Goal: Task Accomplishment & Management: Manage account settings

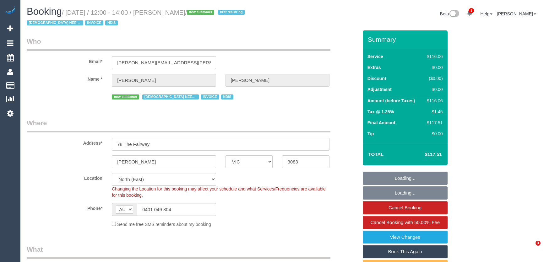
select select "VIC"
select select "number:29"
select select "number:14"
select select "number:18"
select select "number:24"
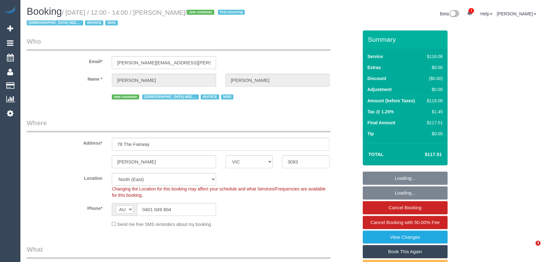
select select "number:35"
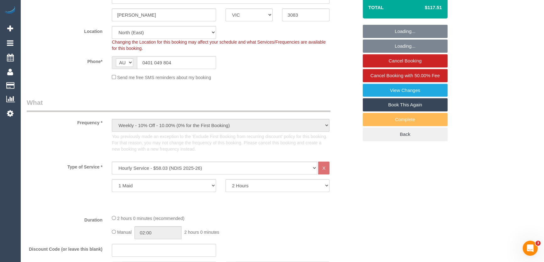
select select "object:1475"
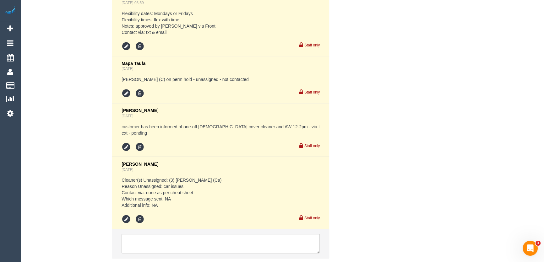
scroll to position [1142, 0]
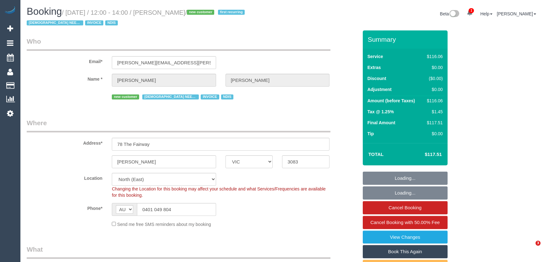
select select "VIC"
select select "number:29"
select select "number:14"
select select "number:18"
select select "number:24"
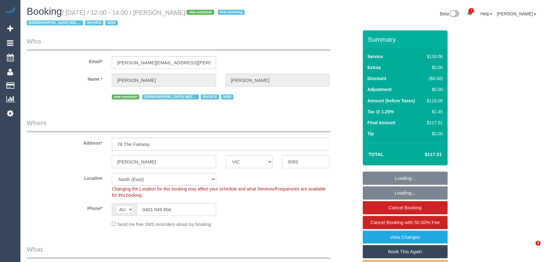
select select "number:35"
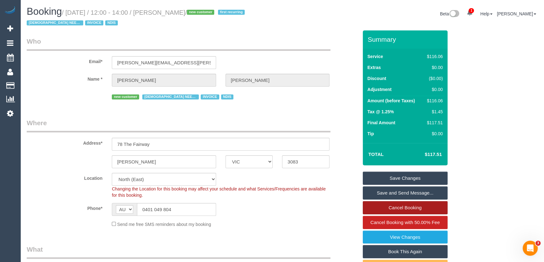
click at [385, 209] on link "Cancel Booking" at bounding box center [405, 207] width 85 height 13
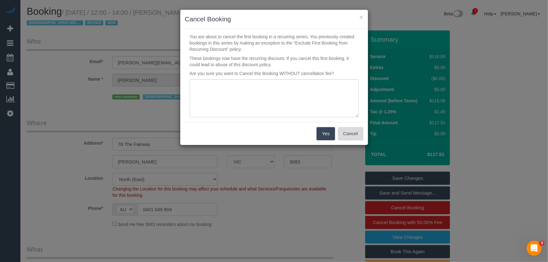
click at [350, 135] on button "Cancel" at bounding box center [350, 133] width 25 height 13
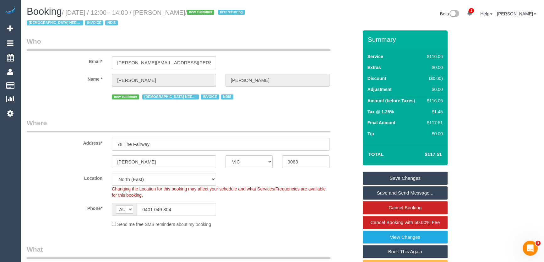
click at [165, 13] on small "/ August 15, 2025 / 12:00 - 14:00 / Maria Matthews / new customer first recurri…" at bounding box center [137, 18] width 220 height 18
copy small "Maria Matthews"
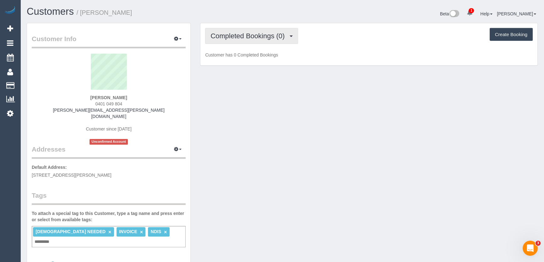
click at [280, 34] on span "Completed Bookings (0)" at bounding box center [248, 36] width 77 height 8
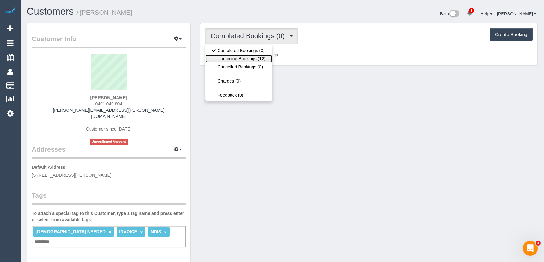
click at [265, 58] on link "Upcoming Bookings (12)" at bounding box center [238, 59] width 66 height 8
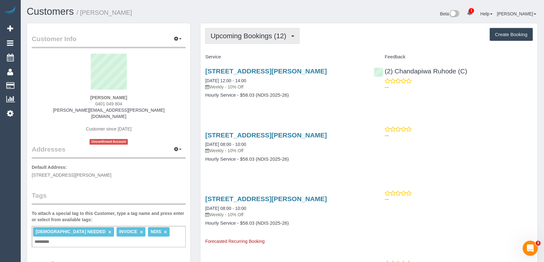
click at [250, 35] on span "Upcoming Bookings (12)" at bounding box center [249, 36] width 79 height 8
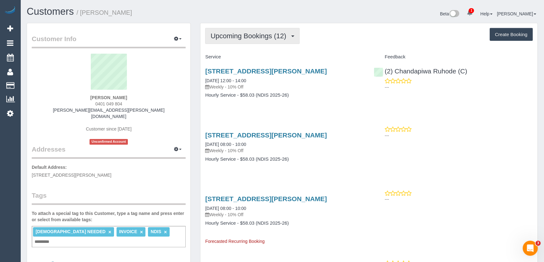
click at [248, 35] on span "Upcoming Bookings (12)" at bounding box center [249, 36] width 79 height 8
click at [247, 41] on button "Upcoming Bookings (12)" at bounding box center [252, 36] width 95 height 16
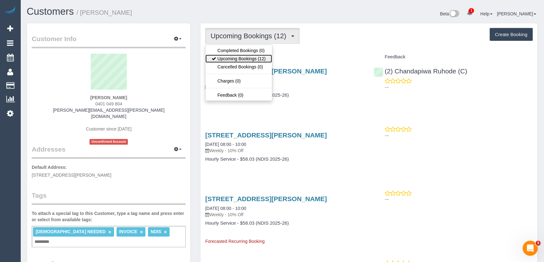
click at [229, 58] on link "Upcoming Bookings (12)" at bounding box center [238, 59] width 66 height 8
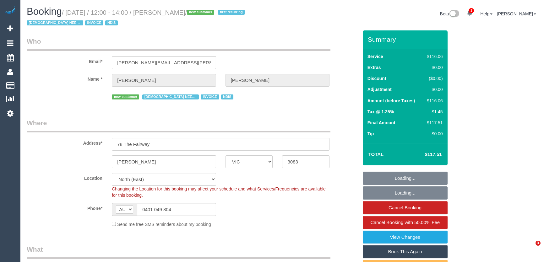
select select "VIC"
select select "object:781"
select select "number:29"
select select "number:14"
select select "number:18"
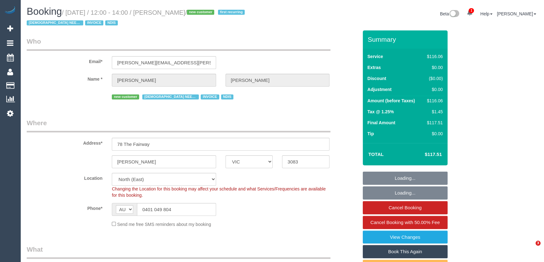
select select "number:24"
select select "number:35"
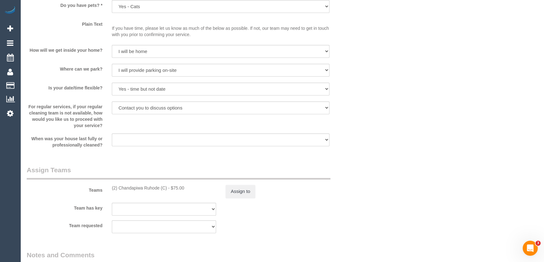
scroll to position [713, 0]
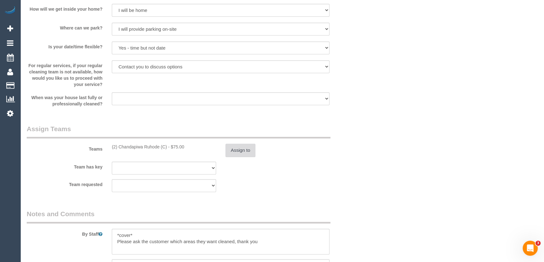
click at [247, 144] on button "Assign to" at bounding box center [240, 150] width 30 height 13
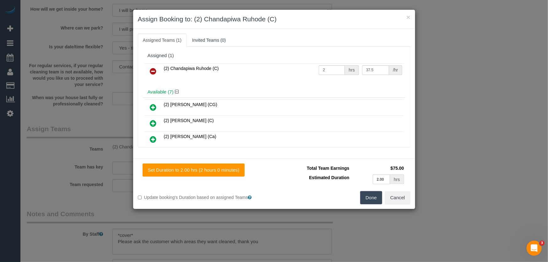
click at [152, 70] on icon at bounding box center [153, 72] width 7 height 8
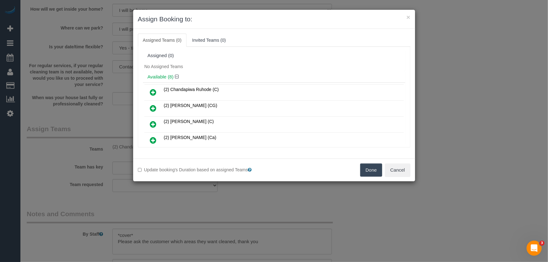
click at [373, 174] on button "Done" at bounding box center [371, 170] width 22 height 13
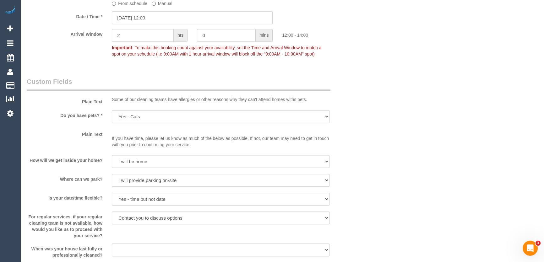
scroll to position [485, 0]
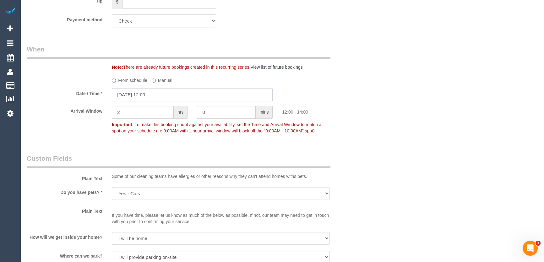
click at [163, 95] on input "15/08/2025 12:00" at bounding box center [192, 94] width 161 height 13
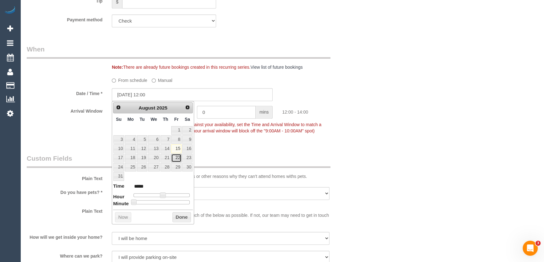
click at [177, 159] on link "22" at bounding box center [176, 158] width 10 height 8
click at [160, 196] on span at bounding box center [163, 195] width 6 height 6
type input "22/08/2025 11:00"
type input "*****"
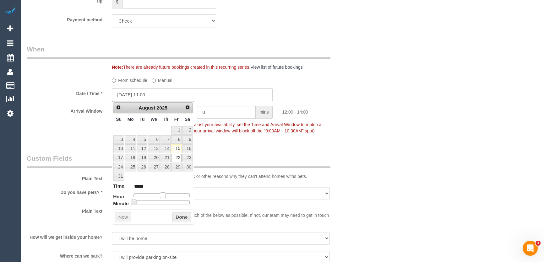
type input "22/08/2025 10:00"
type input "*****"
type input "22/08/2025 09:00"
type input "*****"
type input "22/08/2025 08:00"
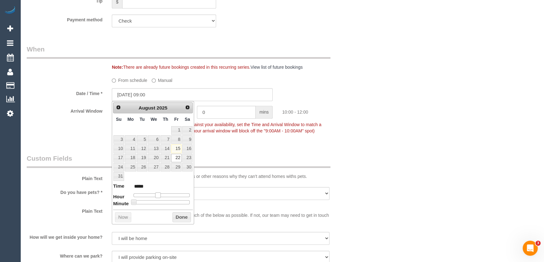
type input "*****"
drag, startPoint x: 162, startPoint y: 195, endPoint x: 154, endPoint y: 195, distance: 8.2
click at [154, 195] on span at bounding box center [153, 195] width 6 height 6
click at [235, 143] on div "Who Email* maria.j.matthews@outlook.com Name * Maria Matthews new customer FEMA…" at bounding box center [192, 239] width 341 height 1389
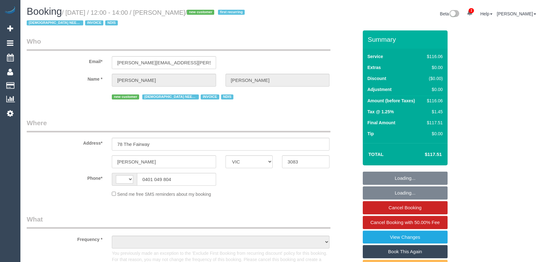
select select "VIC"
select select "string:AU"
select select "object:1246"
select select "number:29"
select select "number:14"
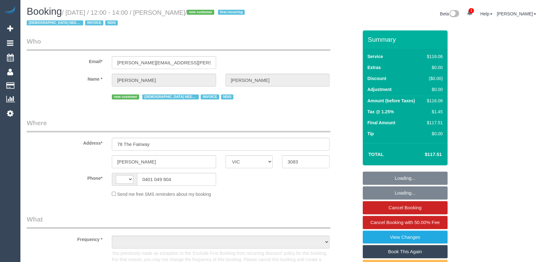
select select "number:18"
select select "number:24"
select select "number:35"
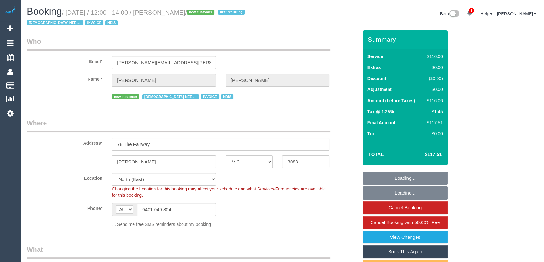
select select "object:1475"
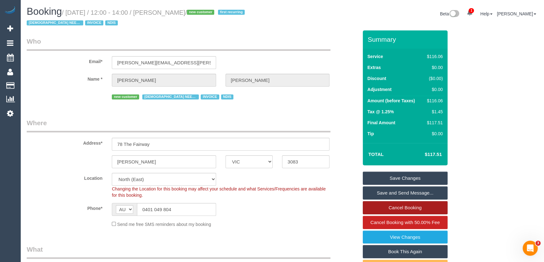
click at [404, 207] on link "Cancel Booking" at bounding box center [405, 207] width 85 height 13
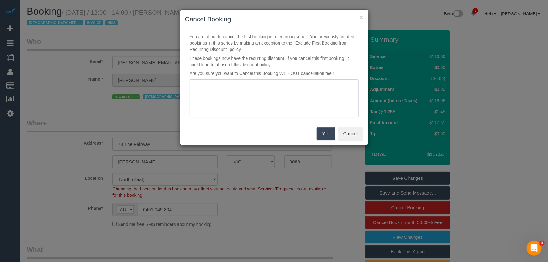
click at [253, 109] on textarea at bounding box center [274, 98] width 169 height 38
type textarea "arrival window does not suit - via text - [PERSON_NAME]"
click at [322, 138] on button "Yes" at bounding box center [326, 133] width 18 height 13
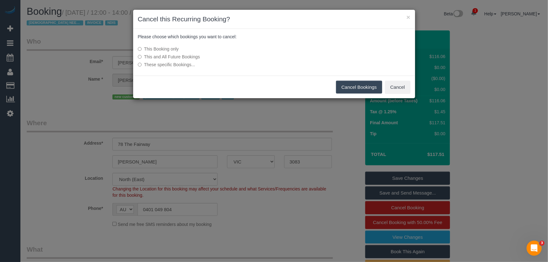
click at [354, 87] on button "Cancel Bookings" at bounding box center [359, 87] width 46 height 13
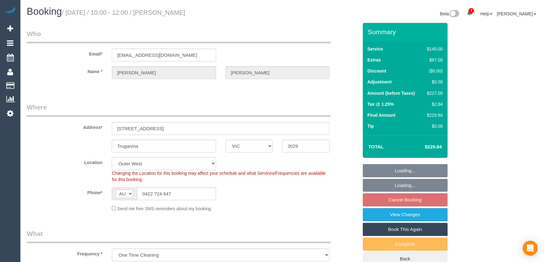
select select "VIC"
select select "string:stripe-pm_1RU47W2GScqysDRVKF78pedb"
select select "number:29"
select select "number:14"
select select "number:19"
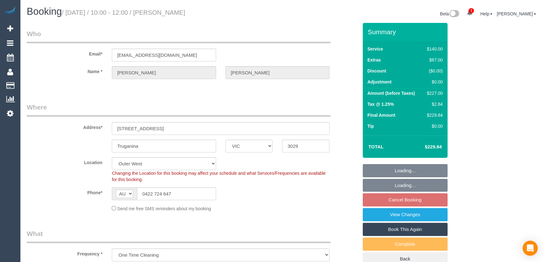
select select "number:22"
select select "number:13"
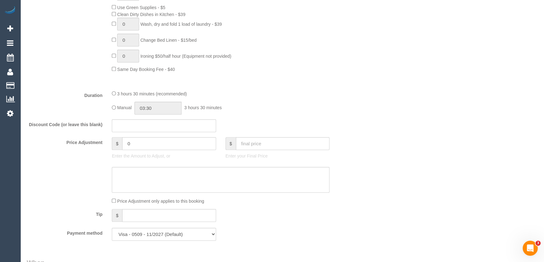
scroll to position [428, 0]
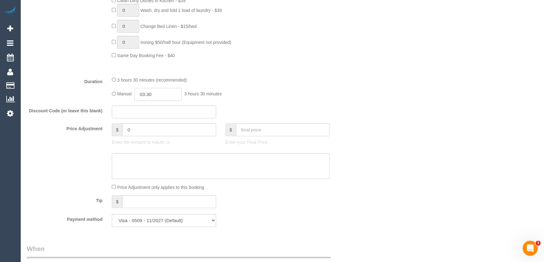
click at [167, 96] on input "03:30" at bounding box center [157, 94] width 47 height 13
click at [150, 116] on li "01:30" at bounding box center [151, 115] width 28 height 8
click at [166, 98] on input "01:30" at bounding box center [157, 94] width 47 height 13
type input "01:45"
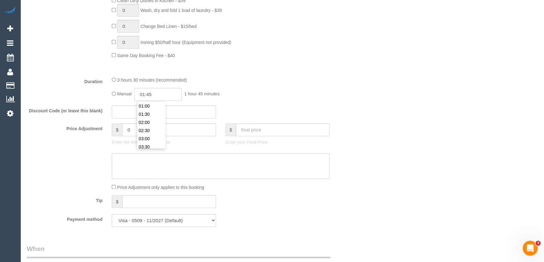
click at [304, 99] on div "Manual 01:45 1 hour 45 minutes" at bounding box center [221, 94] width 218 height 13
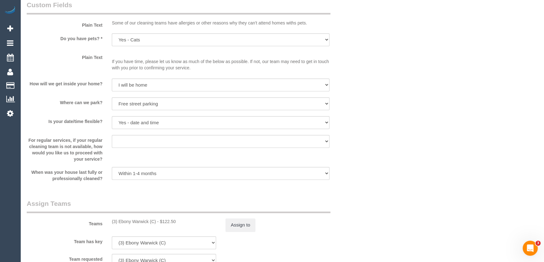
scroll to position [656, 0]
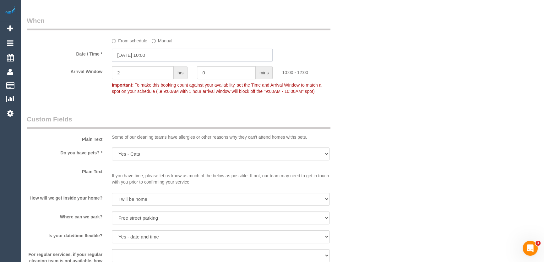
click at [161, 53] on input "19/08/2025 10:00" at bounding box center [192, 55] width 161 height 13
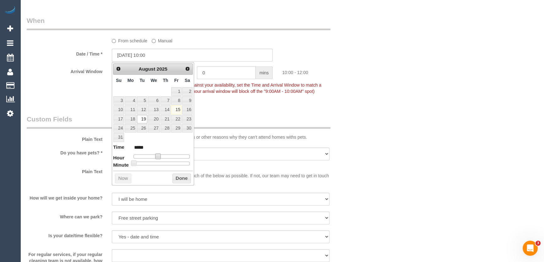
type input "19/08/2025 11:00"
type input "*****"
type input "19/08/2025 12:00"
type input "*****"
drag, startPoint x: 157, startPoint y: 155, endPoint x: 164, endPoint y: 155, distance: 6.6
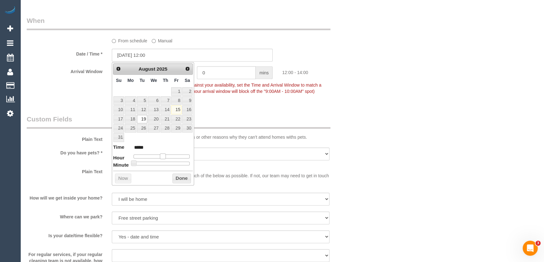
click at [164, 155] on span at bounding box center [163, 157] width 6 height 6
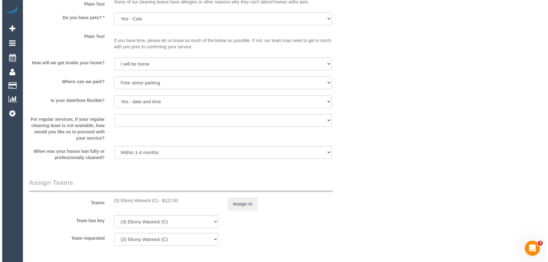
scroll to position [856, 0]
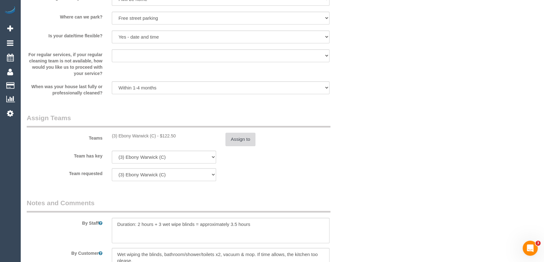
click at [251, 145] on button "Assign to" at bounding box center [240, 139] width 30 height 13
click at [240, 139] on div at bounding box center [272, 131] width 544 height 262
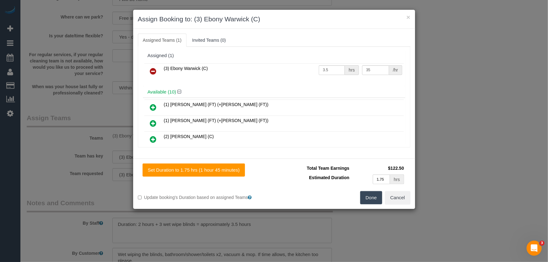
click at [151, 69] on icon at bounding box center [153, 72] width 7 height 8
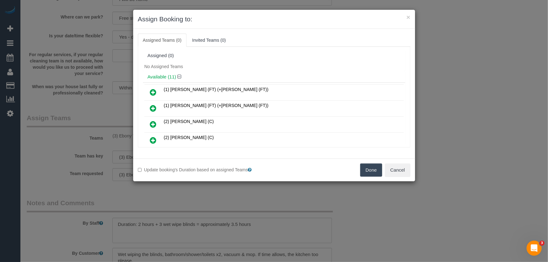
scroll to position [86, 0]
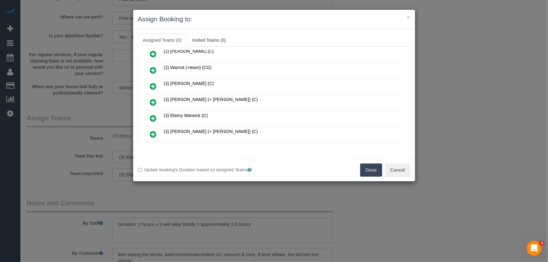
click at [155, 99] on icon at bounding box center [153, 103] width 7 height 8
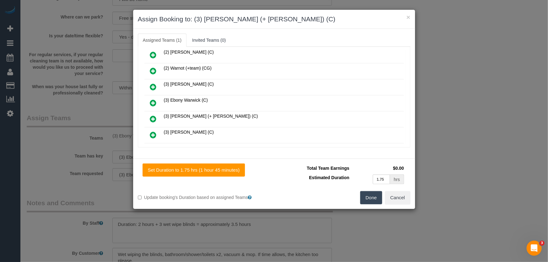
click at [154, 116] on icon at bounding box center [153, 119] width 7 height 8
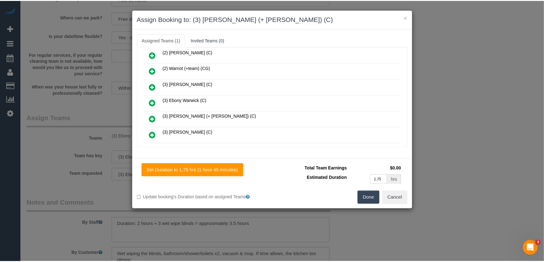
scroll to position [116, 0]
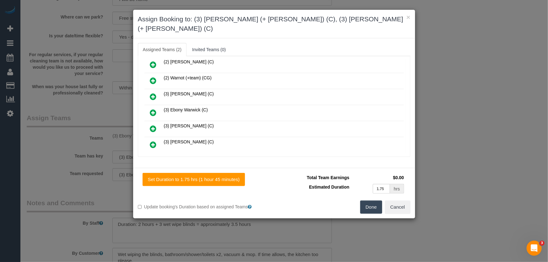
click at [373, 201] on button "Done" at bounding box center [371, 207] width 22 height 13
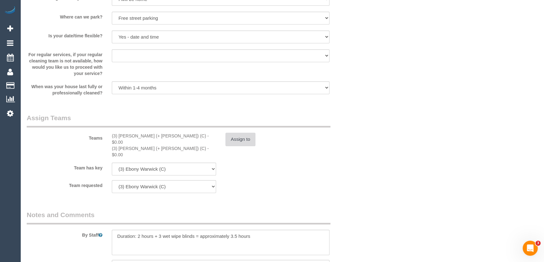
click at [244, 140] on button "Assign to" at bounding box center [240, 139] width 30 height 13
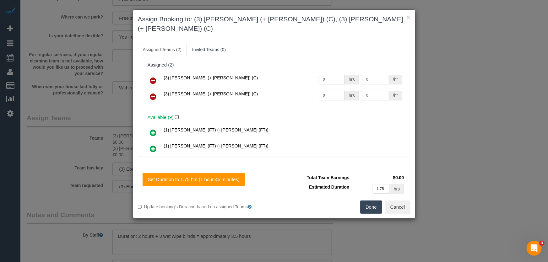
click at [330, 75] on input "0" at bounding box center [332, 80] width 26 height 10
type input "1.75"
type input "35"
click at [328, 91] on input "0" at bounding box center [332, 96] width 26 height 10
type input "1.75"
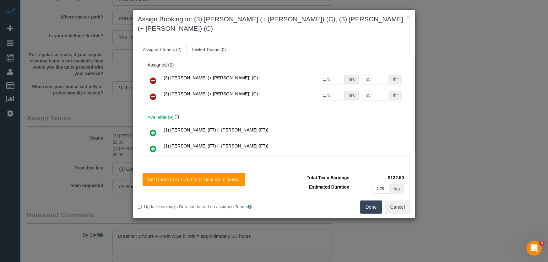
type input "35"
click at [373, 201] on button "Done" at bounding box center [371, 207] width 22 height 13
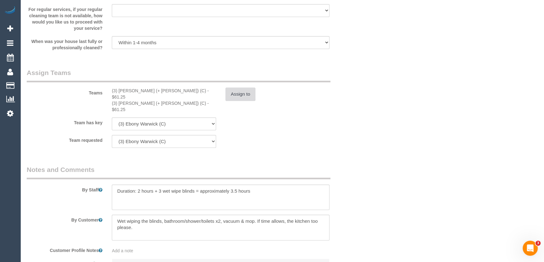
scroll to position [961, 0]
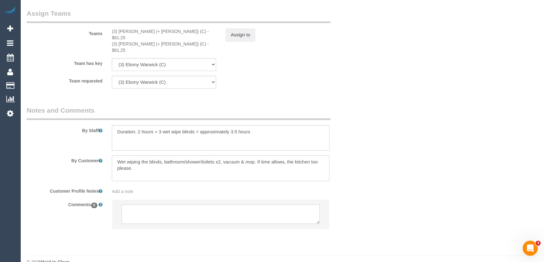
click at [155, 204] on textarea at bounding box center [221, 213] width 198 height 19
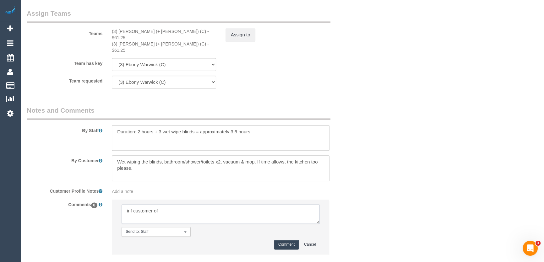
click at [171, 204] on textarea at bounding box center [221, 213] width 198 height 19
type textarea "inf customer of AW"
click at [286, 240] on button "Comment" at bounding box center [286, 245] width 24 height 10
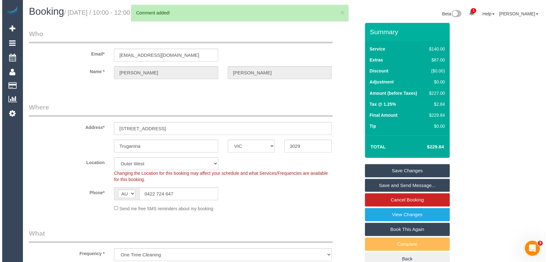
scroll to position [0, 0]
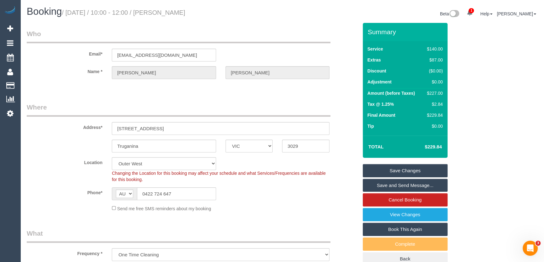
click at [173, 13] on small "/ August 19, 2025 / 10:00 - 12:00 / Natalie Piscopo" at bounding box center [123, 12] width 123 height 7
copy small "Natalie Piscopo"
click at [398, 169] on link "Save Changes" at bounding box center [405, 170] width 85 height 13
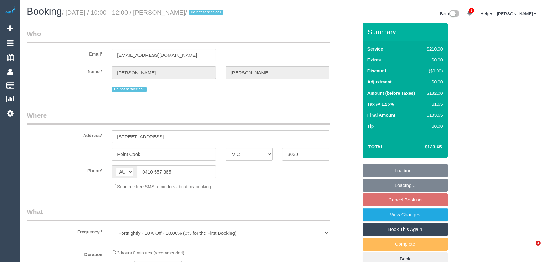
select select "VIC"
select select "180"
select select "number:28"
select select "number:16"
select select "number:19"
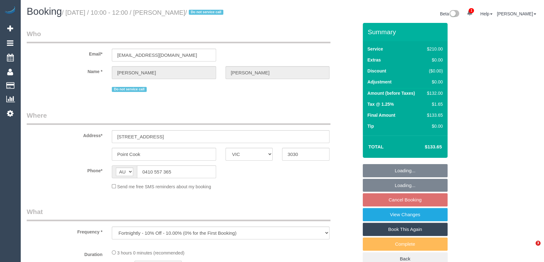
select select "number:24"
select select "number:35"
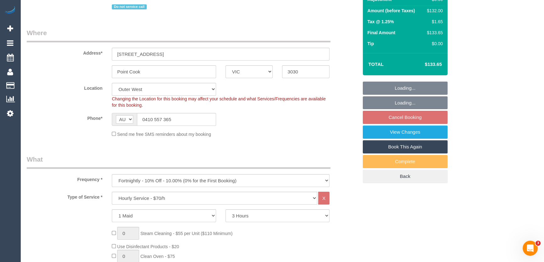
select select "object:1342"
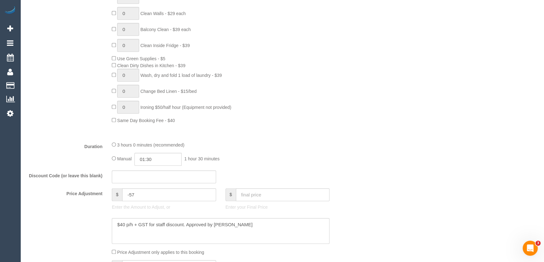
scroll to position [399, 0]
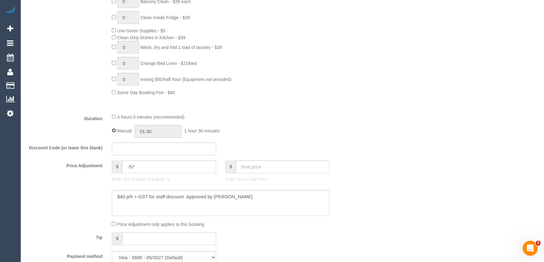
type input "03:00"
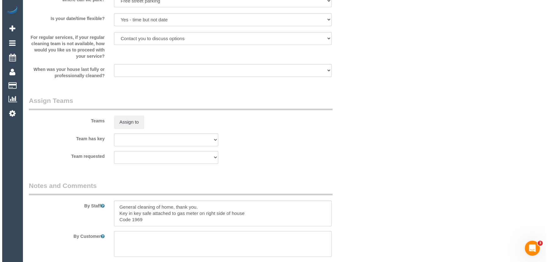
scroll to position [885, 0]
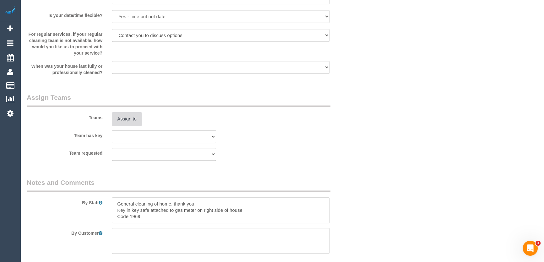
click at [129, 119] on button "Assign to" at bounding box center [127, 118] width 30 height 13
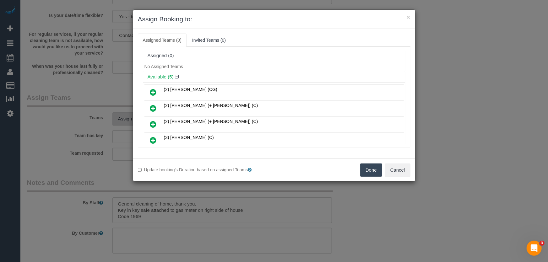
scroll to position [1196, 0]
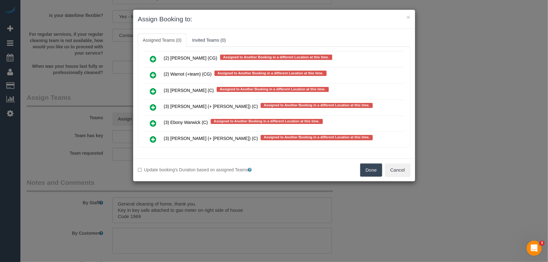
click at [155, 120] on icon at bounding box center [153, 124] width 7 height 8
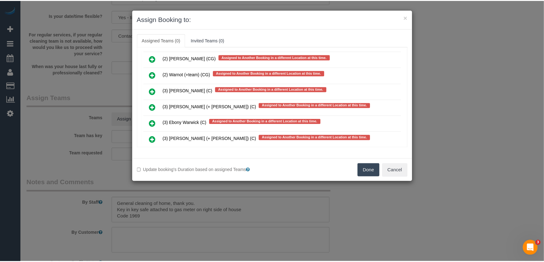
scroll to position [1213, 0]
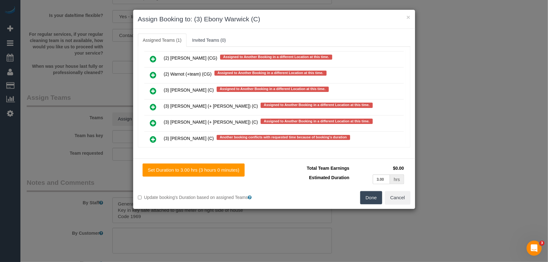
click at [371, 198] on button "Done" at bounding box center [371, 197] width 22 height 13
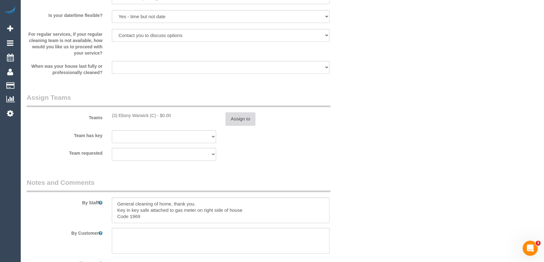
click at [236, 120] on button "Assign to" at bounding box center [240, 118] width 30 height 13
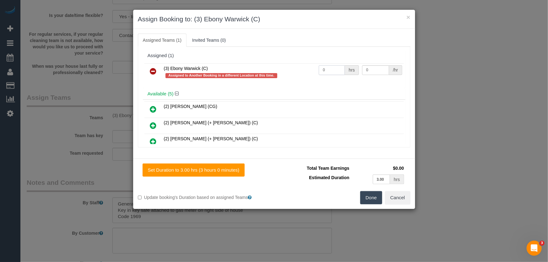
click at [332, 71] on input "0" at bounding box center [332, 70] width 26 height 10
type input "3"
type input "35"
click at [375, 196] on button "Done" at bounding box center [371, 197] width 22 height 13
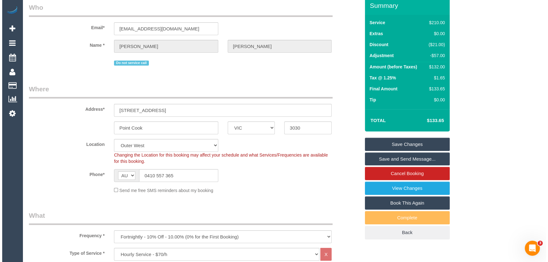
scroll to position [0, 0]
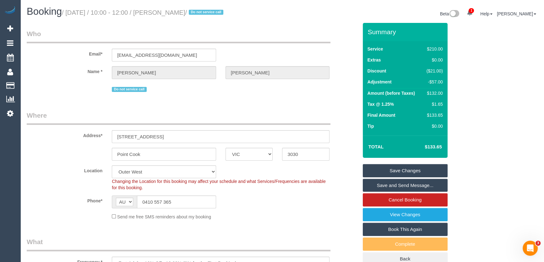
click at [163, 12] on small "/ August 19, 2025 / 10:00 - 12:00 / Lisa McHenry / Do not service call" at bounding box center [143, 12] width 163 height 7
copy small "Lisa McHenry"
click at [393, 185] on link "Save and Send Message..." at bounding box center [405, 185] width 85 height 13
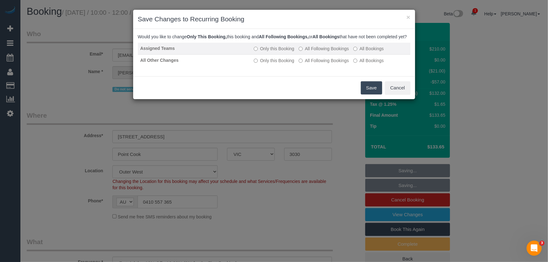
click at [317, 52] on label "All Following Bookings" at bounding box center [324, 49] width 50 height 6
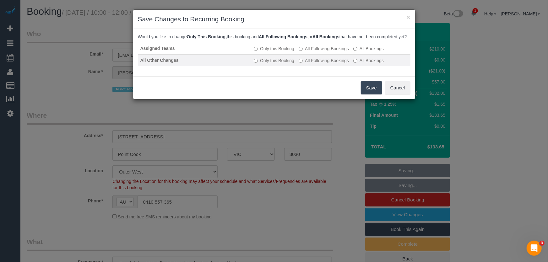
click at [317, 64] on label "All Following Bookings" at bounding box center [324, 60] width 50 height 6
click at [371, 95] on button "Save" at bounding box center [371, 87] width 21 height 13
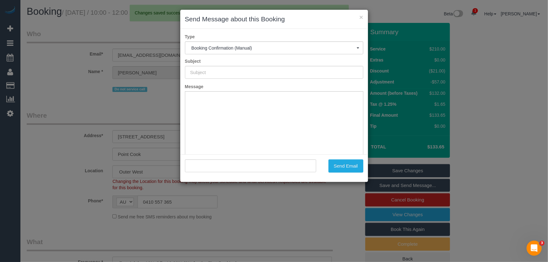
type input "Booking Confirmed"
type input ""Lisa McHenry" <lisamchenry@bigpond.com>"
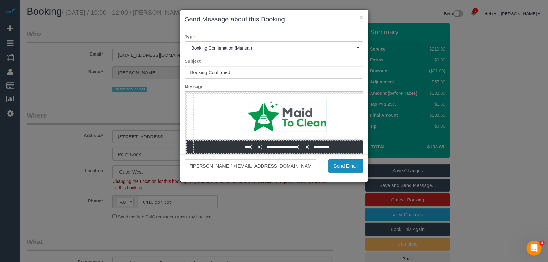
click at [348, 168] on button "Send Email" at bounding box center [345, 166] width 35 height 13
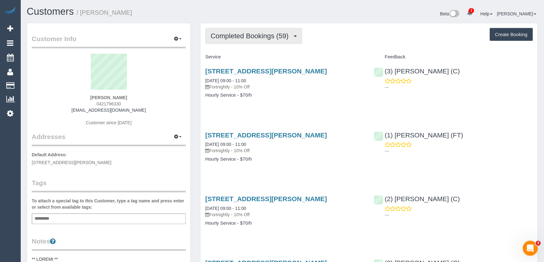
click at [285, 36] on span "Completed Bookings (59)" at bounding box center [250, 36] width 81 height 8
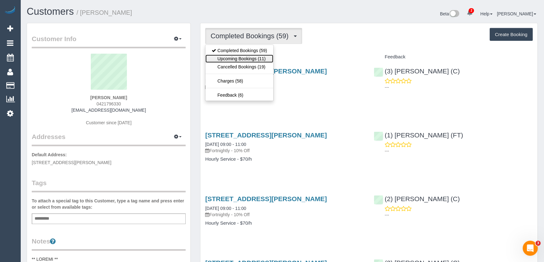
click at [265, 56] on link "Upcoming Bookings (11)" at bounding box center [239, 59] width 68 height 8
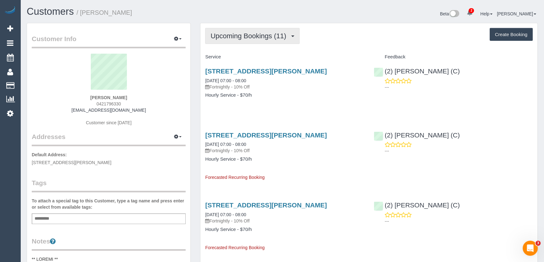
click at [261, 36] on span "Upcoming Bookings (11)" at bounding box center [249, 36] width 79 height 8
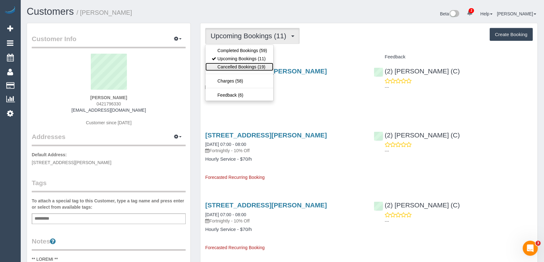
click at [253, 66] on link "Cancelled Bookings (19)" at bounding box center [239, 67] width 68 height 8
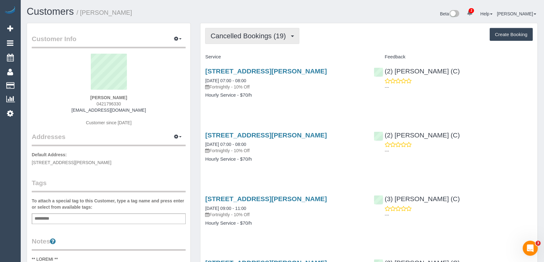
click at [274, 37] on span "Cancelled Bookings (19)" at bounding box center [249, 36] width 79 height 8
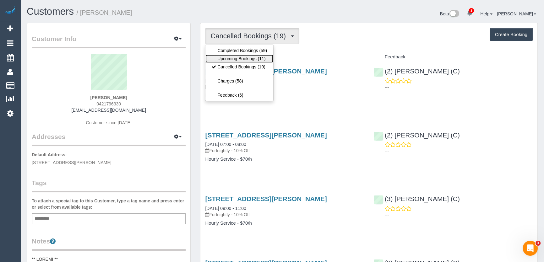
click at [261, 57] on link "Upcoming Bookings (11)" at bounding box center [239, 59] width 68 height 8
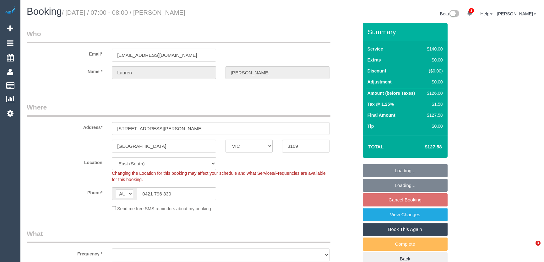
select select "VIC"
select select "object:712"
select select "spot1"
select select "number:29"
select select "number:14"
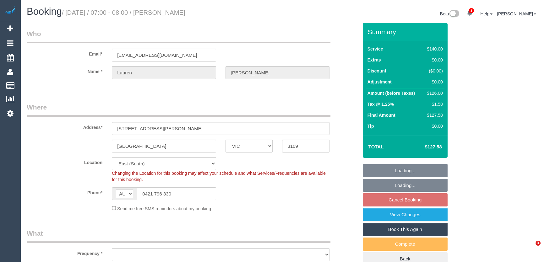
select select "number:19"
select select "number:22"
select select "number:34"
select select "number:13"
select select "object:1296"
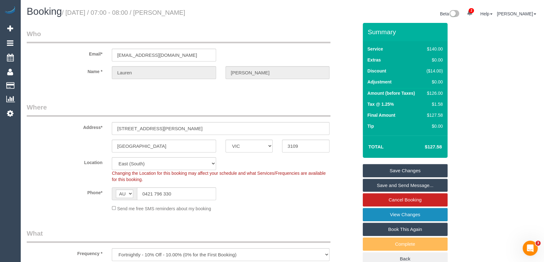
click at [383, 213] on link "View Changes" at bounding box center [405, 214] width 85 height 13
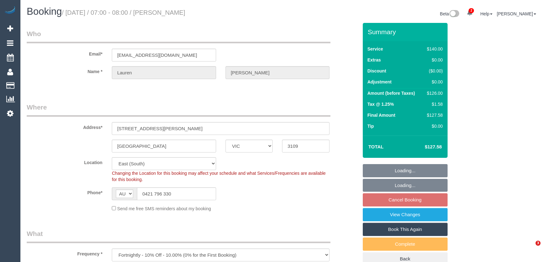
select select "VIC"
select select "spot1"
select select "number:29"
select select "number:14"
select select "number:19"
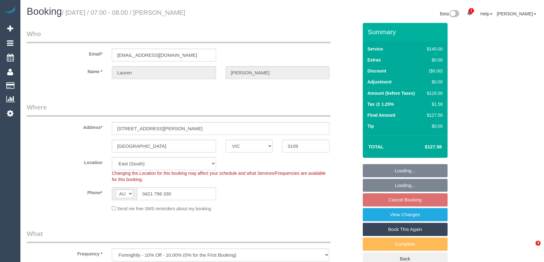
select select "number:22"
select select "number:34"
select select "number:13"
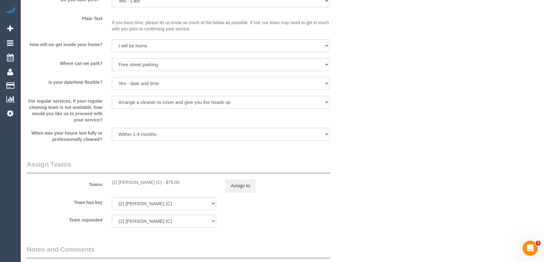
scroll to position [828, 0]
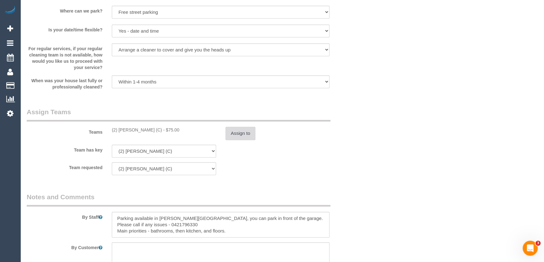
click at [237, 131] on button "Assign to" at bounding box center [240, 133] width 30 height 13
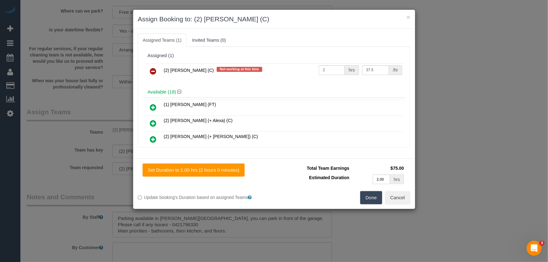
click at [152, 69] on icon at bounding box center [153, 72] width 7 height 8
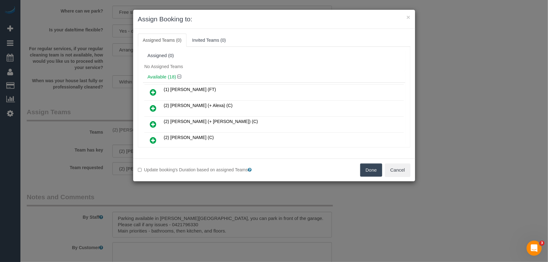
click at [369, 169] on button "Done" at bounding box center [371, 170] width 22 height 13
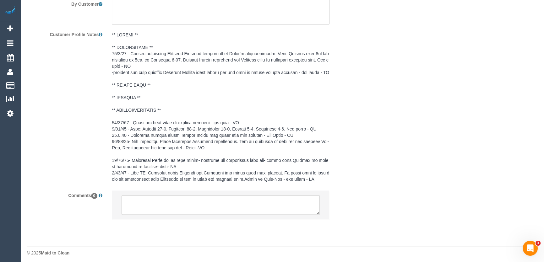
scroll to position [1080, 0]
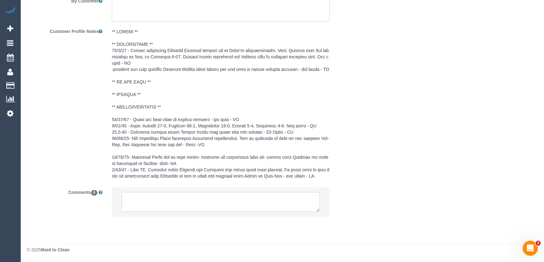
click at [154, 202] on textarea at bounding box center [221, 201] width 198 height 19
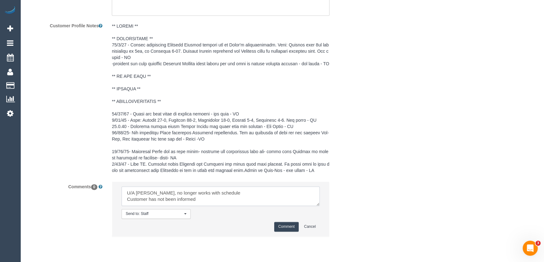
type textarea "U/A [PERSON_NAME], no longer works with schedule Customer has not been informed"
click at [282, 232] on button "Comment" at bounding box center [286, 227] width 24 height 10
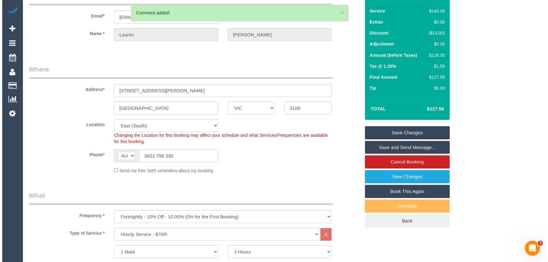
scroll to position [0, 0]
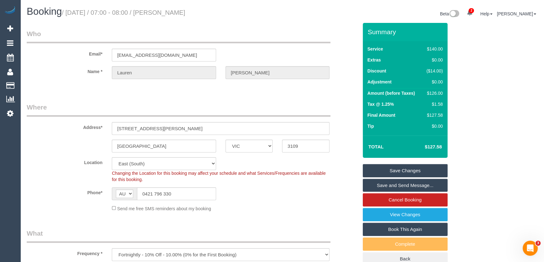
click at [405, 170] on link "Save Changes" at bounding box center [405, 170] width 85 height 13
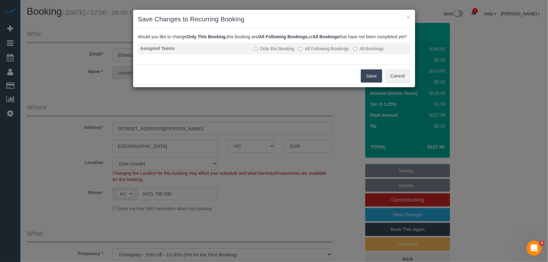
click at [318, 52] on label "All Following Bookings" at bounding box center [324, 49] width 50 height 6
click at [370, 80] on button "Save" at bounding box center [371, 75] width 21 height 13
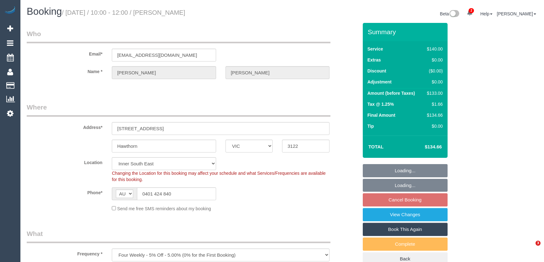
select select "VIC"
select select "number:28"
select select "number:14"
select select "number:19"
select select "number:22"
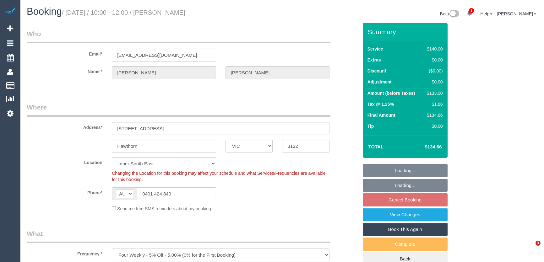
select select "number:11"
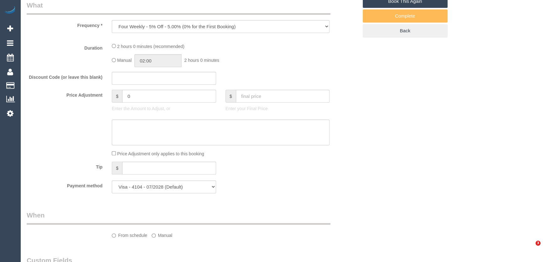
select select "spot3"
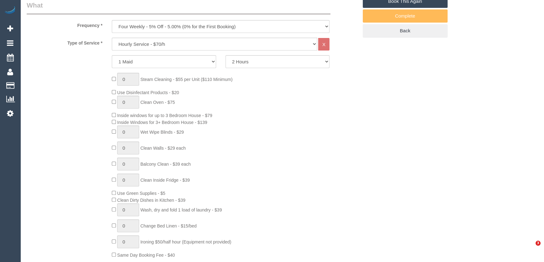
select select "object:1444"
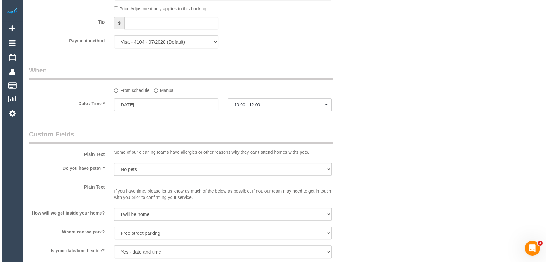
scroll to position [799, 0]
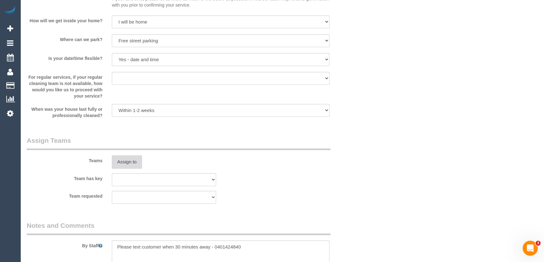
click at [133, 161] on button "Assign to" at bounding box center [127, 161] width 30 height 13
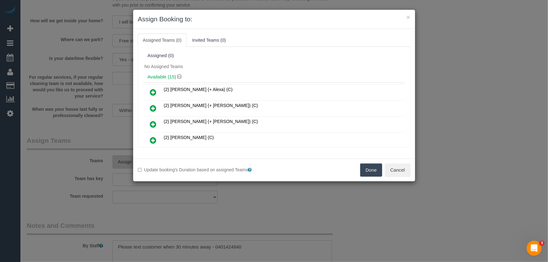
scroll to position [71, 0]
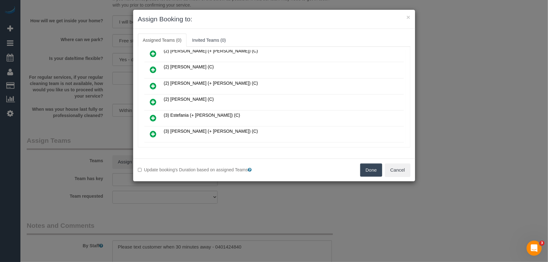
click at [154, 100] on icon at bounding box center [153, 102] width 7 height 8
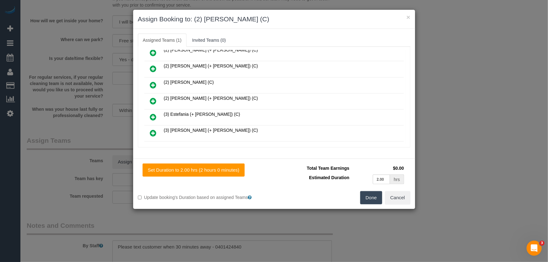
scroll to position [85, 0]
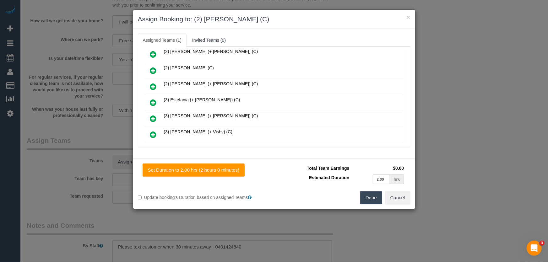
click at [374, 200] on button "Done" at bounding box center [371, 197] width 22 height 13
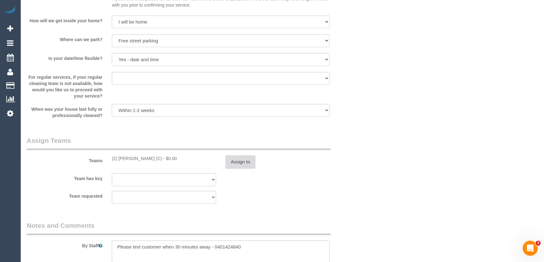
click at [244, 161] on button "Assign to" at bounding box center [240, 161] width 30 height 13
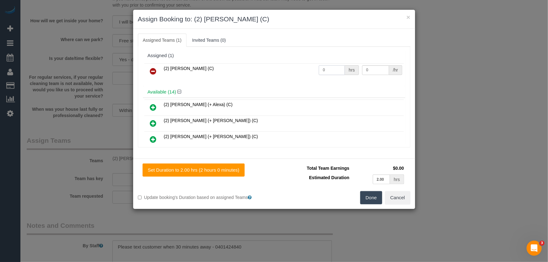
click at [331, 68] on input "0" at bounding box center [332, 70] width 26 height 10
type input "2"
click at [371, 197] on button "Done" at bounding box center [371, 197] width 22 height 13
type input "37.5"
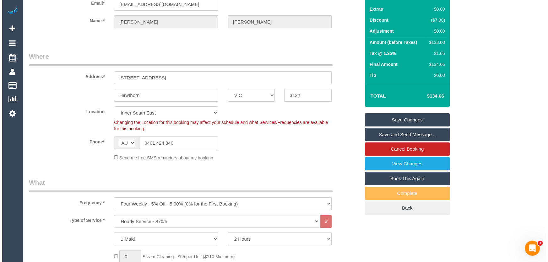
scroll to position [0, 0]
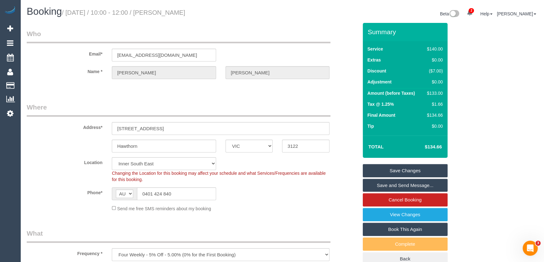
click at [171, 12] on small "/ August 19, 2025 / 10:00 - 12:00 / Melissa Somers" at bounding box center [123, 12] width 123 height 7
copy small "Melissa Somers"
click at [409, 182] on link "Save and Send Message..." at bounding box center [405, 185] width 85 height 13
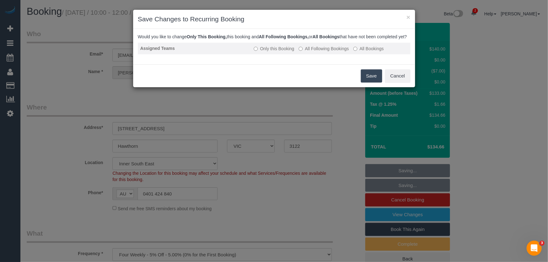
click at [323, 52] on label "All Following Bookings" at bounding box center [324, 49] width 50 height 6
click at [368, 81] on button "Save" at bounding box center [371, 75] width 21 height 13
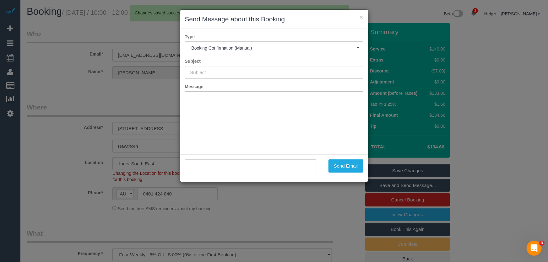
type input "Booking Confirmed"
type input ""Melissa Somers" <mmlsomers@hotmail.co.uk>"
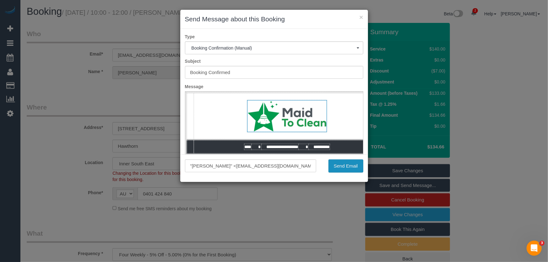
click at [339, 166] on button "Send Email" at bounding box center [345, 166] width 35 height 13
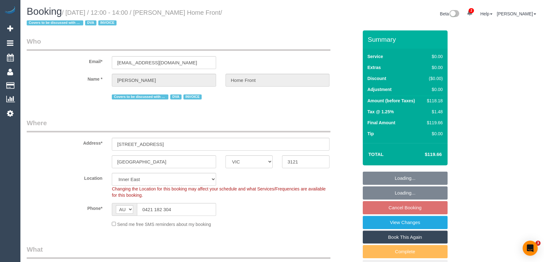
select select "VIC"
select select "120"
select select "number:28"
select select "number:14"
select select "number:18"
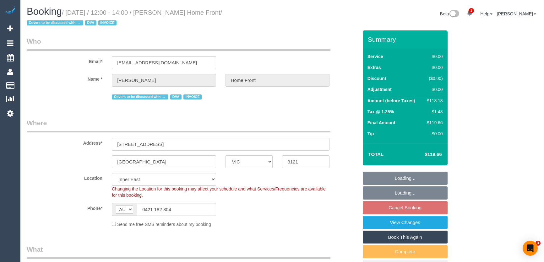
select select "number:25"
select select "number:35"
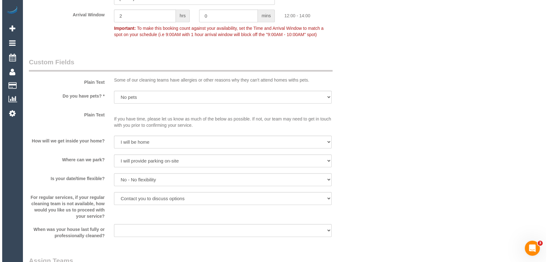
scroll to position [656, 0]
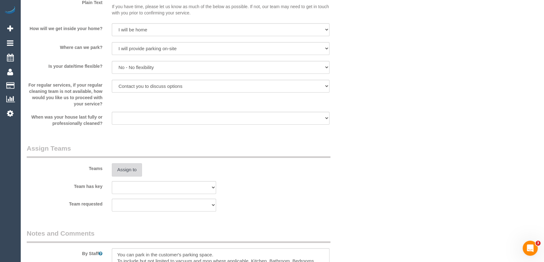
click at [129, 169] on button "Assign to" at bounding box center [127, 169] width 30 height 13
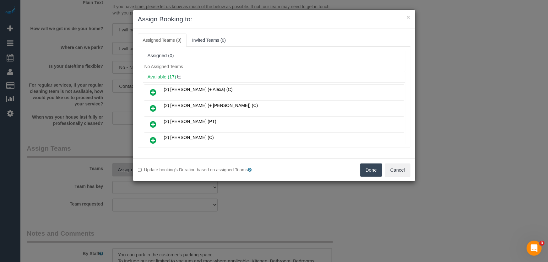
scroll to position [165, 0]
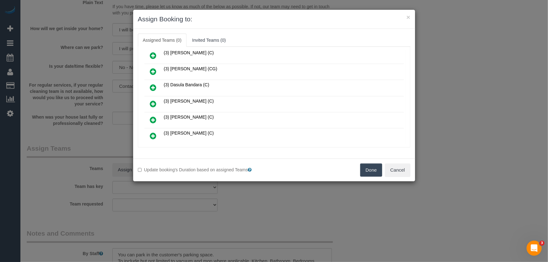
click at [152, 100] on icon at bounding box center [153, 104] width 7 height 8
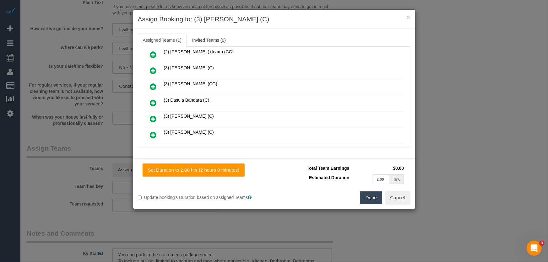
scroll to position [180, 0]
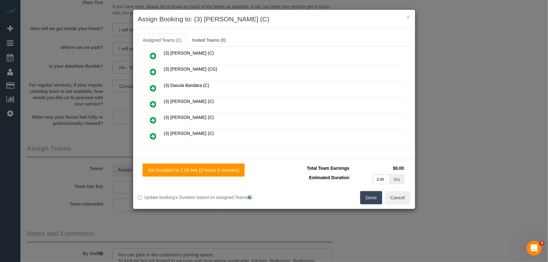
click at [378, 201] on button "Done" at bounding box center [371, 197] width 22 height 13
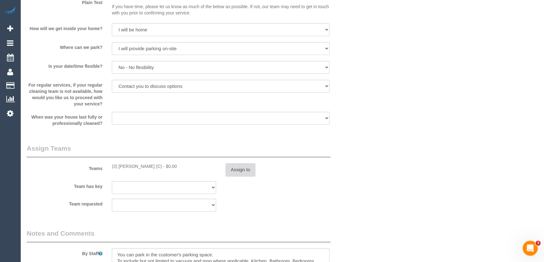
click at [238, 173] on button "Assign to" at bounding box center [240, 169] width 30 height 13
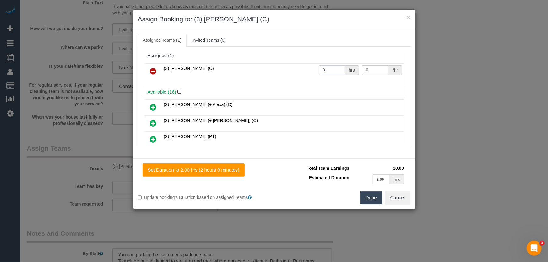
click at [333, 70] on input "0" at bounding box center [332, 70] width 26 height 10
type input "2"
type input "35"
click at [368, 194] on button "Done" at bounding box center [371, 197] width 22 height 13
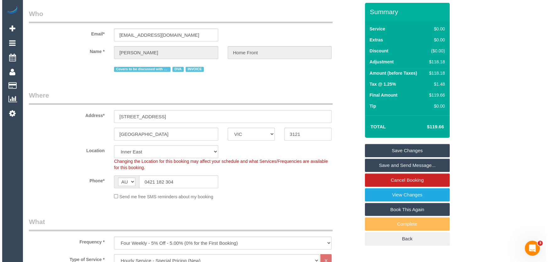
scroll to position [0, 0]
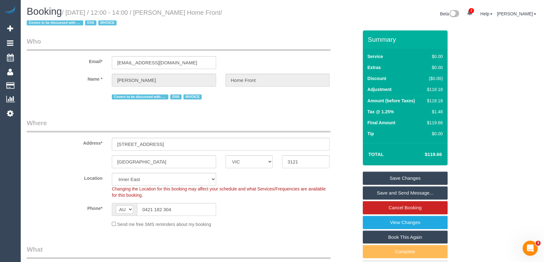
click at [169, 13] on small "/ August 19, 2025 / 12:00 - 14:00 / Angas Polson Home Front / Covers to be disc…" at bounding box center [124, 18] width 195 height 18
copy small "Angas Polson Home Front"
click at [398, 192] on link "Save and Send Message..." at bounding box center [405, 193] width 85 height 13
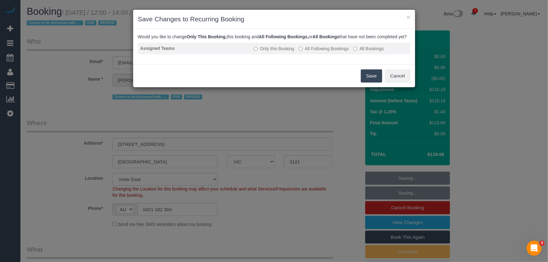
click at [322, 52] on label "All Following Bookings" at bounding box center [324, 49] width 50 height 6
click at [373, 83] on button "Save" at bounding box center [371, 75] width 21 height 13
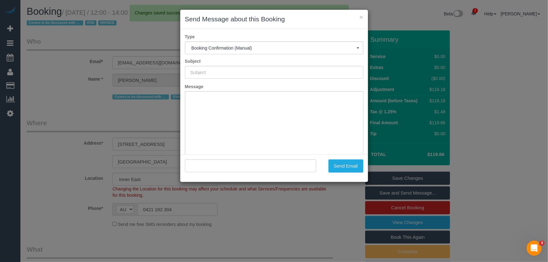
type input "Booking Confirmed"
type input ""Angas Polson Home Front" <angas.homefront@fake.com>"
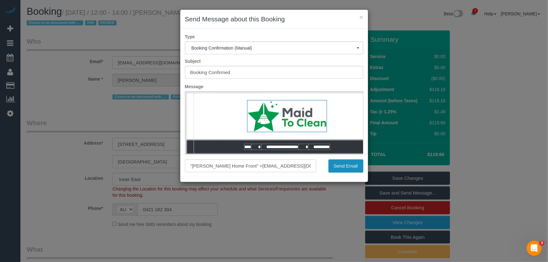
click at [342, 167] on button "Send Email" at bounding box center [345, 166] width 35 height 13
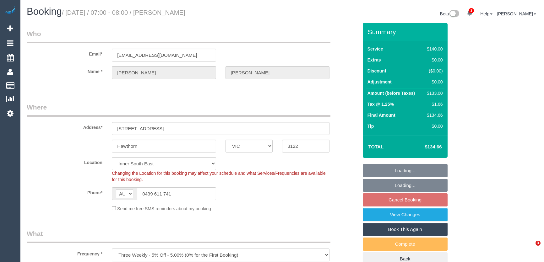
select select "VIC"
select select "number:27"
select select "number:14"
select select "number:18"
select select "number:22"
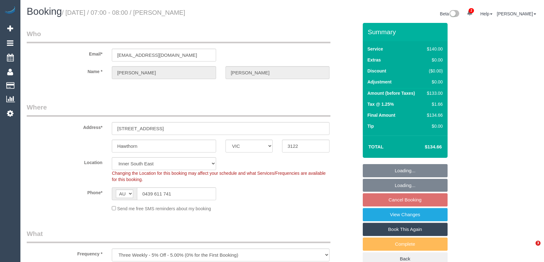
select select "number:34"
select select "number:26"
select select "spot1"
select select "object:1447"
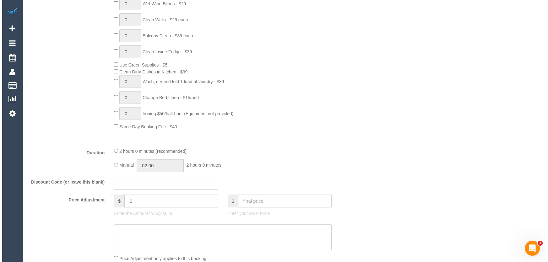
scroll to position [828, 0]
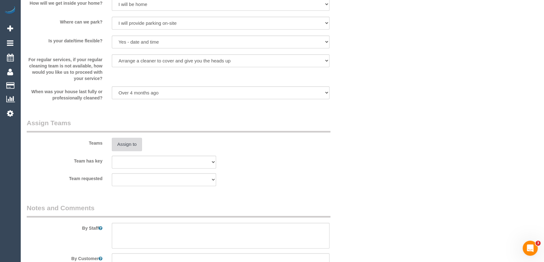
click at [124, 148] on button "Assign to" at bounding box center [127, 144] width 30 height 13
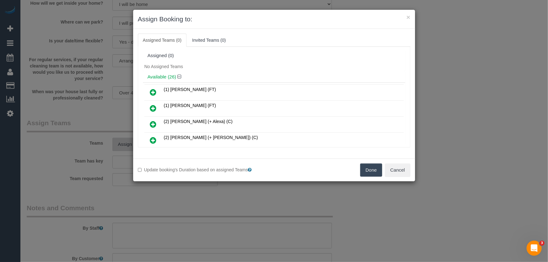
scroll to position [55, 0]
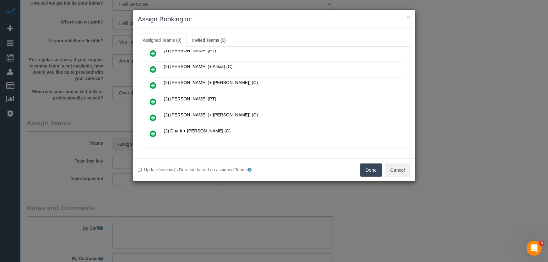
click at [155, 100] on icon at bounding box center [153, 102] width 7 height 8
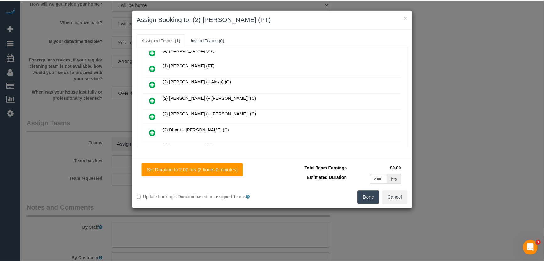
scroll to position [70, 0]
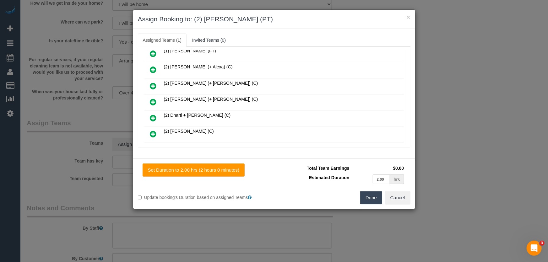
click at [366, 200] on button "Done" at bounding box center [371, 197] width 22 height 13
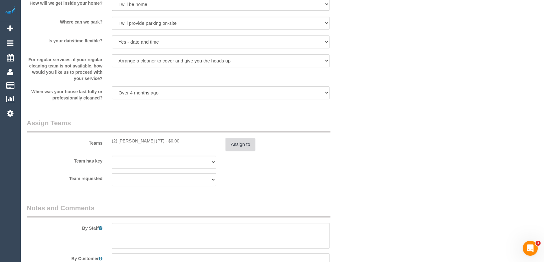
click at [237, 138] on button "Assign to" at bounding box center [240, 144] width 30 height 13
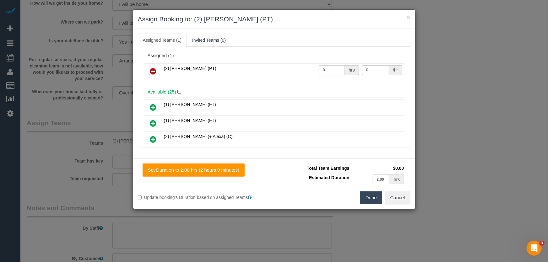
click at [325, 72] on input "0" at bounding box center [332, 70] width 26 height 10
type input "2"
type input "37.5"
click at [372, 194] on button "Done" at bounding box center [371, 197] width 22 height 13
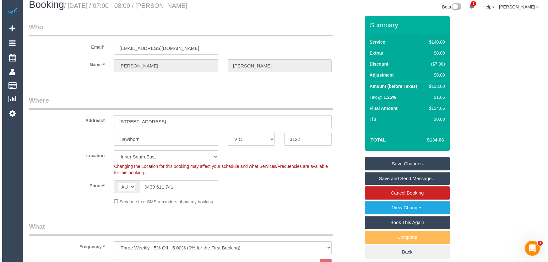
scroll to position [0, 0]
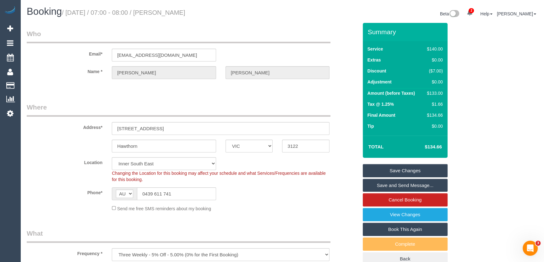
click at [171, 14] on small "/ August 19, 2025 / 07:00 - 08:00 / christie davis" at bounding box center [123, 12] width 123 height 7
copy small "christie davis"
click at [404, 171] on link "Save Changes" at bounding box center [405, 170] width 85 height 13
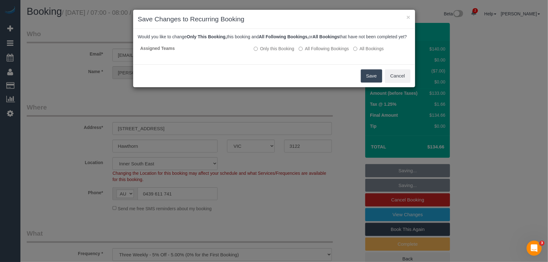
click at [368, 81] on button "Save" at bounding box center [371, 75] width 21 height 13
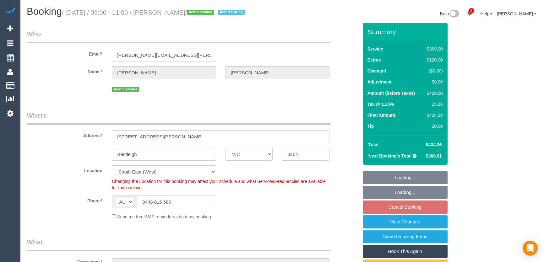
select select "VIC"
select select "number:27"
select select "number:14"
select select "number:19"
select select "number:25"
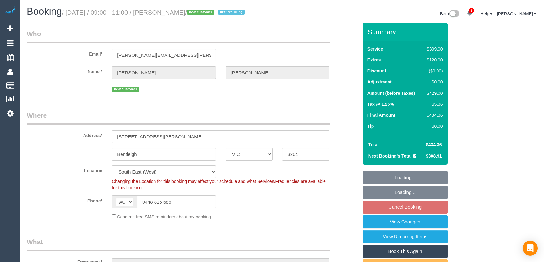
select select "number:35"
select select "number:26"
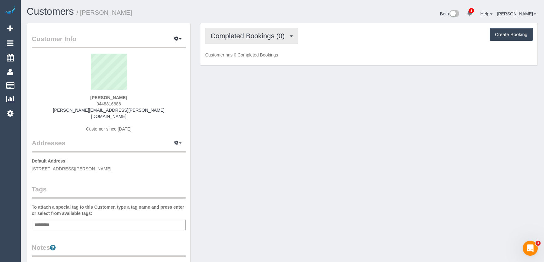
click at [257, 32] on span "Completed Bookings (0)" at bounding box center [248, 36] width 77 height 8
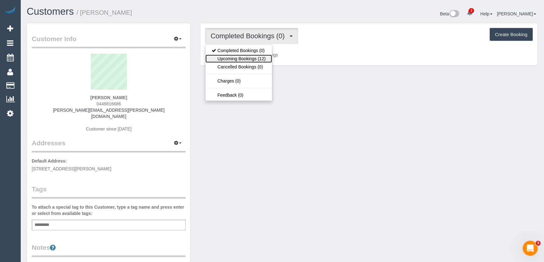
click at [252, 58] on link "Upcoming Bookings (12)" at bounding box center [238, 59] width 66 height 8
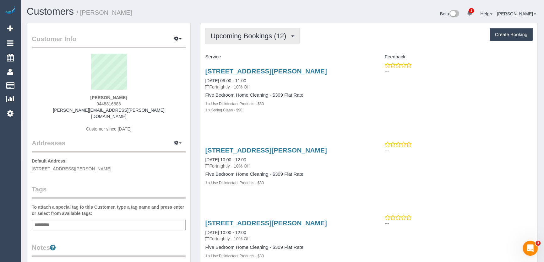
click at [246, 37] on span "Upcoming Bookings (12)" at bounding box center [249, 36] width 79 height 8
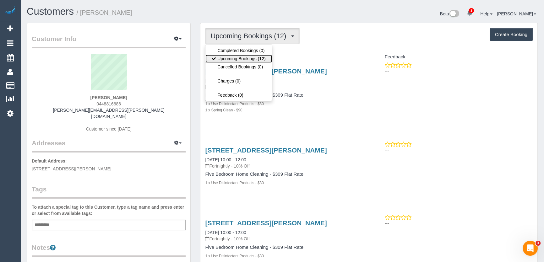
click at [245, 59] on link "Upcoming Bookings (12)" at bounding box center [238, 59] width 66 height 8
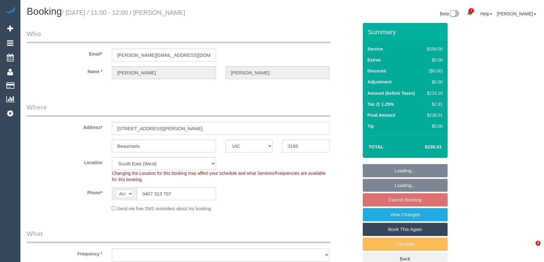
select select "VIC"
select select "string:stripe-pm_1P3ppP2GScqysDRV5IZYnecD"
select select "object:552"
select select "number:27"
select select "number:14"
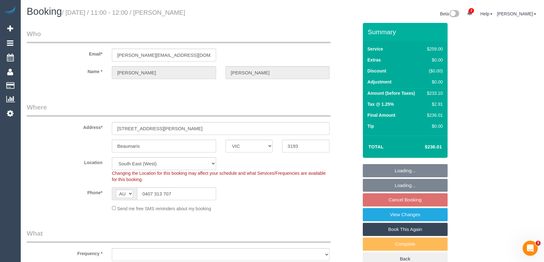
select select "number:19"
select select "number:22"
select select "number:35"
select select "number:11"
select select "object:813"
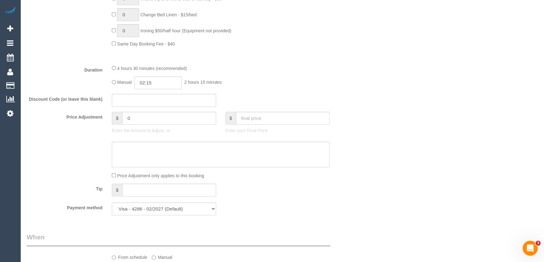
scroll to position [473, 0]
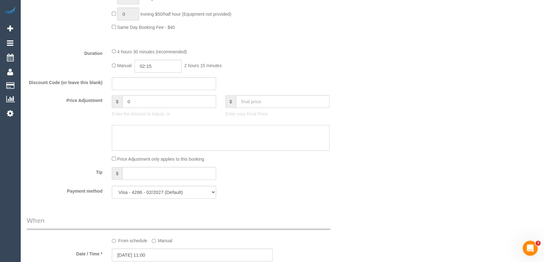
click at [163, 125] on textarea at bounding box center [221, 138] width 218 height 26
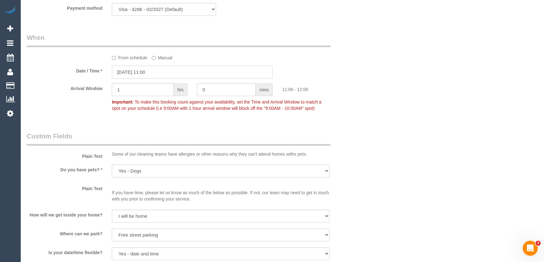
click at [161, 74] on input "[DATE] 11:00" at bounding box center [192, 72] width 161 height 13
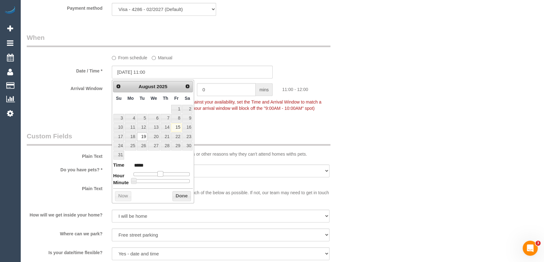
type input "[DATE] 12:00"
type input "*****"
click at [162, 173] on span at bounding box center [163, 174] width 6 height 6
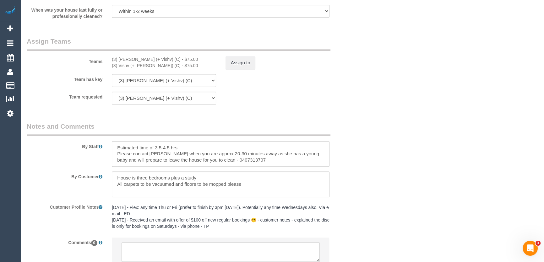
scroll to position [1000, 0]
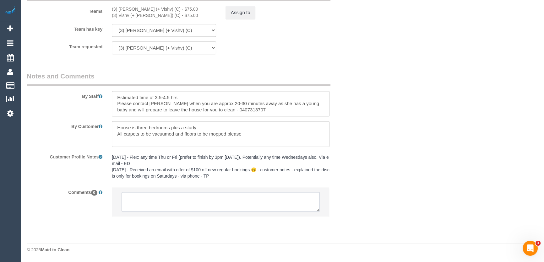
click at [152, 197] on textarea at bounding box center [221, 201] width 198 height 19
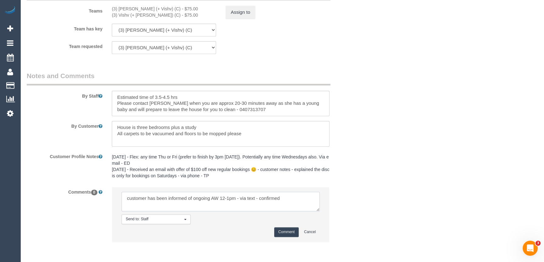
type textarea "customer has been informed of ongoing AW 12-1pm - via text - confirmed"
click at [283, 230] on button "Comment" at bounding box center [286, 232] width 24 height 10
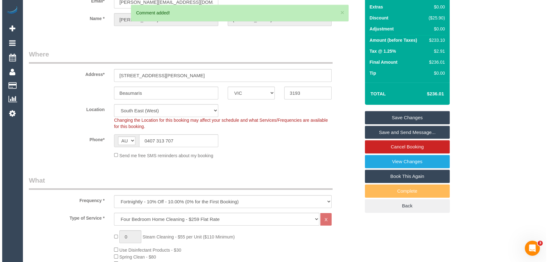
scroll to position [0, 0]
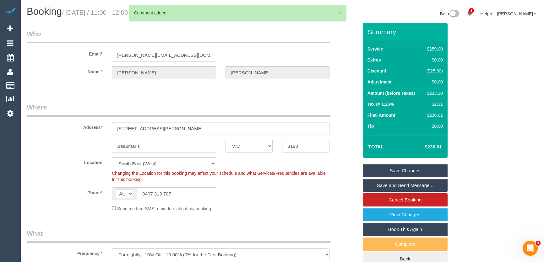
click at [397, 183] on link "Save and Send Message..." at bounding box center [405, 185] width 85 height 13
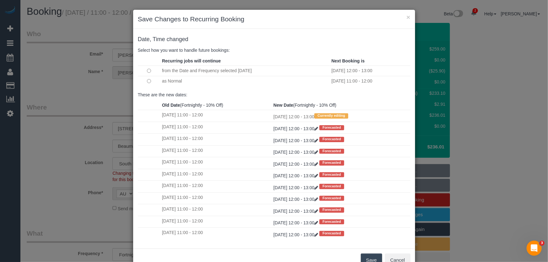
click at [369, 260] on button "Save" at bounding box center [371, 260] width 21 height 13
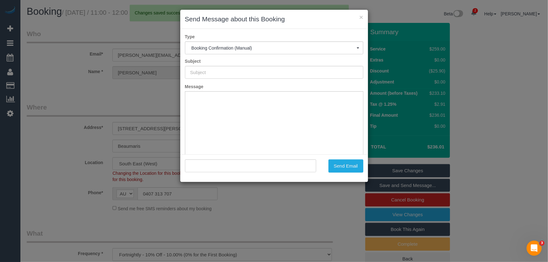
type input "Booking Confirmed"
type input ""[PERSON_NAME]" <[PERSON_NAME][EMAIL_ADDRESS][DOMAIN_NAME]>"
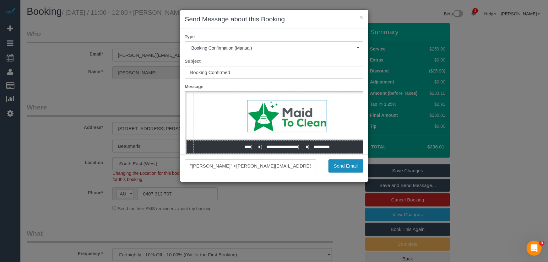
click at [343, 167] on button "Send Email" at bounding box center [345, 166] width 35 height 13
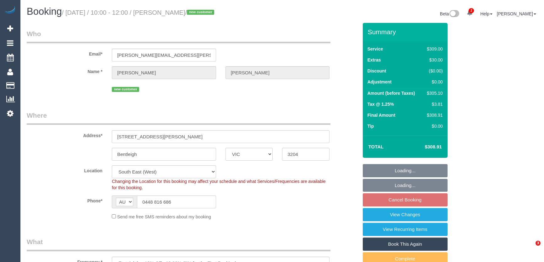
select select "VIC"
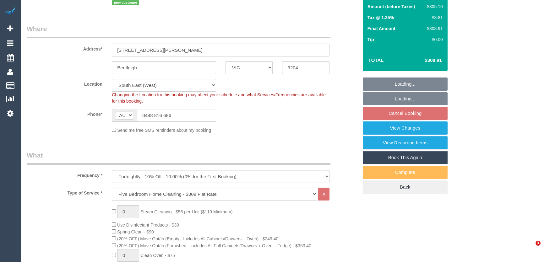
select select "spot3"
select select "number:27"
select select "number:14"
select select "number:19"
select select "number:25"
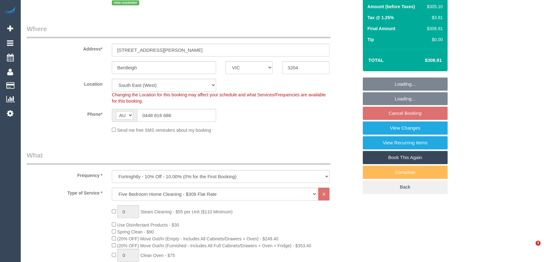
select select "number:35"
select select "number:26"
select select "object:1316"
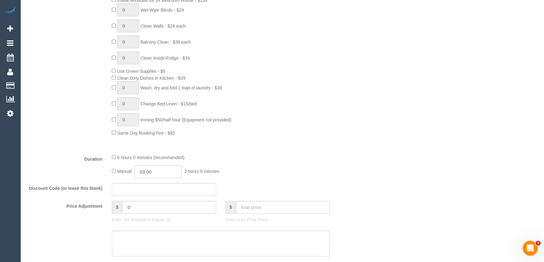
scroll to position [285, 0]
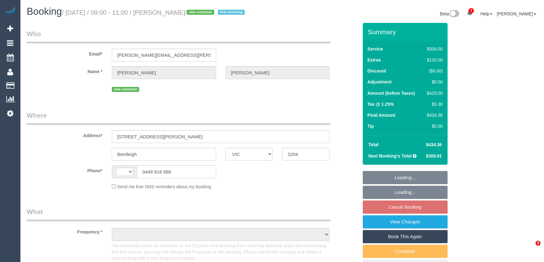
select select "VIC"
select select "string:AU"
select select "object:616"
select select "string:stripe-pm_1Ru2wm2GScqysDRVW2ld3WSI"
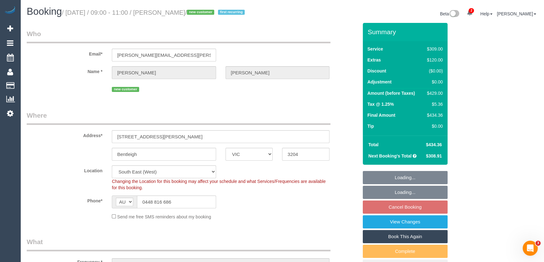
select select "number:27"
select select "number:14"
select select "number:19"
select select "number:25"
select select "number:35"
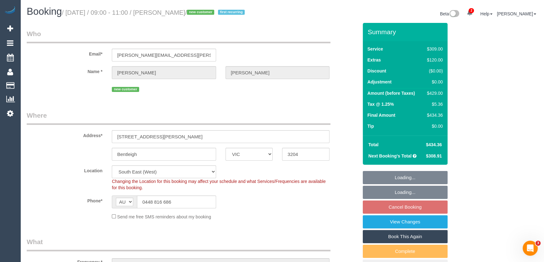
select select "number:26"
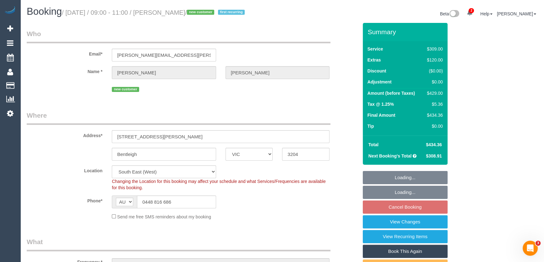
select select "object:871"
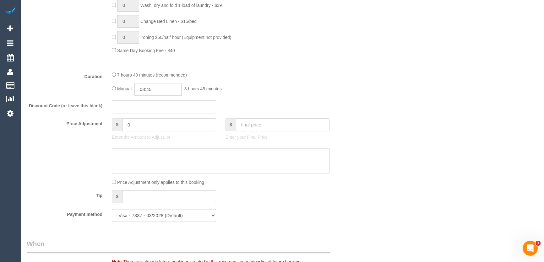
scroll to position [685, 0]
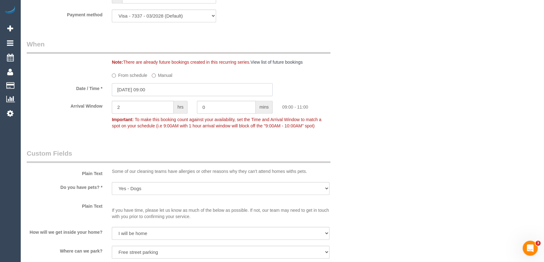
click at [165, 90] on input "19/08/2025 09:00" at bounding box center [192, 89] width 161 height 13
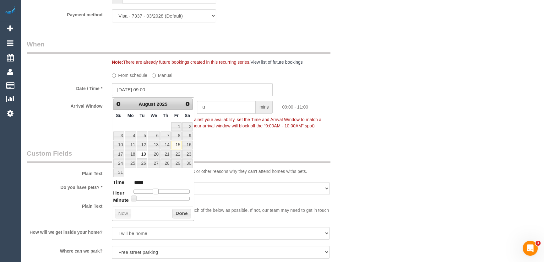
type input "19/08/2025 08:00"
type input "*****"
click at [153, 191] on span at bounding box center [153, 192] width 6 height 6
click at [226, 143] on div "Who Email* gaynor.e.jones@gmail.com Name * Gaynor McArthur new customer Where A…" at bounding box center [192, 30] width 341 height 1384
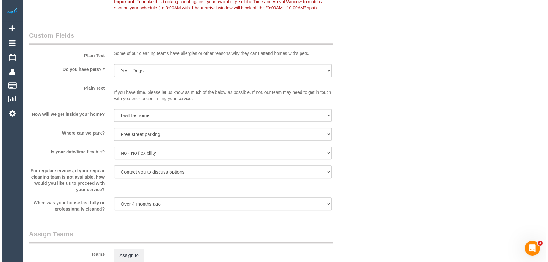
scroll to position [856, 0]
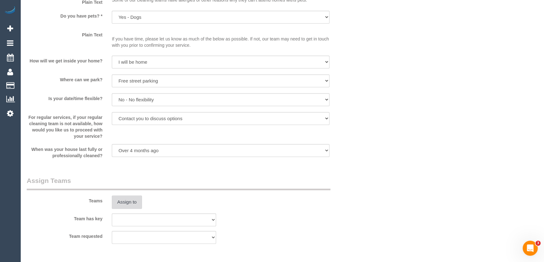
click at [125, 203] on button "Assign to" at bounding box center [127, 202] width 30 height 13
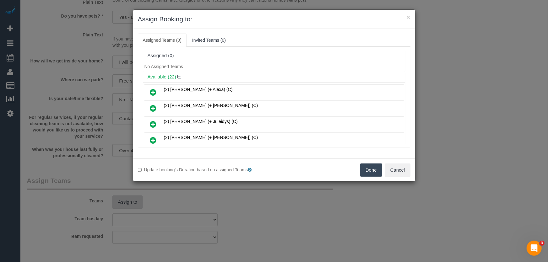
scroll to position [197, 0]
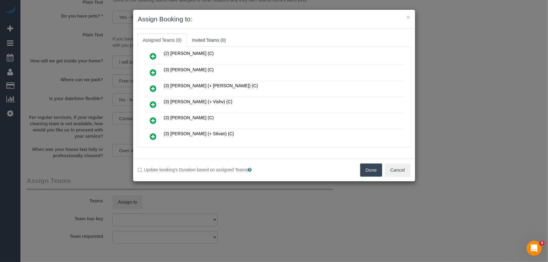
click at [151, 101] on icon at bounding box center [153, 105] width 7 height 8
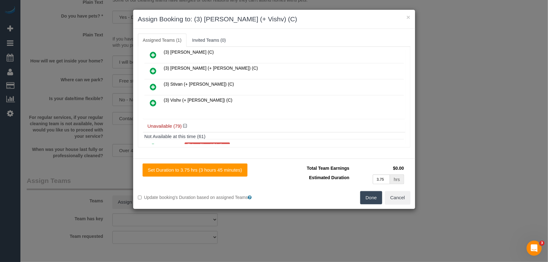
click at [156, 99] on icon at bounding box center [153, 103] width 7 height 8
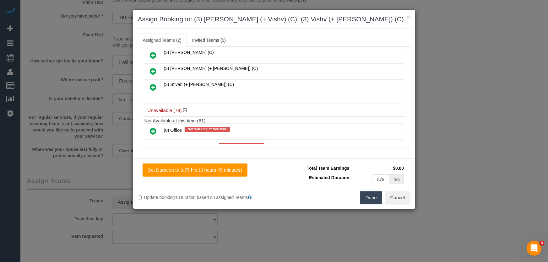
click at [375, 198] on button "Done" at bounding box center [371, 197] width 22 height 13
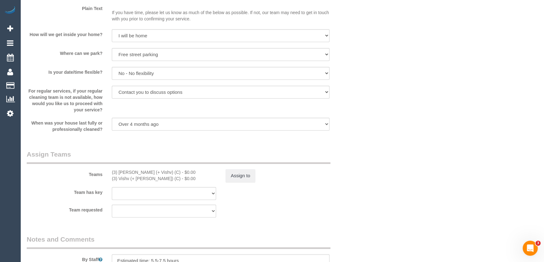
scroll to position [913, 0]
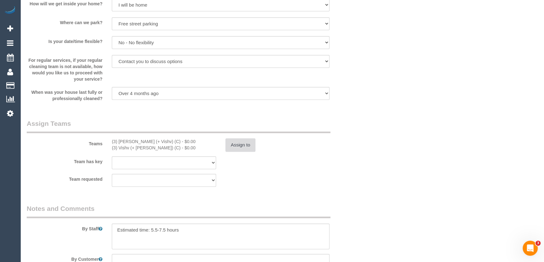
click at [239, 149] on button "Assign to" at bounding box center [240, 144] width 30 height 13
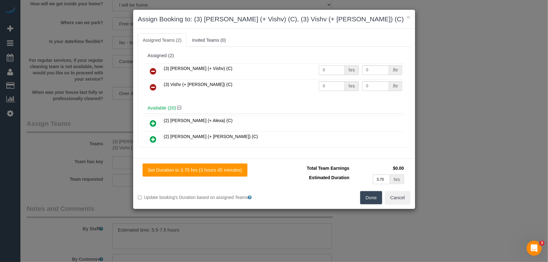
click at [330, 70] on input "0" at bounding box center [332, 70] width 26 height 10
type input "1"
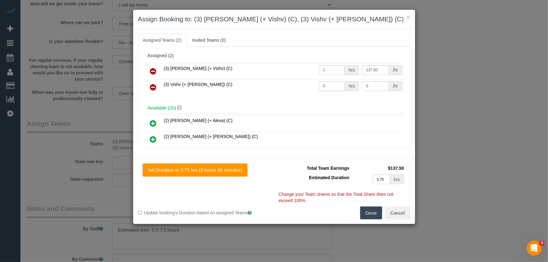
type input "137.5"
click at [327, 83] on input "0" at bounding box center [332, 86] width 26 height 10
type input "1"
type input "137.5"
click at [373, 209] on button "Done" at bounding box center [371, 213] width 22 height 13
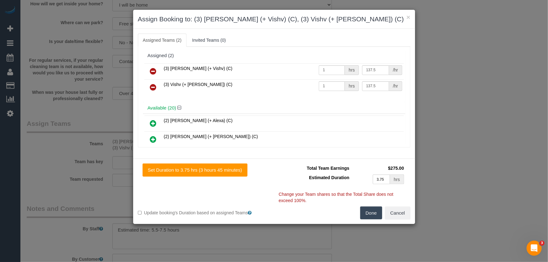
click at [373, 209] on div "Done Cancel" at bounding box center [344, 213] width 141 height 13
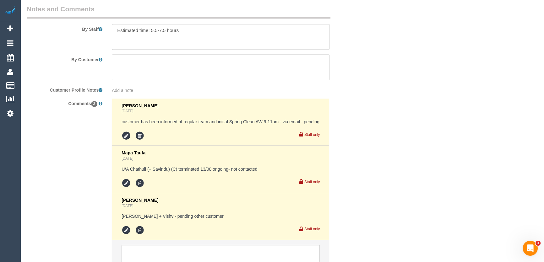
scroll to position [1166, 0]
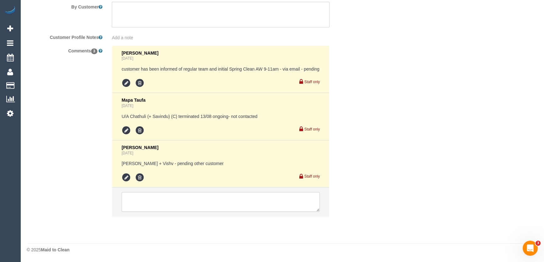
click at [157, 204] on textarea at bounding box center [221, 201] width 198 height 19
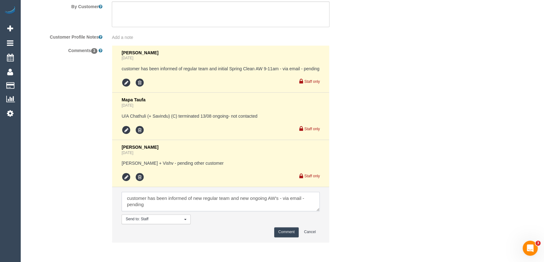
type textarea "customer has been informed of new regular team and new ongoing AW's - via email…"
click at [288, 230] on button "Comment" at bounding box center [286, 232] width 24 height 10
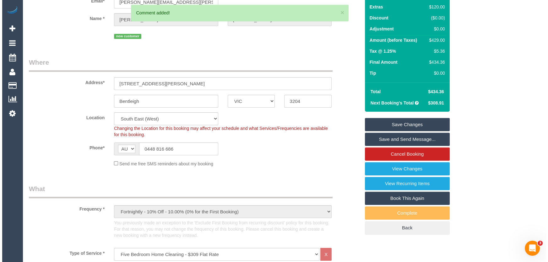
scroll to position [0, 0]
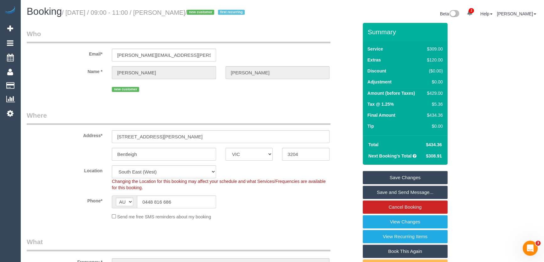
click at [169, 11] on small "/ August 19, 2025 / 09:00 - 11:00 / Gaynor McArthur / new customer first recurr…" at bounding box center [154, 12] width 185 height 7
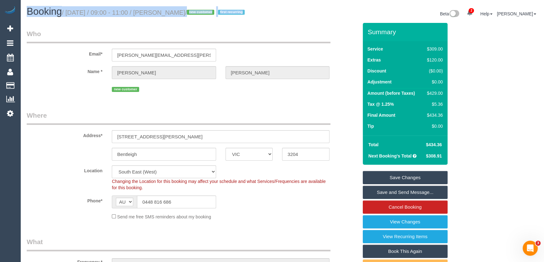
click at [161, 19] on div "Booking / August 19, 2025 / 09:00 - 11:00 / Gaynor McArthur / new customer firs…" at bounding box center [152, 13] width 260 height 14
click at [171, 13] on small "/ August 19, 2025 / 09:00 - 11:00 / Gaynor McArthur / new customer first recurr…" at bounding box center [154, 12] width 185 height 7
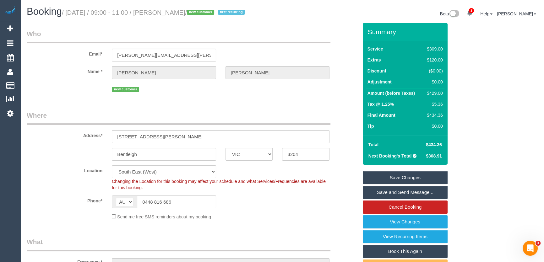
click at [174, 32] on legend "Who" at bounding box center [179, 36] width 304 height 14
click at [179, 12] on small "/ August 19, 2025 / 09:00 - 11:00 / Gaynor McArthur / new customer first recurr…" at bounding box center [154, 12] width 185 height 7
copy small "Gaynor McArthur"
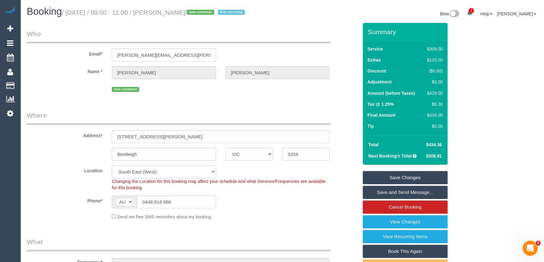
click at [378, 177] on link "Save Changes" at bounding box center [405, 177] width 85 height 13
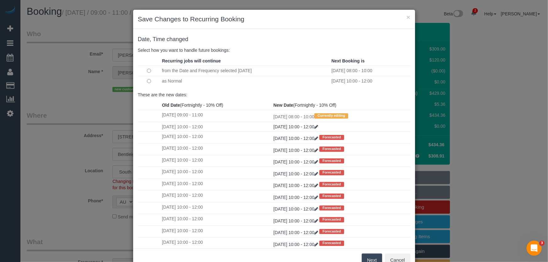
click at [369, 259] on button "Next" at bounding box center [372, 260] width 20 height 13
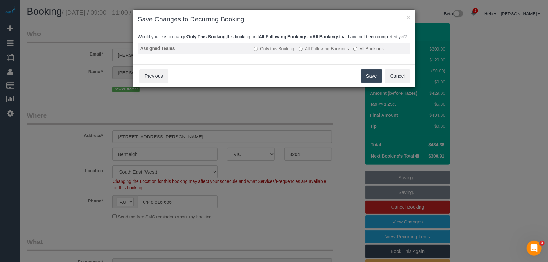
click at [328, 52] on label "All Following Bookings" at bounding box center [324, 49] width 50 height 6
click at [368, 81] on button "Save" at bounding box center [371, 75] width 21 height 13
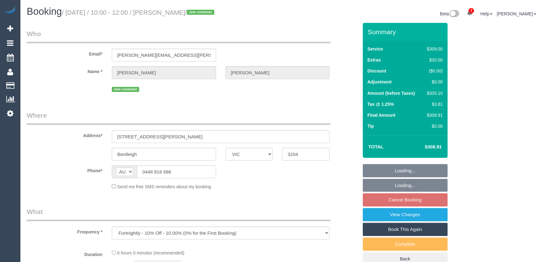
select select "VIC"
select select "number:27"
select select "number:14"
select select "number:19"
select select "number:25"
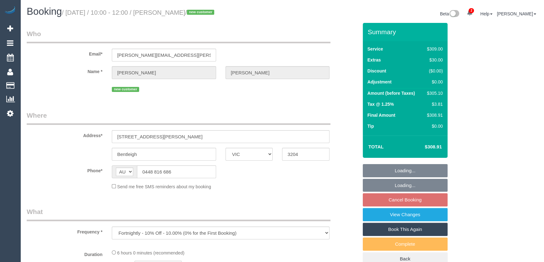
select select "number:35"
select select "number:26"
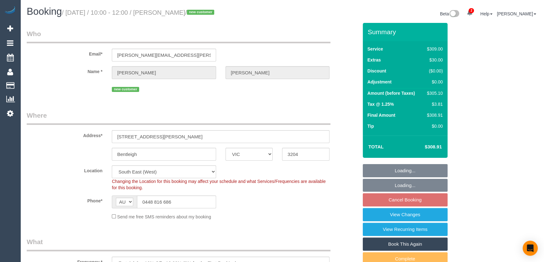
select select "object:810"
select select "spot3"
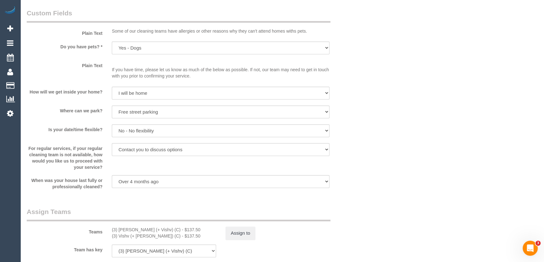
scroll to position [828, 0]
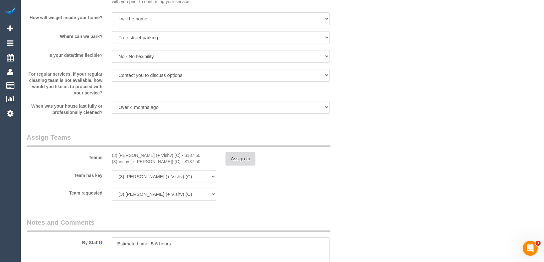
click at [238, 159] on button "Assign to" at bounding box center [240, 158] width 30 height 13
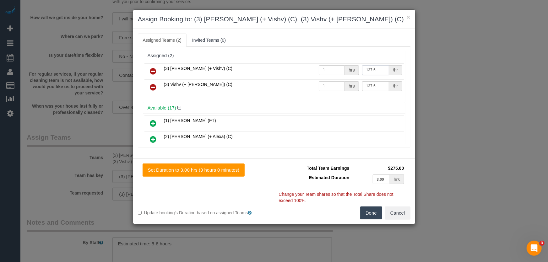
click at [378, 69] on input "137.5" at bounding box center [375, 70] width 27 height 10
type input "97.5"
click at [374, 84] on input "137.5" at bounding box center [375, 86] width 27 height 10
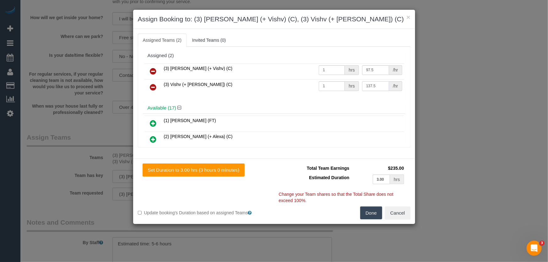
click at [374, 84] on input "137.5" at bounding box center [375, 86] width 27 height 10
type input "97.5"
click at [368, 211] on button "Done" at bounding box center [371, 213] width 22 height 13
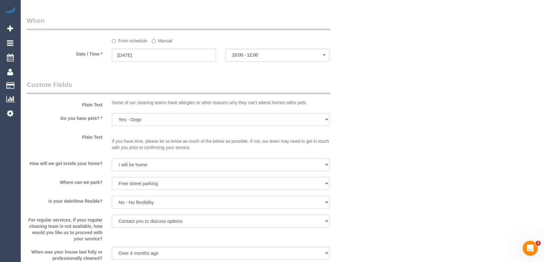
scroll to position [638, 0]
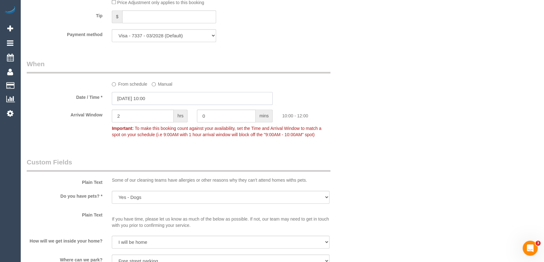
click at [159, 96] on input "02/09/2025 10:00" at bounding box center [192, 98] width 161 height 13
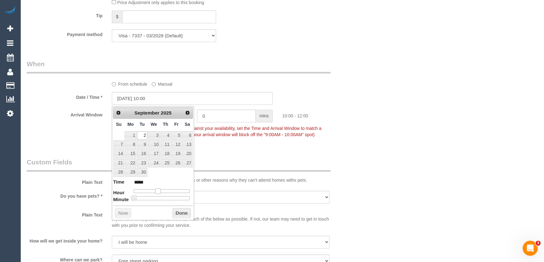
type input "02/09/2025 09:00"
type input "*****"
click at [154, 191] on span at bounding box center [156, 191] width 6 height 6
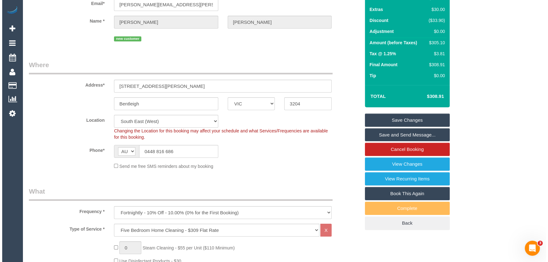
scroll to position [0, 0]
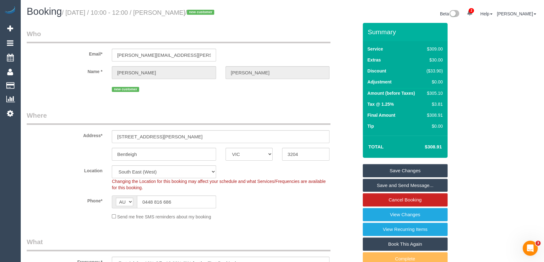
click at [387, 170] on link "Save Changes" at bounding box center [405, 170] width 85 height 13
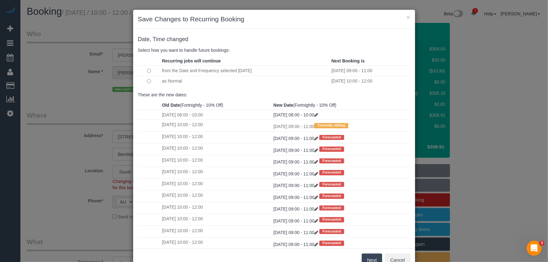
click at [371, 260] on button "Next" at bounding box center [372, 260] width 20 height 13
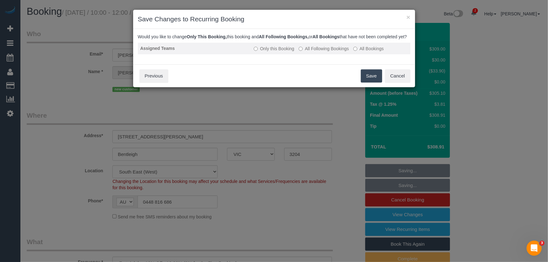
click at [319, 52] on label "All Following Bookings" at bounding box center [324, 49] width 50 height 6
click at [373, 83] on button "Save" at bounding box center [371, 75] width 21 height 13
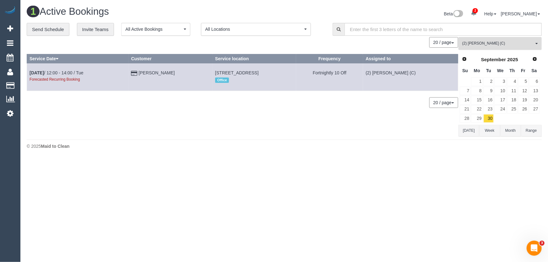
click at [477, 43] on span "(2) [PERSON_NAME] (C)" at bounding box center [498, 43] width 72 height 5
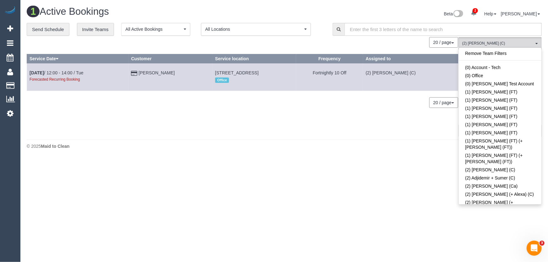
scroll to position [562, 0]
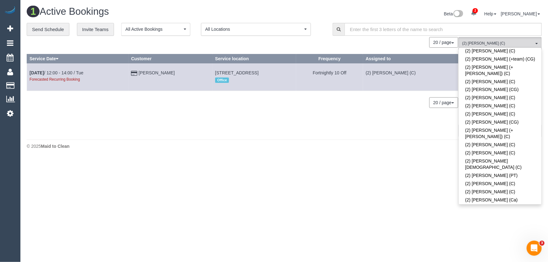
click at [491, 235] on link "(2) [PERSON_NAME] (C)" at bounding box center [500, 239] width 83 height 8
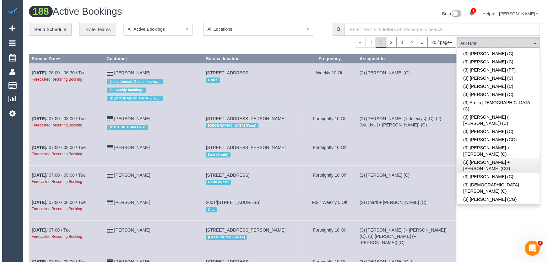
scroll to position [904, 0]
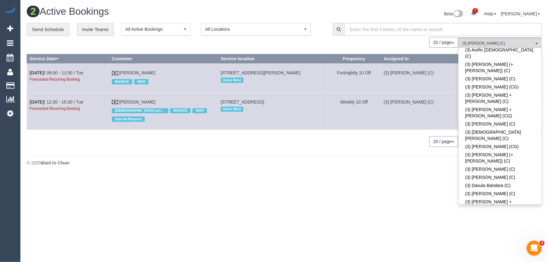
click at [401, 13] on div "Beta 2 Your Notifications You have 0 alerts × You have 1 to charge for 15/08/20…" at bounding box center [415, 14] width 262 height 17
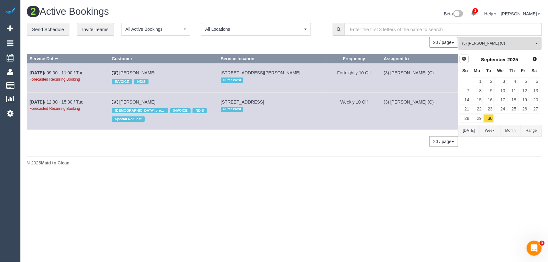
click at [465, 61] on link "Prev" at bounding box center [464, 59] width 9 height 9
click at [490, 108] on link "19" at bounding box center [489, 109] width 10 height 8
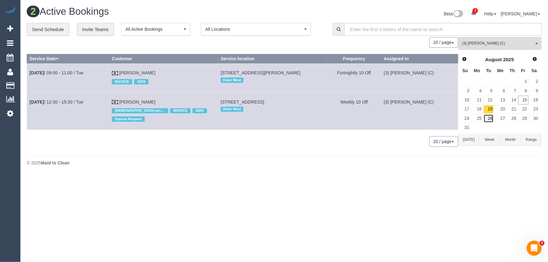
click at [490, 117] on link "26" at bounding box center [489, 118] width 10 height 8
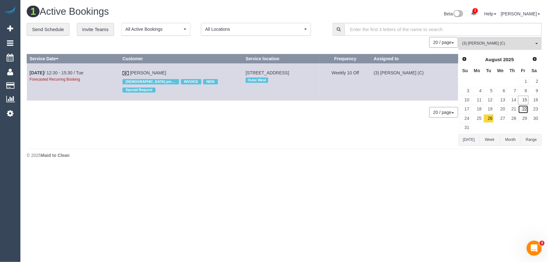
click at [524, 111] on link "22" at bounding box center [523, 109] width 10 height 8
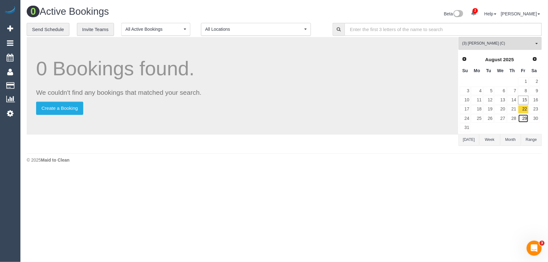
click at [523, 118] on link "29" at bounding box center [523, 118] width 10 height 8
click at [477, 42] on span "(3) Goswin Kanta (C)" at bounding box center [498, 43] width 72 height 5
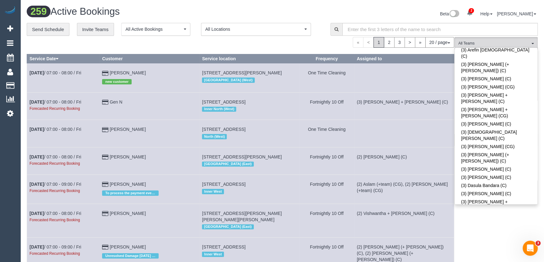
click at [482, 243] on link "(3) Ebony Warwick (C)" at bounding box center [496, 247] width 83 height 8
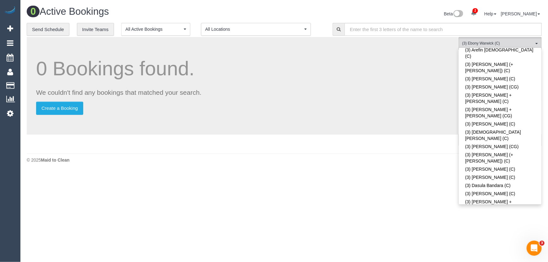
click at [404, 9] on div "Beta 2 Your Notifications You have 0 alerts × You have 1 to charge for 15/08/20…" at bounding box center [415, 14] width 262 height 17
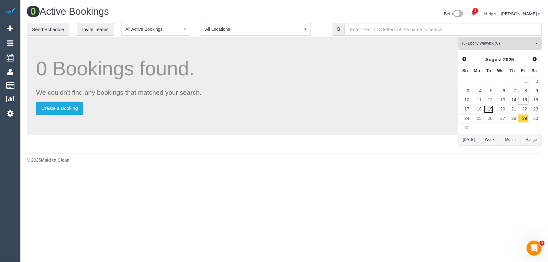
click at [490, 110] on link "19" at bounding box center [489, 109] width 10 height 8
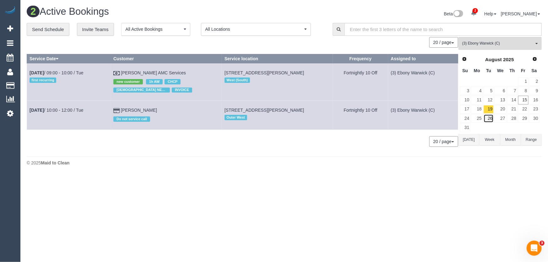
click at [488, 116] on link "26" at bounding box center [489, 118] width 10 height 8
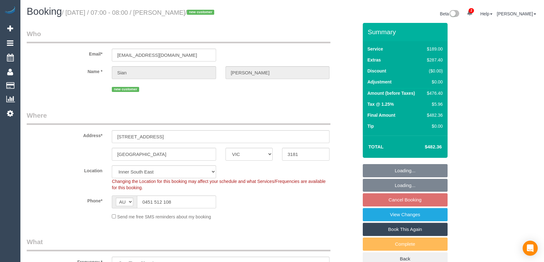
select select "VIC"
select select "string:stripe-pm_1RtmOw2GScqysDRVZoZ6GvAI"
select select "number:28"
select select "number:14"
select select "number:19"
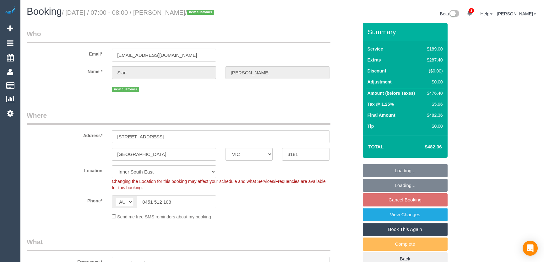
select select "number:25"
select select "number:13"
select select "spot18"
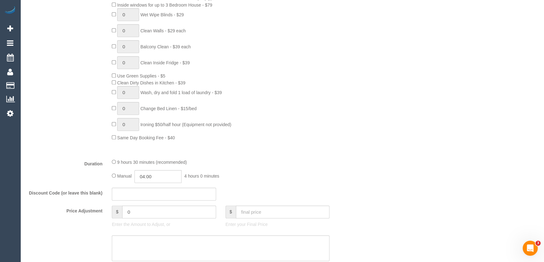
scroll to position [428, 0]
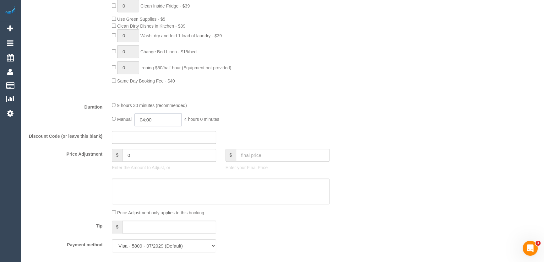
click at [168, 117] on input "04:00" at bounding box center [157, 119] width 47 height 13
click at [169, 119] on input "04:00" at bounding box center [157, 119] width 47 height 13
click at [150, 133] on li "03:30" at bounding box center [151, 132] width 28 height 8
type input "03:30"
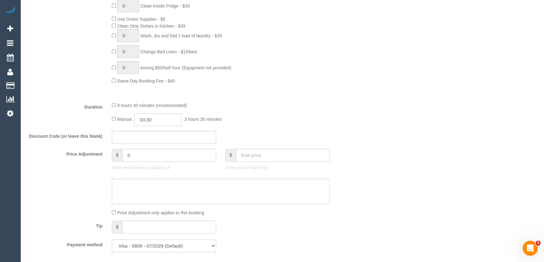
click at [294, 120] on div "Manual 03:30 3 hours 30 minutes" at bounding box center [221, 119] width 218 height 13
select select "spot35"
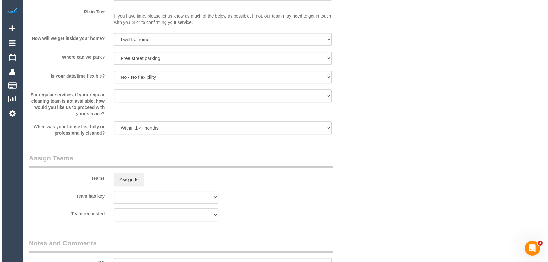
scroll to position [856, 0]
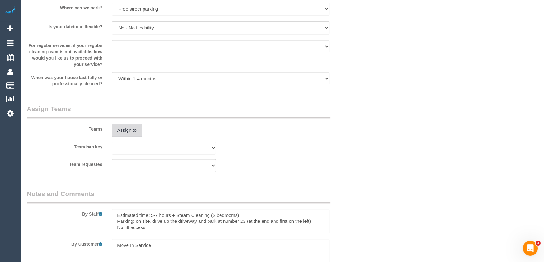
click at [132, 135] on button "Assign to" at bounding box center [127, 130] width 30 height 13
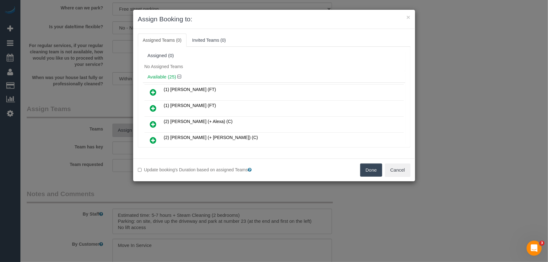
scroll to position [275, 0]
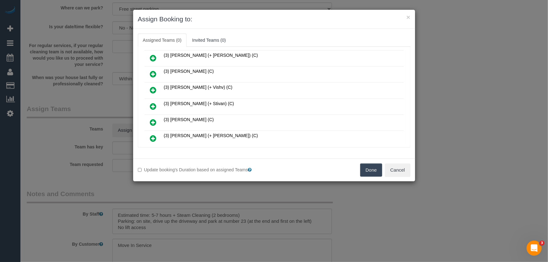
click at [154, 103] on icon at bounding box center [153, 107] width 7 height 8
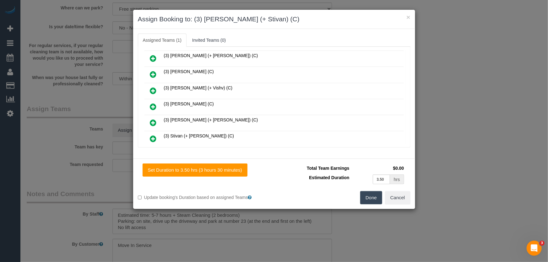
click at [154, 135] on icon at bounding box center [153, 139] width 7 height 8
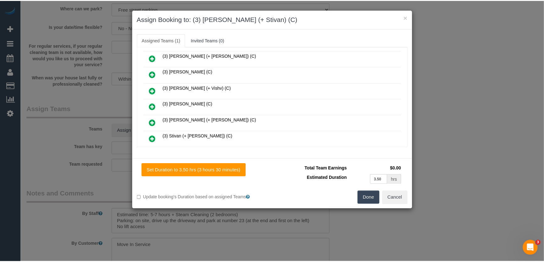
scroll to position [306, 0]
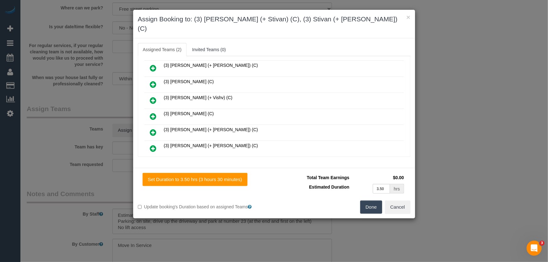
click at [372, 201] on button "Done" at bounding box center [371, 207] width 22 height 13
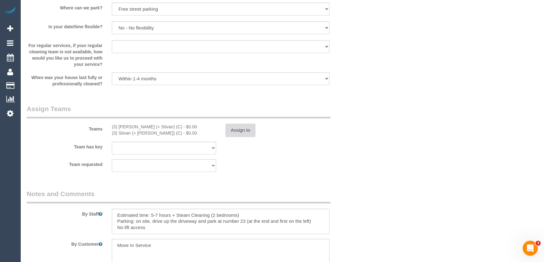
click at [247, 129] on button "Assign to" at bounding box center [240, 130] width 30 height 13
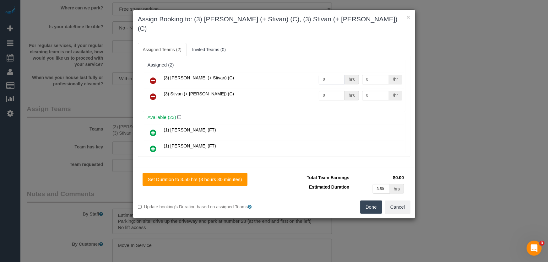
click at [327, 75] on input "0" at bounding box center [332, 80] width 26 height 10
type input "1"
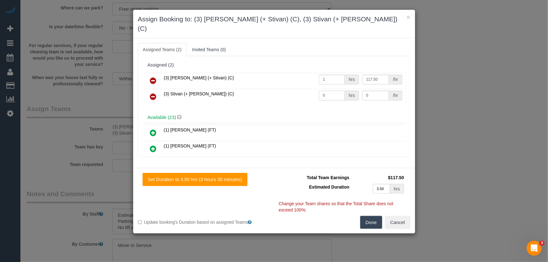
type input "117.5"
click at [330, 91] on input "0" at bounding box center [332, 96] width 26 height 10
type input "1"
click at [376, 216] on button "Done" at bounding box center [371, 222] width 22 height 13
click at [376, 216] on div "Done Cancel" at bounding box center [344, 222] width 141 height 13
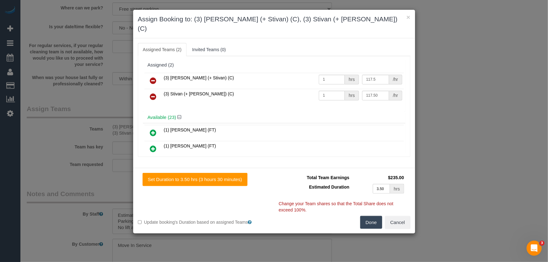
type input "117.5"
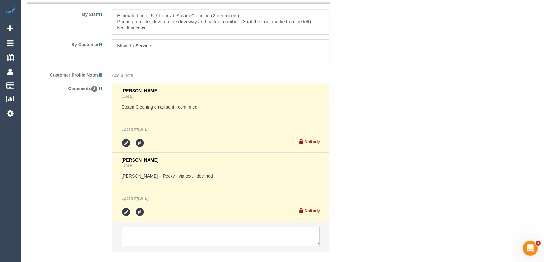
scroll to position [1091, 0]
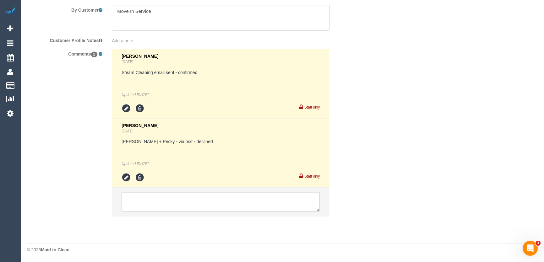
click at [153, 201] on textarea at bounding box center [221, 201] width 198 height 19
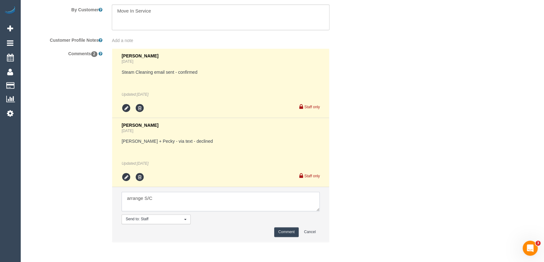
type textarea "arrange S/C"
click at [281, 232] on button "Comment" at bounding box center [286, 232] width 24 height 10
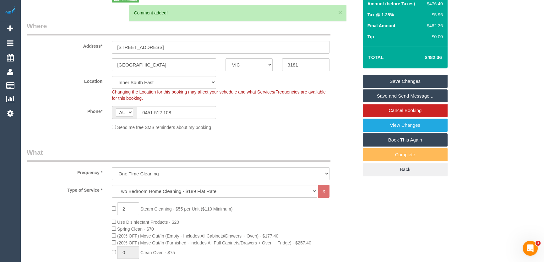
scroll to position [0, 0]
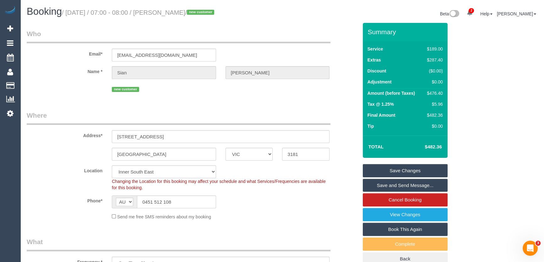
click at [167, 13] on small "/ [DATE] / 07:00 - 08:00 / [PERSON_NAME] / new customer" at bounding box center [139, 12] width 154 height 7
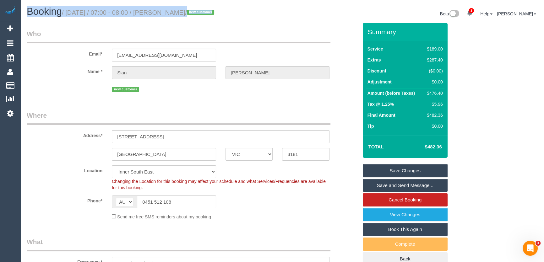
click at [167, 13] on small "/ [DATE] / 07:00 - 08:00 / [PERSON_NAME] / new customer" at bounding box center [139, 12] width 154 height 7
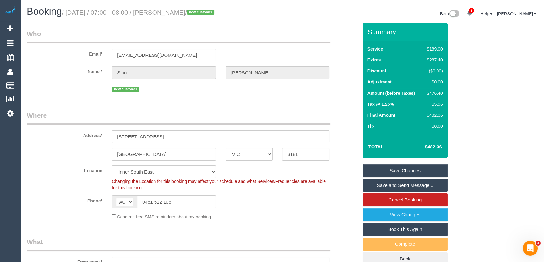
drag, startPoint x: 169, startPoint y: 37, endPoint x: 169, endPoint y: 32, distance: 5.7
click at [169, 37] on legend "Who" at bounding box center [179, 36] width 304 height 14
click at [166, 13] on small "/ [DATE] / 07:00 - 08:00 / [PERSON_NAME] / new customer" at bounding box center [139, 12] width 154 height 7
copy small "[PERSON_NAME]"
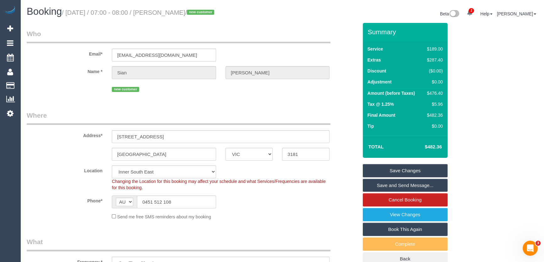
click at [385, 166] on link "Save Changes" at bounding box center [405, 170] width 85 height 13
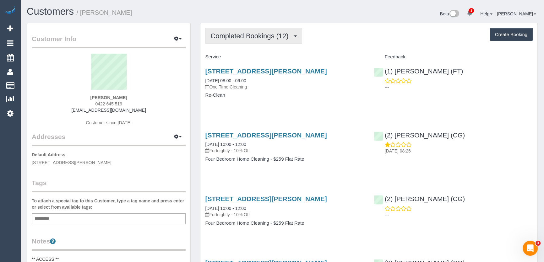
click at [234, 37] on span "Completed Bookings (12)" at bounding box center [250, 36] width 81 height 8
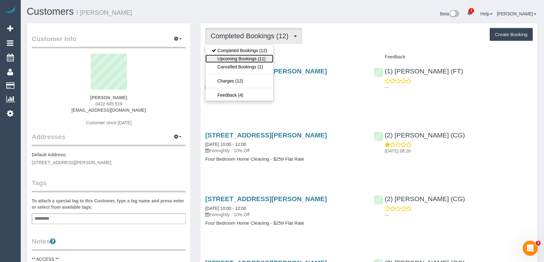
click at [231, 57] on link "Upcoming Bookings (11)" at bounding box center [239, 59] width 68 height 8
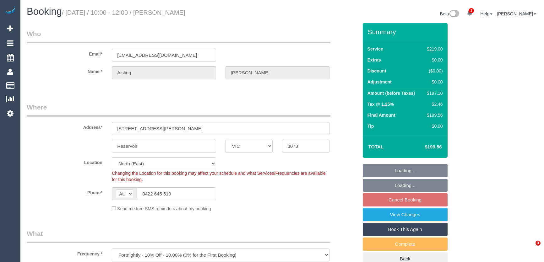
select select "VIC"
select select "object:828"
select select "number:28"
select select "number:14"
select select "number:18"
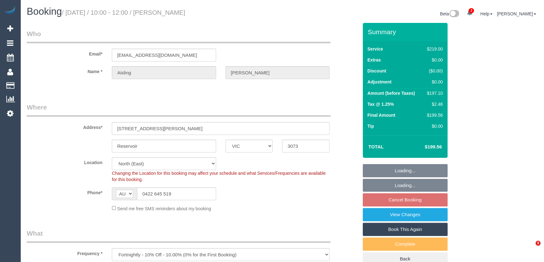
select select "number:24"
select select "number:34"
select select "number:11"
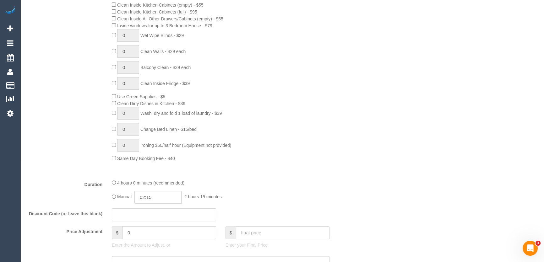
scroll to position [399, 0]
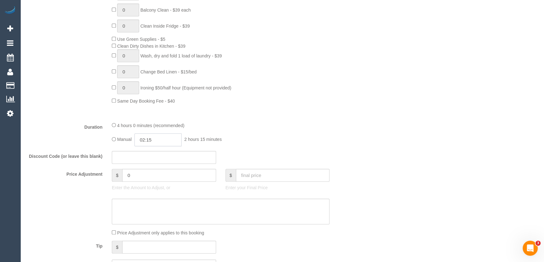
click at [167, 141] on input "02:15" at bounding box center [157, 139] width 47 height 13
type input "02:00"
click at [150, 183] on li "02:00" at bounding box center [151, 185] width 28 height 8
click at [285, 149] on fieldset "What Frequency * One Time Cleaning Weekly - 10% Off - 10.00% (0% for the First …" at bounding box center [192, 53] width 331 height 448
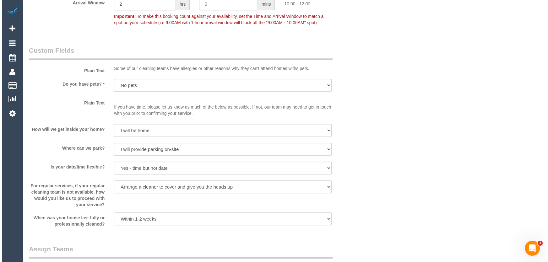
scroll to position [856, 0]
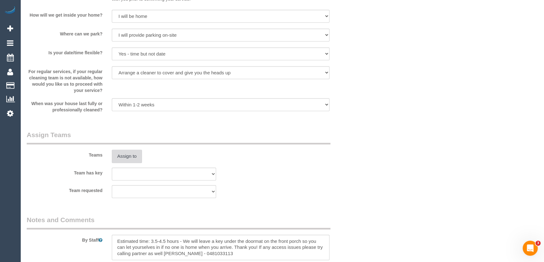
click at [128, 158] on button "Assign to" at bounding box center [127, 156] width 30 height 13
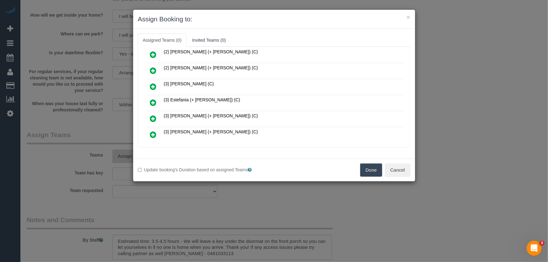
scroll to position [604, 0]
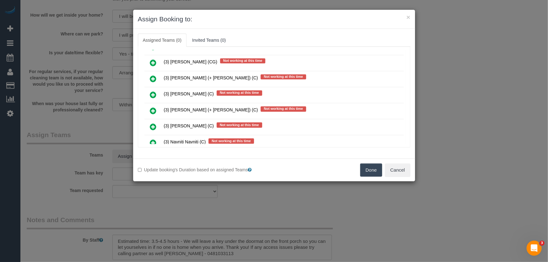
click at [154, 107] on icon at bounding box center [153, 111] width 7 height 8
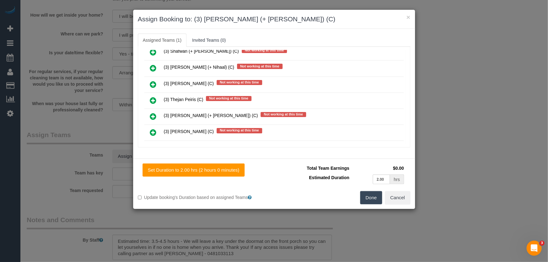
click at [153, 113] on icon at bounding box center [153, 117] width 7 height 8
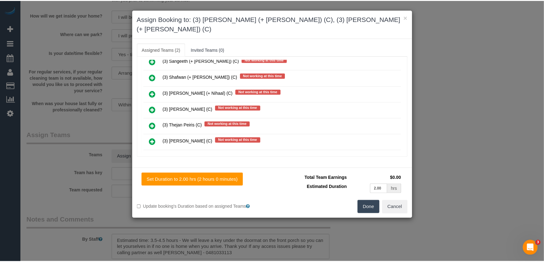
scroll to position [805, 0]
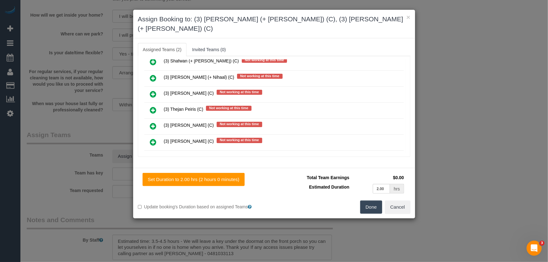
click at [371, 201] on button "Done" at bounding box center [371, 207] width 22 height 13
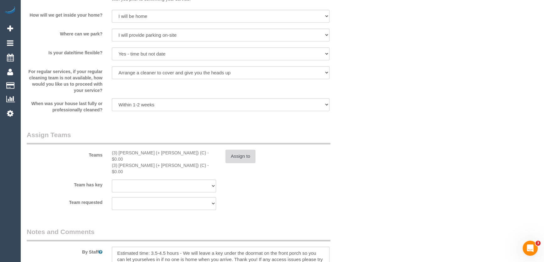
click at [241, 155] on button "Assign to" at bounding box center [240, 156] width 30 height 13
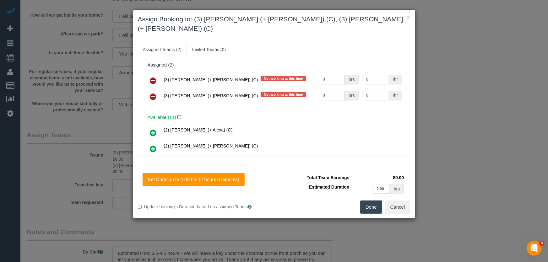
click at [328, 75] on input "0" at bounding box center [332, 80] width 26 height 10
type input "1"
type input "62.5"
click at [332, 91] on input "0" at bounding box center [332, 96] width 26 height 10
type input "1"
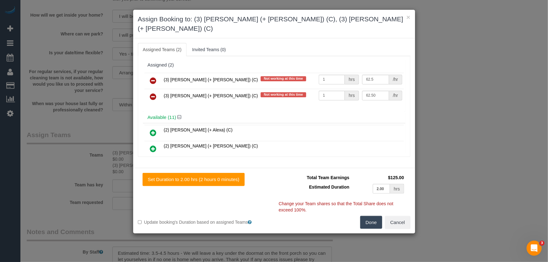
type input "62.5"
click at [368, 216] on button "Done" at bounding box center [371, 222] width 22 height 13
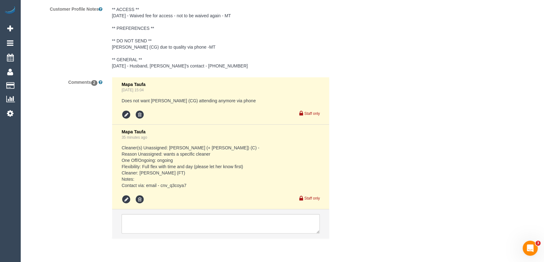
scroll to position [1170, 0]
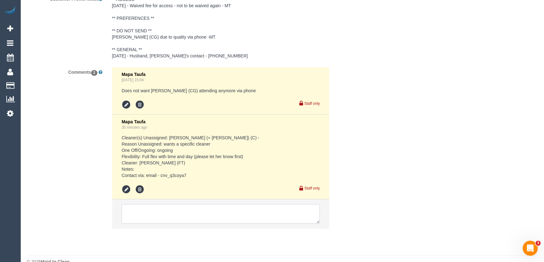
click at [158, 204] on textarea at bounding box center [221, 213] width 198 height 19
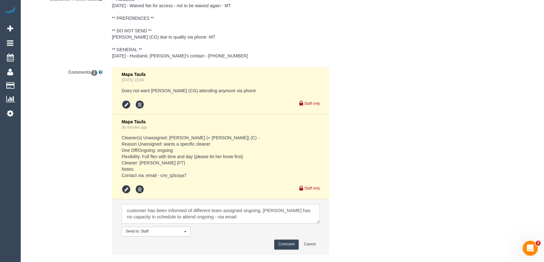
type textarea "customer has been informed of different team assigned ongoing, Sarah has no cap…"
click at [288, 240] on button "Comment" at bounding box center [286, 245] width 24 height 10
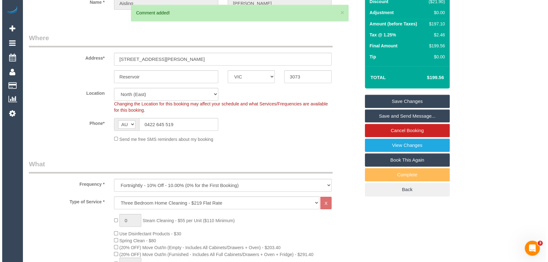
scroll to position [0, 0]
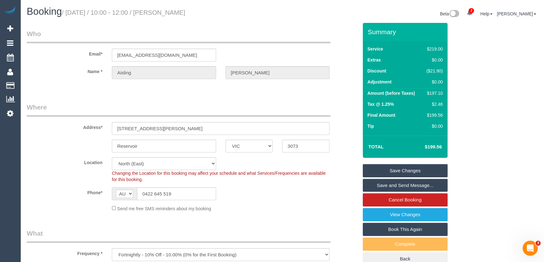
click at [169, 13] on small "/ August 19, 2025 / 10:00 - 12:00 / Aisling Murray" at bounding box center [123, 12] width 123 height 7
copy small "Aisling Murray"
click at [406, 170] on link "Save Changes" at bounding box center [405, 170] width 85 height 13
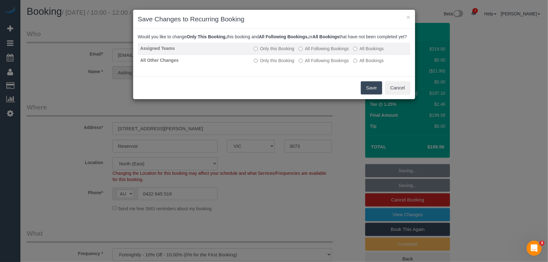
click at [323, 51] on label "All Following Bookings" at bounding box center [324, 49] width 50 height 6
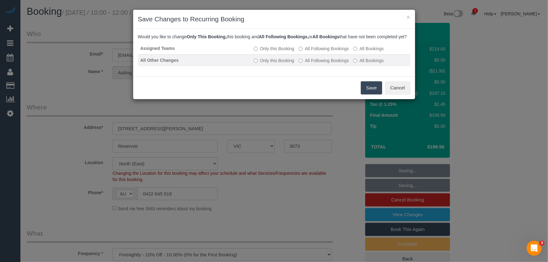
click at [324, 64] on label "All Following Bookings" at bounding box center [324, 60] width 50 height 6
click at [372, 95] on button "Save" at bounding box center [371, 87] width 21 height 13
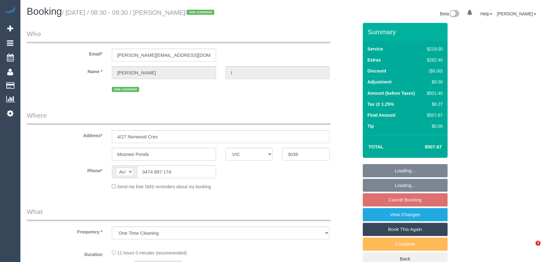
select select "VIC"
select select "string:stripe-pm_1RwB712GScqysDRV5s2OM6PU"
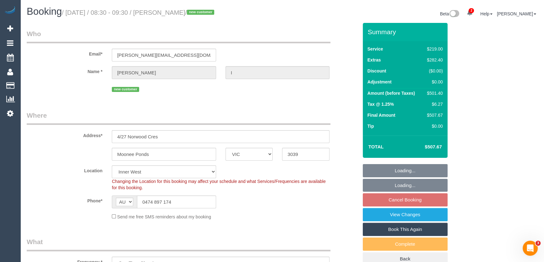
select select "number:27"
select select "number:14"
select select "number:19"
select select "number:36"
select select "object:723"
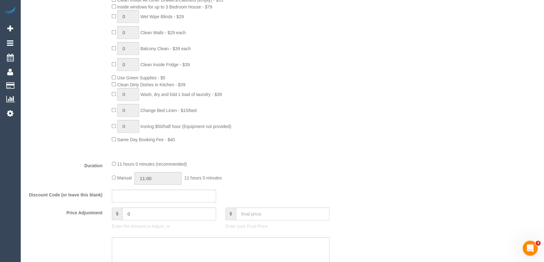
scroll to position [399, 0]
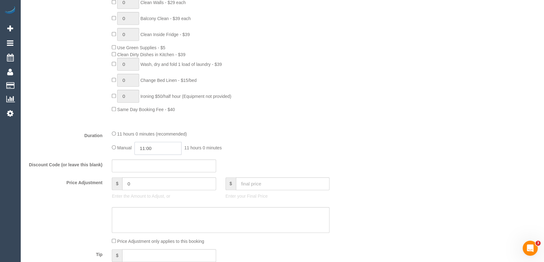
click at [170, 149] on input "11:00" at bounding box center [157, 148] width 47 height 13
click at [151, 191] on li "09:30" at bounding box center [151, 190] width 28 height 8
type input "09:30"
click at [274, 147] on div "Manual 09:30 9 hours 30 minutes" at bounding box center [221, 148] width 218 height 13
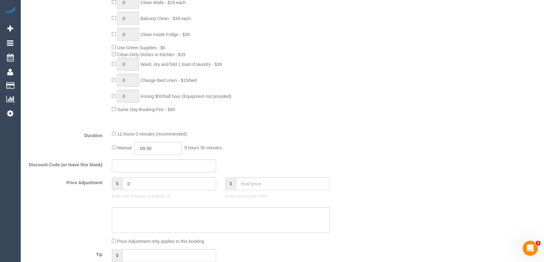
click at [274, 147] on div "Manual 09:30 9 hours 30 minutes" at bounding box center [221, 148] width 218 height 13
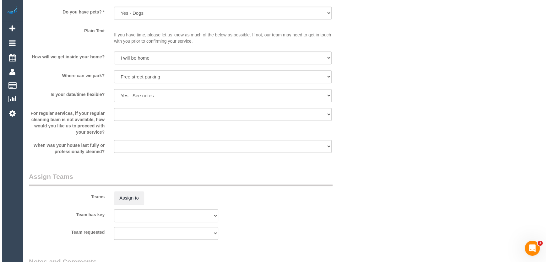
scroll to position [828, 0]
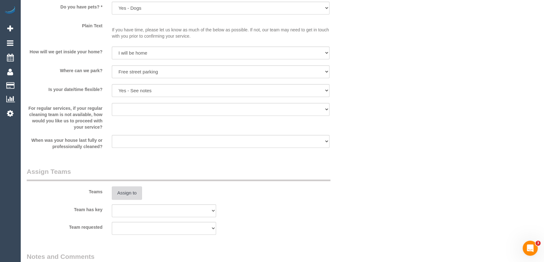
click at [131, 196] on button "Assign to" at bounding box center [127, 193] width 30 height 13
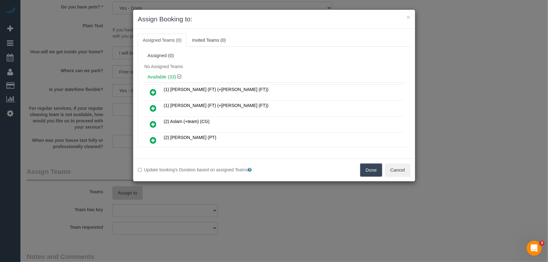
scroll to position [1814, 0]
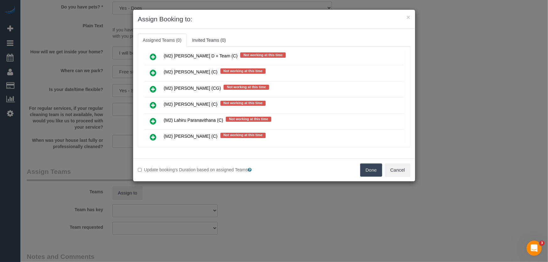
click at [152, 133] on icon at bounding box center [153, 137] width 7 height 8
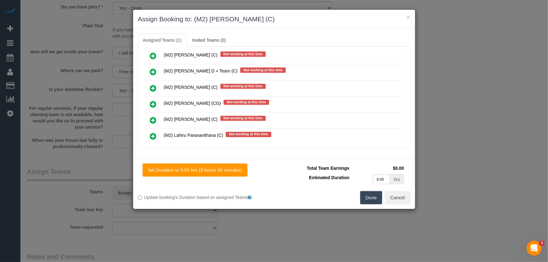
scroll to position [1828, 0]
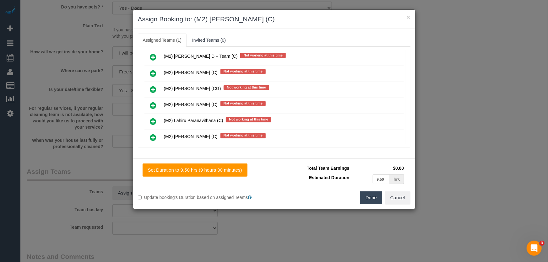
click at [369, 200] on button "Done" at bounding box center [371, 197] width 22 height 13
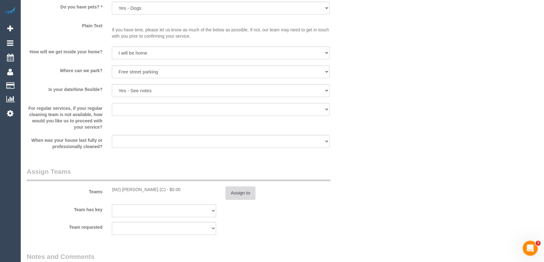
click at [244, 197] on button "Assign to" at bounding box center [240, 193] width 30 height 13
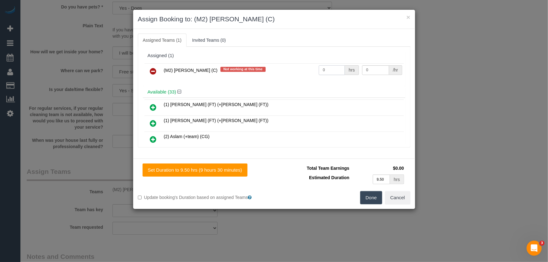
click at [326, 70] on input "0" at bounding box center [332, 70] width 26 height 10
type input "1"
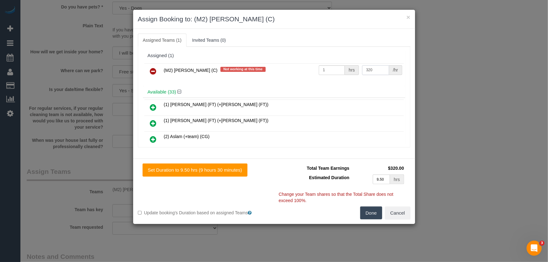
type input "320"
click at [367, 213] on button "Done" at bounding box center [371, 213] width 22 height 13
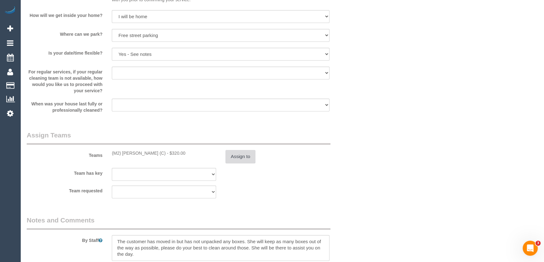
scroll to position [942, 0]
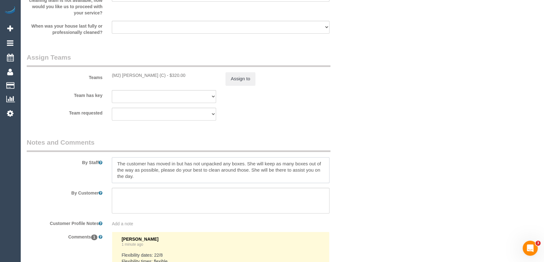
click at [114, 164] on textarea at bounding box center [221, 170] width 218 height 26
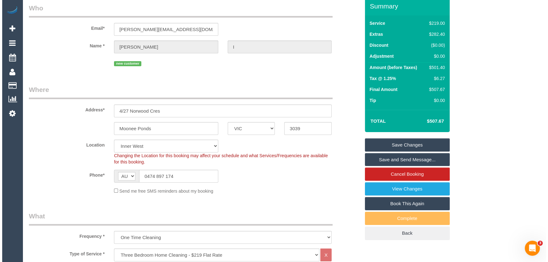
scroll to position [0, 0]
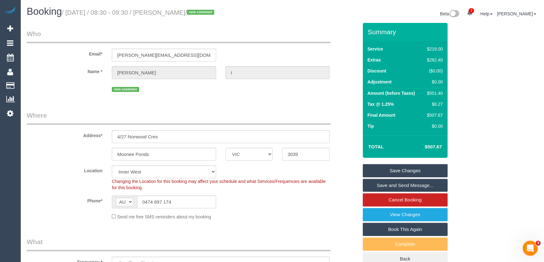
type textarea "Estimated time: 7.5-9.5 hours The customer has moved in but has not unpacked an…"
click at [170, 14] on small "/ August 22, 2025 / 08:30 - 09:30 / Dee I / new customer" at bounding box center [139, 12] width 154 height 7
copy small "Dee I"
click at [387, 185] on link "Save and Send Message..." at bounding box center [405, 185] width 85 height 13
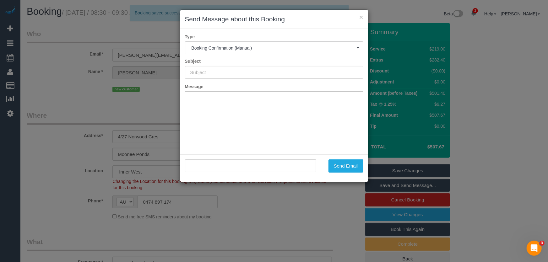
type input "Booking Confirmed"
type input ""Dee I" <benny.ih@proton.me>"
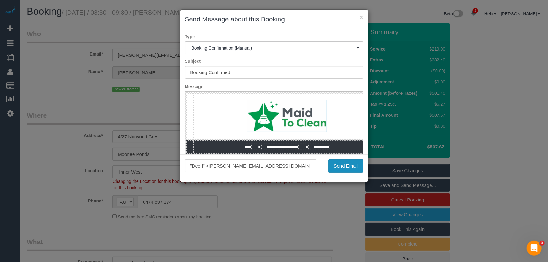
click at [343, 164] on button "Send Email" at bounding box center [345, 166] width 35 height 13
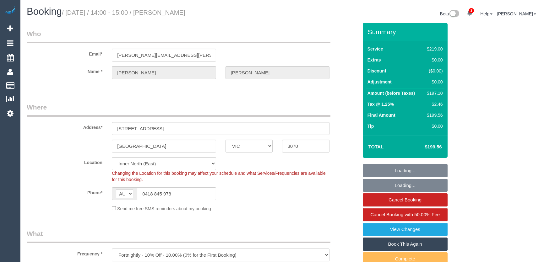
select select "VIC"
select select "object:1633"
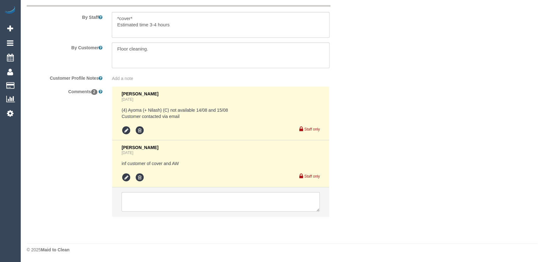
select select "string:stripe-pm_1RXXUX2GScqysDRVfwjWgvw9"
select select "number:27"
select select "number:14"
select select "number:19"
select select "number:22"
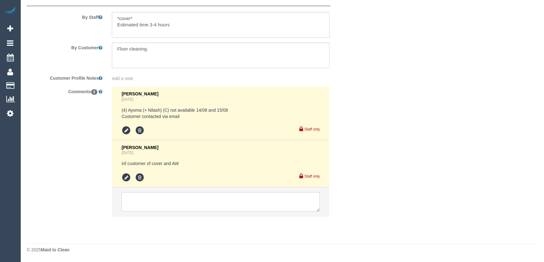
select select "number:35"
select select "number:26"
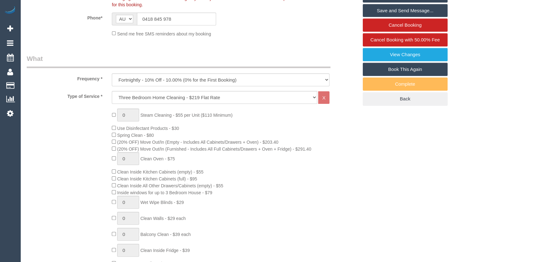
scroll to position [0, 0]
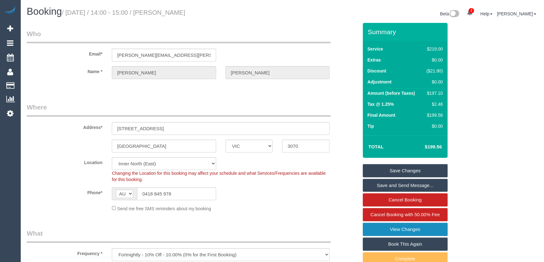
drag, startPoint x: 377, startPoint y: 228, endPoint x: 317, endPoint y: 251, distance: 64.2
click at [377, 228] on link "View Changes" at bounding box center [405, 229] width 85 height 13
click at [377, 227] on link "View Changes" at bounding box center [405, 229] width 85 height 13
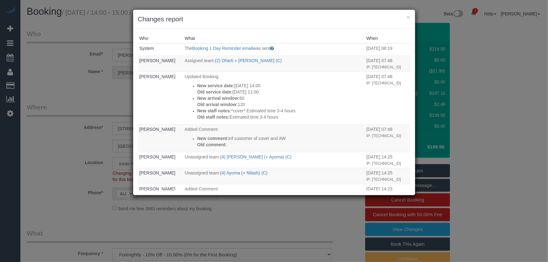
click at [94, 94] on div "× Changes report Who What When System The Booking 1 Day Reminder email was sent…" at bounding box center [274, 131] width 548 height 262
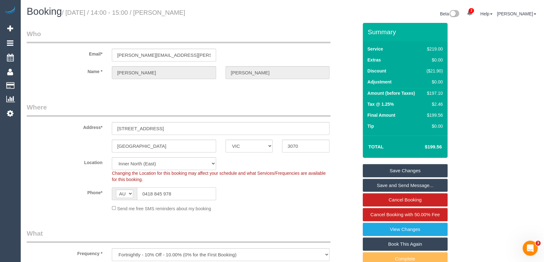
click at [181, 197] on input "0418 845 978" at bounding box center [176, 193] width 79 height 13
click at [184, 193] on input "0418 845 978" at bounding box center [176, 193] width 79 height 13
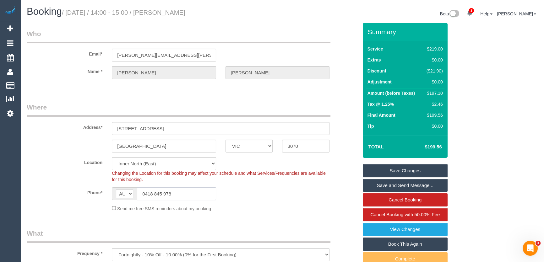
click at [185, 193] on input "0418 845 978" at bounding box center [176, 193] width 79 height 13
click at [186, 193] on input "0418 845 978" at bounding box center [176, 193] width 79 height 13
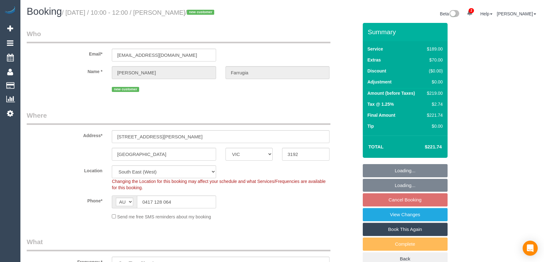
select select "VIC"
select select "number:27"
select select "number:14"
select select "number:18"
select select "number:22"
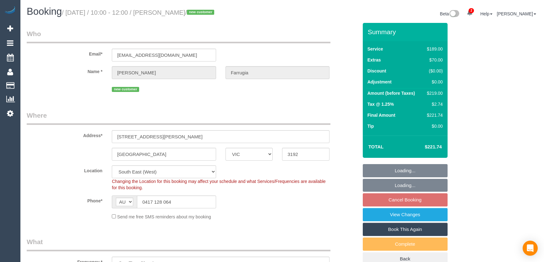
select select "number:26"
select select "spot3"
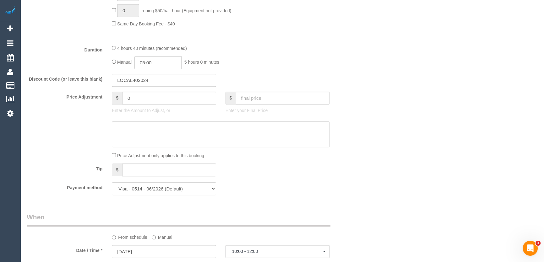
scroll to position [599, 0]
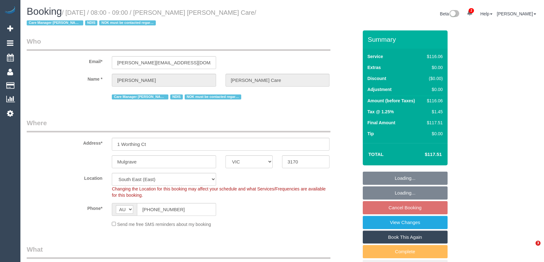
select select "VIC"
select select "number:28"
select select "number:14"
select select "number:19"
select select "number:22"
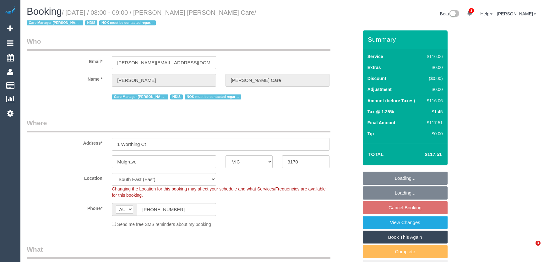
select select "number:35"
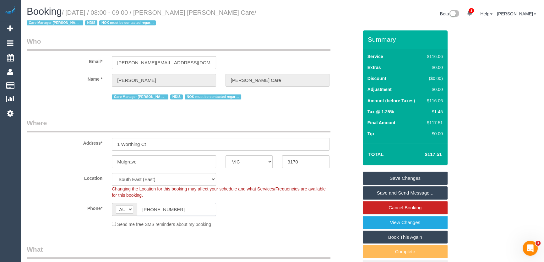
click at [179, 207] on input "[PHONE_NUMBER]" at bounding box center [176, 209] width 79 height 13
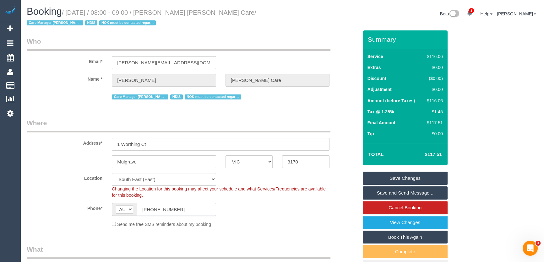
click at [179, 207] on input "[PHONE_NUMBER]" at bounding box center [176, 209] width 79 height 13
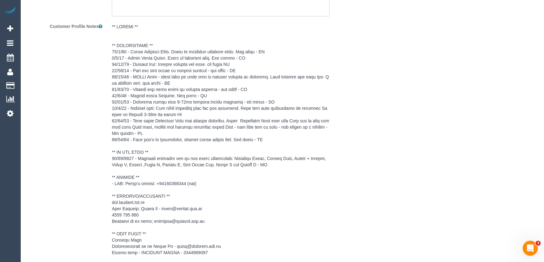
scroll to position [999, 0]
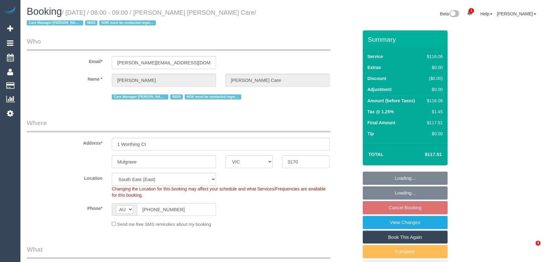
select select "VIC"
select select "object:563"
select select "number:28"
select select "number:14"
select select "number:19"
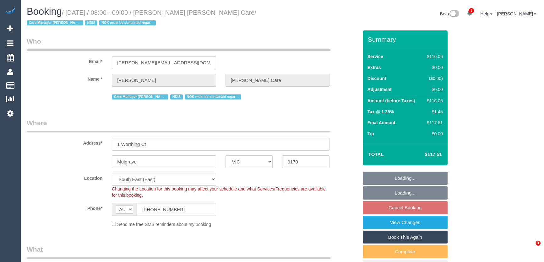
select select "number:22"
select select "number:35"
select select "object:1271"
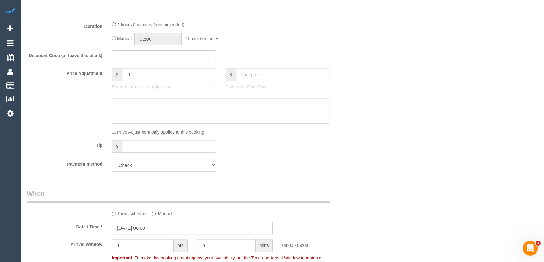
scroll to position [428, 0]
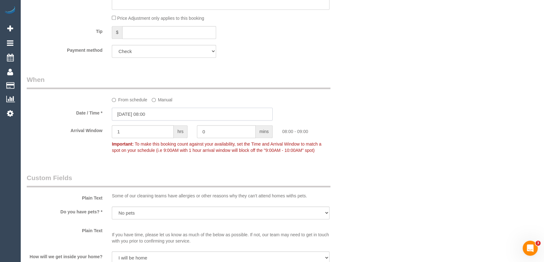
click at [163, 113] on input "[DATE] 08:00" at bounding box center [192, 114] width 161 height 13
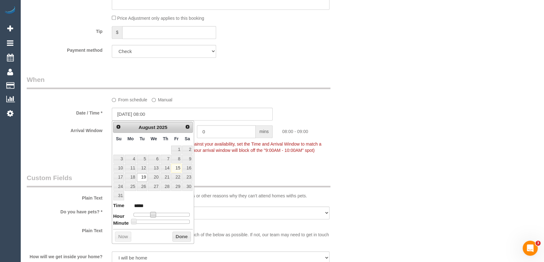
type input "[DATE] 09:00"
type input "*****"
type input "[DATE] 10:00"
type input "*****"
type input "[DATE] 11:00"
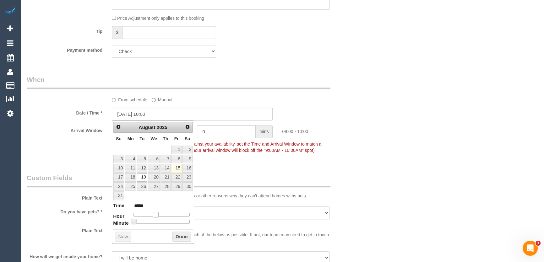
type input "*****"
type input "[DATE] 12:00"
type input "*****"
type input "[DATE] 13:00"
type input "*****"
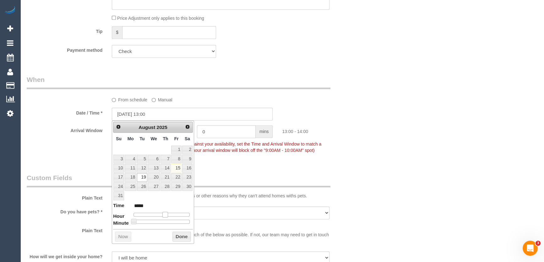
type input "19/08/2025 14:00"
type input "*****"
type input "19/08/2025 15:00"
type input "*****"
drag, startPoint x: 155, startPoint y: 213, endPoint x: 171, endPoint y: 215, distance: 15.2
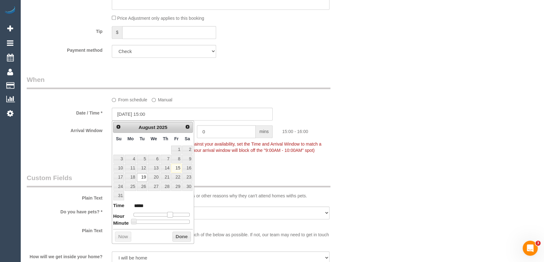
click at [171, 215] on span at bounding box center [170, 215] width 6 height 6
click at [244, 176] on legend "Custom Fields" at bounding box center [179, 180] width 304 height 14
drag, startPoint x: 244, startPoint y: 176, endPoint x: 222, endPoint y: 162, distance: 26.4
click at [244, 176] on legend "Custom Fields" at bounding box center [179, 180] width 304 height 14
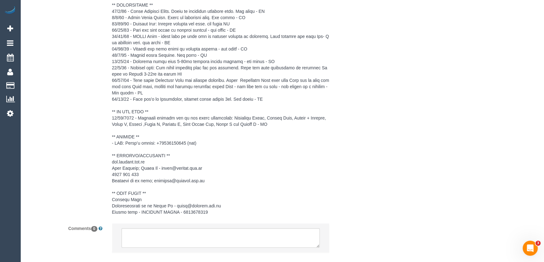
scroll to position [1020, 0]
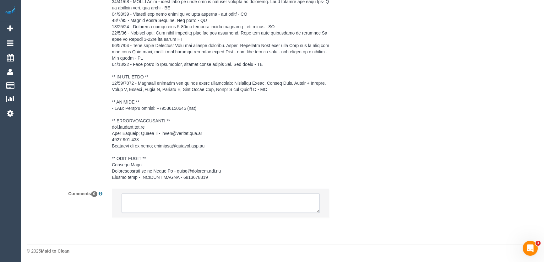
click at [160, 207] on textarea at bounding box center [221, 202] width 198 height 19
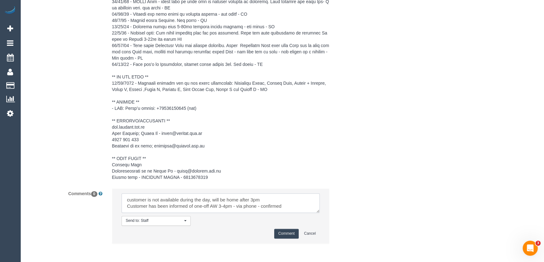
type textarea "customer is not available during the day, will be home after 3pm Customer has b…"
click at [287, 233] on button "Comment" at bounding box center [286, 234] width 24 height 10
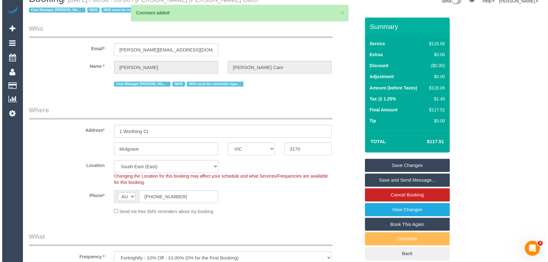
scroll to position [0, 0]
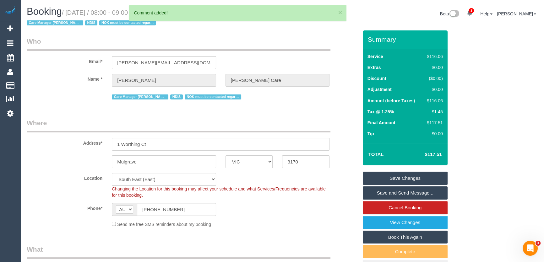
click at [407, 191] on link "Save and Send Message..." at bounding box center [405, 193] width 85 height 13
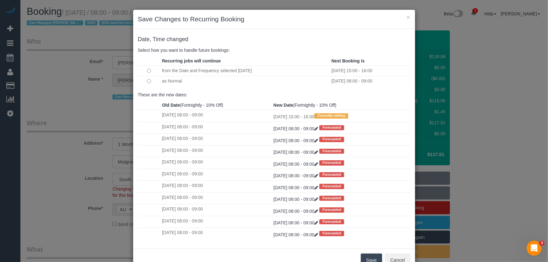
click at [368, 260] on button "Save" at bounding box center [371, 260] width 21 height 13
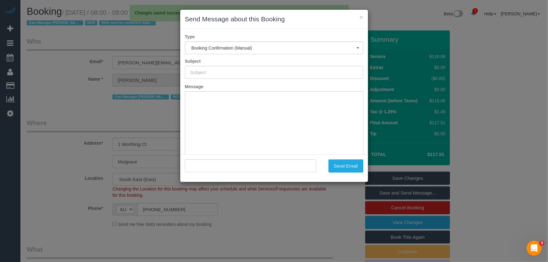
type input "Booking Confirmed"
type input ""Patricia Dixon Hammond Care" <patricia.hammondcare@fake.com>"
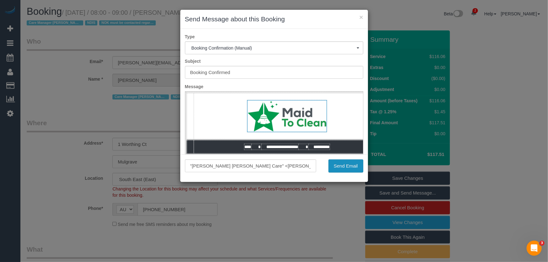
click at [355, 166] on button "Send Email" at bounding box center [345, 166] width 35 height 13
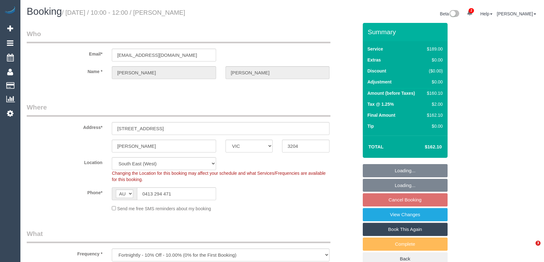
select select "VIC"
select select "string:stripe-pm_1Rbv8W2GScqysDRVkjg0ISE0"
select select "number:30"
select select "number:14"
select select "number:19"
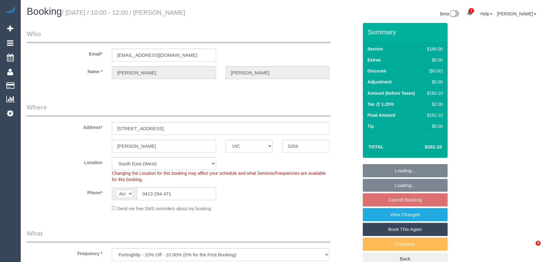
select select "number:22"
select select "number:34"
select select "number:26"
select select "object:795"
select select "spot3"
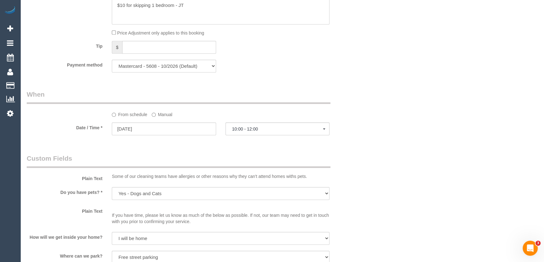
scroll to position [656, 0]
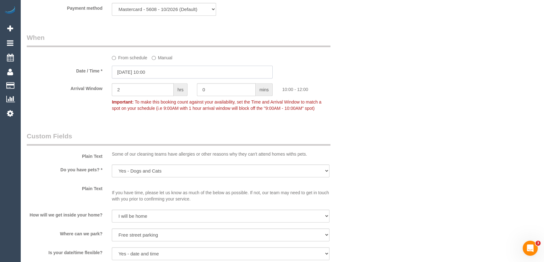
click at [158, 74] on input "[DATE] 10:00" at bounding box center [192, 72] width 161 height 13
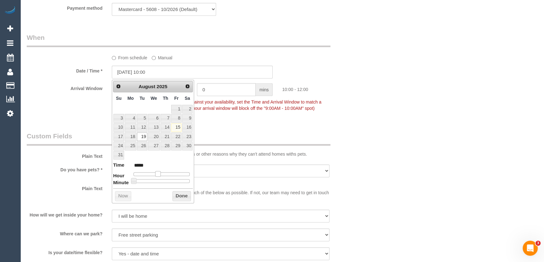
type input "19/08/2025 11:00"
type input "*****"
drag, startPoint x: 157, startPoint y: 173, endPoint x: 165, endPoint y: 172, distance: 7.9
click at [161, 173] on span at bounding box center [158, 174] width 6 height 6
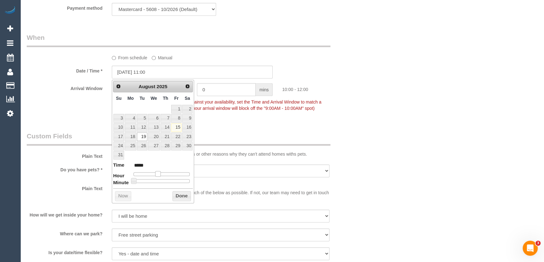
click at [165, 172] on div at bounding box center [161, 174] width 56 height 4
type input "19/08/2025 13:00"
type input "*****"
type input "19/08/2025 12:00"
type input "*****"
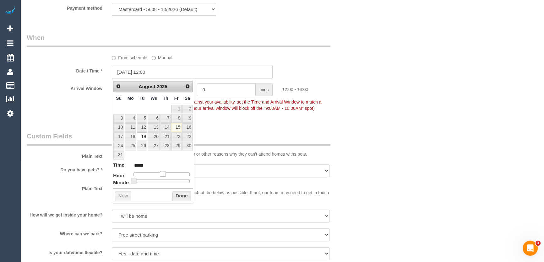
click at [162, 172] on span at bounding box center [163, 174] width 6 height 6
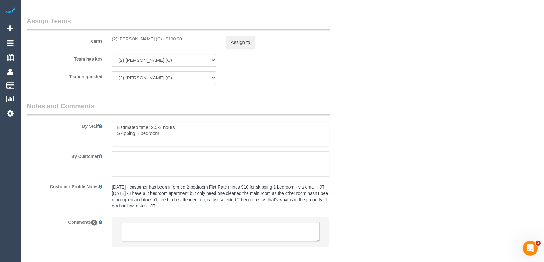
scroll to position [1000, 0]
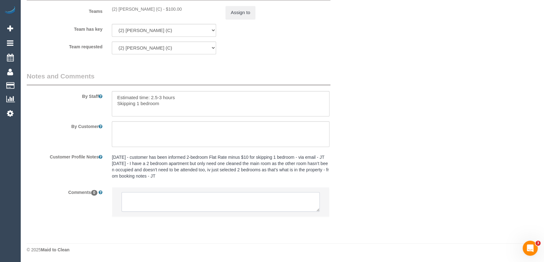
click at [146, 198] on textarea at bounding box center [221, 201] width 198 height 19
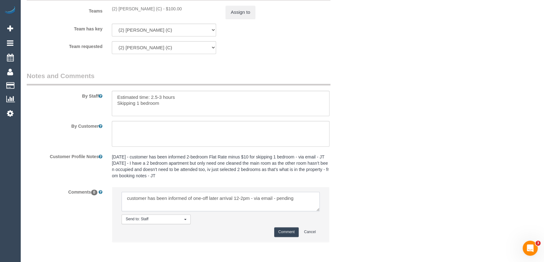
type textarea "customer has been informed of one-off later arrival 12-2pm - via email - pending"
click at [278, 230] on button "Comment" at bounding box center [286, 232] width 24 height 10
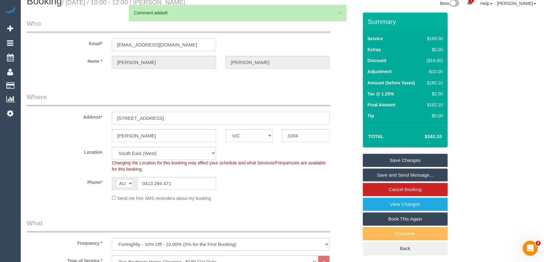
scroll to position [0, 0]
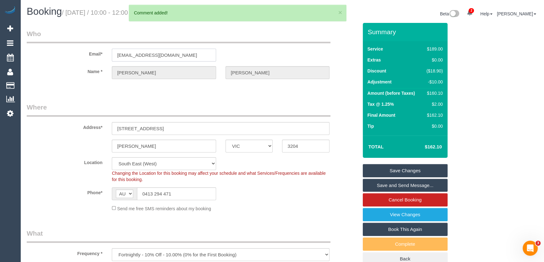
click at [185, 56] on input "biancadenham27@gmail.com" at bounding box center [164, 55] width 104 height 13
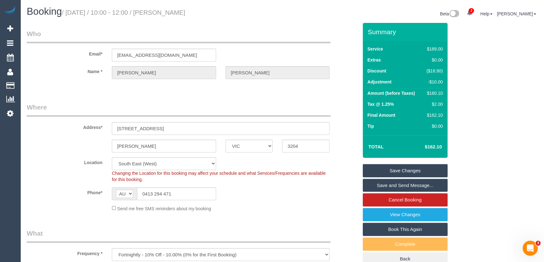
click at [172, 14] on small "/ August 19, 2025 / 10:00 - 12:00 / Bianca Denham" at bounding box center [123, 12] width 123 height 7
copy small "Bianca Denham"
click at [395, 169] on link "Save Changes" at bounding box center [405, 170] width 85 height 13
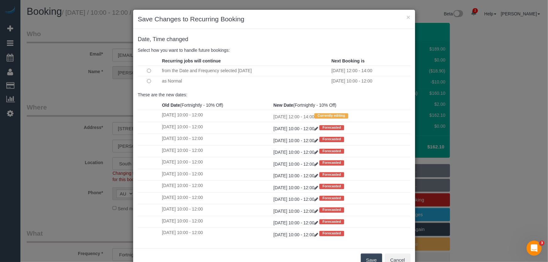
click at [365, 257] on button "Save" at bounding box center [371, 260] width 21 height 13
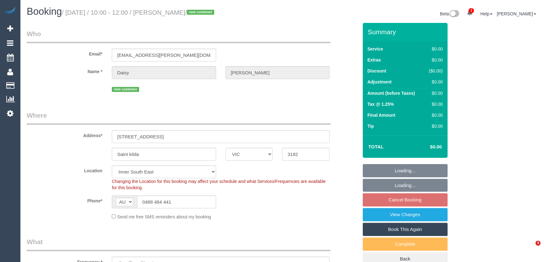
select select "VIC"
select select "spot3"
select select "number:27"
select select "number:14"
select select "number:18"
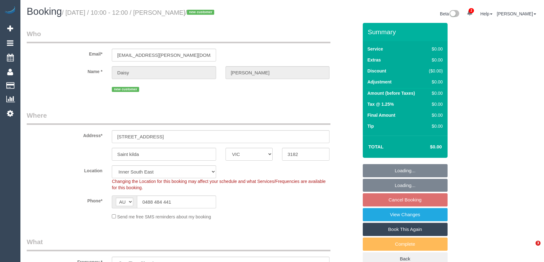
select select "number:24"
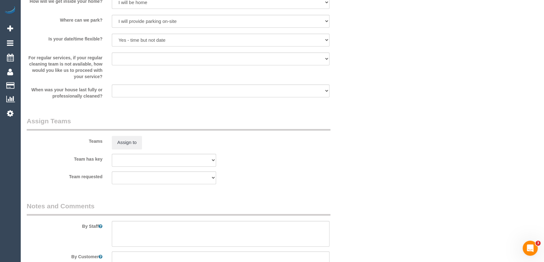
scroll to position [713, 0]
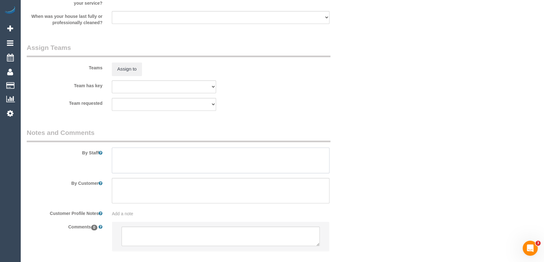
click at [138, 166] on textarea at bounding box center [221, 161] width 218 height 26
type textarea "Steam Cleaning:"
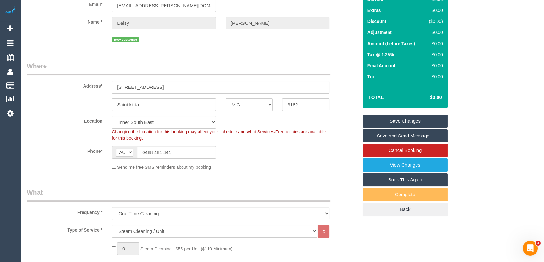
scroll to position [114, 0]
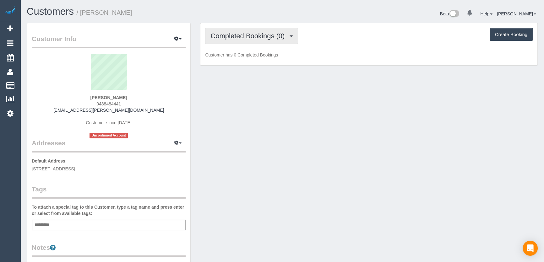
click at [275, 33] on span "Completed Bookings (0)" at bounding box center [248, 36] width 77 height 8
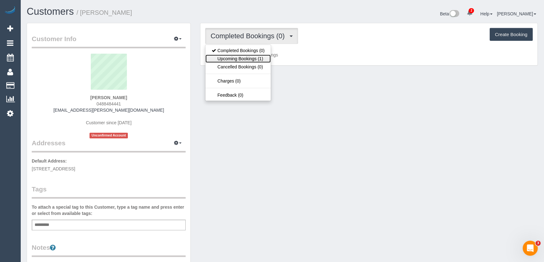
click at [245, 59] on link "Upcoming Bookings (1)" at bounding box center [237, 59] width 65 height 8
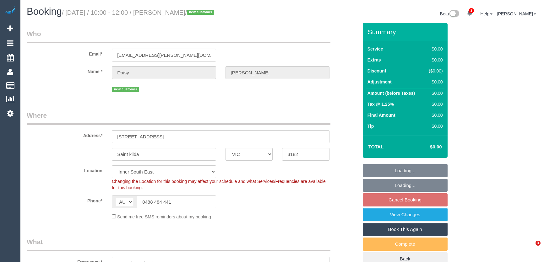
select select "VIC"
select select "number:27"
select select "number:14"
select select "number:18"
select select "number:24"
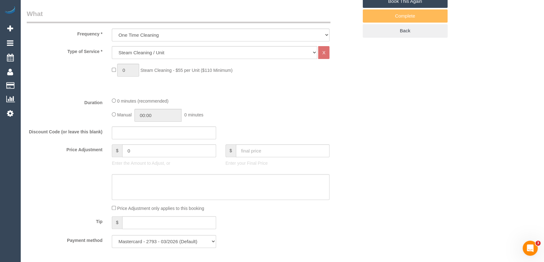
select select "spot3"
click at [133, 50] on select "Hourly Service - $70/h Hourly Service - $65/h Hourly Service - $60/h Hourly Ser…" at bounding box center [214, 52] width 205 height 13
select select "210"
click at [112, 46] on select "Hourly Service - $70/h Hourly Service - $65/h Hourly Service - $60/h Hourly Ser…" at bounding box center [214, 52] width 205 height 13
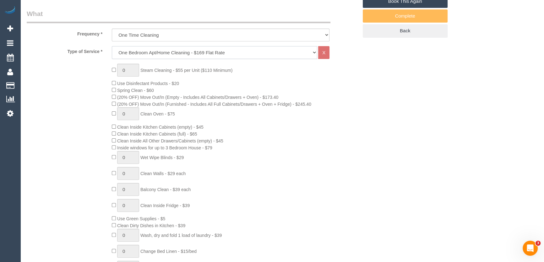
select select "spot20"
select select "spot37"
type input "1"
click at [130, 71] on input "1" at bounding box center [128, 70] width 22 height 13
type input "2"
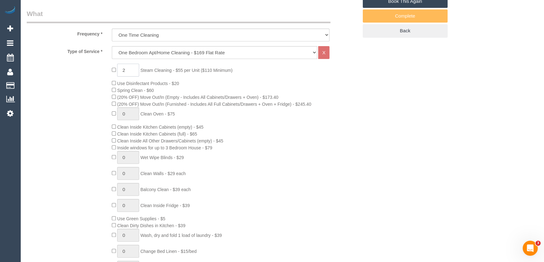
select select "spot54"
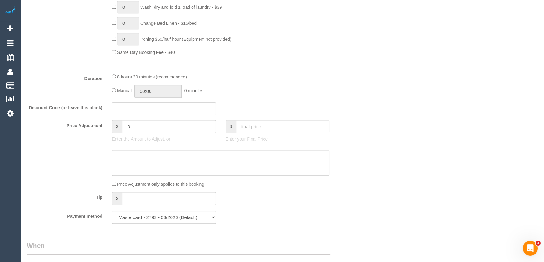
scroll to position [885, 0]
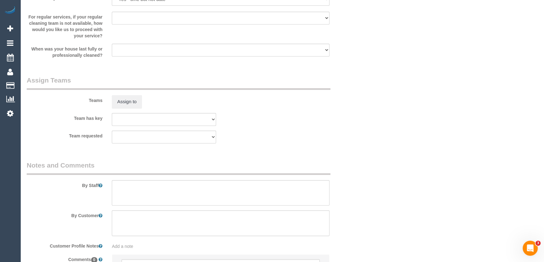
type input "2"
click at [128, 196] on textarea at bounding box center [221, 193] width 218 height 26
type textarea "Steam Cleaning"
select select "spot71"
type textarea "S"
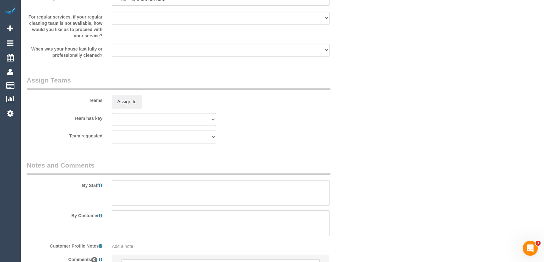
click at [335, 134] on div "Team requested (0) Office (1) Debbie Brodjanac (FT) (1) Helen Trickett (FT) (1)…" at bounding box center [192, 137] width 341 height 13
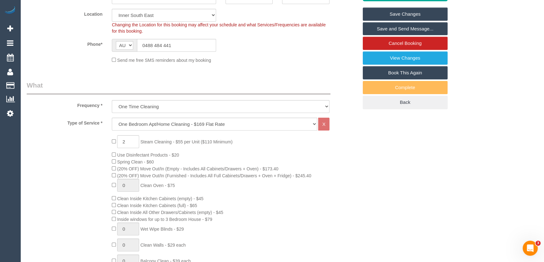
scroll to position [153, 0]
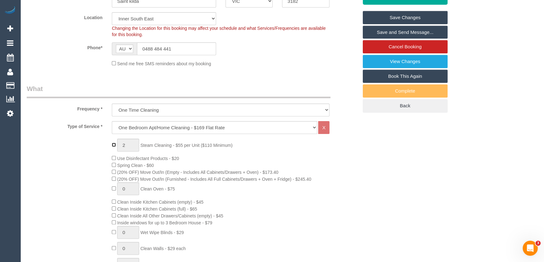
type input "0"
click at [73, 159] on div "0 Steam Cleaning - $55 per Unit ($110 Minimum) Use Disinfectant Products - $20 …" at bounding box center [192, 249] width 341 height 220
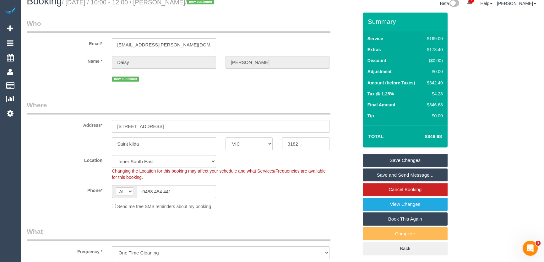
scroll to position [0, 0]
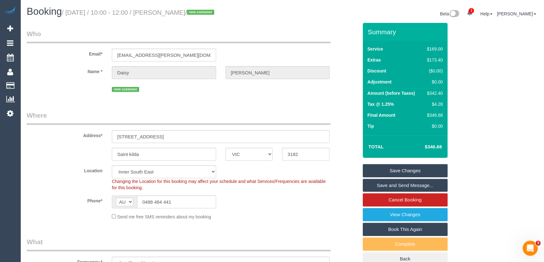
select select "spot88"
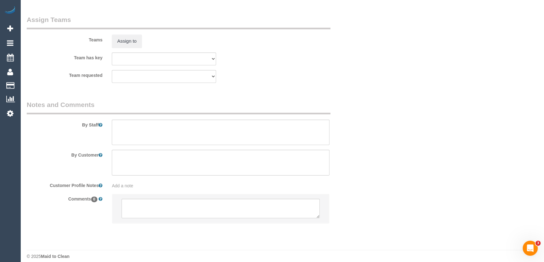
scroll to position [952, 0]
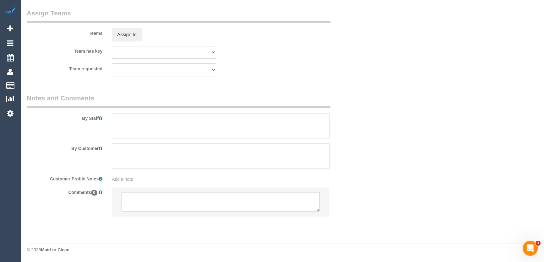
click at [148, 199] on textarea at bounding box center [221, 201] width 198 height 19
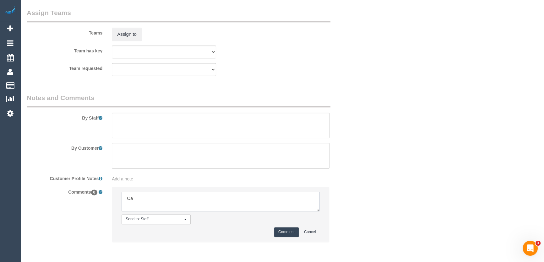
type textarea "C"
type textarea "Customer is flex for [DATE] or [DATE] anytime - via phone"
click at [284, 230] on button "Comment" at bounding box center [286, 232] width 24 height 10
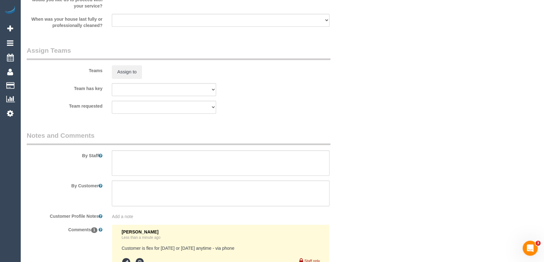
scroll to position [970, 0]
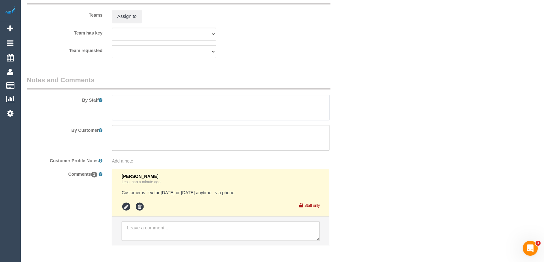
click at [148, 98] on textarea at bounding box center [221, 108] width 218 height 26
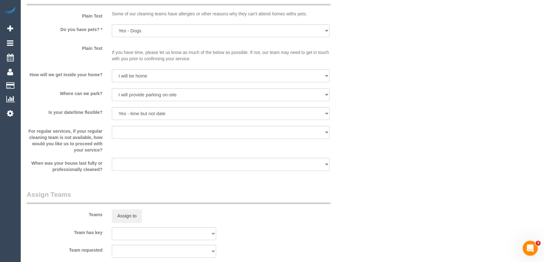
scroll to position [913, 0]
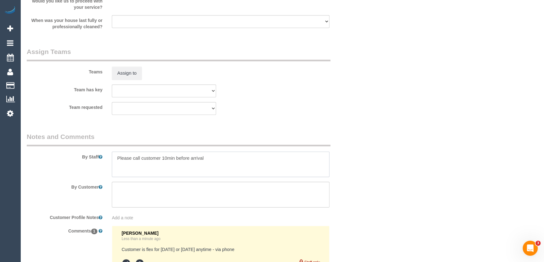
click at [220, 159] on textarea at bounding box center [221, 165] width 218 height 26
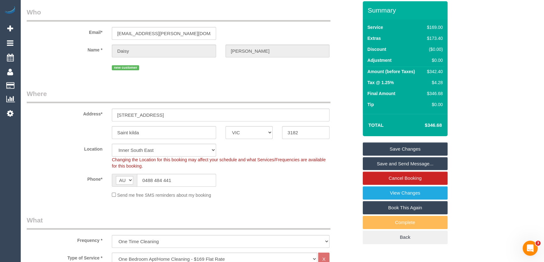
scroll to position [0, 0]
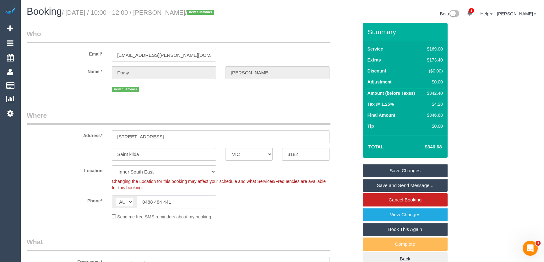
click at [181, 204] on input "0488 484 441" at bounding box center [176, 202] width 79 height 13
click at [180, 204] on input "0488 484 441" at bounding box center [176, 202] width 79 height 13
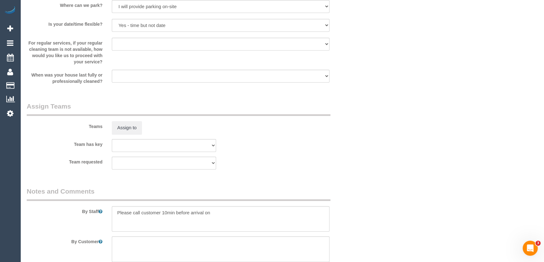
scroll to position [942, 0]
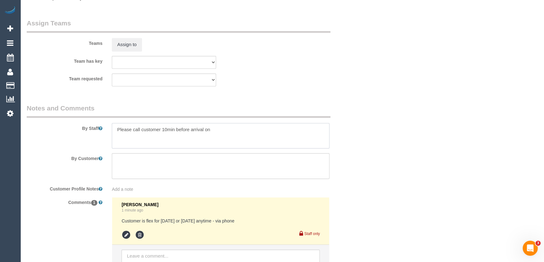
click at [218, 129] on textarea at bounding box center [221, 136] width 218 height 26
paste textarea "0488 484 441"
type textarea "Please call customer 10min before arrival on 0488 484 441 for parking access"
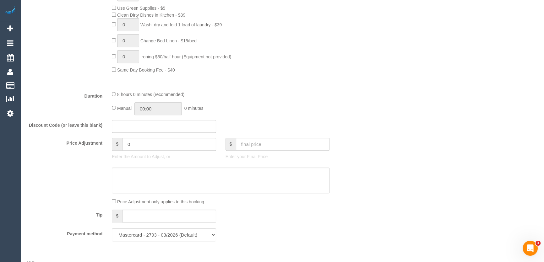
scroll to position [342, 0]
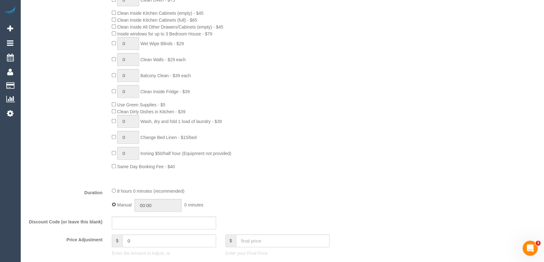
type input "08:00"
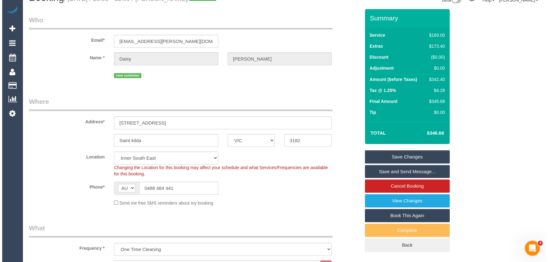
scroll to position [0, 0]
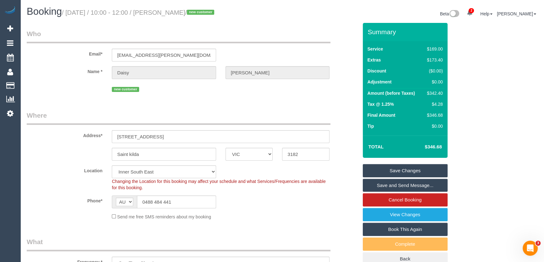
click at [394, 171] on link "Save Changes" at bounding box center [405, 170] width 85 height 13
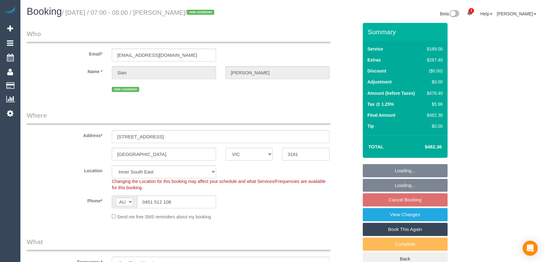
select select "VIC"
select select "string:stripe-pm_1RtmOw2GScqysDRVZoZ6GvAI"
select select "number:28"
select select "number:14"
select select "number:19"
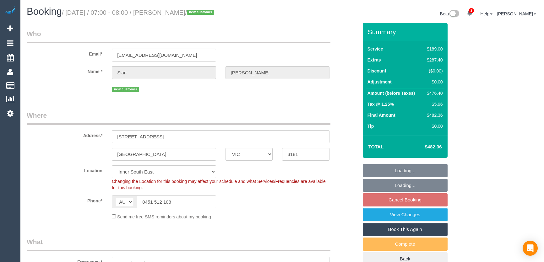
select select "number:25"
select select "number:13"
select select "spot1"
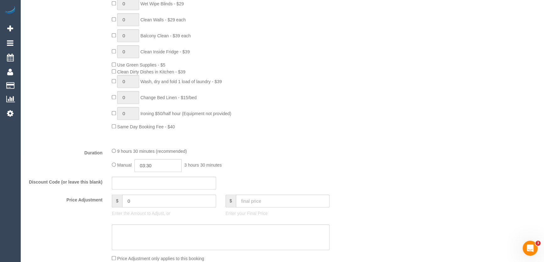
scroll to position [457, 0]
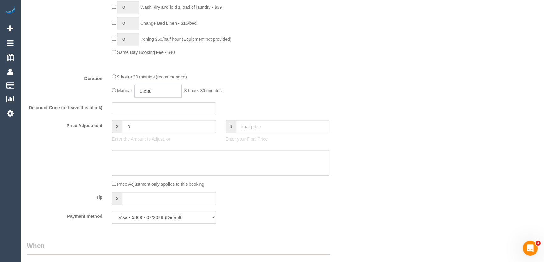
click at [164, 91] on input "03:30" at bounding box center [157, 91] width 47 height 13
type input "08:00"
click at [154, 140] on li "08:00" at bounding box center [151, 139] width 28 height 8
click at [304, 91] on div "Manual 08:00 8 hours 0 minutes" at bounding box center [221, 91] width 218 height 13
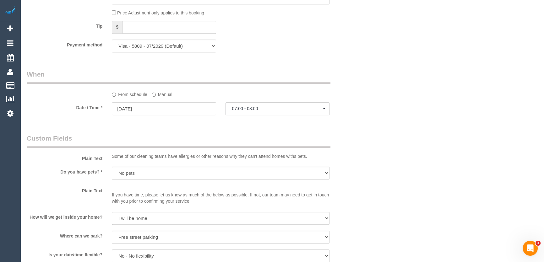
select select "spot18"
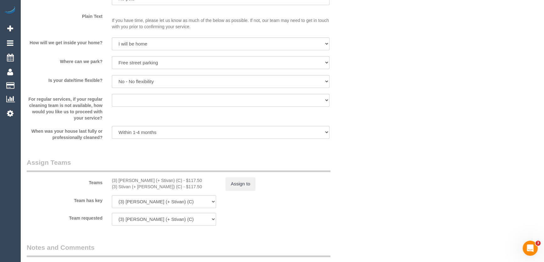
scroll to position [856, 0]
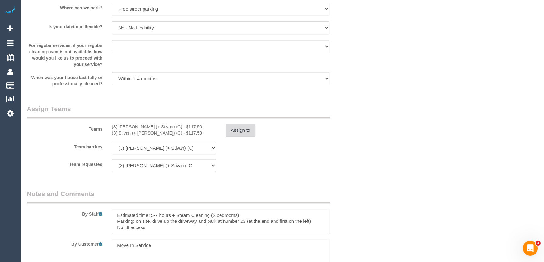
click at [236, 129] on button "Assign to" at bounding box center [240, 130] width 30 height 13
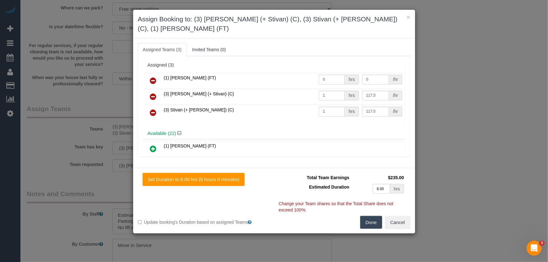
click at [374, 224] on button "Done" at bounding box center [371, 222] width 22 height 13
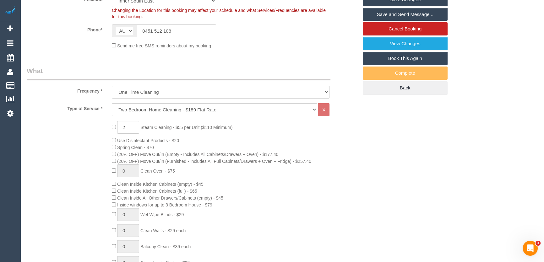
scroll to position [57, 0]
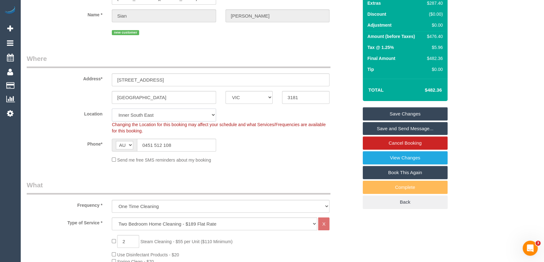
click at [154, 115] on select "Office [GEOGRAPHIC_DATA] (North) East (South) [GEOGRAPHIC_DATA] (East) [GEOGRAP…" at bounding box center [164, 115] width 104 height 13
select select "50"
click at [112, 109] on select "Office [GEOGRAPHIC_DATA] (North) East (South) [GEOGRAPHIC_DATA] (East) [GEOGRAP…" at bounding box center [164, 115] width 104 height 13
select select "object:4534"
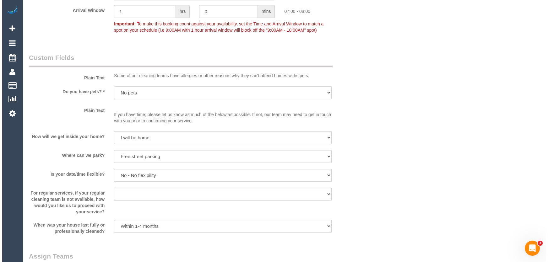
scroll to position [799, 0]
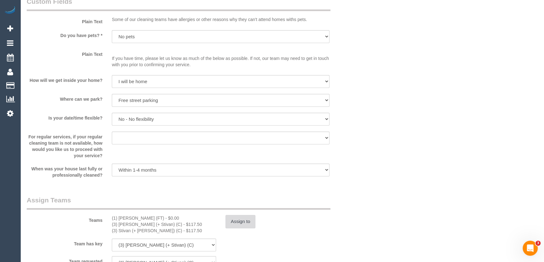
click at [241, 219] on button "Assign to" at bounding box center [240, 221] width 30 height 13
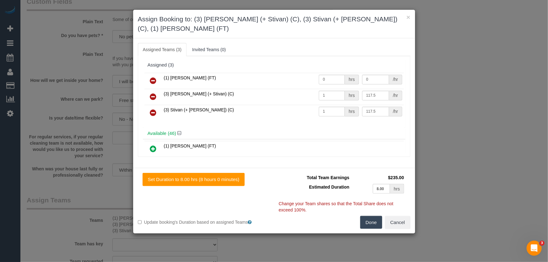
click at [154, 79] on icon at bounding box center [153, 81] width 7 height 8
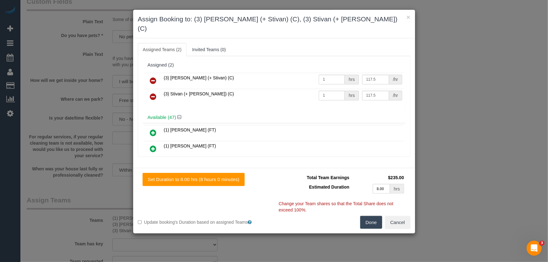
click at [153, 77] on icon at bounding box center [153, 81] width 7 height 8
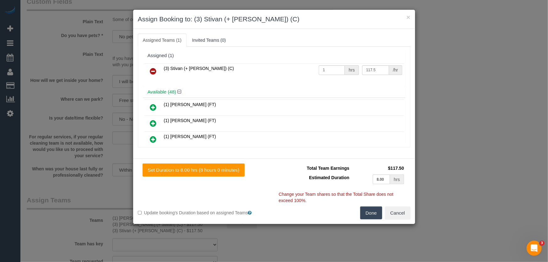
click at [153, 72] on icon at bounding box center [153, 72] width 7 height 8
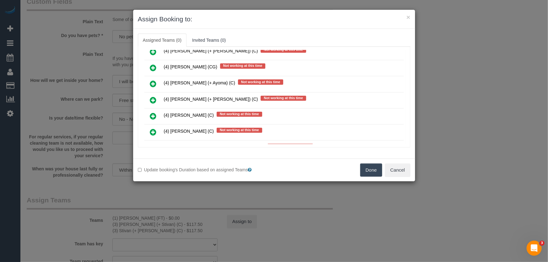
scroll to position [3401, 0]
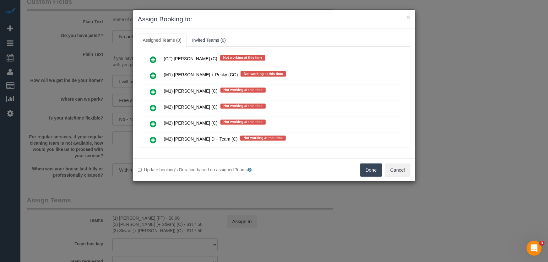
click at [154, 168] on icon at bounding box center [153, 172] width 7 height 8
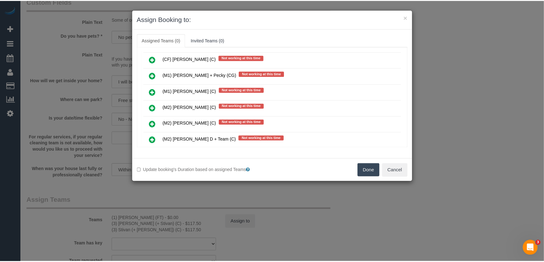
scroll to position [3416, 0]
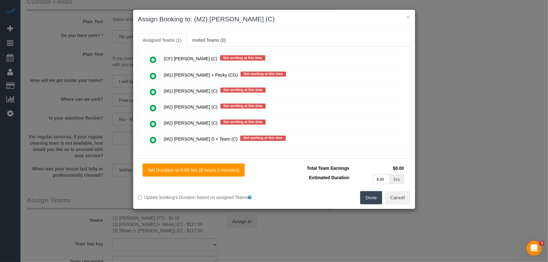
click at [371, 198] on button "Done" at bounding box center [371, 197] width 22 height 13
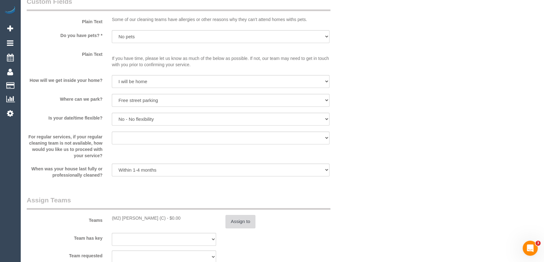
click at [244, 221] on button "Assign to" at bounding box center [240, 221] width 30 height 13
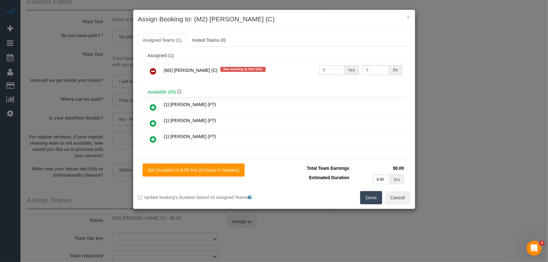
click at [330, 68] on input "0" at bounding box center [332, 70] width 26 height 10
type input "1"
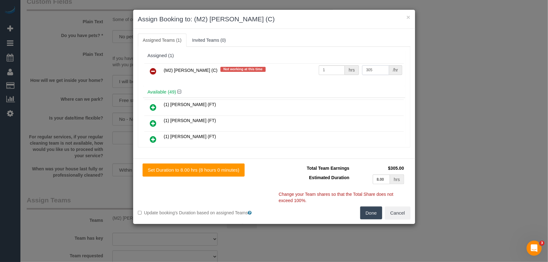
type input "305"
click at [368, 214] on button "Done" at bounding box center [371, 213] width 22 height 13
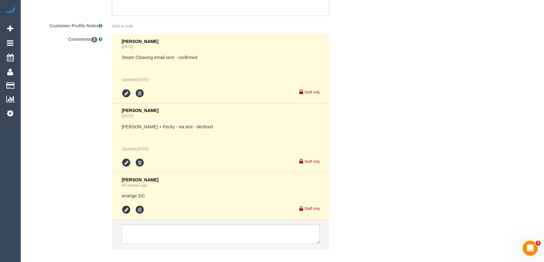
scroll to position [1173, 0]
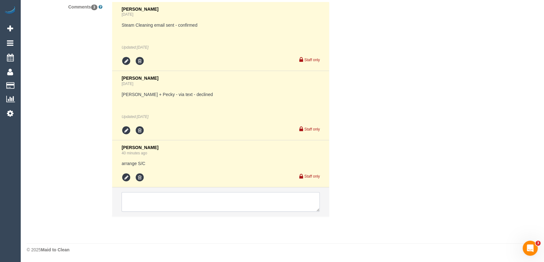
click at [171, 201] on textarea at bounding box center [221, 201] width 198 height 19
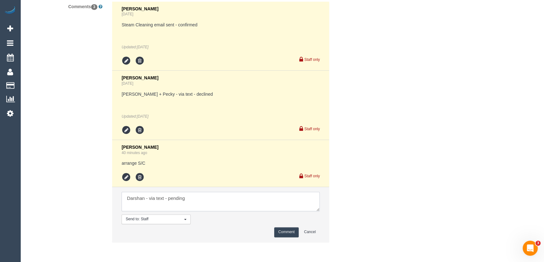
type textarea "Darshan - via text - pending"
click at [282, 233] on button "Comment" at bounding box center [286, 232] width 24 height 10
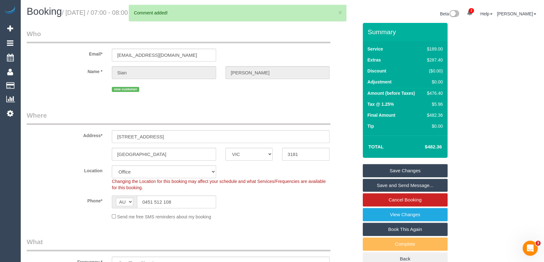
scroll to position [0, 0]
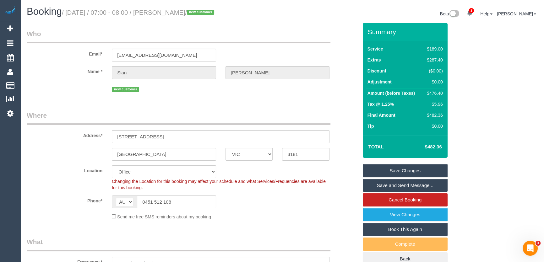
click at [168, 14] on small "/ [DATE] / 07:00 - 08:00 / [PERSON_NAME] / new customer" at bounding box center [139, 12] width 154 height 7
copy small "[PERSON_NAME]"
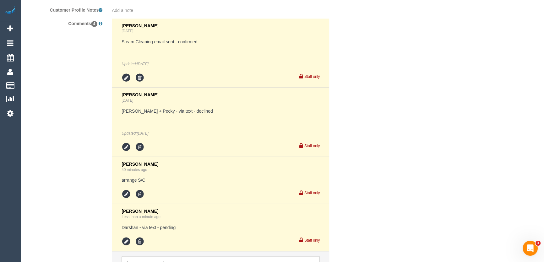
scroll to position [1220, 0]
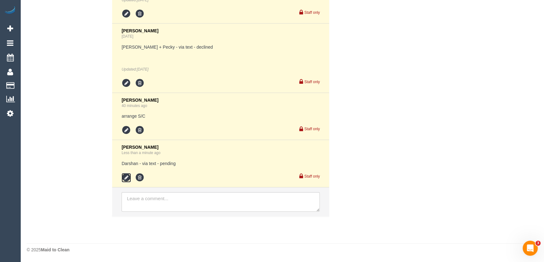
click at [126, 177] on icon at bounding box center [126, 177] width 9 height 9
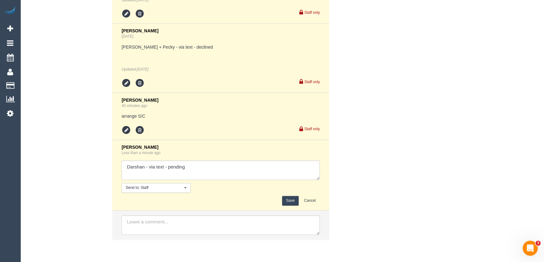
click at [205, 171] on textarea at bounding box center [221, 169] width 198 height 19
type textarea "Darshan - via text - confirmed"
click at [295, 199] on button "Save" at bounding box center [290, 201] width 17 height 10
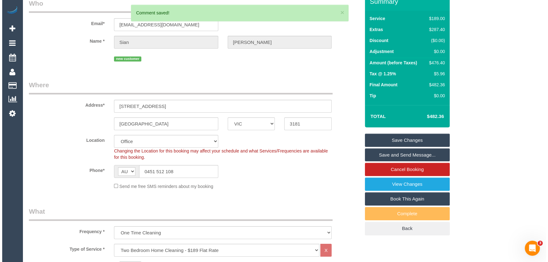
scroll to position [0, 0]
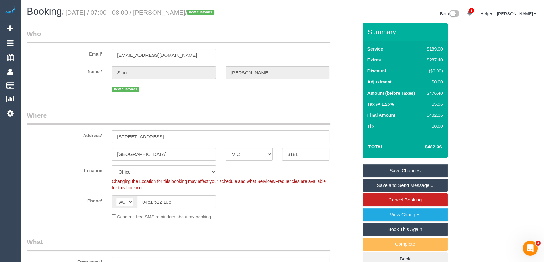
click at [379, 184] on link "Save and Send Message..." at bounding box center [405, 185] width 85 height 13
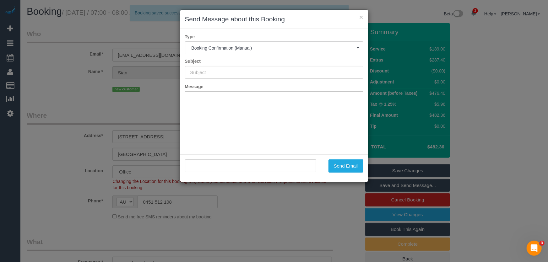
type input "Booking Confirmed"
type input ""[PERSON_NAME]" <[EMAIL_ADDRESS][DOMAIN_NAME]>"
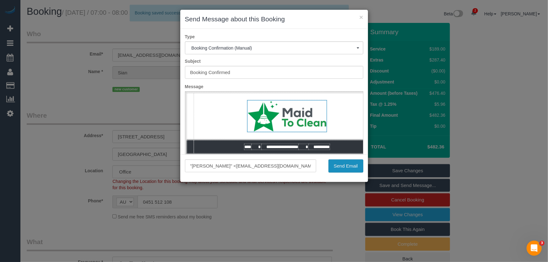
click at [349, 166] on button "Send Email" at bounding box center [345, 166] width 35 height 13
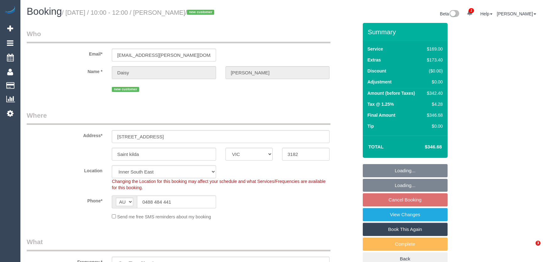
select select "VIC"
select select "spot3"
select select "number:27"
select select "number:14"
select select "number:18"
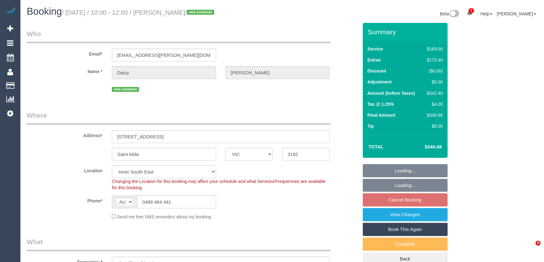
select select "number:24"
select select "VIC"
select select "spot3"
select select "number:27"
select select "number:14"
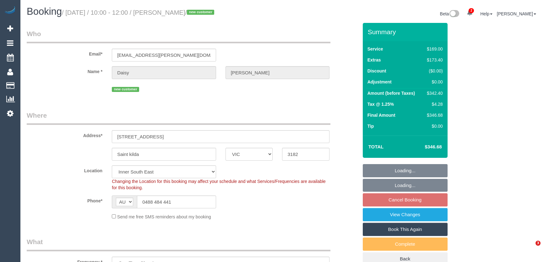
select select "number:18"
select select "number:24"
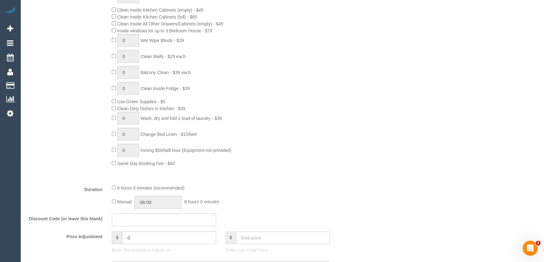
scroll to position [399, 0]
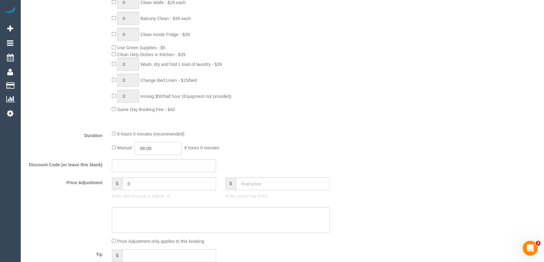
click at [172, 154] on input "08:00" at bounding box center [157, 148] width 47 height 13
click at [147, 176] on li "03:30" at bounding box center [151, 175] width 28 height 8
type input "03:30"
click at [155, 145] on input "03:30" at bounding box center [157, 148] width 47 height 13
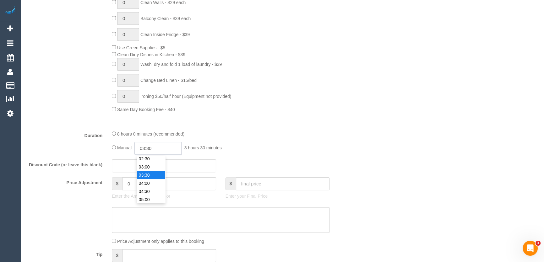
scroll to position [49, 0]
select select "spot20"
type input "03:15"
select select "spot37"
select select "spot54"
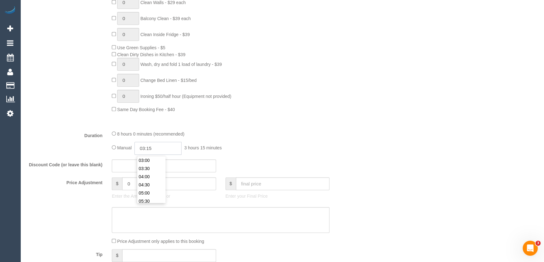
type input "03:15"
drag, startPoint x: 284, startPoint y: 117, endPoint x: 268, endPoint y: 121, distance: 16.4
click at [284, 117] on div "Type of Service * Hourly Service - $70/h Hourly Service - $65/h Hourly Service …" at bounding box center [192, 0] width 331 height 250
select select "spot71"
select select "spot88"
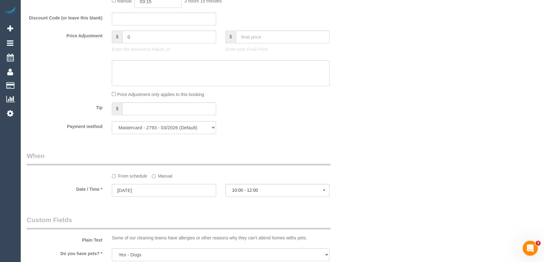
scroll to position [628, 0]
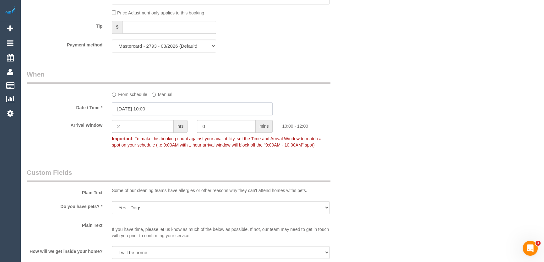
click at [160, 109] on input "19/08/2025 10:00" at bounding box center [192, 108] width 161 height 13
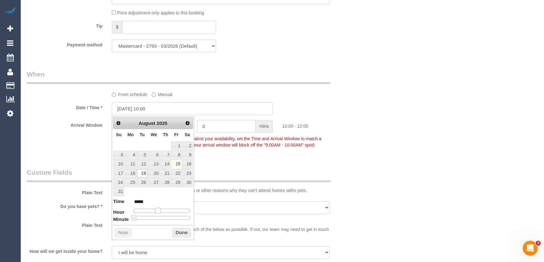
type input "19/08/2025 09:00"
type input "*****"
drag, startPoint x: 155, startPoint y: 210, endPoint x: 146, endPoint y: 211, distance: 9.2
click at [155, 210] on span at bounding box center [158, 211] width 6 height 6
click at [149, 211] on div at bounding box center [161, 211] width 56 height 4
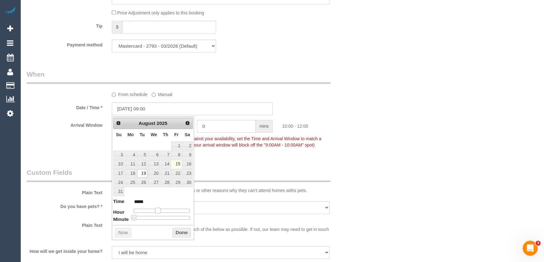
click at [155, 211] on span at bounding box center [158, 211] width 6 height 6
type input "19/08/2025 06:00"
type input "*****"
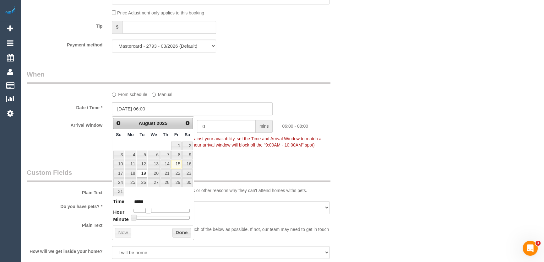
type input "19/08/2025 07:00"
type input "*****"
type input "19/08/2025 08:00"
type input "*****"
drag, startPoint x: 150, startPoint y: 209, endPoint x: 155, endPoint y: 209, distance: 5.3
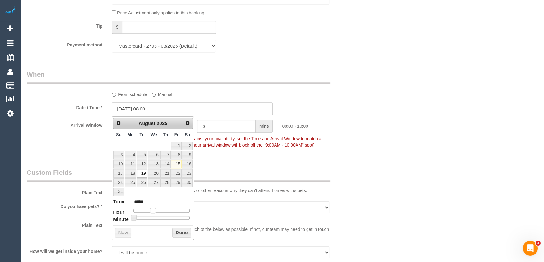
click at [155, 209] on span at bounding box center [153, 211] width 6 height 6
type input "19/08/2025 07:00"
type input "*****"
type input "19/08/2025 06:00"
type input "*****"
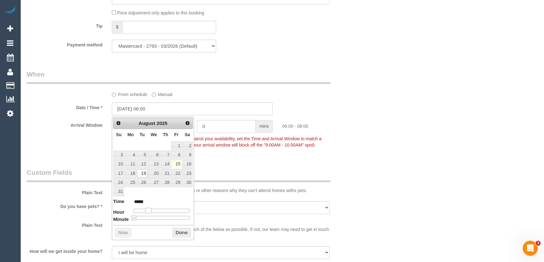
type input "19/08/2025 07:00"
type input "*****"
type input "19/08/2025 08:00"
type input "*****"
click at [154, 209] on span at bounding box center [153, 211] width 6 height 6
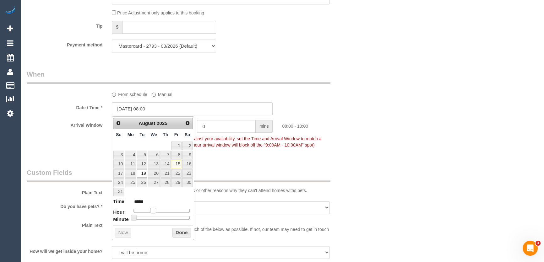
type input "19/08/2025 07:00"
type input "*****"
click at [153, 209] on span at bounding box center [151, 211] width 6 height 6
click at [230, 154] on fieldset "When From schedule Manual Date / Time * 19/08/2025 07:00 Arrival Window 2 hrs 0…" at bounding box center [192, 113] width 331 height 86
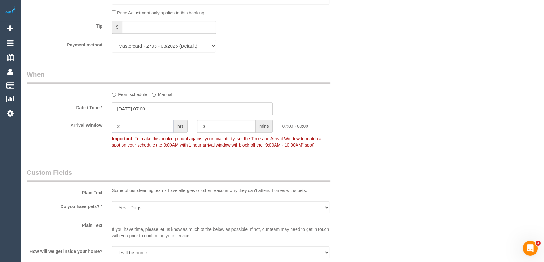
click at [137, 132] on input "2" at bounding box center [143, 126] width 62 height 13
click at [141, 129] on input "2" at bounding box center [143, 126] width 62 height 13
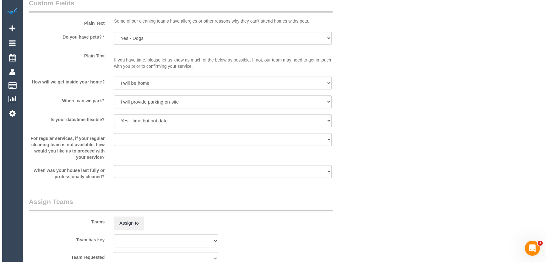
scroll to position [799, 0]
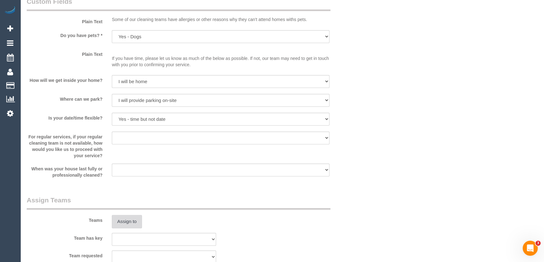
type input "1"
click at [127, 224] on button "Assign to" at bounding box center [127, 221] width 30 height 13
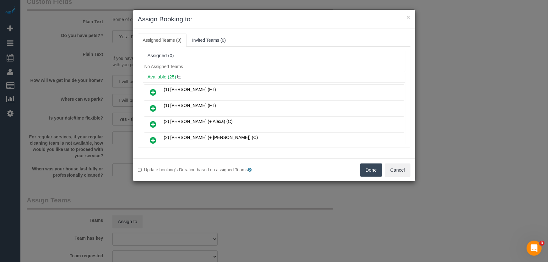
scroll to position [275, 0]
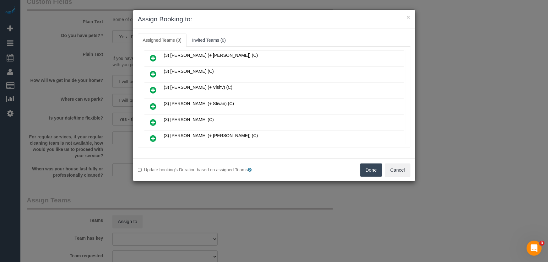
click at [152, 103] on icon at bounding box center [153, 107] width 7 height 8
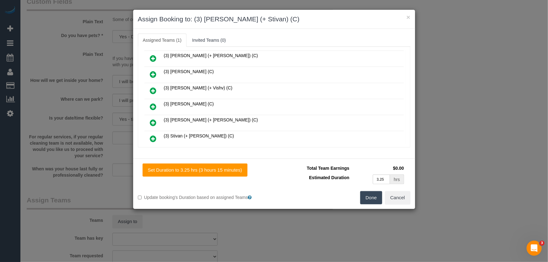
click at [154, 135] on icon at bounding box center [153, 139] width 7 height 8
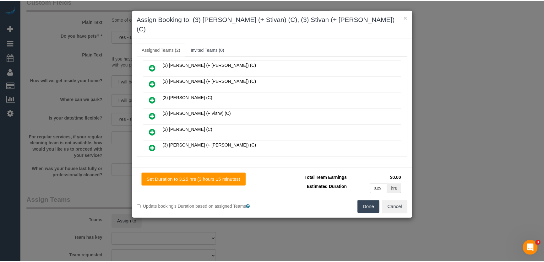
scroll to position [306, 0]
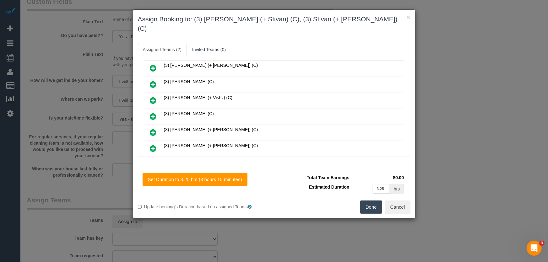
click at [377, 201] on button "Done" at bounding box center [371, 207] width 22 height 13
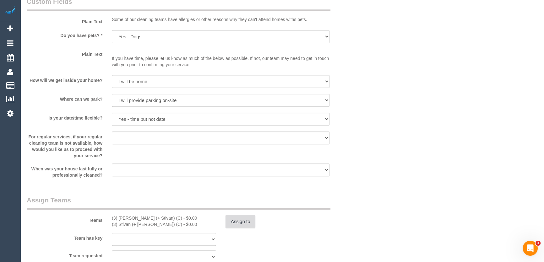
click at [244, 227] on button "Assign to" at bounding box center [240, 221] width 30 height 13
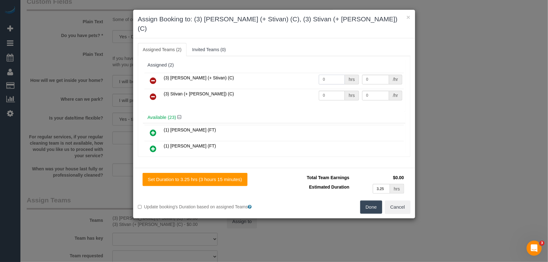
click at [336, 75] on input "0" at bounding box center [332, 80] width 26 height 10
type input "1"
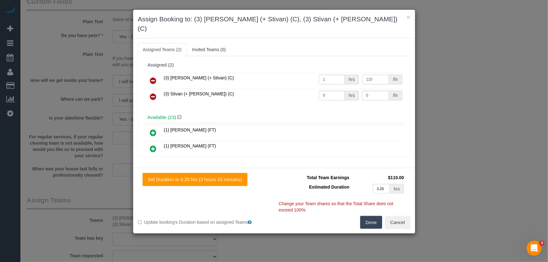
type input "110"
click at [333, 91] on input "0" at bounding box center [332, 96] width 26 height 10
type input "1"
type input "110"
click at [373, 216] on button "Done" at bounding box center [371, 222] width 22 height 13
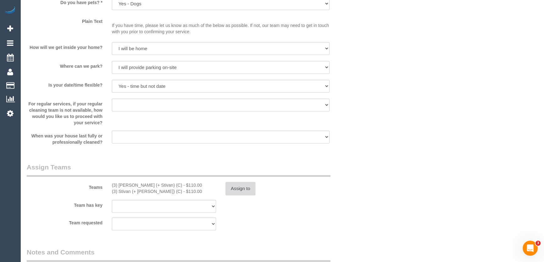
scroll to position [885, 0]
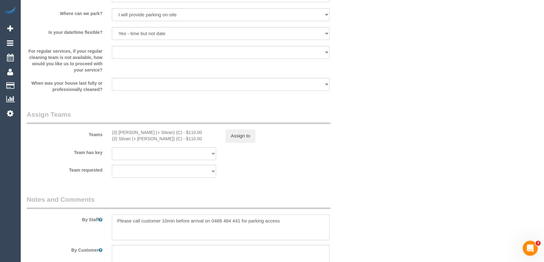
click at [115, 221] on textarea at bounding box center [221, 227] width 218 height 26
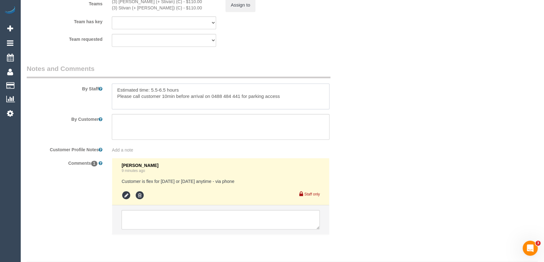
scroll to position [1034, 0]
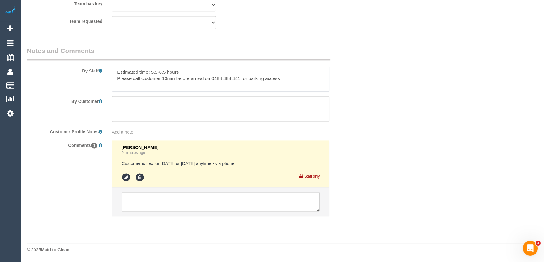
type textarea "Estimated time: 5.5-6.5 hours Please call customer 10min before arrival on 0488…"
click at [157, 201] on textarea at bounding box center [221, 201] width 198 height 19
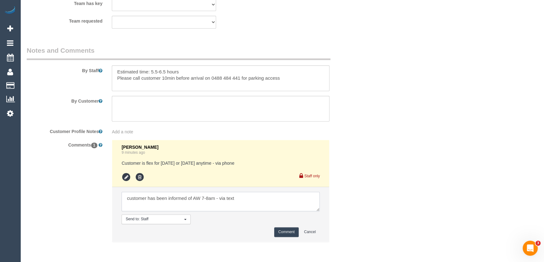
type textarea "customer has been informed of AW 7-8am - via text"
click at [279, 231] on button "Comment" at bounding box center [286, 232] width 24 height 10
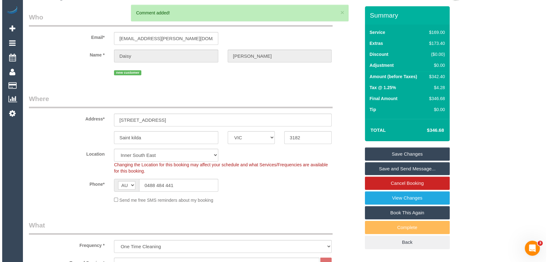
scroll to position [0, 0]
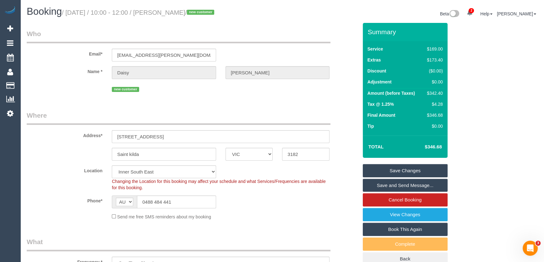
click at [171, 12] on small "/ August 19, 2025 / 10:00 - 12:00 / Daisy Mitton / new customer" at bounding box center [139, 12] width 154 height 7
copy small "Daisy Mitton"
click at [186, 201] on input "0488 484 441" at bounding box center [176, 202] width 79 height 13
click at [187, 201] on input "0488 484 441" at bounding box center [176, 202] width 79 height 13
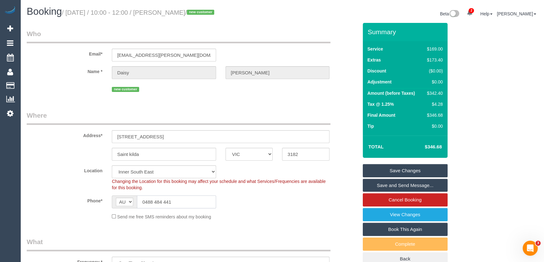
click at [187, 201] on input "0488 484 441" at bounding box center [176, 202] width 79 height 13
click at [190, 205] on input "0488 484 441" at bounding box center [176, 202] width 79 height 13
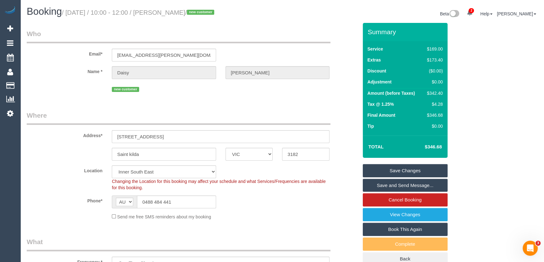
click at [385, 184] on link "Save and Send Message..." at bounding box center [405, 185] width 85 height 13
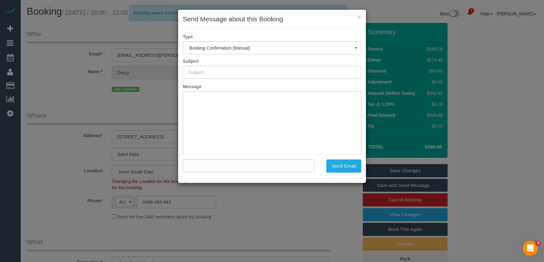
type input "Booking Confirmed"
type input ""Daisy Mitton" <daisy.mitton@gmail.com>"
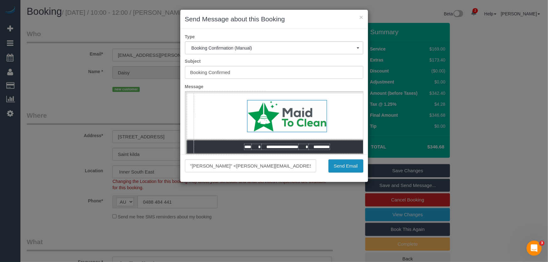
click at [342, 166] on button "Send Email" at bounding box center [345, 166] width 35 height 13
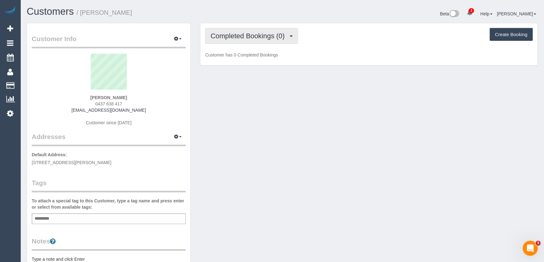
click at [245, 38] on span "Completed Bookings (0)" at bounding box center [248, 36] width 77 height 8
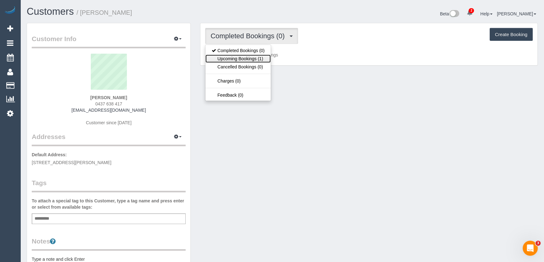
click at [244, 57] on link "Upcoming Bookings (1)" at bounding box center [237, 59] width 65 height 8
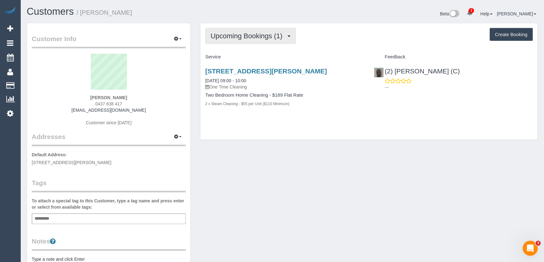
click at [227, 37] on span "Upcoming Bookings (1)" at bounding box center [247, 36] width 75 height 8
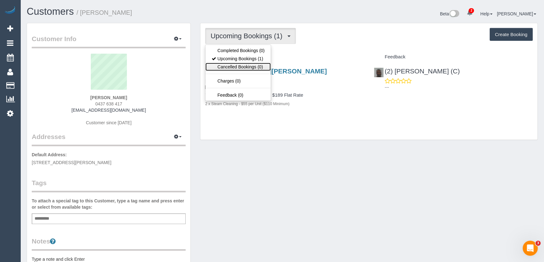
click at [236, 63] on link "Cancelled Bookings (0)" at bounding box center [237, 67] width 65 height 8
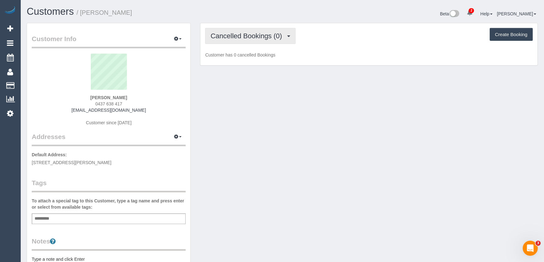
click at [247, 35] on span "Cancelled Bookings (0)" at bounding box center [247, 36] width 74 height 8
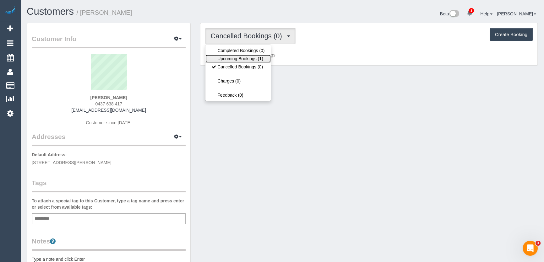
click at [241, 59] on link "Upcoming Bookings (1)" at bounding box center [237, 59] width 65 height 8
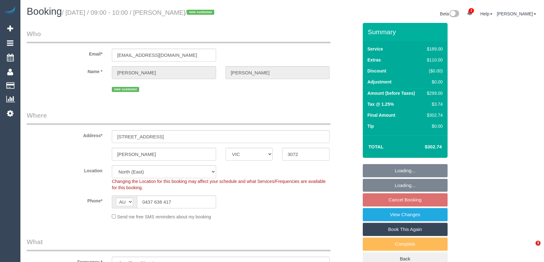
select select "VIC"
select select "number:27"
select select "number:15"
select select "number:19"
select select "number:22"
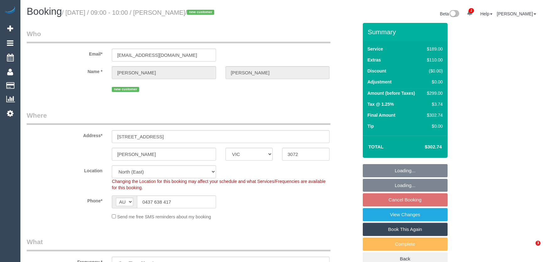
select select "number:26"
select select "VIC"
select select "number:27"
select select "number:15"
select select "number:19"
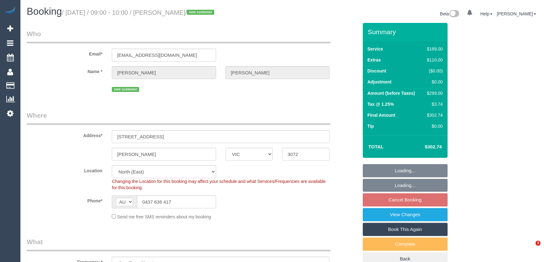
select select "number:22"
select select "number:26"
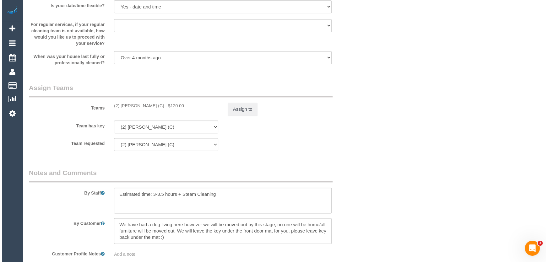
scroll to position [913, 0]
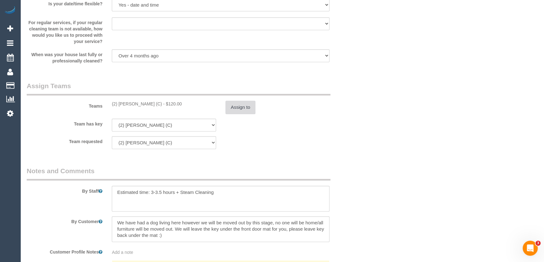
click at [237, 106] on button "Assign to" at bounding box center [240, 107] width 30 height 13
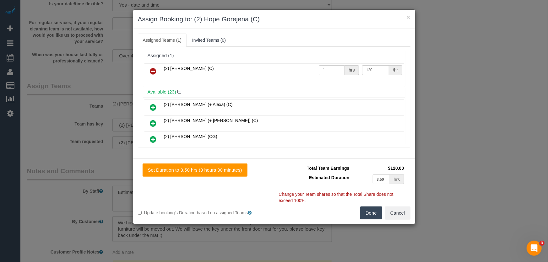
scroll to position [1420, 0]
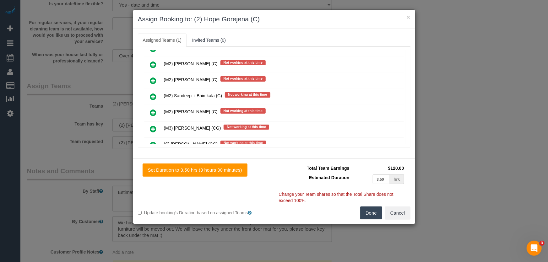
click at [146, 123] on link at bounding box center [153, 129] width 15 height 13
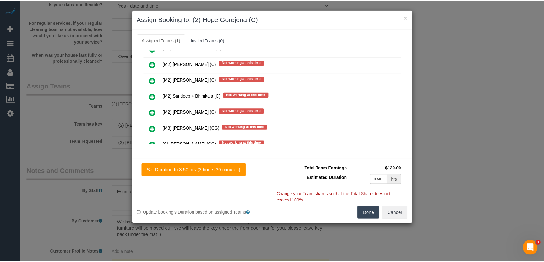
scroll to position [1435, 0]
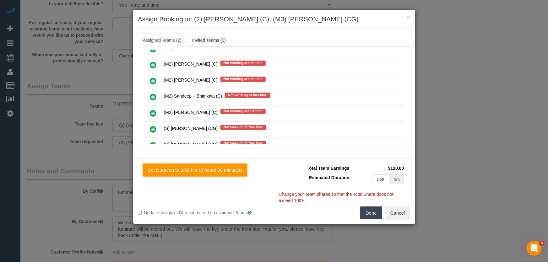
click at [370, 213] on button "Done" at bounding box center [371, 213] width 22 height 13
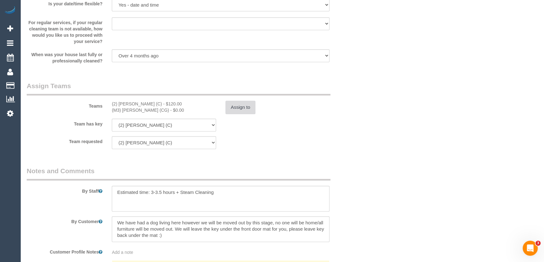
click at [241, 110] on button "Assign to" at bounding box center [240, 107] width 30 height 13
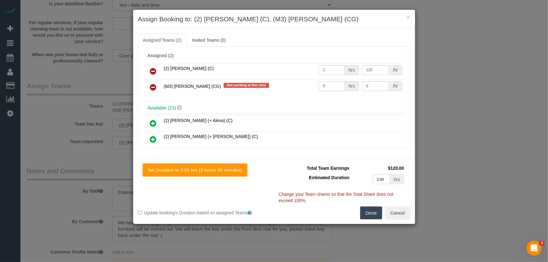
click at [328, 84] on input "0" at bounding box center [332, 86] width 26 height 10
type input "1"
type input "85"
click at [367, 209] on button "Done" at bounding box center [371, 213] width 22 height 13
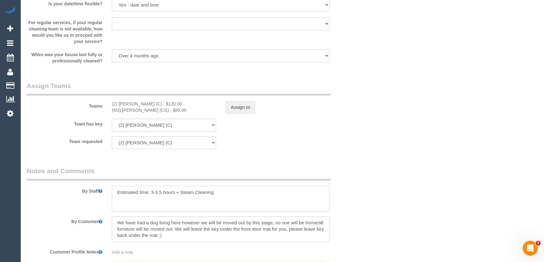
click at [219, 191] on textarea at bounding box center [221, 199] width 218 height 26
click at [116, 192] on textarea at bounding box center [221, 199] width 218 height 26
click at [140, 191] on textarea at bounding box center [221, 199] width 218 height 26
click at [138, 192] on textarea at bounding box center [221, 199] width 218 height 26
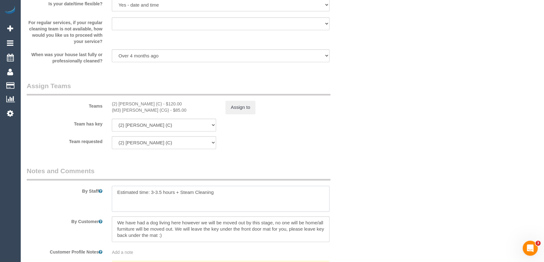
click at [116, 193] on textarea at bounding box center [221, 199] width 218 height 26
click at [121, 191] on textarea at bounding box center [221, 199] width 218 height 26
paste textarea "Est. time: _hrs + SC of _(areas)__ Steam cleaner to arrive between ___ Please e…"
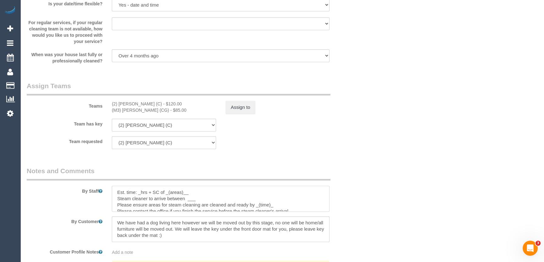
scroll to position [2, 0]
click at [140, 191] on textarea at bounding box center [221, 199] width 218 height 26
click at [201, 192] on textarea at bounding box center [221, 199] width 218 height 26
click at [202, 198] on textarea at bounding box center [221, 199] width 218 height 26
click at [277, 203] on textarea at bounding box center [221, 199] width 218 height 26
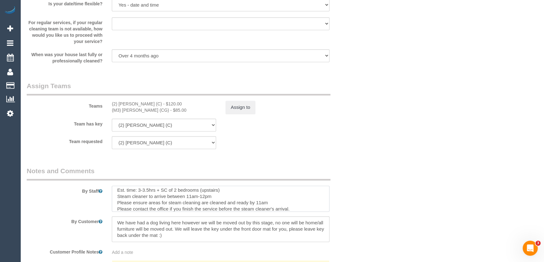
scroll to position [13, 0]
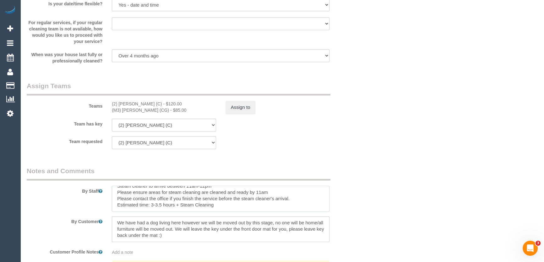
click at [228, 208] on textarea at bounding box center [221, 199] width 218 height 26
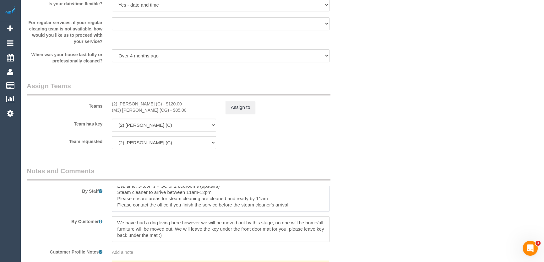
type textarea "Est. time: 3-3.5hrs + SC of 2 bedrooms (upstairs) Steam cleaner to arrive betwe…"
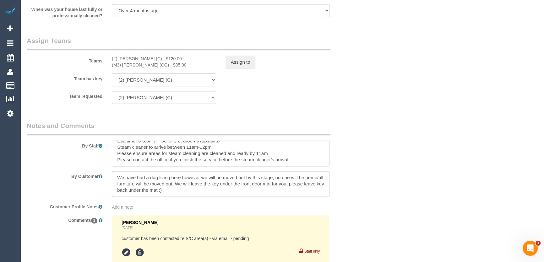
scroll to position [1034, 0]
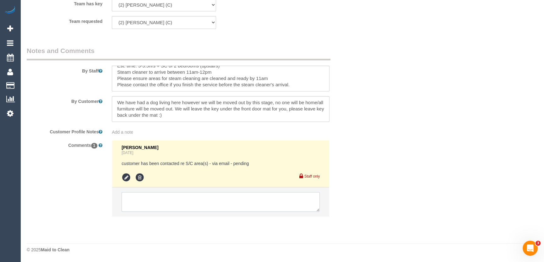
click at [182, 201] on textarea at bounding box center [221, 201] width 198 height 19
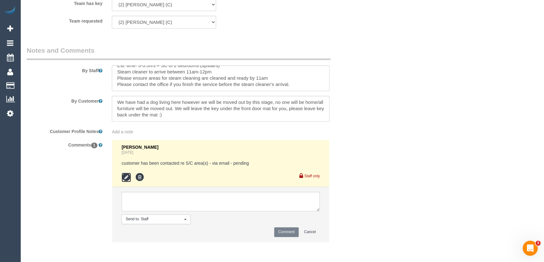
click at [123, 177] on icon at bounding box center [126, 177] width 9 height 9
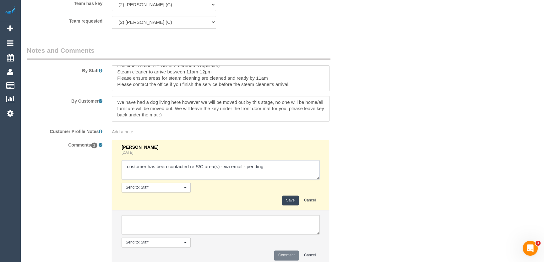
click at [273, 165] on textarea at bounding box center [221, 169] width 198 height 19
type textarea "customer has been contacted re S/C area(s) - via email - confirmed Adnan - via …"
click at [284, 201] on button "Save" at bounding box center [290, 201] width 17 height 10
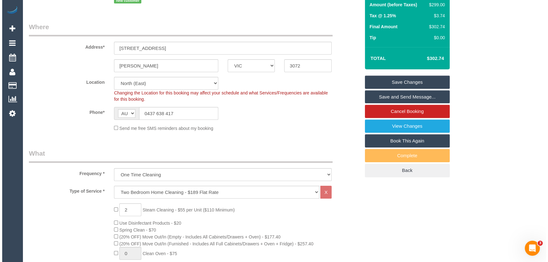
scroll to position [0, 0]
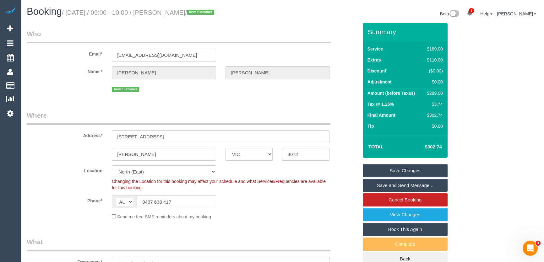
click at [177, 15] on small "/ August 19, 2025 / 09:00 - 10:00 / Hannah Blair / new customer" at bounding box center [139, 12] width 154 height 7
copy small "Hannah Blair"
click at [393, 181] on link "Save and Send Message..." at bounding box center [405, 185] width 85 height 13
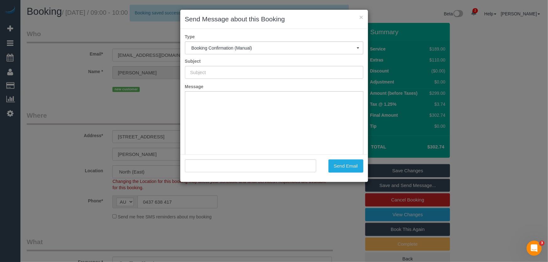
type input "Booking Confirmed"
type input ""Hannah Blair" <hannahblair30@gmail.com>"
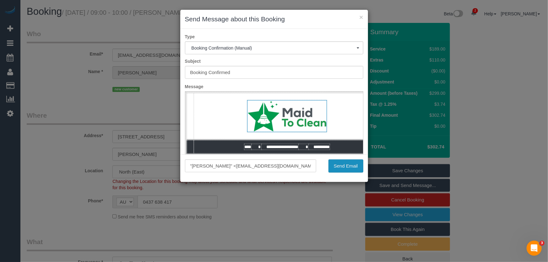
drag, startPoint x: 347, startPoint y: 167, endPoint x: 332, endPoint y: 171, distance: 15.6
click at [347, 167] on button "Send Email" at bounding box center [345, 166] width 35 height 13
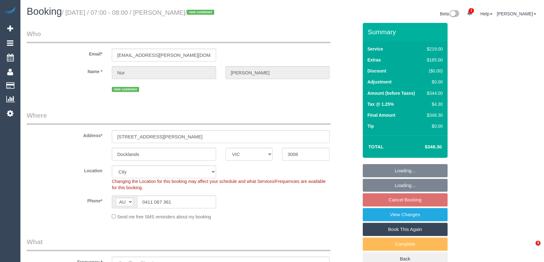
select select "VIC"
select select "string:stripe-pm_1RtLLP2GScqysDRV8hl0viQb"
select select "number:28"
select select "number:14"
select select "number:18"
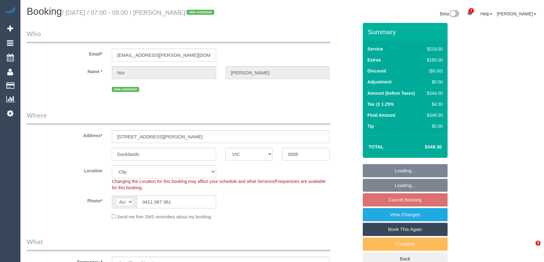
select select "number:25"
select select "number:13"
click at [190, 204] on input "0411 067 361" at bounding box center [176, 202] width 79 height 13
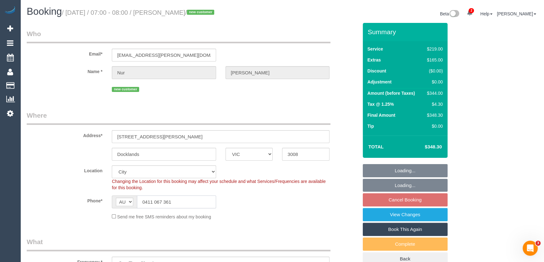
click at [190, 204] on input "0411 067 361" at bounding box center [176, 202] width 79 height 13
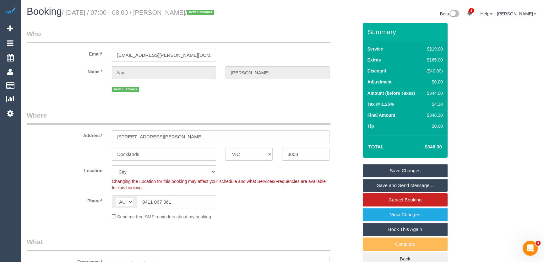
click at [190, 204] on input "0411 067 361" at bounding box center [176, 202] width 79 height 13
click at [190, 203] on input "0411 067 361" at bounding box center [176, 202] width 79 height 13
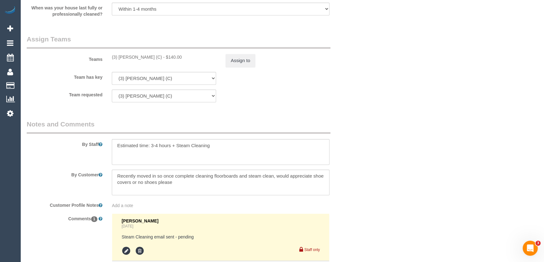
scroll to position [1027, 0]
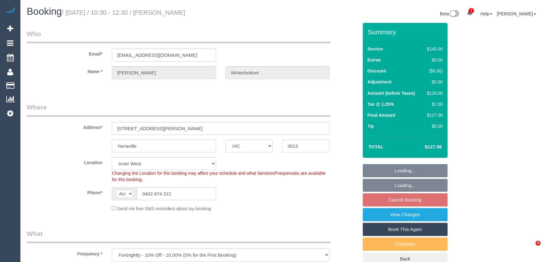
select select "VIC"
select select "number:27"
select select "number:14"
select select "number:19"
select select "number:22"
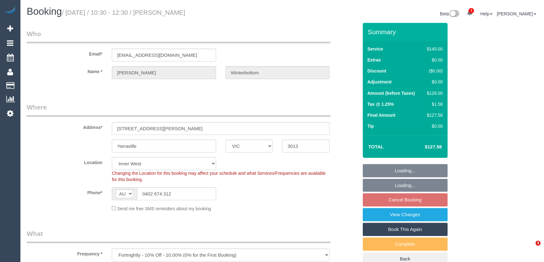
select select "number:35"
select select "number:26"
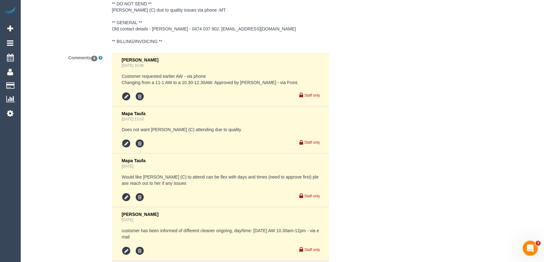
scroll to position [1218, 0]
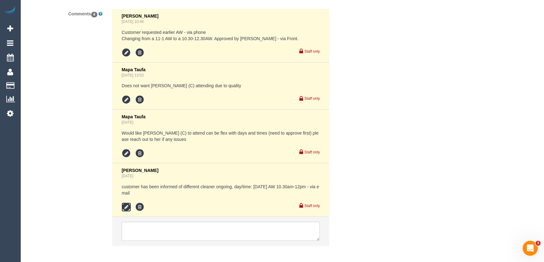
click at [126, 208] on icon at bounding box center [126, 207] width 9 height 9
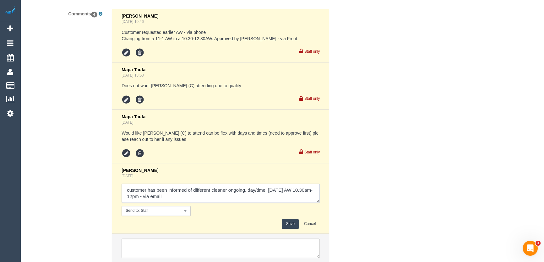
click at [151, 198] on textarea at bounding box center [221, 193] width 198 height 19
type textarea "customer has been informed of different cleaner ongoing, day/time: [DATE] AW 10…"
click at [287, 226] on button "Save" at bounding box center [290, 224] width 17 height 10
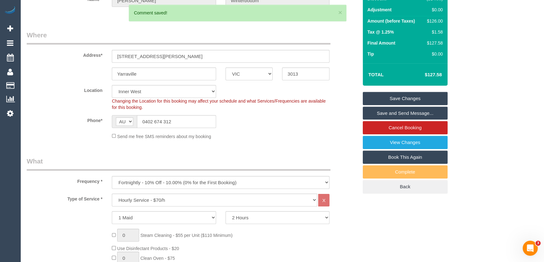
scroll to position [0, 0]
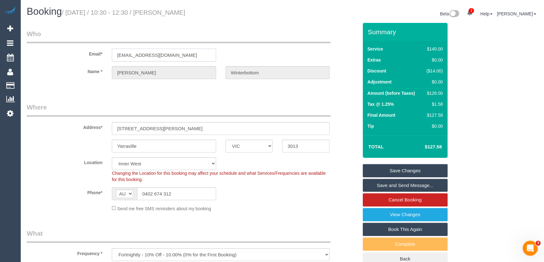
click at [174, 55] on input "[EMAIL_ADDRESS][DOMAIN_NAME]" at bounding box center [164, 55] width 104 height 13
click at [174, 55] on input "dcalleja4@gmail.com" at bounding box center [164, 55] width 104 height 13
drag, startPoint x: 409, startPoint y: 184, endPoint x: 387, endPoint y: 187, distance: 22.7
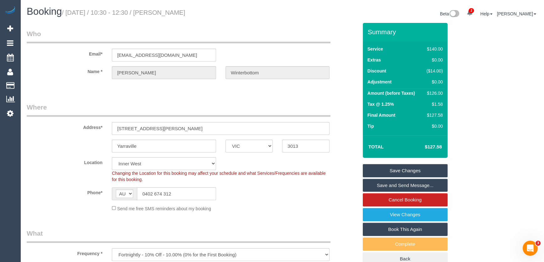
click at [409, 184] on link "Save and Send Message..." at bounding box center [405, 185] width 85 height 13
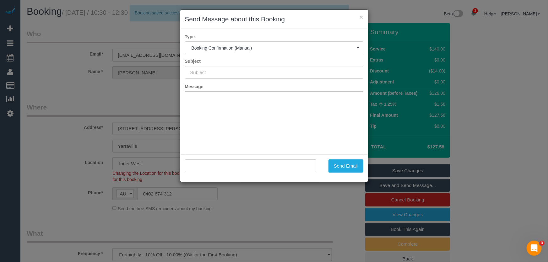
type input "Booking Confirmed"
type input ""Danielle Winterbottom" <dcalleja4@gmail.com>"
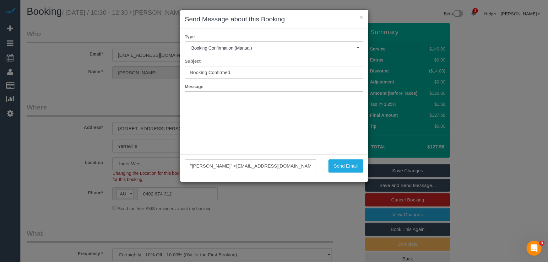
click at [335, 204] on div "× Send Message about this Booking Type Booking Confirmation (Manual) Booking Co…" at bounding box center [274, 131] width 548 height 262
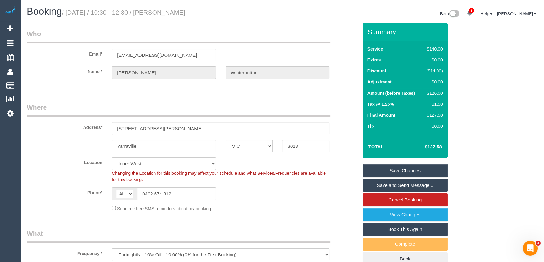
click at [415, 184] on link "Save and Send Message..." at bounding box center [405, 185] width 85 height 13
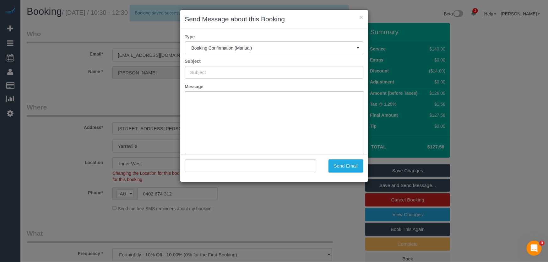
type input "Booking Confirmed"
type input ""Danielle Winterbottom" <dcalleja4@gmail.com>"
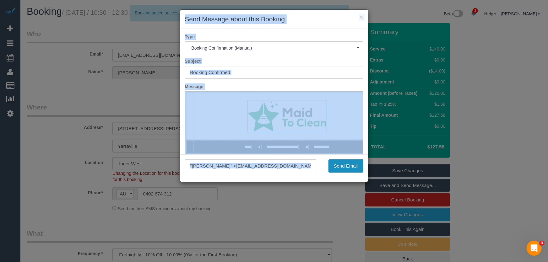
click at [346, 166] on button "Send Email" at bounding box center [345, 166] width 35 height 13
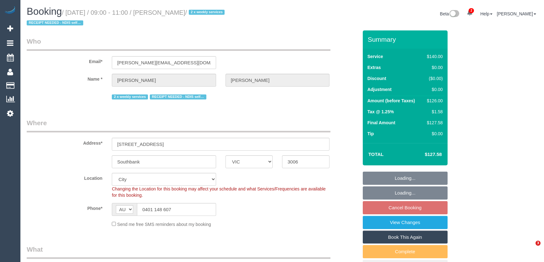
select select "VIC"
select select "number:28"
select select "number:14"
select select "number:20"
select select "number:25"
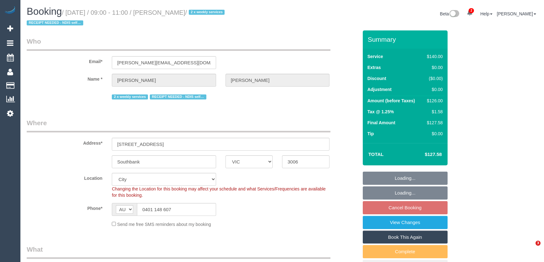
select select "number:34"
select select "number:26"
select select "object:1348"
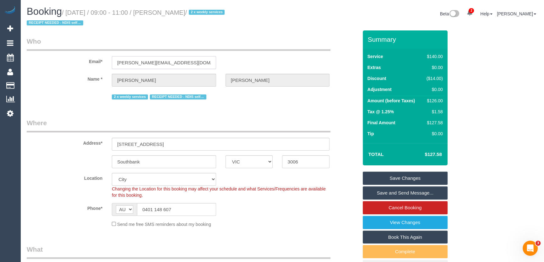
click at [180, 60] on input "miriam.silva595@gmail.com" at bounding box center [164, 62] width 104 height 13
click at [405, 193] on link "Save and Send Message..." at bounding box center [405, 193] width 85 height 13
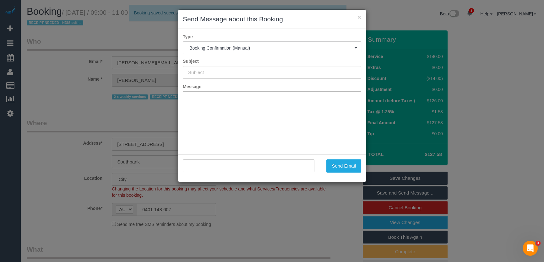
type input "Booking Confirmed"
type input ""Steven Silva" <miriam.silva595@gmail.com>"
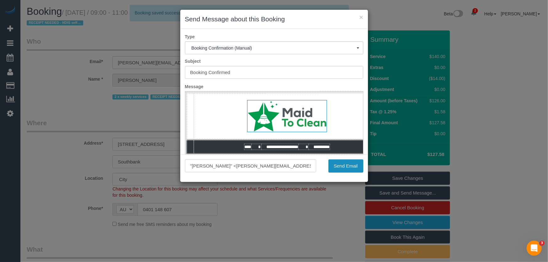
click at [344, 165] on button "Send Email" at bounding box center [345, 166] width 35 height 13
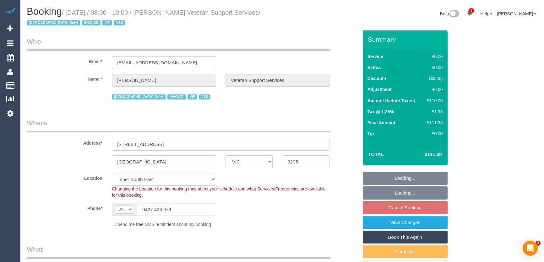
select select "VIC"
select select "object:874"
select select "120"
select select "number:27"
select select "number:14"
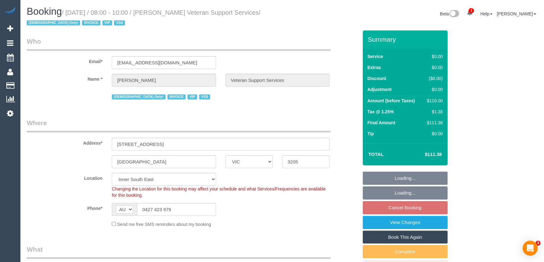
select select "number:19"
select select "number:36"
select select "number:34"
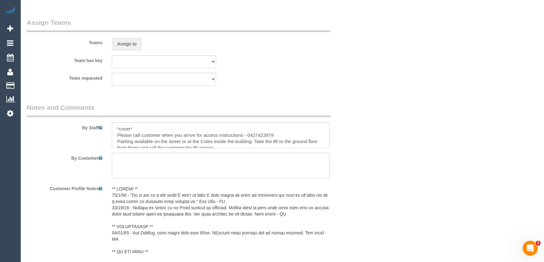
scroll to position [773, 0]
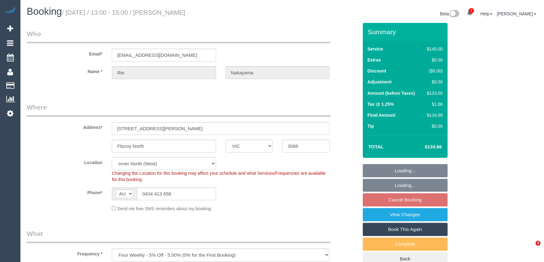
select select "VIC"
select select "number:27"
select select "number:14"
select select "number:21"
select select "number:22"
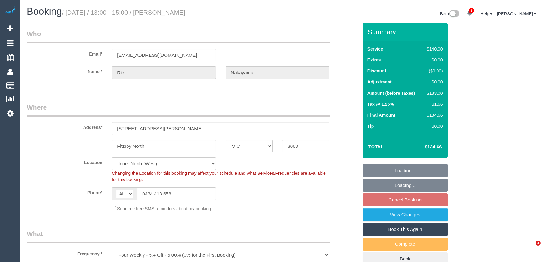
select select "number:33"
select select "number:13"
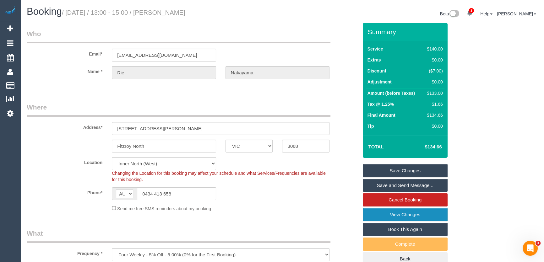
click at [376, 215] on link "View Changes" at bounding box center [405, 214] width 85 height 13
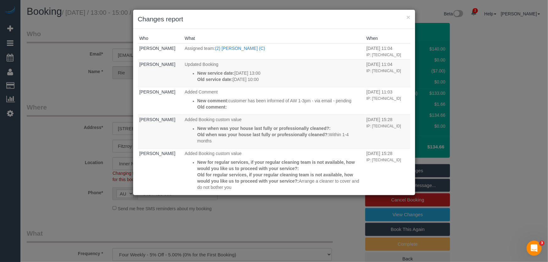
click at [311, 227] on div "× Changes report Who What When [PERSON_NAME] Assigned team: (2) [PERSON_NAME] (…" at bounding box center [274, 131] width 548 height 262
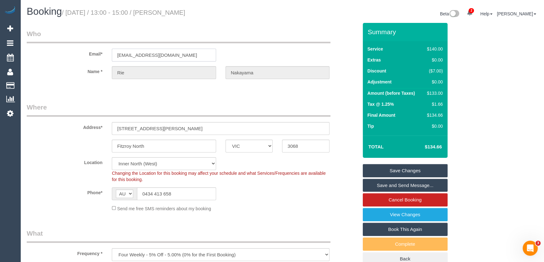
click at [180, 55] on input "[EMAIL_ADDRESS][DOMAIN_NAME]" at bounding box center [164, 55] width 104 height 13
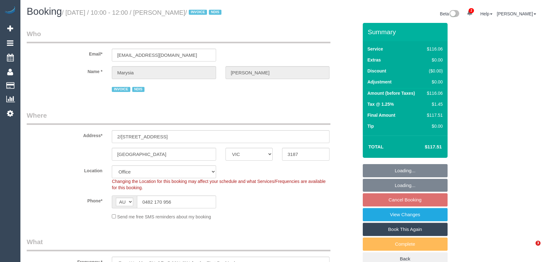
select select "VIC"
select select "number:28"
select select "number:14"
select select "number:19"
select select "number:22"
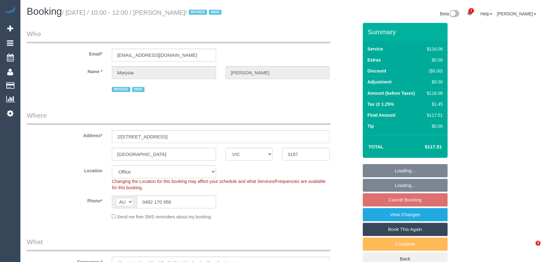
select select "number:35"
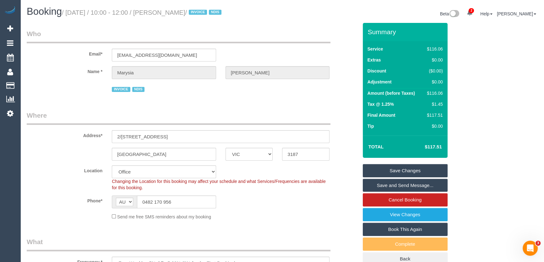
scroll to position [1056, 0]
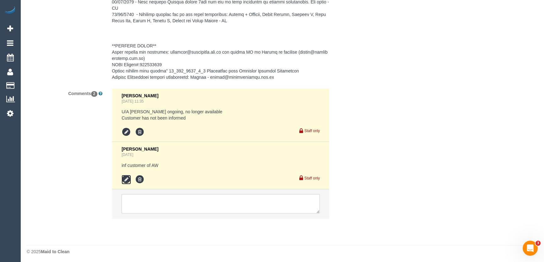
click at [125, 179] on icon at bounding box center [126, 179] width 9 height 9
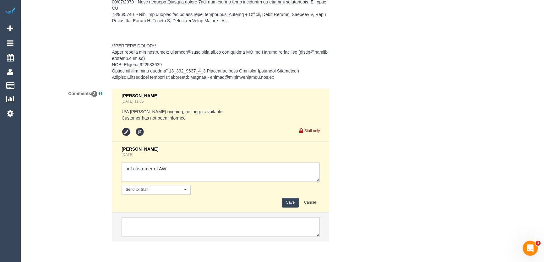
click at [172, 170] on textarea at bounding box center [221, 171] width 198 height 19
type textarea "inf customer of AW - via email - pending"
click at [291, 202] on button "Save" at bounding box center [290, 203] width 17 height 10
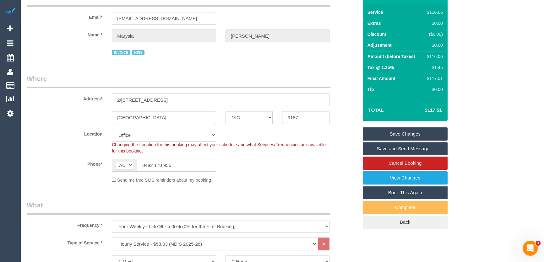
scroll to position [0, 0]
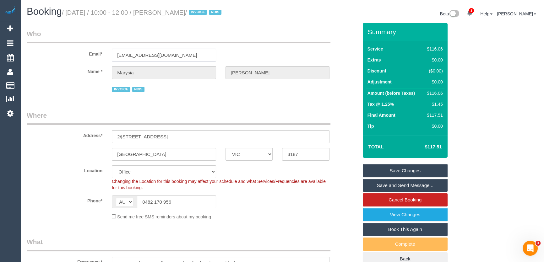
click at [179, 50] on input "[EMAIL_ADDRESS][DOMAIN_NAME]" at bounding box center [164, 55] width 104 height 13
click at [190, 53] on input "[EMAIL_ADDRESS][DOMAIN_NAME]" at bounding box center [164, 55] width 104 height 13
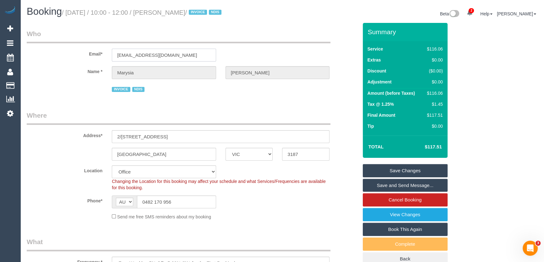
click at [190, 53] on input "[EMAIL_ADDRESS][DOMAIN_NAME]" at bounding box center [164, 55] width 104 height 13
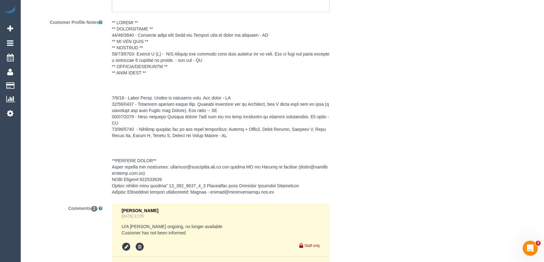
scroll to position [913, 0]
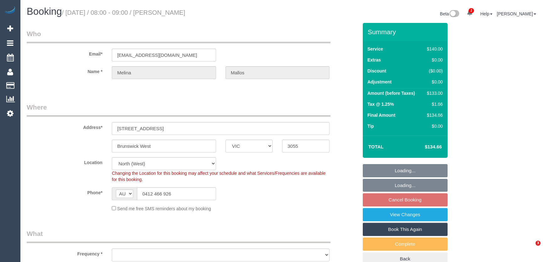
select select "VIC"
select select "number:28"
select select "number:14"
select select "number:19"
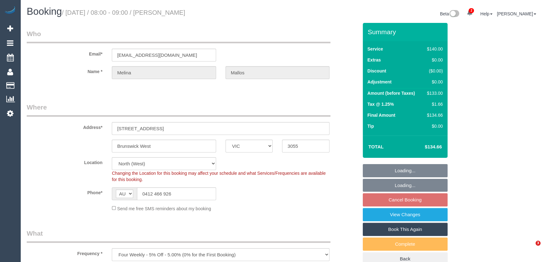
select select "object:1649"
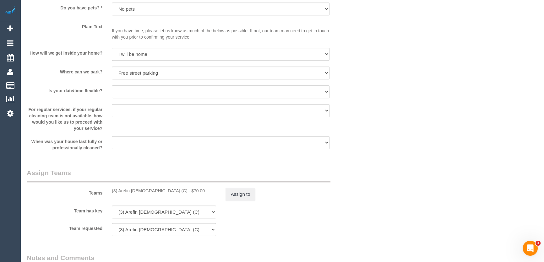
scroll to position [1170, 0]
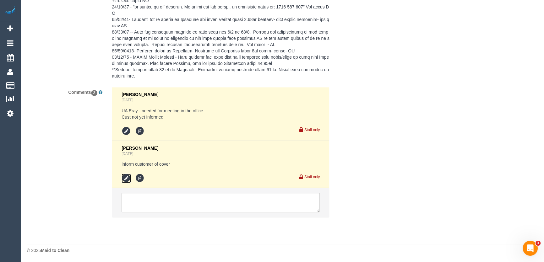
click at [126, 178] on icon at bounding box center [126, 178] width 9 height 9
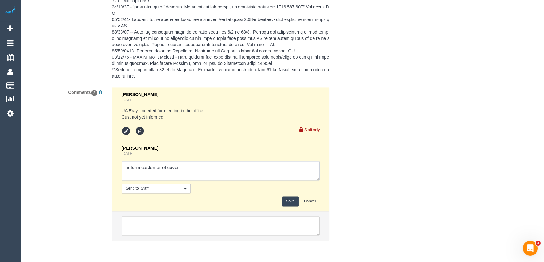
click at [191, 168] on textarea at bounding box center [221, 170] width 198 height 19
type textarea "inform customer of cover - via email - confirmed"
click at [285, 202] on button "Save" at bounding box center [290, 202] width 17 height 10
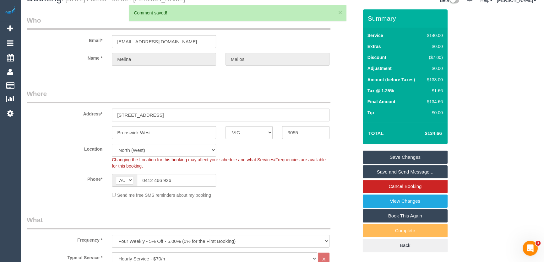
scroll to position [0, 0]
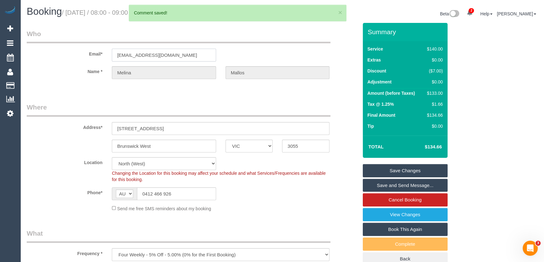
click at [180, 54] on input "melinamallos@gmail.com" at bounding box center [164, 55] width 104 height 13
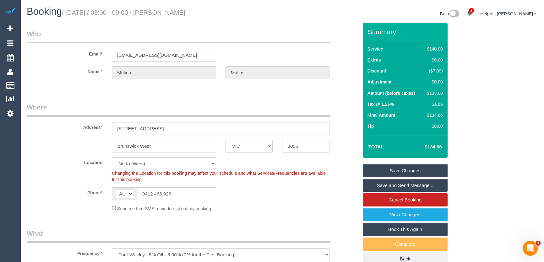
click at [180, 54] on input "melinamallos@gmail.com" at bounding box center [164, 55] width 104 height 13
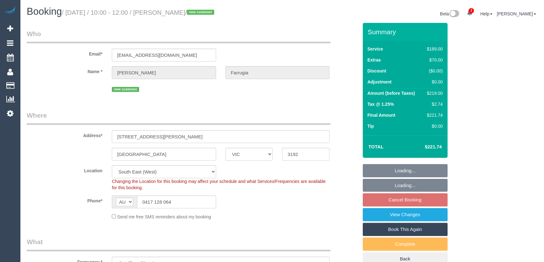
select select "VIC"
select select "spot3"
select select "number:27"
select select "number:14"
select select "number:18"
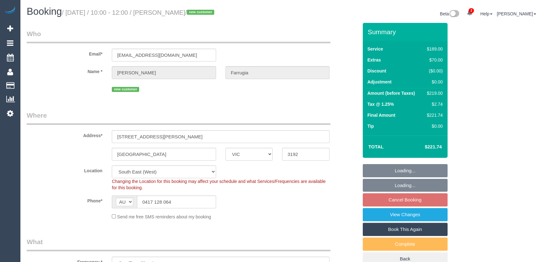
select select "number:22"
select select "number:26"
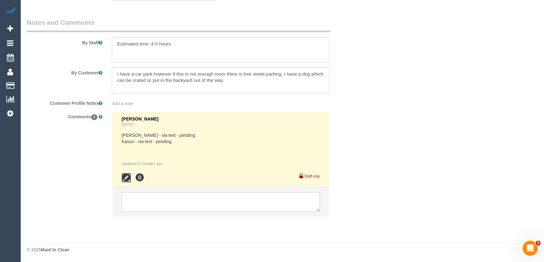
click at [124, 176] on icon at bounding box center [126, 177] width 9 height 9
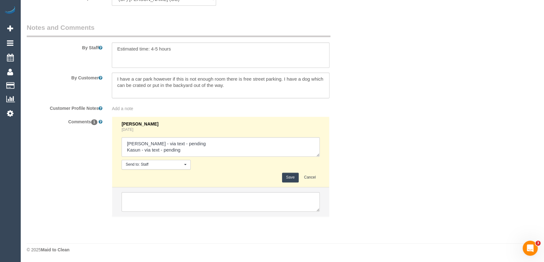
scroll to position [1023, 0]
click at [192, 152] on textarea at bounding box center [221, 146] width 198 height 19
type textarea "[PERSON_NAME] - via text - [PERSON_NAME] - via text - confirmed"
click at [295, 176] on button "Save" at bounding box center [290, 178] width 17 height 10
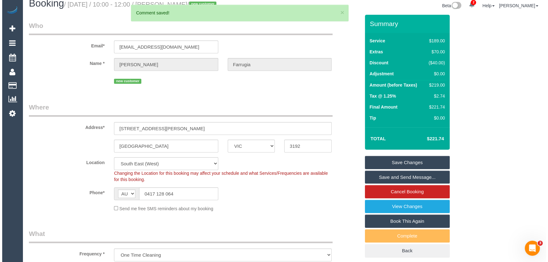
scroll to position [0, 0]
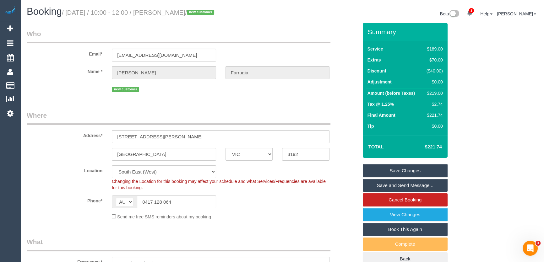
click at [392, 185] on link "Save and Send Message..." at bounding box center [405, 185] width 85 height 13
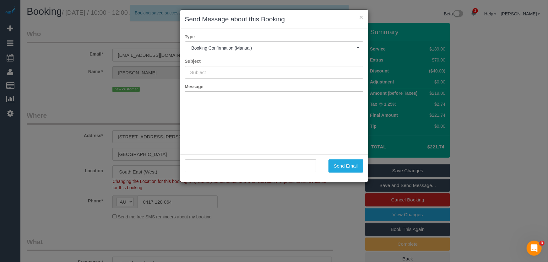
type input "Booking Confirmed"
type input ""Danika Farrugia" <danika.farrugia@gmail.com>"
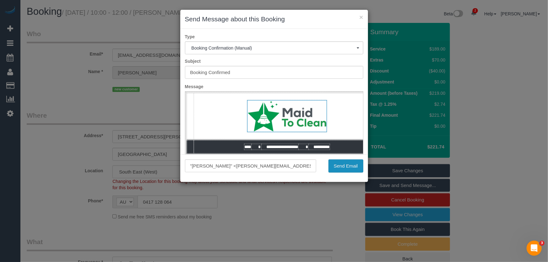
click at [354, 168] on button "Send Email" at bounding box center [345, 166] width 35 height 13
click at [354, 168] on div "Send Email" at bounding box center [344, 166] width 47 height 13
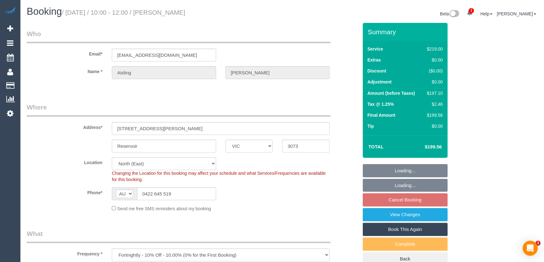
select select "VIC"
select select "object:760"
click at [183, 55] on input "[EMAIL_ADDRESS][DOMAIN_NAME]" at bounding box center [164, 55] width 104 height 13
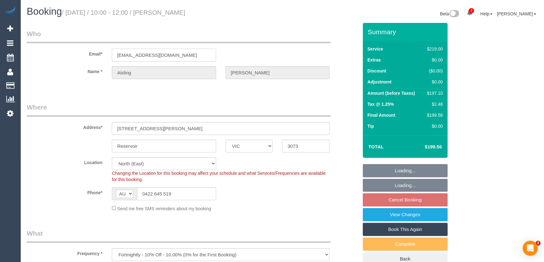
click at [183, 55] on input "[EMAIL_ADDRESS][DOMAIN_NAME]" at bounding box center [164, 55] width 104 height 13
select select "number:28"
select select "number:14"
select select "number:18"
select select "number:24"
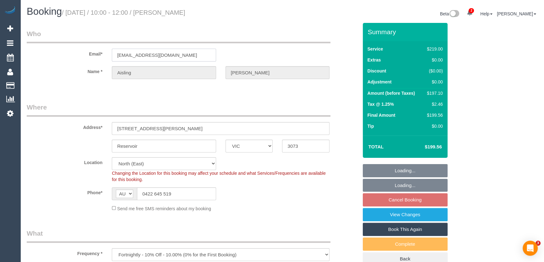
select select "number:34"
select select "number:11"
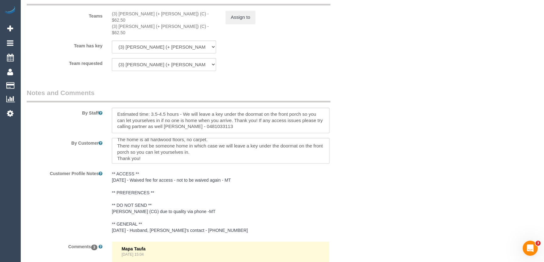
scroll to position [6, 0]
click at [158, 183] on pre "** ACCESS ** [DATE] - Waived fee for access - not to be waived again - MT ** PR…" at bounding box center [221, 202] width 218 height 63
click at [171, 182] on textarea "** ACCESS ** 16/04/25 - Waived fee for access - not to be waived again - MT ** …" at bounding box center [221, 202] width 218 height 69
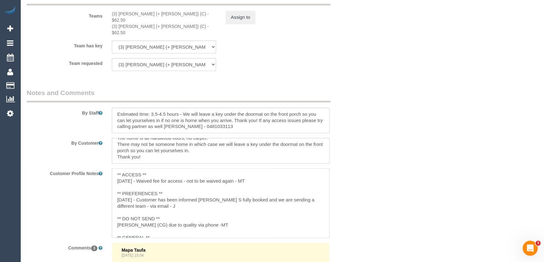
type textarea "** ACCESS ** 16/04/25 - Waived fee for access - not to be waived again - MT ** …"
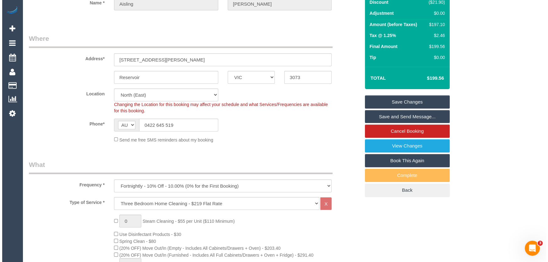
scroll to position [0, 0]
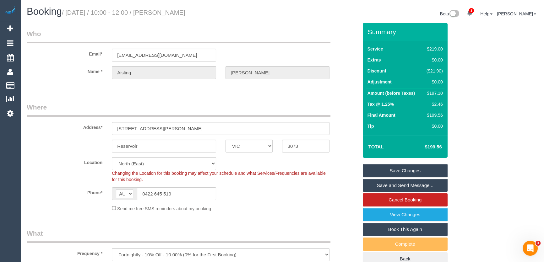
click at [391, 186] on link "Save and Send Message..." at bounding box center [405, 185] width 85 height 13
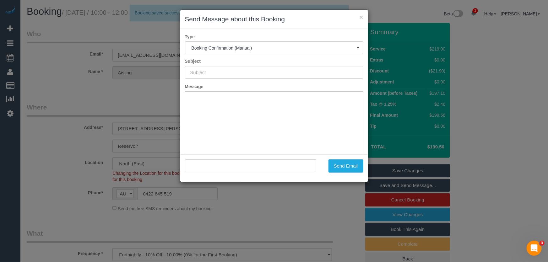
type input "Booking Confirmed"
type input ""Aisling Murray" <aislingmurray22@gmail.com>"
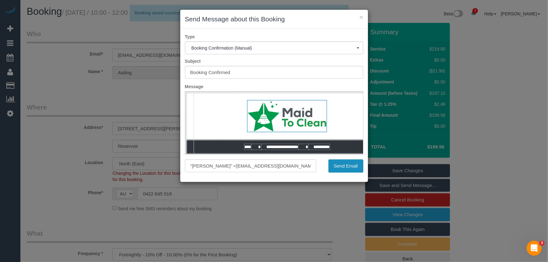
click at [344, 169] on button "Send Email" at bounding box center [345, 166] width 35 height 13
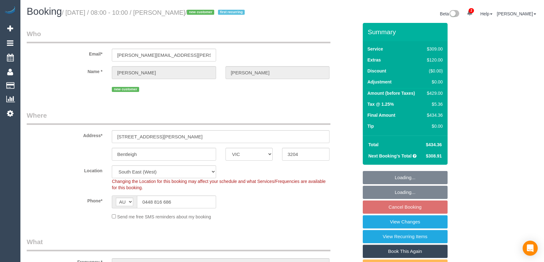
select select "VIC"
select select "spot2"
select select "number:27"
select select "number:14"
select select "number:19"
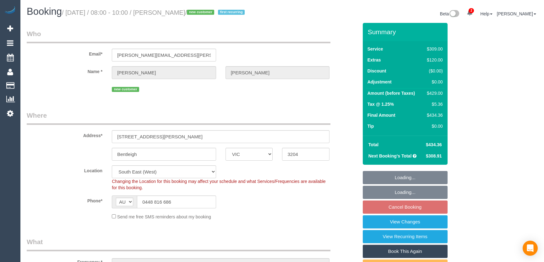
select select "number:25"
select select "number:35"
select select "number:26"
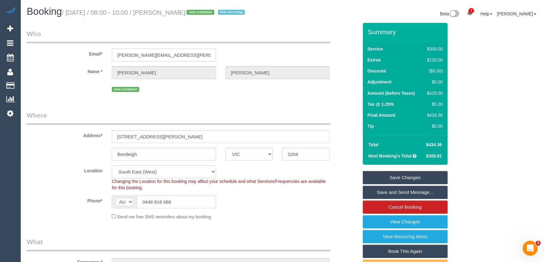
click at [185, 55] on input "[PERSON_NAME][EMAIL_ADDRESS][PERSON_NAME][DOMAIN_NAME]" at bounding box center [164, 55] width 104 height 13
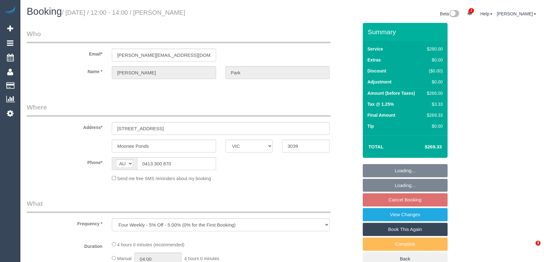
select select "VIC"
select select "string:stripe-pm_1Rbvvz2GScqysDRVLoYm9yfP"
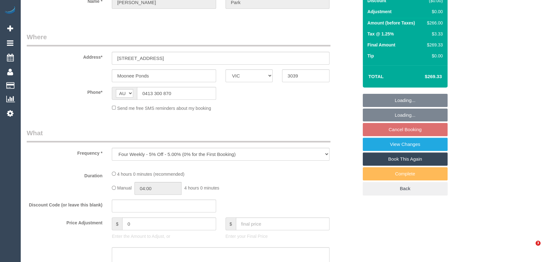
select select "240"
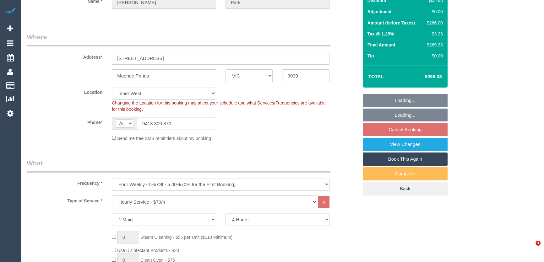
select select "number:28"
select select "number:14"
select select "number:19"
select select "number:23"
select select "object:1598"
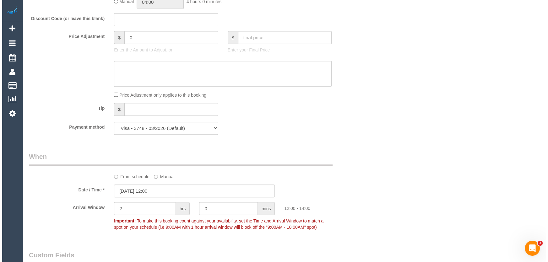
scroll to position [856, 0]
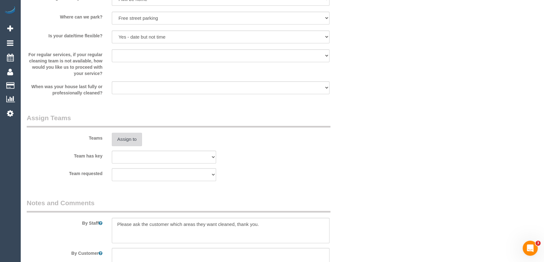
click at [120, 138] on button "Assign to" at bounding box center [127, 139] width 30 height 13
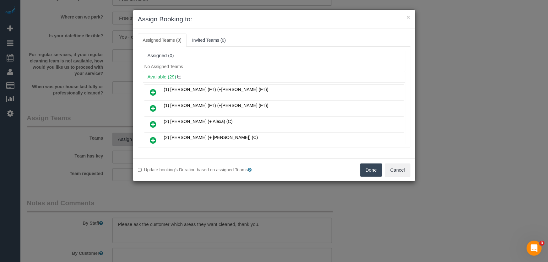
scroll to position [118, 0]
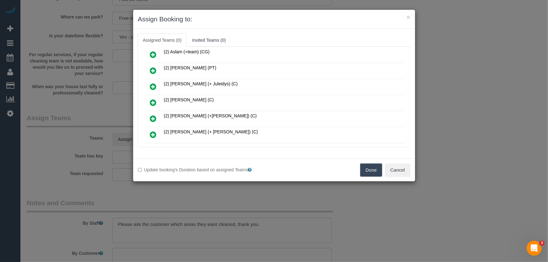
click at [150, 99] on icon at bounding box center [153, 103] width 7 height 8
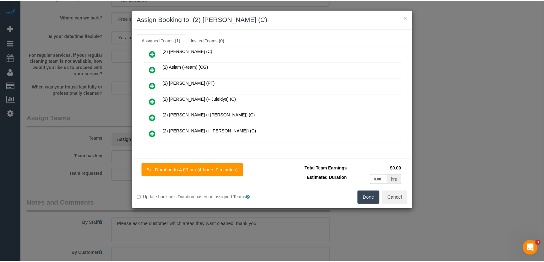
scroll to position [133, 0]
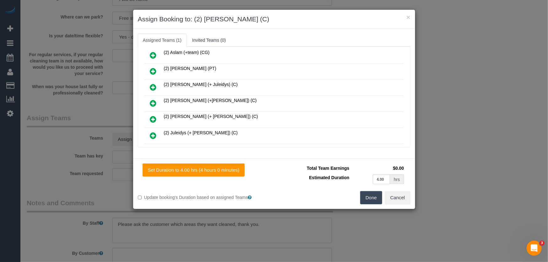
click at [371, 202] on button "Done" at bounding box center [371, 197] width 22 height 13
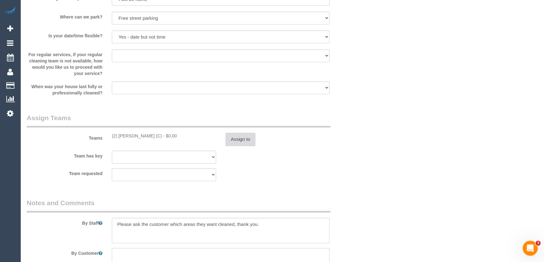
click at [239, 139] on button "Assign to" at bounding box center [240, 139] width 30 height 13
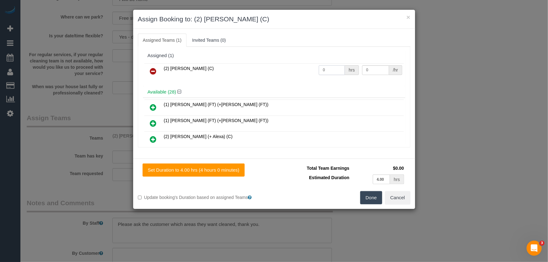
click at [331, 73] on input "0" at bounding box center [332, 70] width 26 height 10
type input "4"
click at [352, 188] on div "Total Team Earnings $150.00 Estimated Duration 4.00 hrs Warning: The Company sh…" at bounding box center [342, 178] width 136 height 28
type input "37.5"
click at [352, 188] on div "Total Team Earnings $150.00 Estimated Duration 4.00 hrs Warning: The Company sh…" at bounding box center [342, 178] width 136 height 28
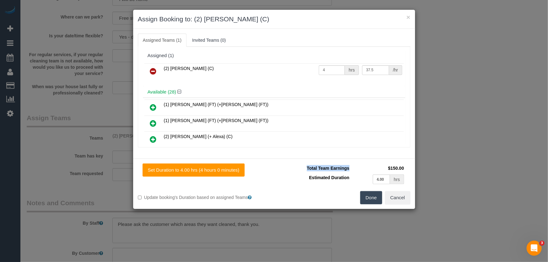
click at [370, 195] on button "Done" at bounding box center [371, 197] width 22 height 13
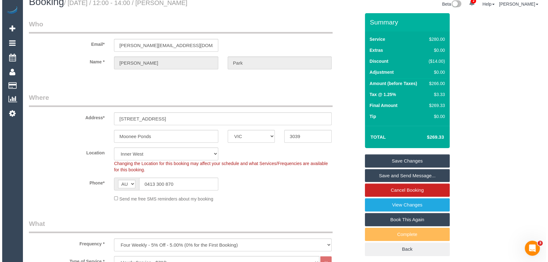
scroll to position [0, 0]
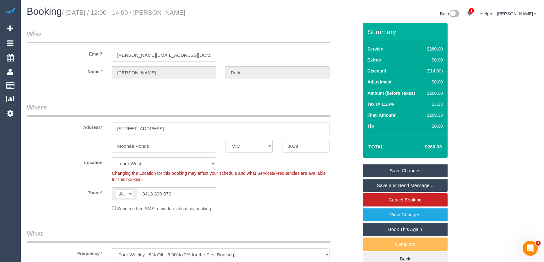
click at [172, 13] on small "/ August 22, 2025 / 12:00 - 14:00 / Michael Park" at bounding box center [123, 12] width 123 height 7
copy small "Michael Park"
click at [395, 168] on link "Save Changes" at bounding box center [405, 170] width 85 height 13
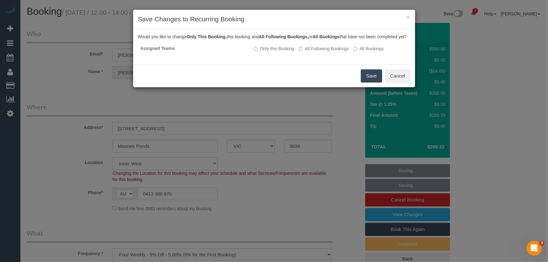
drag, startPoint x: 368, startPoint y: 81, endPoint x: 365, endPoint y: 82, distance: 3.2
click at [368, 81] on button "Save" at bounding box center [371, 75] width 21 height 13
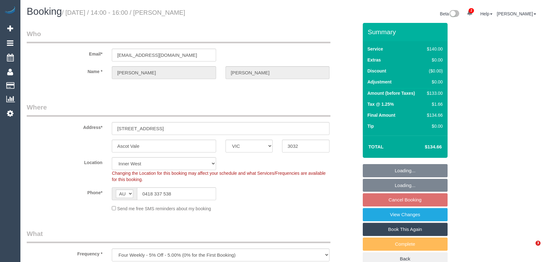
select select "VIC"
select select "string:stripe-pm_1NB62z2GScqysDRVQipQ1YJo"
select select "number:27"
select select "number:14"
select select "number:19"
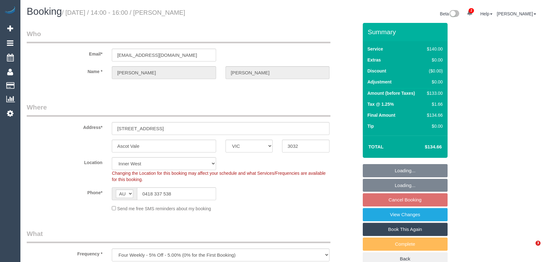
select select "number:36"
select select "number:34"
select select "number:13"
select select "object:892"
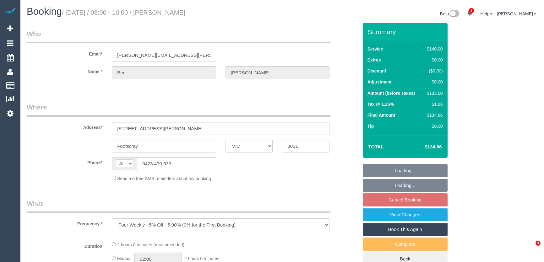
select select "VIC"
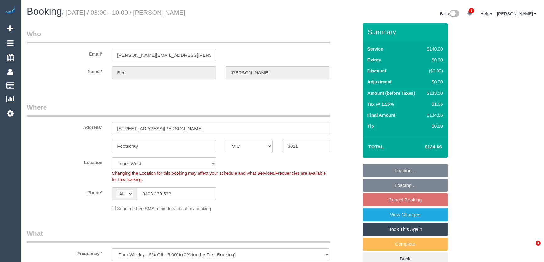
select select "number:28"
select select "number:14"
select select "number:19"
select select "number:24"
select select "number:33"
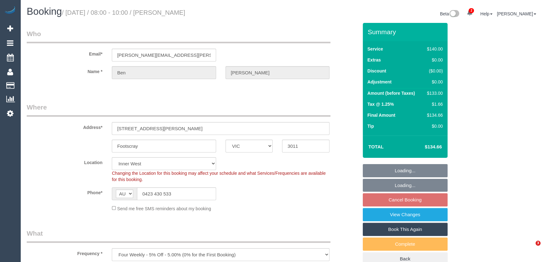
select select "number:13"
select select "object:1577"
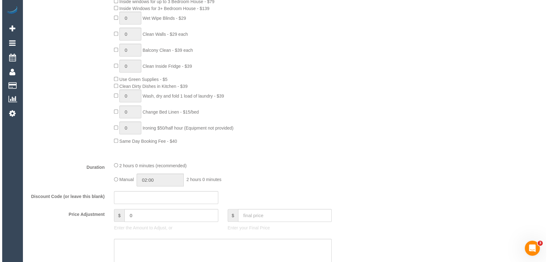
scroll to position [771, 0]
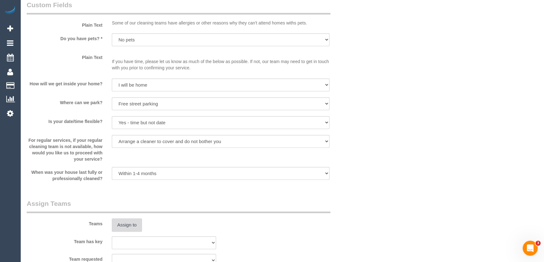
click at [126, 227] on button "Assign to" at bounding box center [127, 225] width 30 height 13
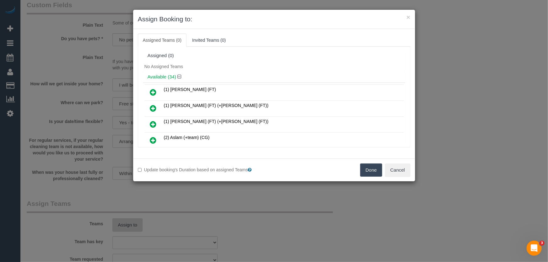
scroll to position [102, 0]
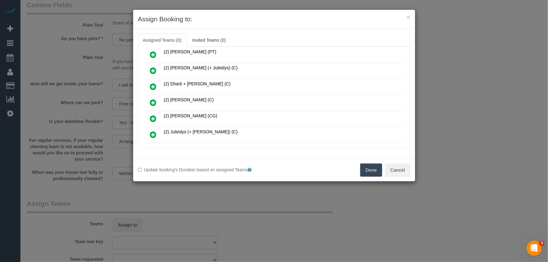
click at [153, 99] on icon at bounding box center [153, 103] width 7 height 8
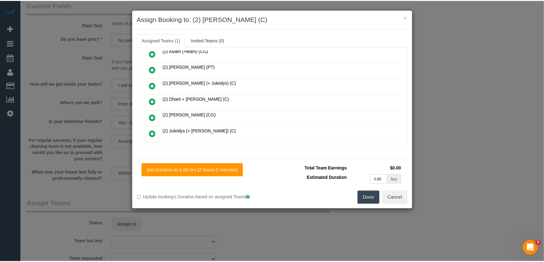
scroll to position [116, 0]
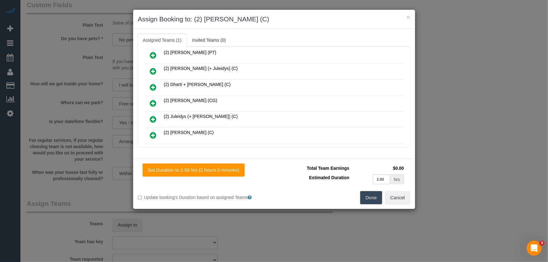
click at [377, 203] on button "Done" at bounding box center [371, 197] width 22 height 13
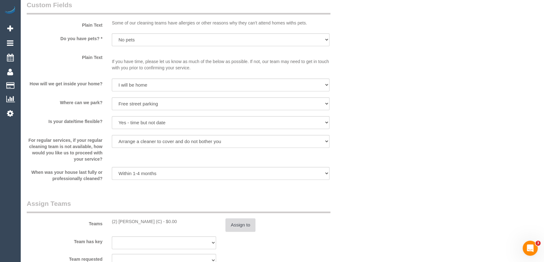
click at [238, 223] on button "Assign to" at bounding box center [240, 225] width 30 height 13
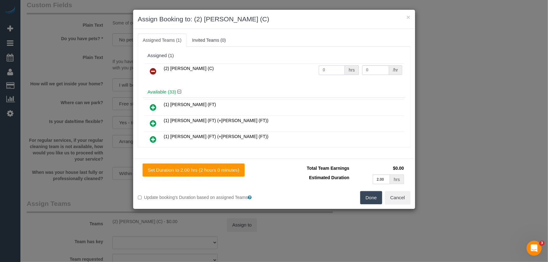
click at [328, 69] on input "0" at bounding box center [332, 70] width 26 height 10
type input "2"
click at [371, 198] on button "Done" at bounding box center [371, 197] width 22 height 13
click at [371, 198] on div "Done Cancel" at bounding box center [344, 197] width 141 height 13
type input "37.5"
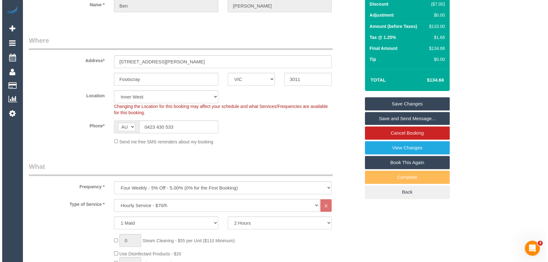
scroll to position [0, 0]
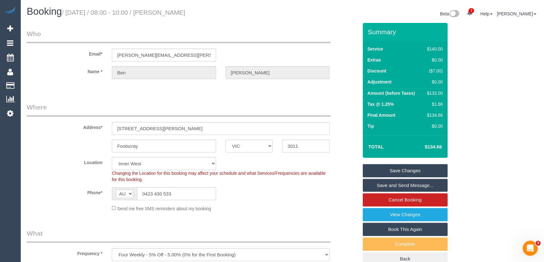
click at [164, 11] on small "/ August 22, 2025 / 08:00 - 10:00 / Ben Mahony" at bounding box center [123, 12] width 123 height 7
copy small "Ben Mahony"
click at [380, 184] on link "Save and Send Message..." at bounding box center [405, 185] width 85 height 13
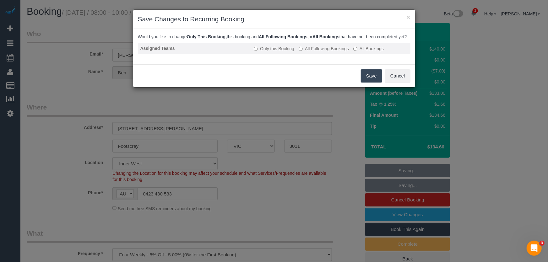
click at [326, 52] on label "All Following Bookings" at bounding box center [324, 49] width 50 height 6
click at [368, 83] on button "Save" at bounding box center [371, 75] width 21 height 13
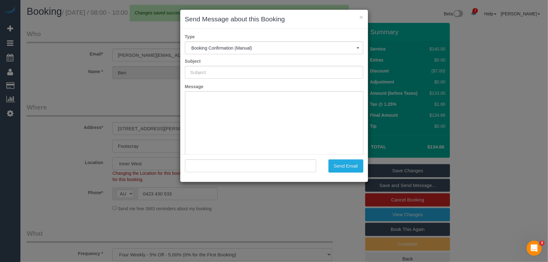
type input "Booking Confirmed"
type input ""Ben Mahony" <benjamin.l.mahony@gmail.com>"
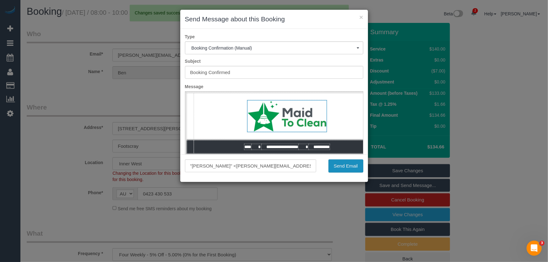
click at [347, 166] on button "Send Email" at bounding box center [345, 166] width 35 height 13
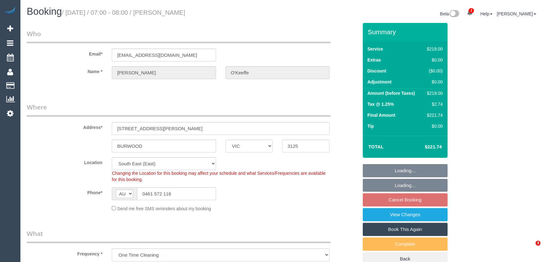
select select "VIC"
select select "string:stripe-pm_1RTuAB2GScqysDRVhR3LRjhR"
select select "number:28"
select select "number:14"
select select "number:18"
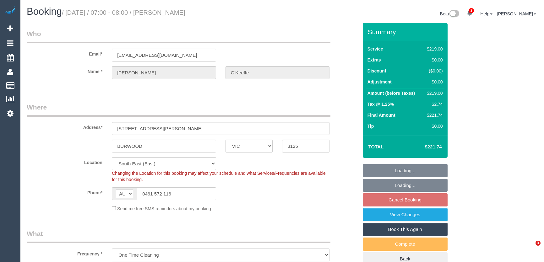
select select "number:24"
select select "number:13"
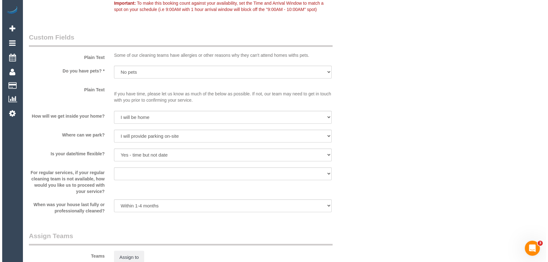
scroll to position [799, 0]
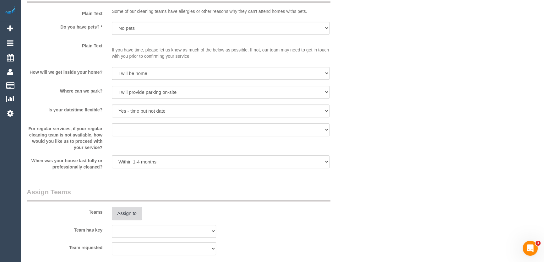
click at [129, 214] on button "Assign to" at bounding box center [127, 213] width 30 height 13
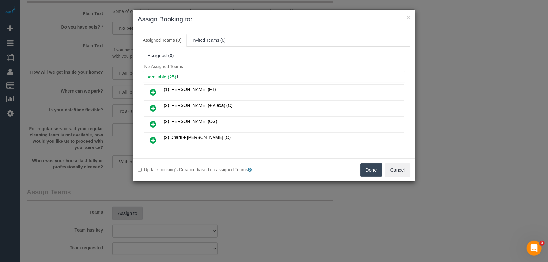
scroll to position [604, 0]
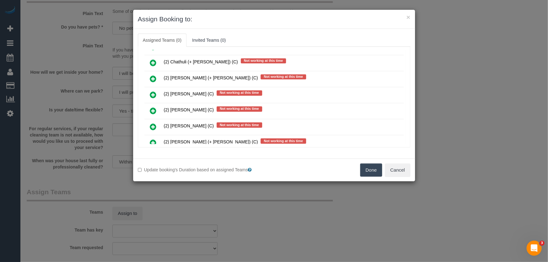
click at [150, 107] on icon at bounding box center [153, 111] width 7 height 8
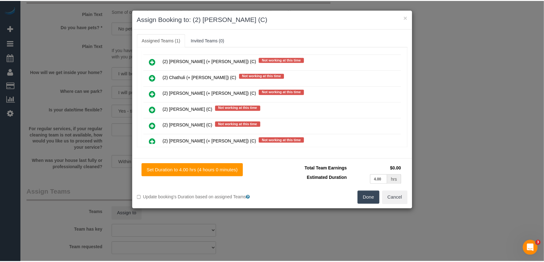
scroll to position [619, 0]
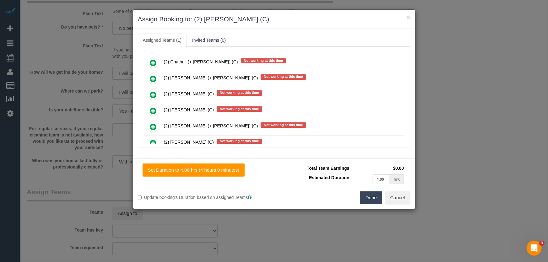
click at [364, 195] on button "Done" at bounding box center [371, 197] width 22 height 13
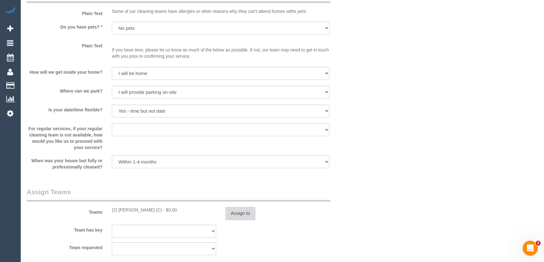
click at [246, 215] on button "Assign to" at bounding box center [240, 213] width 30 height 13
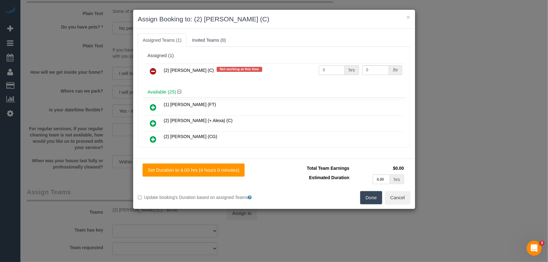
click at [327, 68] on input "0" at bounding box center [332, 70] width 26 height 10
type input "1"
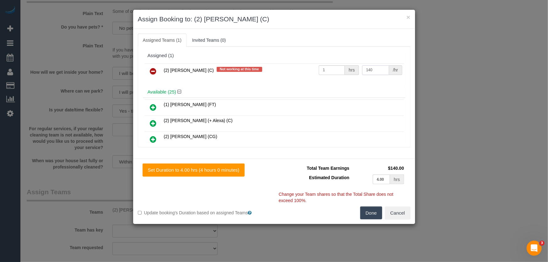
type input "140"
click at [370, 214] on button "Done" at bounding box center [371, 213] width 22 height 13
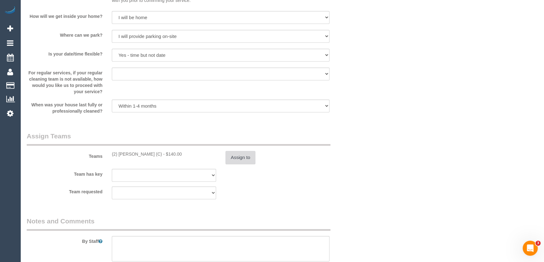
scroll to position [913, 0]
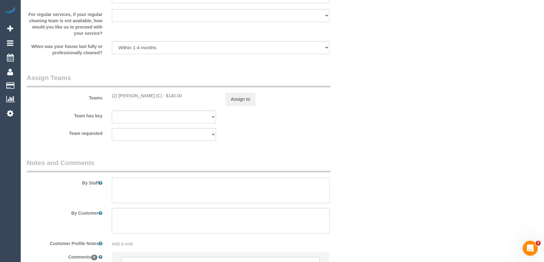
click at [132, 183] on textarea at bounding box center [221, 191] width 218 height 26
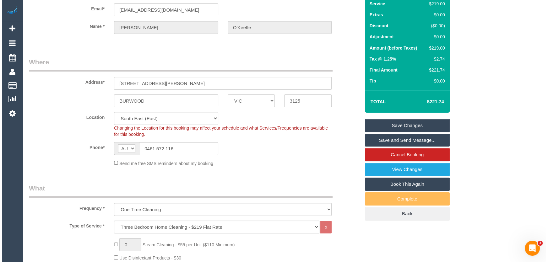
scroll to position [0, 0]
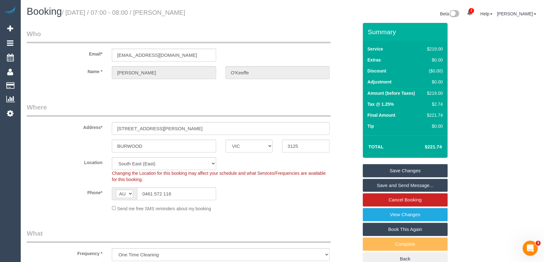
type textarea "Estimated time: 3-4 hours"
click at [179, 13] on small "/ August 22, 2025 / 07:00 - 08:00 / Shannon O'Keeffe" at bounding box center [123, 12] width 123 height 7
copy small "Shannon O'Keeffe"
click at [379, 183] on link "Save and Send Message..." at bounding box center [405, 185] width 85 height 13
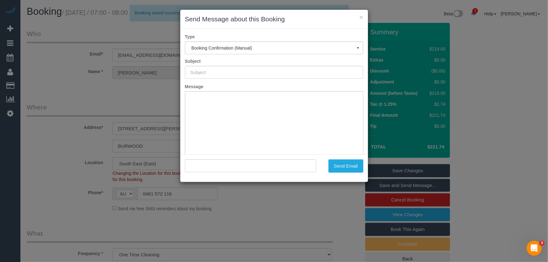
type input "Booking Confirmed"
type input ""Shannon O'Keeffe" <milne.jack@gmail.com>"
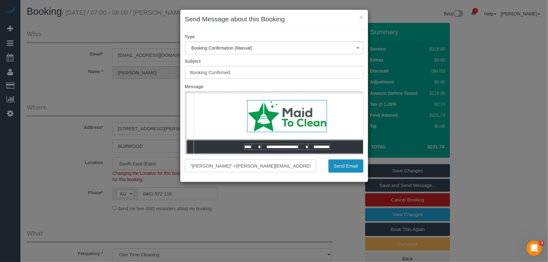
click at [339, 169] on button "Send Email" at bounding box center [345, 166] width 35 height 13
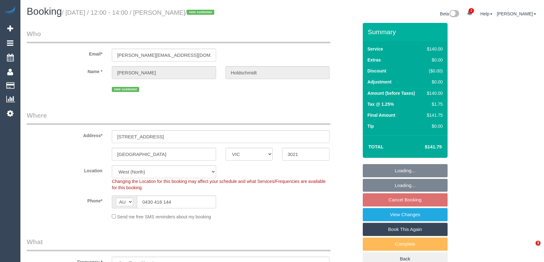
select select "VIC"
select select "number:28"
select select "number:14"
select select "number:18"
select select "number:25"
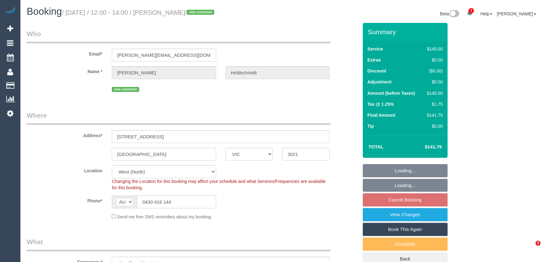
select select "number:12"
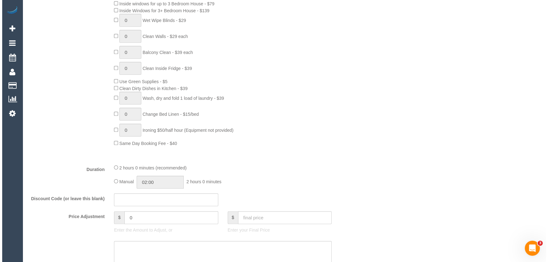
scroll to position [828, 0]
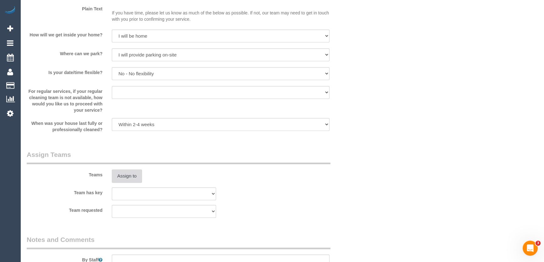
click at [133, 179] on button "Assign to" at bounding box center [127, 176] width 30 height 13
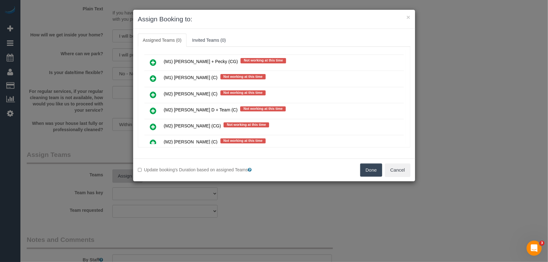
scroll to position [1604, 0]
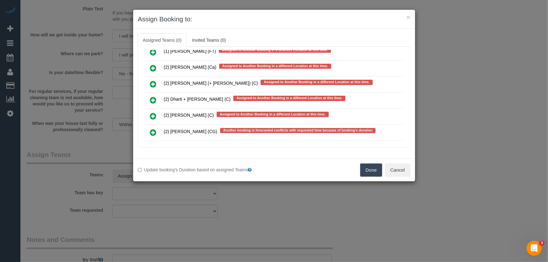
click at [151, 129] on icon at bounding box center [153, 133] width 7 height 8
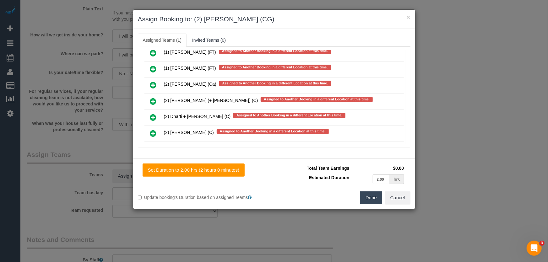
scroll to position [1621, 0]
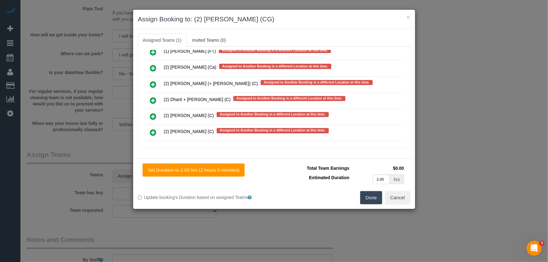
click at [368, 199] on button "Done" at bounding box center [371, 197] width 22 height 13
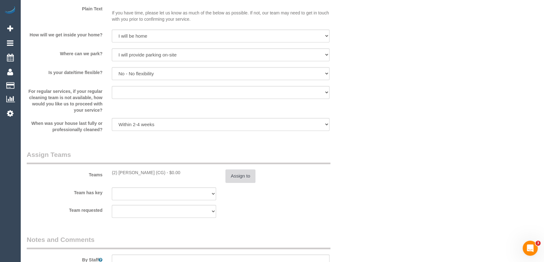
click at [240, 176] on button "Assign to" at bounding box center [240, 176] width 30 height 13
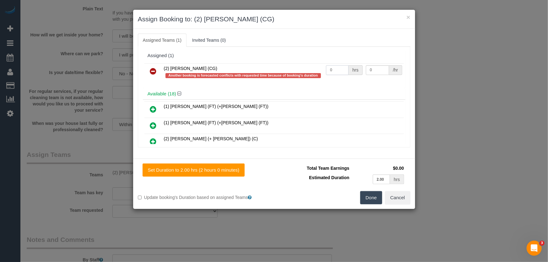
click at [341, 71] on input "0" at bounding box center [337, 70] width 23 height 10
type input "2"
type input "41.25"
click at [376, 198] on button "Done" at bounding box center [371, 197] width 22 height 13
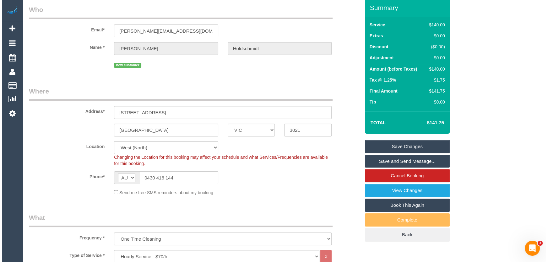
scroll to position [0, 0]
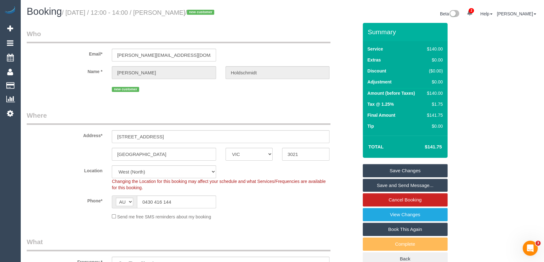
click at [170, 14] on small "/ August 22, 2025 / 12:00 - 14:00 / Diana Holdschmidt / new customer" at bounding box center [139, 12] width 154 height 7
copy small "Diana Holdschmidt"
click at [380, 183] on link "Save and Send Message..." at bounding box center [405, 185] width 85 height 13
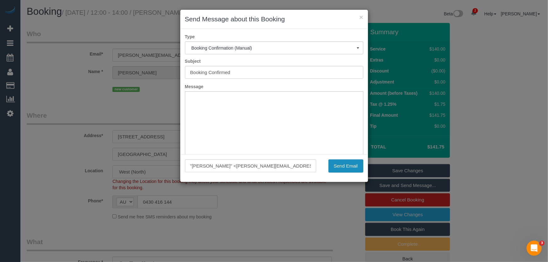
click at [337, 166] on button "Send Email" at bounding box center [345, 166] width 35 height 13
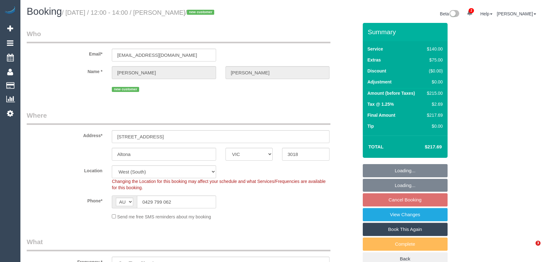
select select "VIC"
select select "string:stripe-pm_1RmTTa2GScqysDRVrONMQ1Ox"
select select "number:27"
select select "number:14"
select select "number:19"
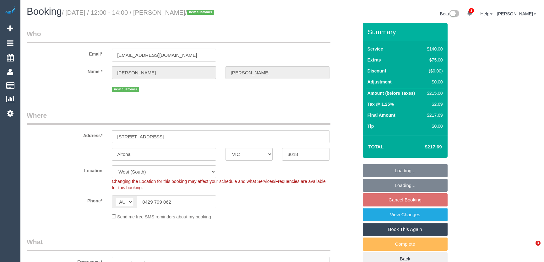
select select "number:24"
select select "number:13"
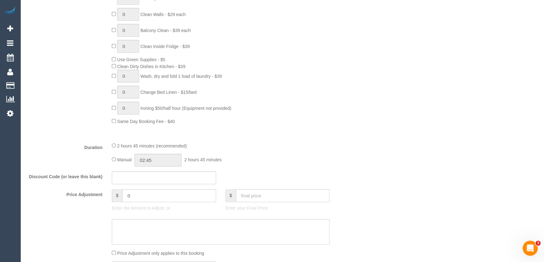
scroll to position [371, 0]
click at [175, 161] on input "02:45" at bounding box center [157, 160] width 47 height 13
type input "03:00"
click at [158, 208] on li "03:00" at bounding box center [151, 209] width 28 height 8
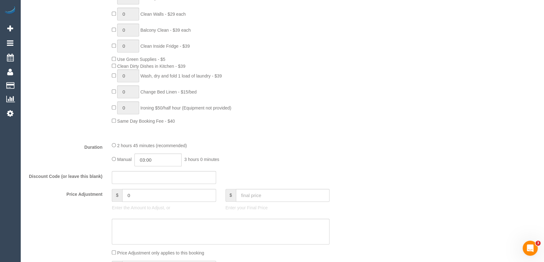
click at [296, 146] on div "2 hours 45 minutes (recommended)" at bounding box center [221, 145] width 218 height 7
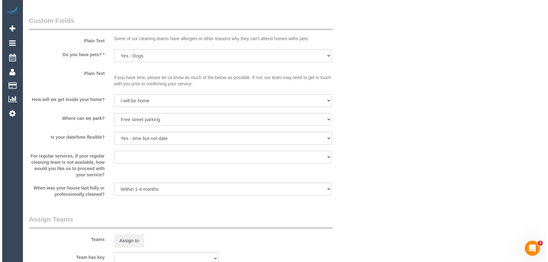
scroll to position [799, 0]
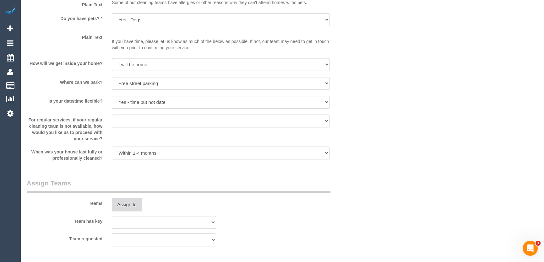
click at [129, 206] on button "Assign to" at bounding box center [127, 204] width 30 height 13
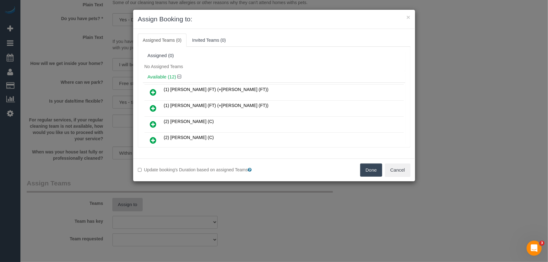
scroll to position [1368, 0]
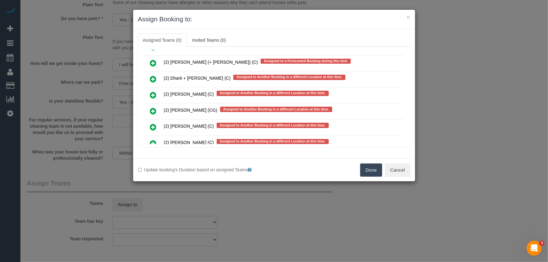
click at [154, 123] on icon at bounding box center [153, 127] width 7 height 8
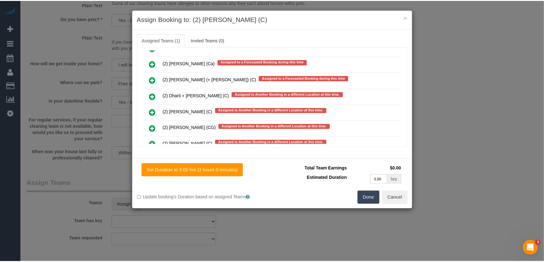
scroll to position [1385, 0]
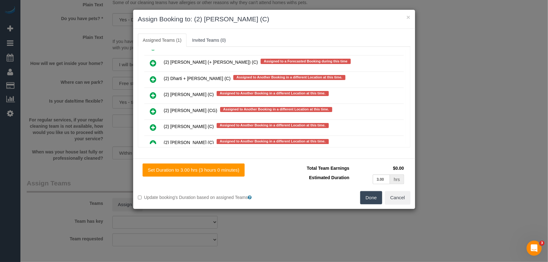
click at [369, 201] on button "Done" at bounding box center [371, 197] width 22 height 13
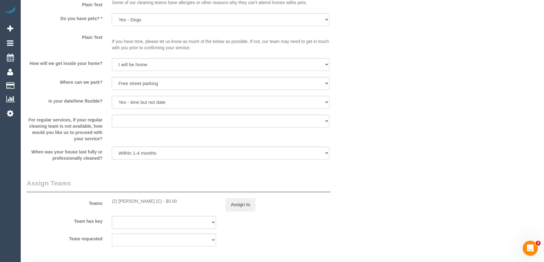
click at [224, 210] on div "Assign to" at bounding box center [278, 204] width 114 height 13
click at [242, 207] on button "Assign to" at bounding box center [240, 204] width 30 height 13
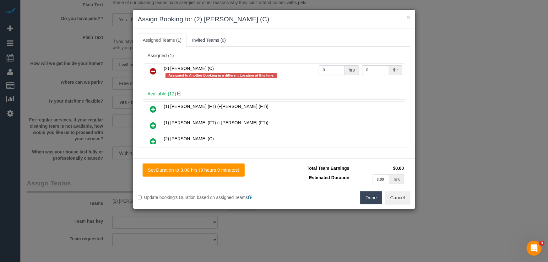
click at [331, 73] on input "0" at bounding box center [332, 70] width 26 height 10
type input "3"
type input "37.5"
click at [374, 197] on button "Done" at bounding box center [371, 197] width 22 height 13
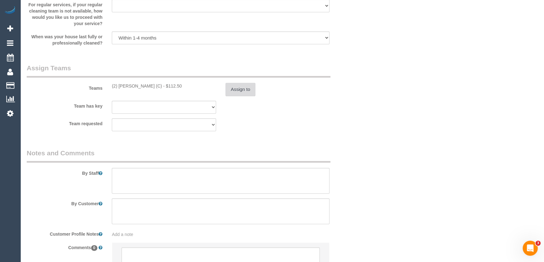
scroll to position [942, 0]
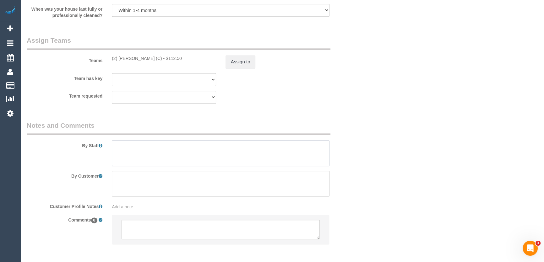
click at [124, 148] on textarea at bounding box center [221, 153] width 218 height 26
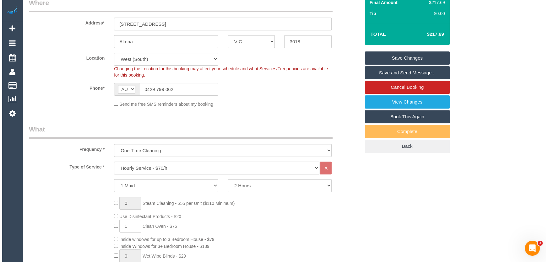
scroll to position [0, 0]
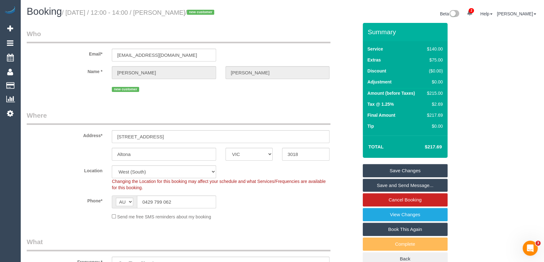
type textarea "Duration: 2 hours + oven = approximately 3 hours"
click at [168, 15] on small "/ August 22, 2025 / 12:00 - 14:00 / amelia cameron / new customer" at bounding box center [139, 12] width 154 height 7
copy small "amelia cameron"
click at [382, 187] on link "Save and Send Message..." at bounding box center [405, 185] width 85 height 13
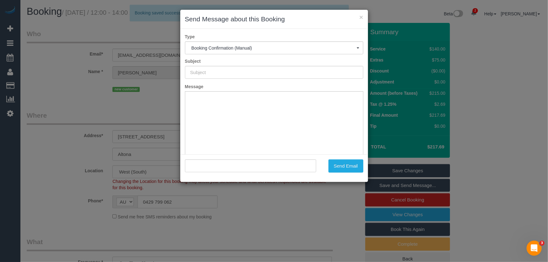
type input "Booking Confirmed"
type input ""amelia cameron" <ameliaecameron@gmail.com>"
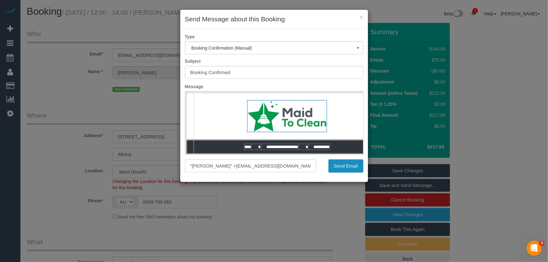
click at [339, 166] on button "Send Email" at bounding box center [345, 166] width 35 height 13
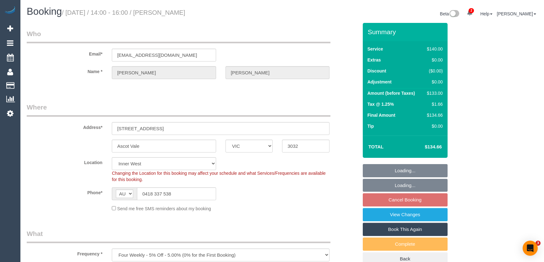
select select "VIC"
select select "string:stripe-pm_1NB62z2GScqysDRVQipQ1YJo"
select select "number:27"
select select "number:14"
select select "number:19"
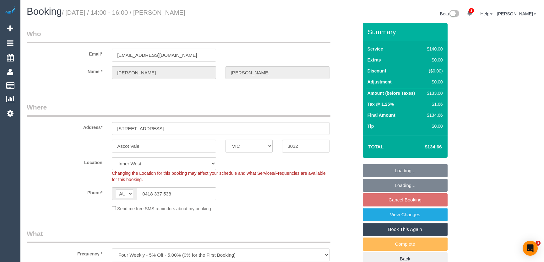
select select "number:36"
select select "number:34"
select select "number:13"
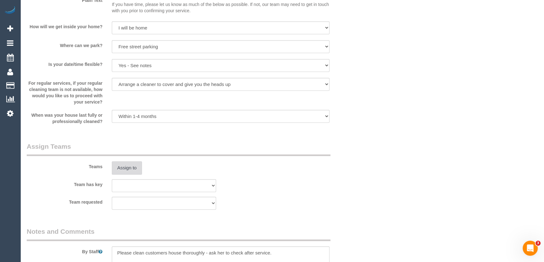
click at [131, 166] on button "Assign to" at bounding box center [127, 167] width 30 height 13
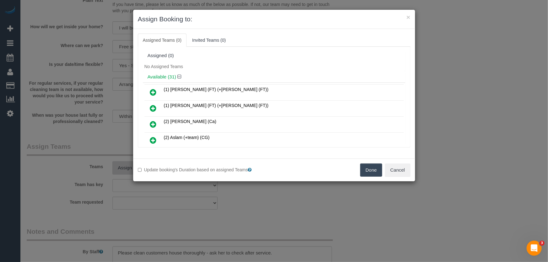
scroll to position [102, 0]
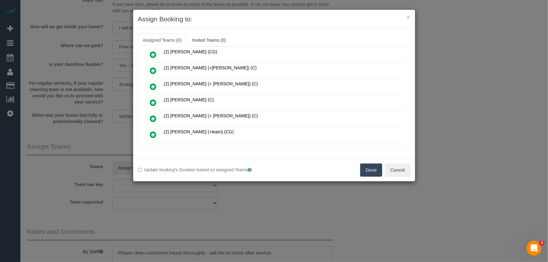
click at [152, 115] on icon at bounding box center [153, 119] width 7 height 8
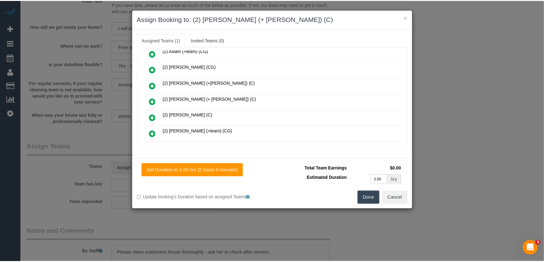
scroll to position [116, 0]
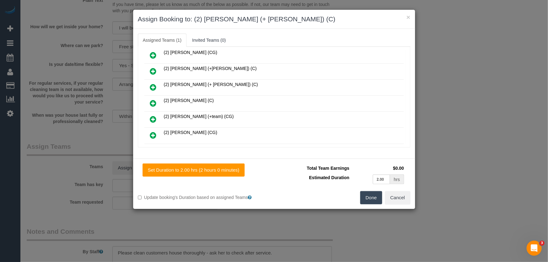
click at [372, 200] on button "Done" at bounding box center [371, 197] width 22 height 13
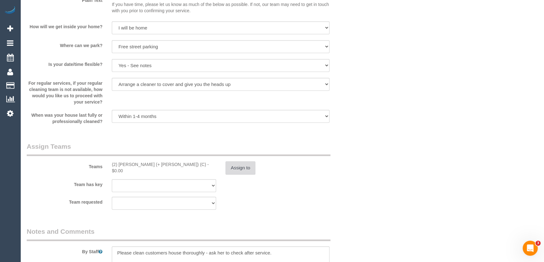
click at [247, 168] on button "Assign to" at bounding box center [240, 167] width 30 height 13
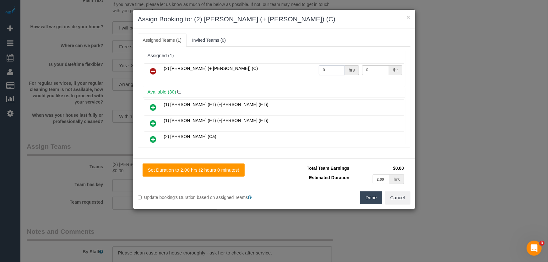
click at [326, 69] on input "0" at bounding box center [332, 70] width 26 height 10
type input "2"
type input "37.5"
click at [367, 195] on button "Done" at bounding box center [371, 197] width 22 height 13
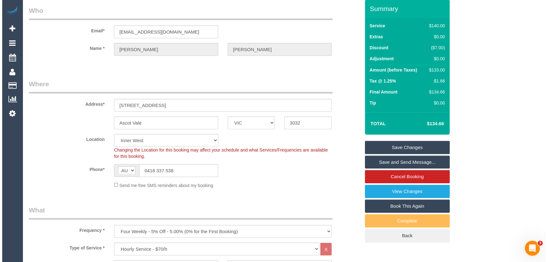
scroll to position [0, 0]
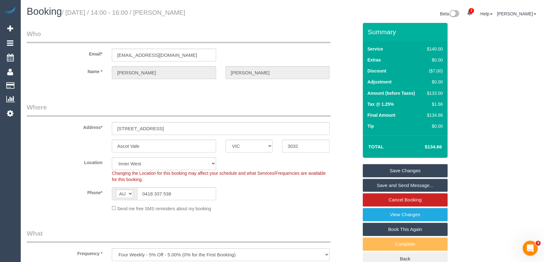
click at [172, 10] on small "/ [DATE] / 14:00 - 16:00 / [PERSON_NAME]" at bounding box center [123, 12] width 123 height 7
copy small "[PERSON_NAME]"
click at [390, 171] on link "Save Changes" at bounding box center [405, 170] width 85 height 13
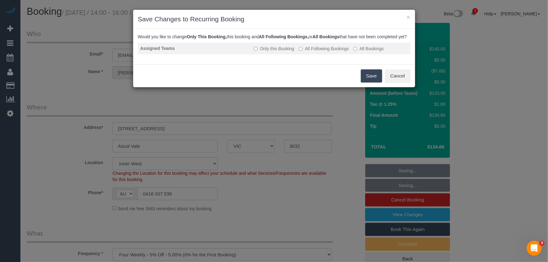
click at [317, 51] on label "All Following Bookings" at bounding box center [324, 49] width 50 height 6
click at [371, 82] on button "Save" at bounding box center [371, 75] width 21 height 13
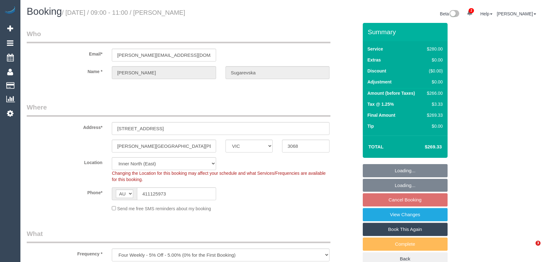
select select "VIC"
select select "2"
select select "number:27"
select select "number:16"
select select "number:19"
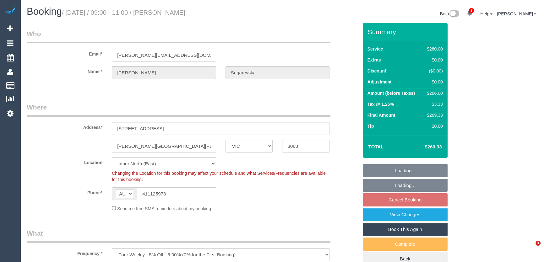
select select "number:24"
select select "number:33"
select select "number:13"
select select "object:1469"
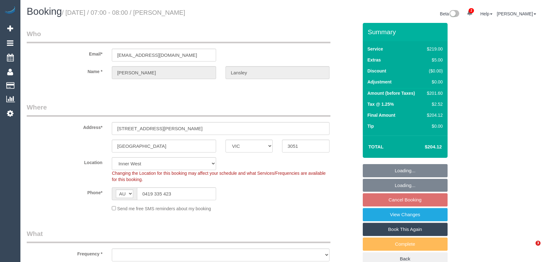
select select "VIC"
select select "number:28"
select select "number:14"
select select "number:19"
select select "number:24"
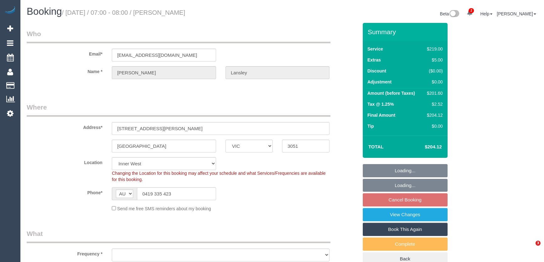
select select "number:34"
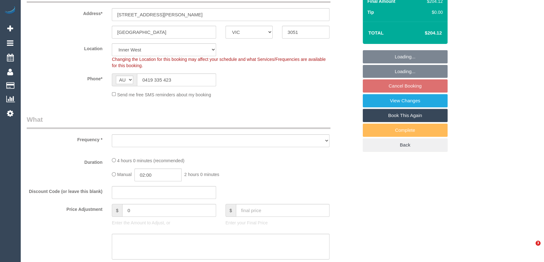
select select "object:1519"
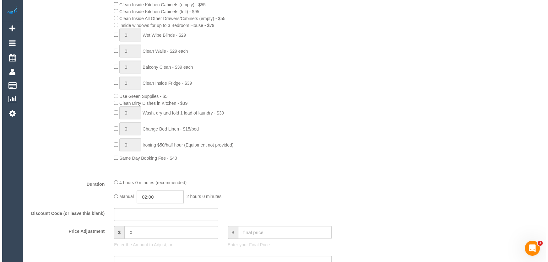
scroll to position [913, 0]
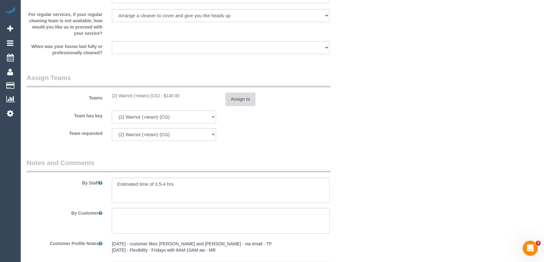
click at [239, 100] on button "Assign to" at bounding box center [240, 99] width 30 height 13
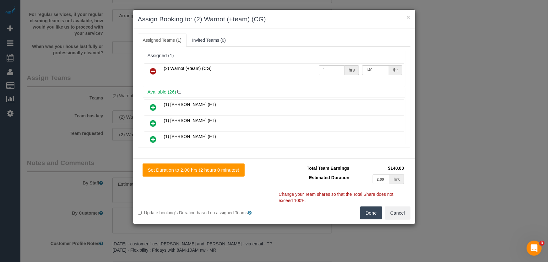
click at [151, 70] on icon at bounding box center [153, 72] width 7 height 8
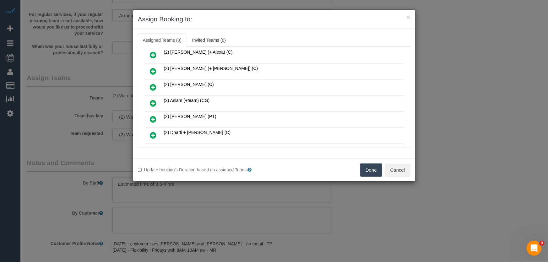
click at [153, 100] on icon at bounding box center [153, 104] width 7 height 8
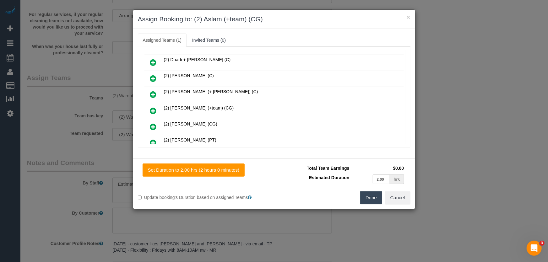
click at [154, 107] on icon at bounding box center [153, 111] width 7 height 8
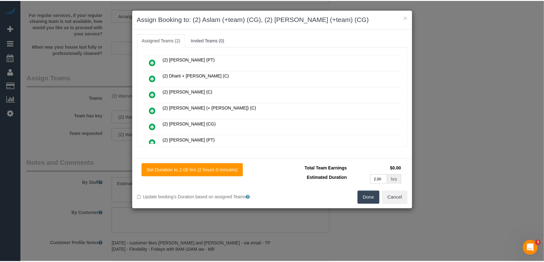
scroll to position [173, 0]
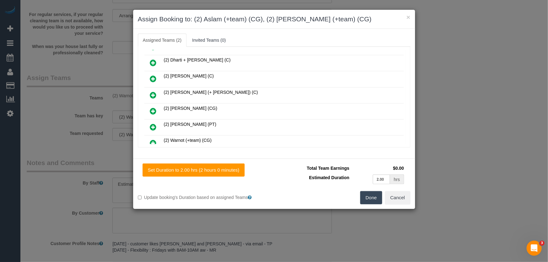
click at [367, 196] on button "Done" at bounding box center [371, 197] width 22 height 13
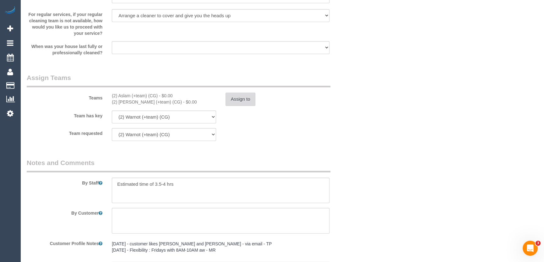
click at [239, 97] on button "Assign to" at bounding box center [240, 99] width 30 height 13
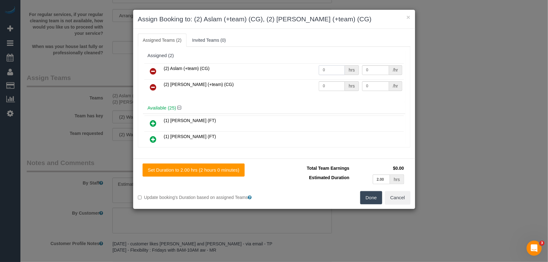
click at [328, 70] on input "0" at bounding box center [332, 70] width 26 height 10
click at [328, 69] on input "0" at bounding box center [332, 70] width 26 height 10
type input "1"
type input "70"
click at [330, 87] on input "0" at bounding box center [332, 86] width 26 height 10
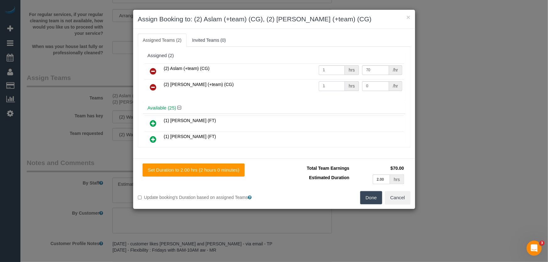
type input "1"
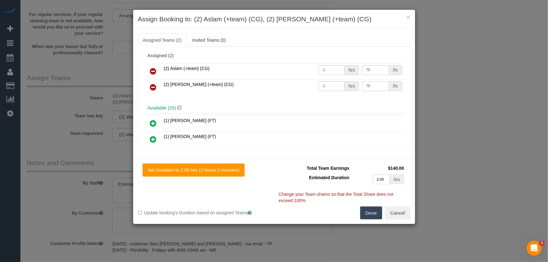
type input "70"
click at [371, 210] on button "Done" at bounding box center [371, 213] width 22 height 13
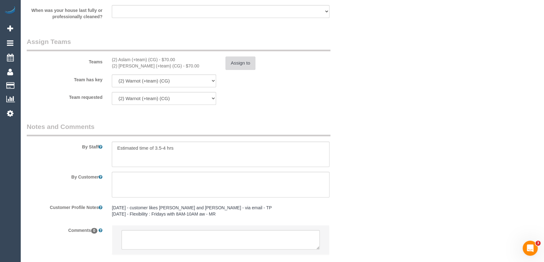
scroll to position [988, 0]
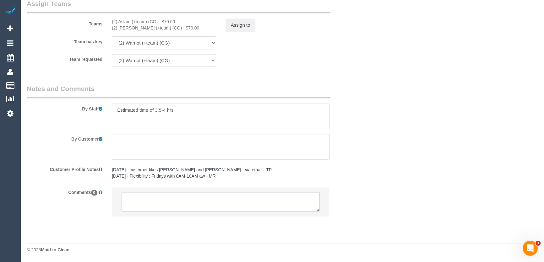
click at [162, 201] on textarea at bounding box center [221, 201] width 198 height 19
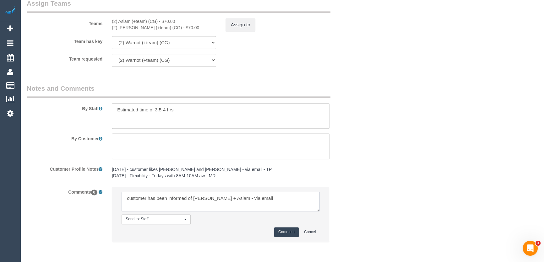
type textarea "customer has been informed of Maria + Aslam - via email"
click at [294, 231] on button "Comment" at bounding box center [286, 232] width 24 height 10
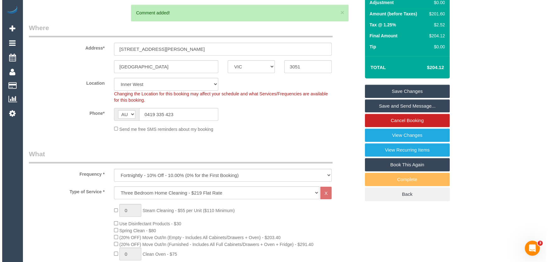
scroll to position [0, 0]
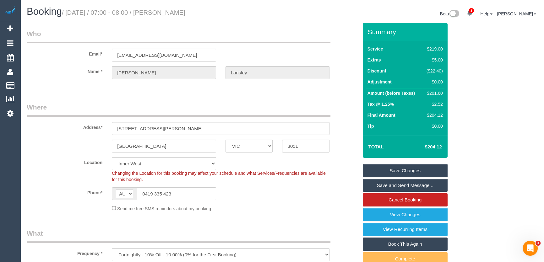
click at [169, 12] on small "/ August 22, 2025 / 07:00 - 08:00 / David Lansley" at bounding box center [123, 12] width 123 height 7
copy small "David Lansley"
click at [401, 170] on link "Save Changes" at bounding box center [405, 170] width 85 height 13
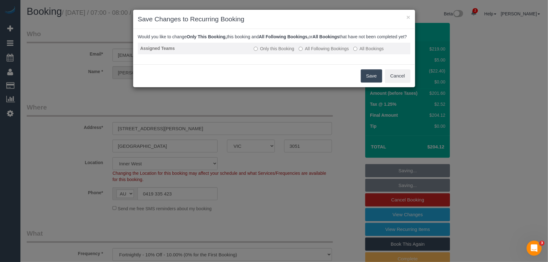
click at [324, 52] on label "All Following Bookings" at bounding box center [324, 49] width 50 height 6
click at [367, 83] on button "Save" at bounding box center [371, 75] width 21 height 13
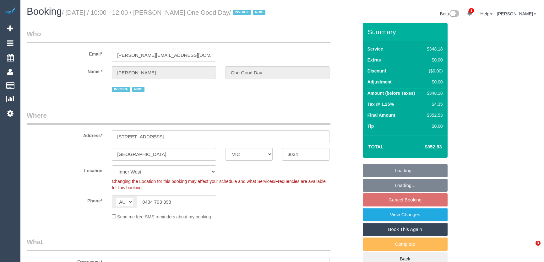
select select "VIC"
select select "object:545"
select select "number:28"
select select "number:14"
select select "number:19"
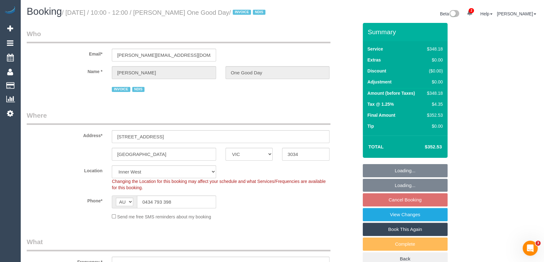
select select "number:36"
select select "number:34"
select select "2"
select select "180"
select select "object:1463"
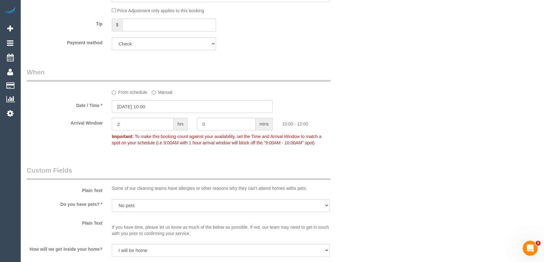
scroll to position [491, 0]
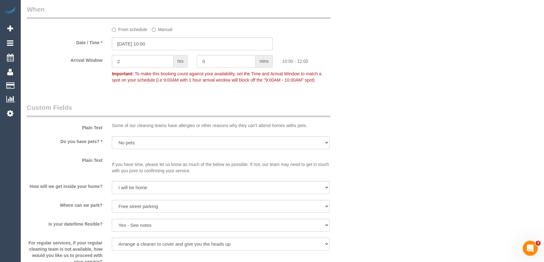
click at [242, 84] on div "Who Email* [PERSON_NAME][EMAIL_ADDRESS][DOMAIN_NAME] Name * [PERSON_NAME] One G…" at bounding box center [192, 88] width 341 height 1112
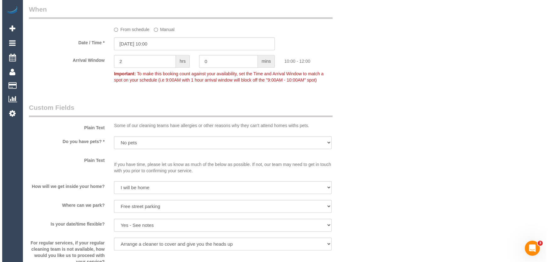
scroll to position [742, 0]
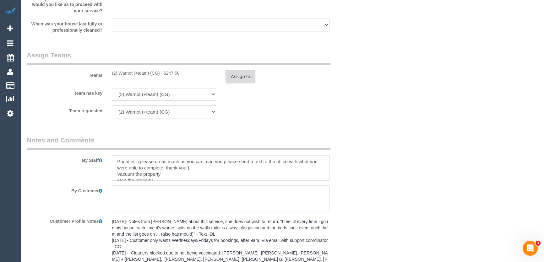
click at [242, 83] on button "Assign to" at bounding box center [240, 76] width 30 height 13
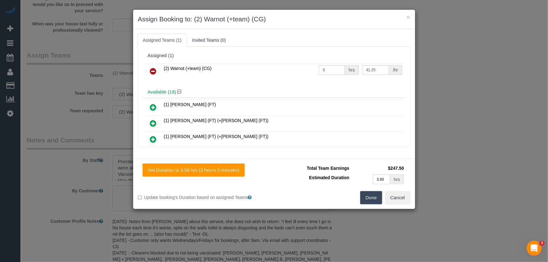
click at [150, 69] on icon at bounding box center [153, 72] width 7 height 8
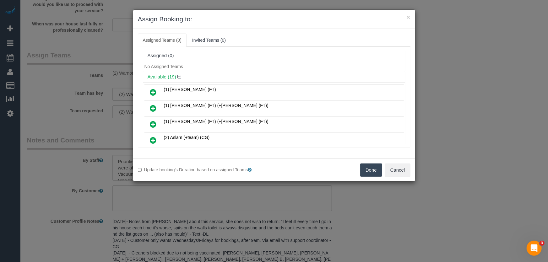
scroll to position [28, 0]
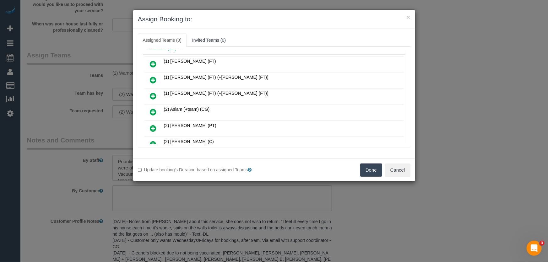
click at [152, 109] on icon at bounding box center [153, 112] width 7 height 8
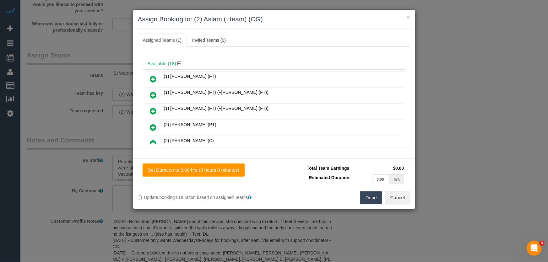
scroll to position [43, 0]
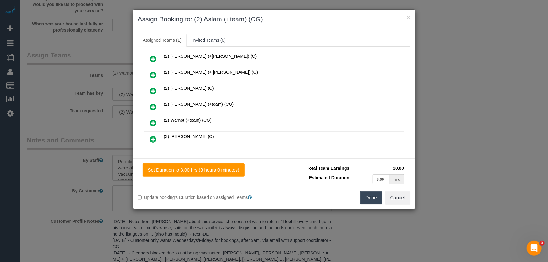
click at [151, 103] on icon at bounding box center [153, 107] width 7 height 8
click at [367, 196] on button "Done" at bounding box center [371, 197] width 22 height 13
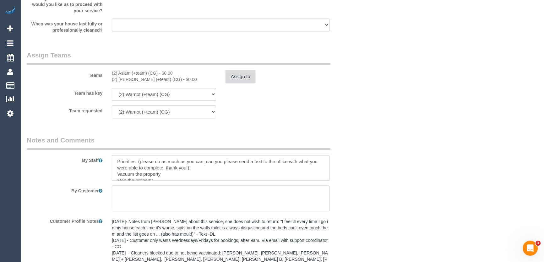
click at [234, 80] on button "Assign to" at bounding box center [240, 76] width 30 height 13
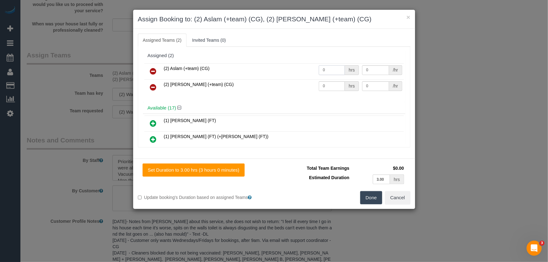
click at [334, 69] on input "0" at bounding box center [332, 70] width 26 height 10
type input "3"
type input "41.25"
click at [324, 88] on input "0" at bounding box center [332, 86] width 26 height 10
type input "3"
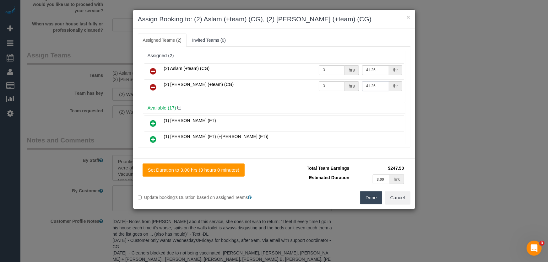
type input "41.25"
click at [369, 196] on button "Done" at bounding box center [371, 197] width 22 height 13
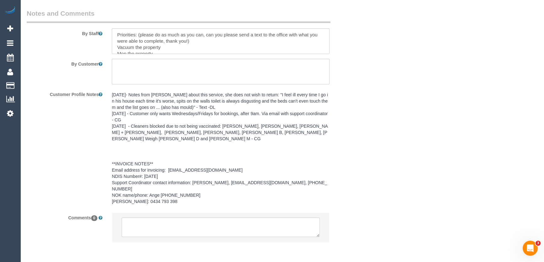
scroll to position [888, 0]
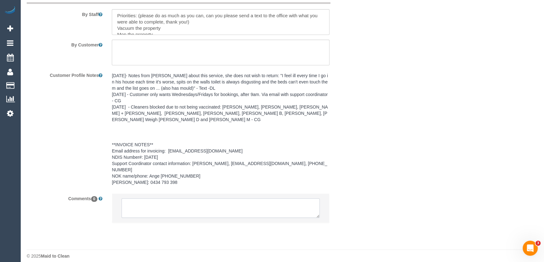
click at [167, 199] on textarea at bounding box center [221, 207] width 198 height 19
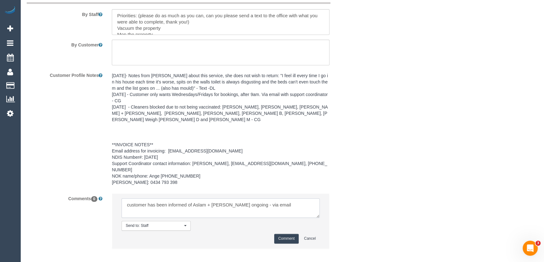
type textarea "customer has been informed of Aslam + Maria ongoing - via email"
click at [284, 234] on button "Comment" at bounding box center [286, 239] width 24 height 10
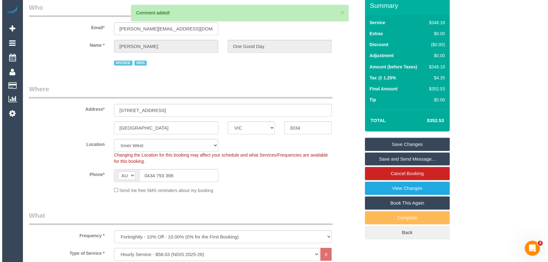
scroll to position [0, 0]
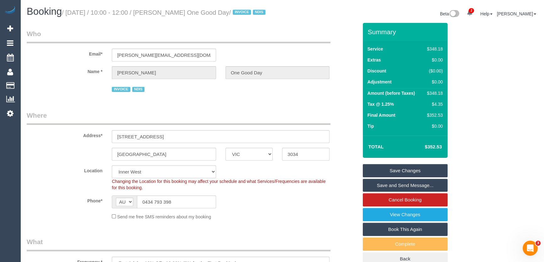
click at [166, 15] on small "/ August 22, 2025 / 10:00 - 12:00 / James Kosmas One Good Day / INVOICE NDIS" at bounding box center [164, 12] width 205 height 7
copy small "James Kosmas One Good Day"
click at [405, 177] on link "Save Changes" at bounding box center [405, 170] width 85 height 13
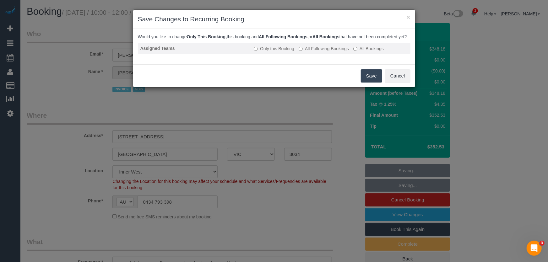
click at [309, 52] on label "All Following Bookings" at bounding box center [324, 49] width 50 height 6
click at [369, 82] on button "Save" at bounding box center [371, 75] width 21 height 13
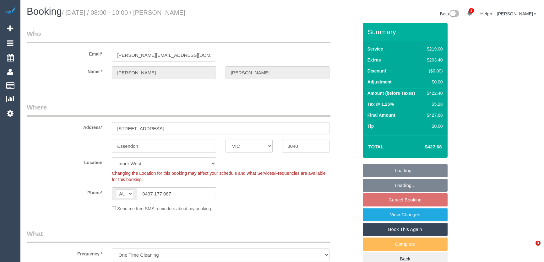
select select "VIC"
select select "object:664"
select select "number:27"
select select "number:14"
select select "number:19"
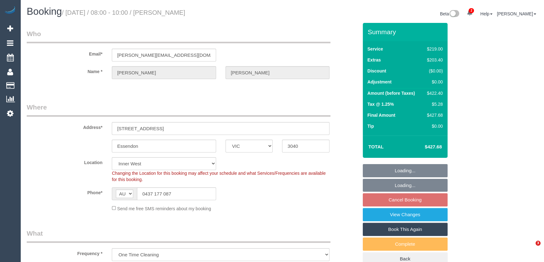
select select "number:24"
select select "number:34"
select select "number:26"
select select "VIC"
select select "number:27"
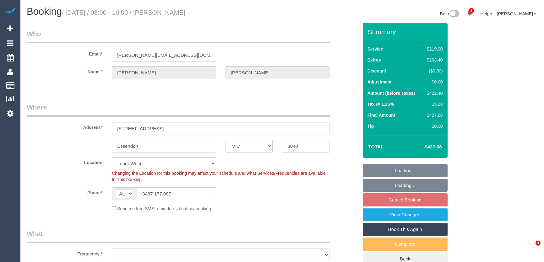
select select "number:14"
select select "number:19"
select select "number:24"
select select "number:34"
select select "number:26"
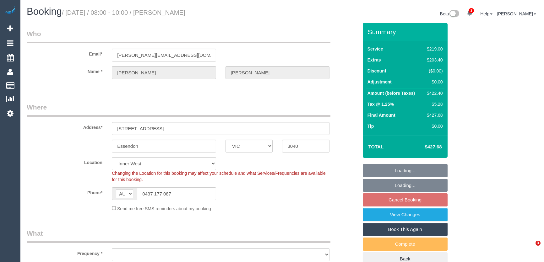
select select "object:1530"
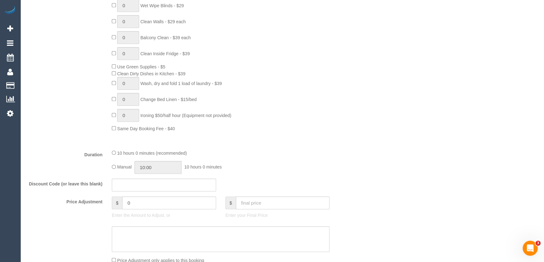
scroll to position [399, 0]
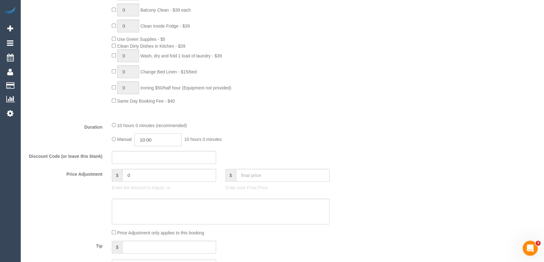
click at [171, 144] on input "10:00" at bounding box center [157, 139] width 47 height 13
type input "08:00"
click at [155, 163] on li "08:00" at bounding box center [151, 162] width 28 height 8
click at [304, 151] on fieldset "What Frequency * One Time Cleaning Weekly - 10% Off - 10.00% (0% for the First …" at bounding box center [192, 53] width 331 height 448
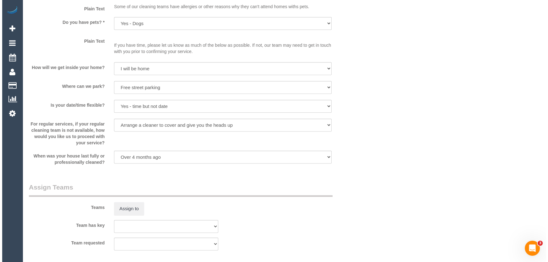
scroll to position [856, 0]
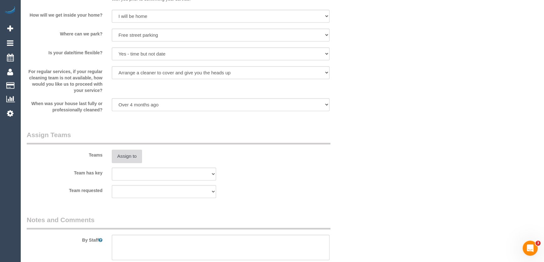
click at [124, 154] on button "Assign to" at bounding box center [127, 156] width 30 height 13
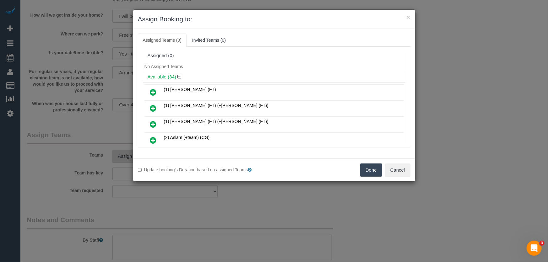
scroll to position [181, 0]
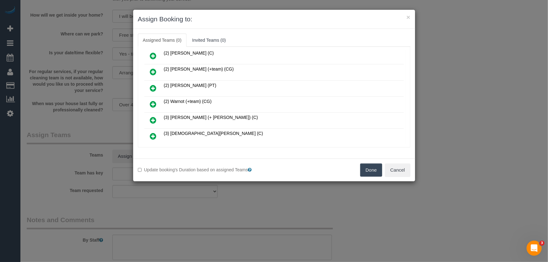
click at [147, 98] on link at bounding box center [153, 104] width 15 height 13
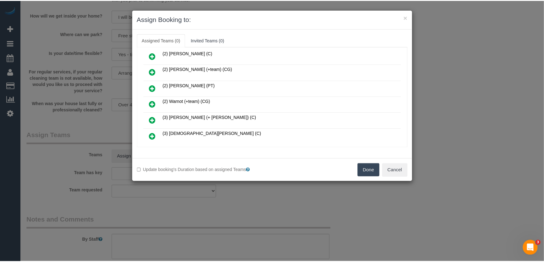
scroll to position [196, 0]
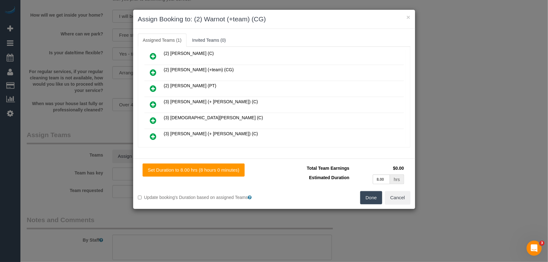
drag, startPoint x: 366, startPoint y: 200, endPoint x: 353, endPoint y: 197, distance: 13.0
click at [366, 200] on button "Done" at bounding box center [371, 197] width 22 height 13
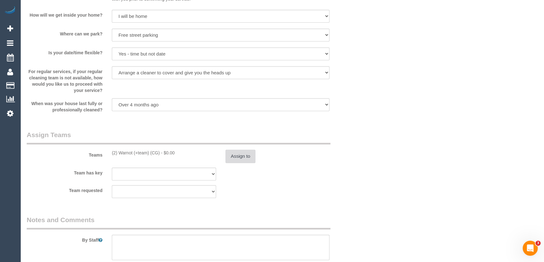
click at [244, 157] on button "Assign to" at bounding box center [240, 156] width 30 height 13
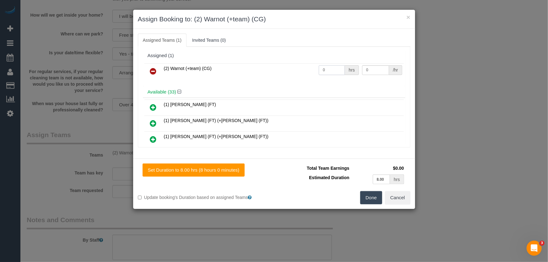
click at [330, 70] on input "0" at bounding box center [332, 70] width 26 height 10
type input "1"
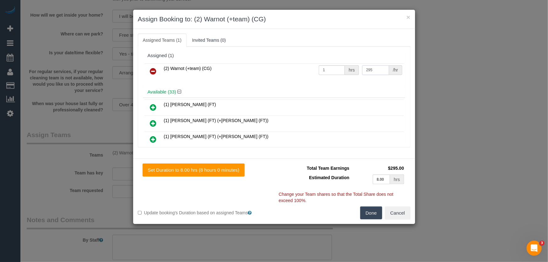
type input "295"
click at [367, 209] on button "Done" at bounding box center [371, 213] width 22 height 13
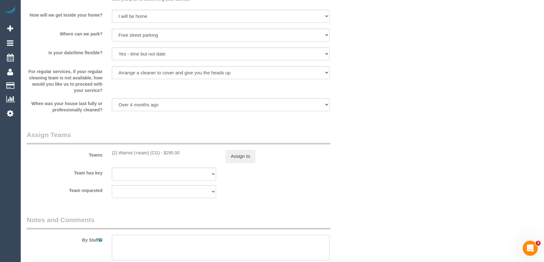
click at [172, 244] on textarea at bounding box center [221, 248] width 218 height 26
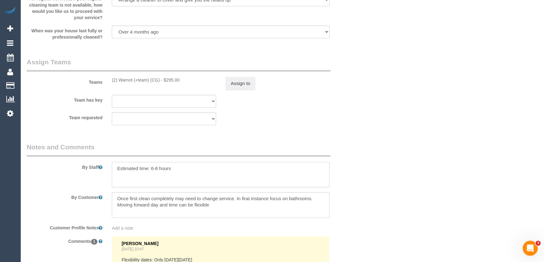
scroll to position [970, 0]
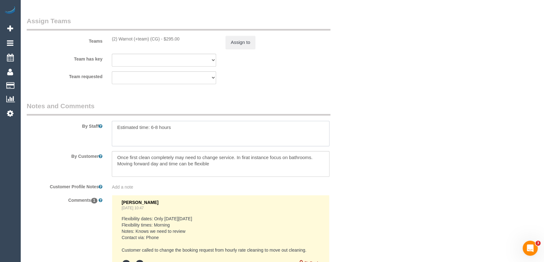
type textarea "Estimated time: 6-8 hours"
click at [229, 164] on textarea at bounding box center [221, 164] width 218 height 26
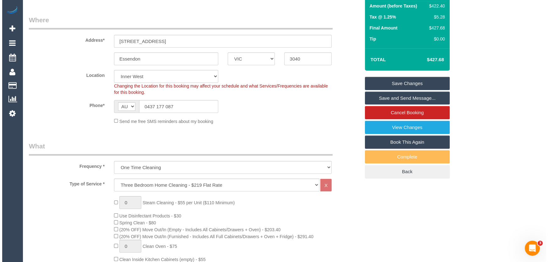
scroll to position [0, 0]
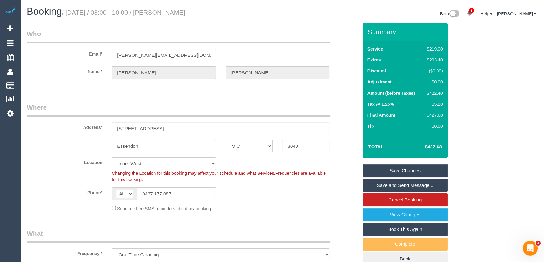
click at [171, 13] on small "/ August 22, 2025 / 08:00 - 10:00 / Melanie Davis" at bounding box center [123, 12] width 123 height 7
click at [177, 14] on small "/ August 22, 2025 / 08:00 - 10:00 / Melanie Davis" at bounding box center [123, 12] width 123 height 7
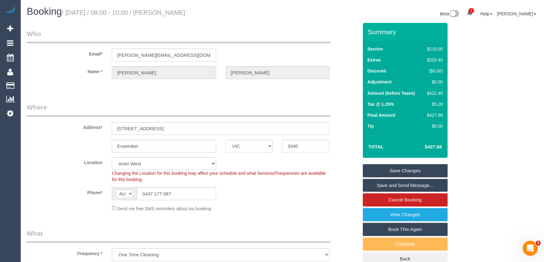
click at [177, 14] on small "/ August 22, 2025 / 08:00 - 10:00 / Melanie Davis" at bounding box center [123, 12] width 123 height 7
copy small "Melanie Davis"
click at [395, 181] on link "Save and Send Message..." at bounding box center [405, 185] width 85 height 13
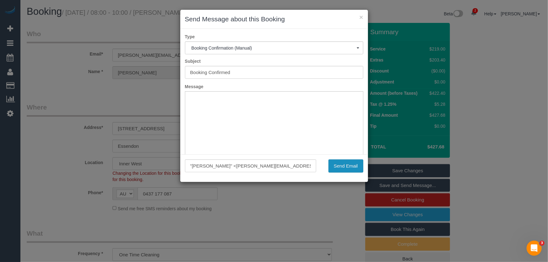
click at [344, 166] on button "Send Email" at bounding box center [345, 166] width 35 height 13
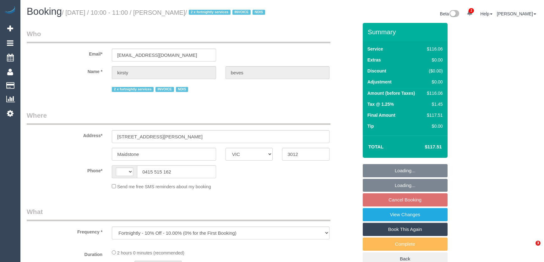
select select "VIC"
select select "string:AU"
select select "number:29"
select select "number:14"
select select "number:18"
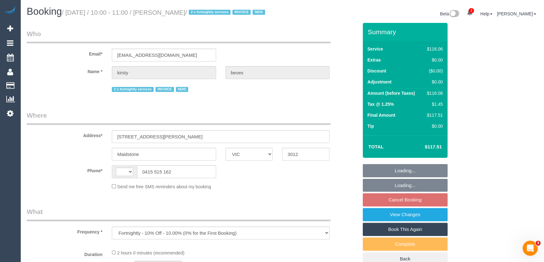
select select "number:25"
select select "number:34"
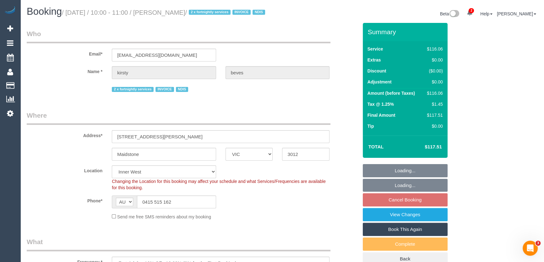
select select "object:1502"
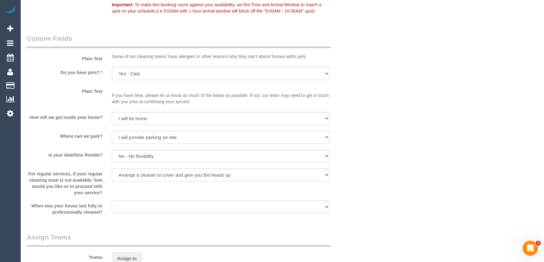
scroll to position [656, 0]
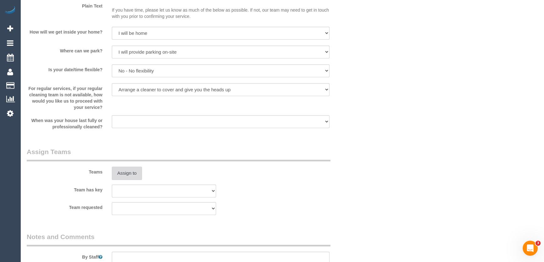
click at [128, 180] on button "Assign to" at bounding box center [127, 173] width 30 height 13
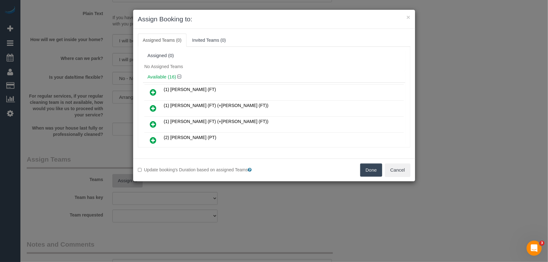
scroll to position [118, 0]
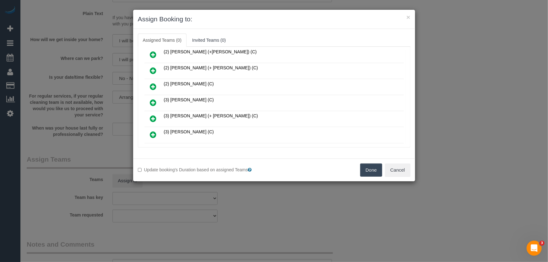
click at [151, 100] on icon at bounding box center [153, 103] width 7 height 8
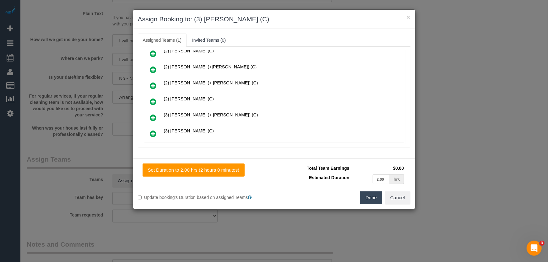
scroll to position [133, 0]
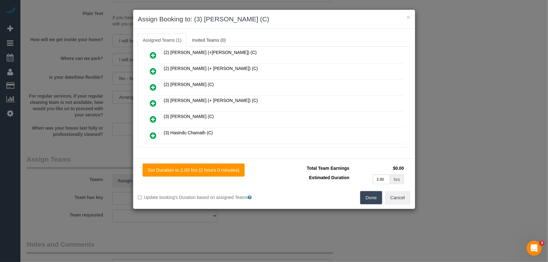
click at [367, 198] on button "Done" at bounding box center [371, 197] width 22 height 13
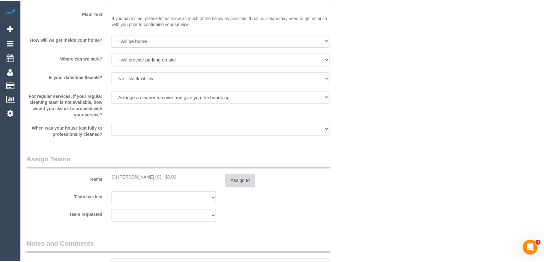
scroll to position [656, 0]
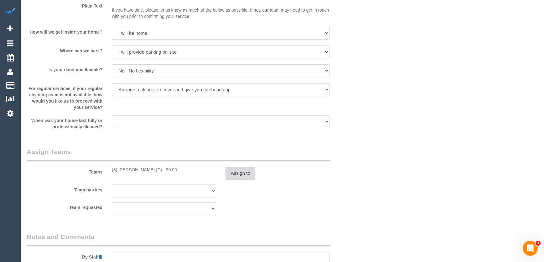
click at [241, 180] on button "Assign to" at bounding box center [240, 173] width 30 height 13
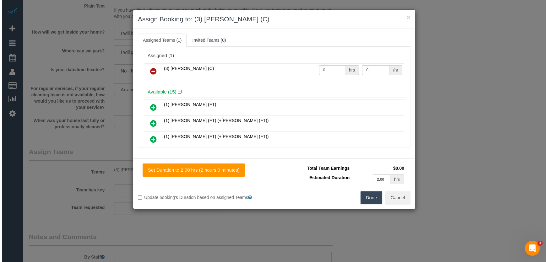
scroll to position [649, 0]
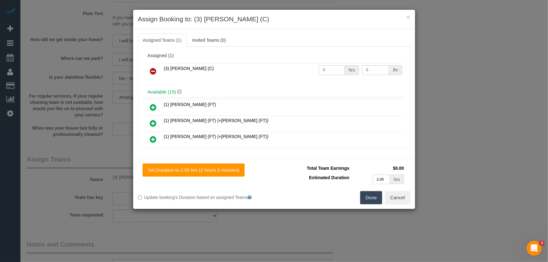
click at [332, 73] on input "0" at bounding box center [332, 70] width 26 height 10
type input "2"
type input "35"
click at [375, 197] on button "Done" at bounding box center [371, 197] width 22 height 13
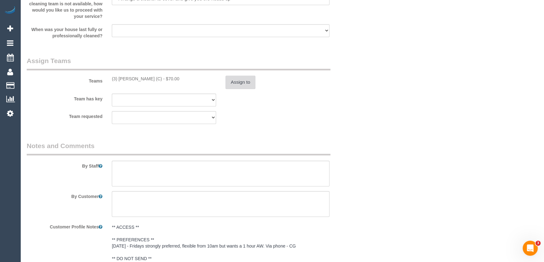
scroll to position [771, 0]
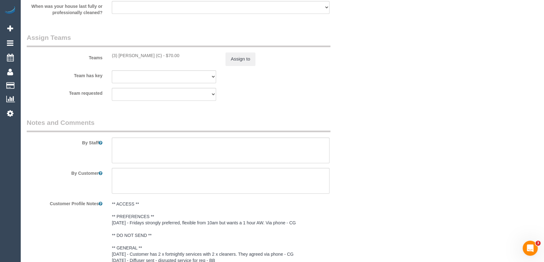
click at [130, 144] on div "By Staff" at bounding box center [192, 140] width 341 height 45
click at [126, 151] on textarea at bounding box center [221, 151] width 218 height 26
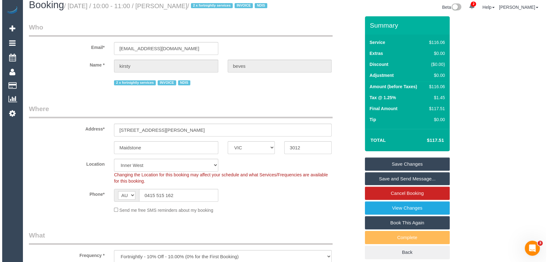
scroll to position [0, 0]
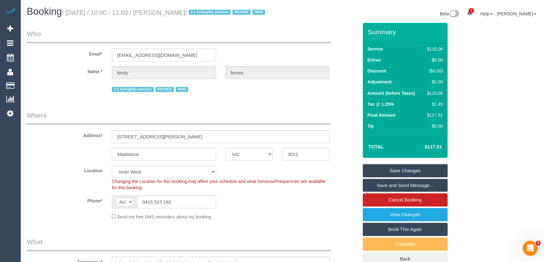
type textarea "*cover*"
click at [171, 10] on small "/ [DATE] / 10:00 - 11:00 / [PERSON_NAME] / 2 x fortnightly services INVOICE NDIS" at bounding box center [164, 12] width 205 height 7
copy small "[PERSON_NAME]"
drag, startPoint x: 387, startPoint y: 191, endPoint x: 384, endPoint y: 176, distance: 15.0
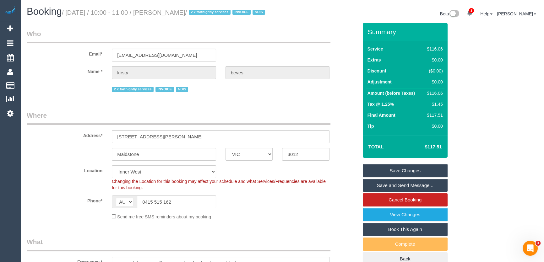
click at [387, 191] on link "Save and Send Message..." at bounding box center [405, 185] width 85 height 13
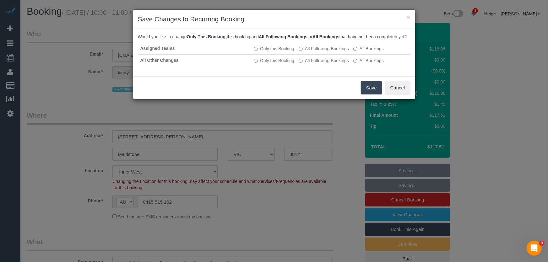
click at [366, 95] on button "Save" at bounding box center [371, 87] width 21 height 13
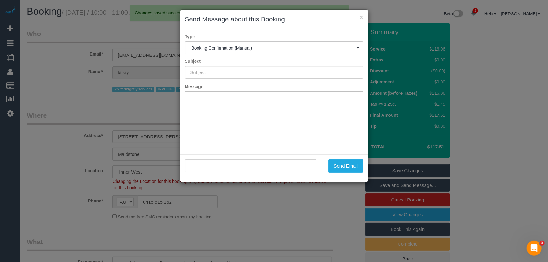
type input "Booking Confirmed"
type input ""[PERSON_NAME]" <[EMAIL_ADDRESS][DOMAIN_NAME]>"
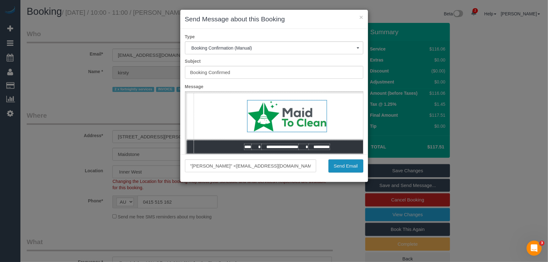
drag, startPoint x: 338, startPoint y: 165, endPoint x: 336, endPoint y: 162, distance: 3.6
click at [338, 165] on button "Send Email" at bounding box center [345, 166] width 35 height 13
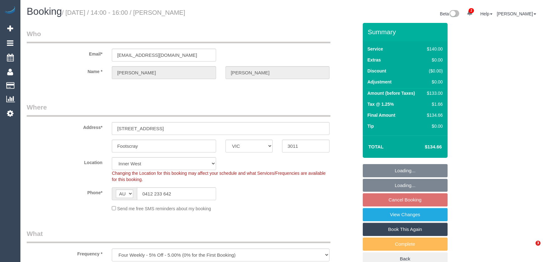
select select "VIC"
select select "string:stripe-pm_1Prq8d2GScqysDRVxNGDv1sY"
select select "number:29"
select select "number:14"
select select "number:19"
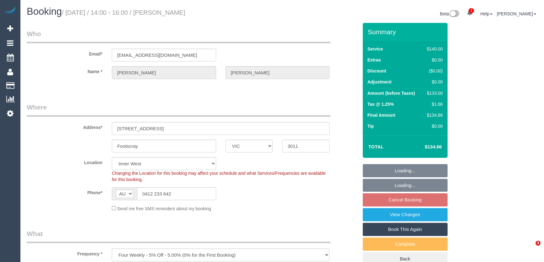
select select "number:22"
select select "number:34"
select select "number:12"
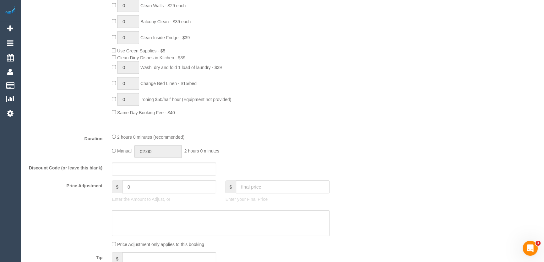
scroll to position [457, 0]
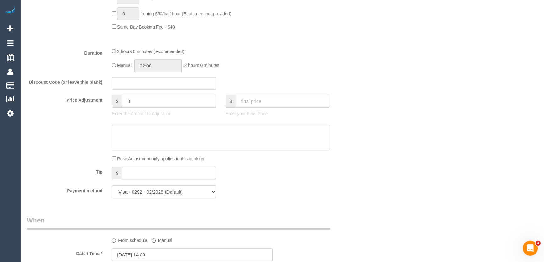
click at [127, 170] on input "text" at bounding box center [169, 173] width 94 height 13
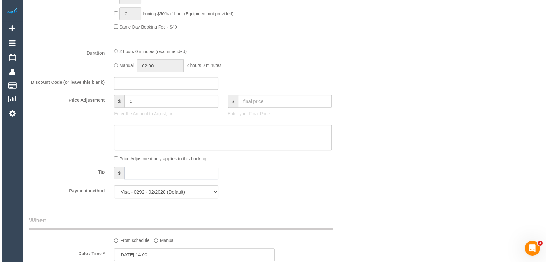
scroll to position [828, 0]
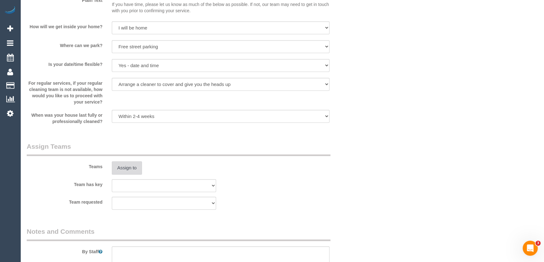
click at [123, 169] on button "Assign to" at bounding box center [127, 167] width 30 height 13
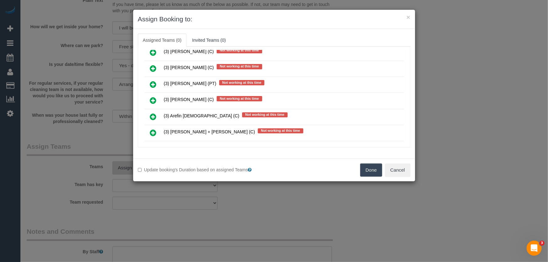
scroll to position [149, 0]
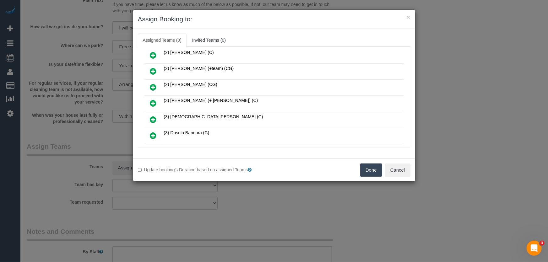
click at [154, 100] on icon at bounding box center [153, 104] width 7 height 8
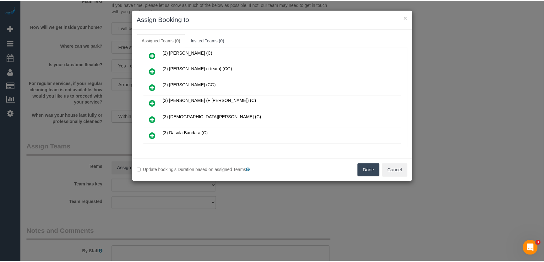
scroll to position [164, 0]
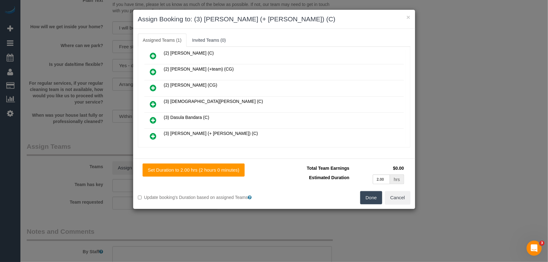
click at [372, 199] on button "Done" at bounding box center [371, 197] width 22 height 13
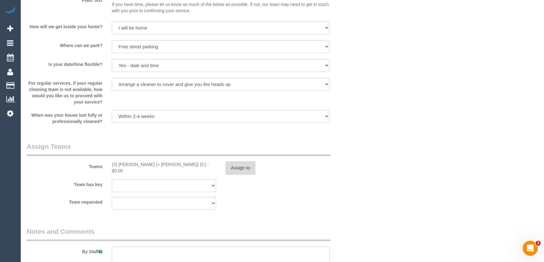
click at [246, 169] on button "Assign to" at bounding box center [240, 167] width 30 height 13
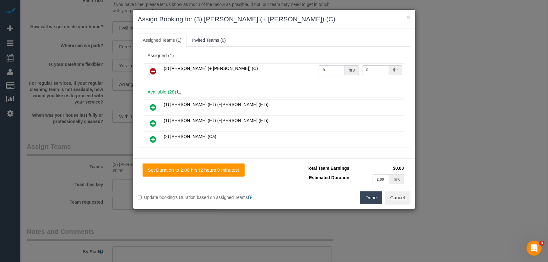
click at [333, 71] on input "0" at bounding box center [332, 70] width 26 height 10
type input "2"
type input "35"
click at [372, 196] on button "Done" at bounding box center [371, 197] width 22 height 13
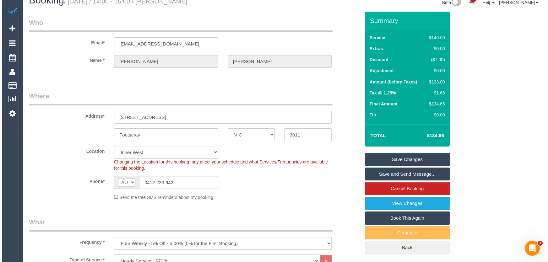
scroll to position [0, 0]
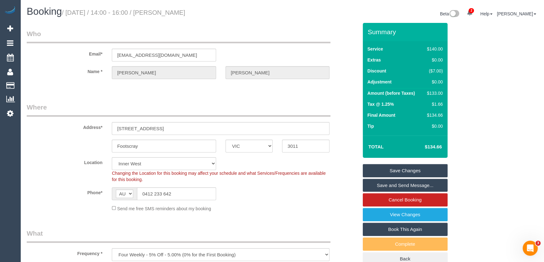
click at [163, 12] on small "/ August 22, 2025 / 14:00 - 16:00 / Tim Byrnes" at bounding box center [123, 12] width 123 height 7
copy small "Tim Byrnes"
click at [378, 187] on link "Save and Send Message..." at bounding box center [405, 185] width 85 height 13
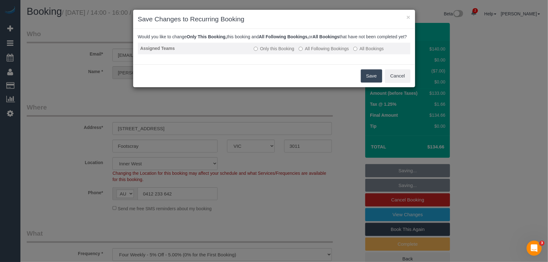
click at [322, 52] on label "All Following Bookings" at bounding box center [324, 49] width 50 height 6
click at [369, 83] on button "Save" at bounding box center [371, 75] width 21 height 13
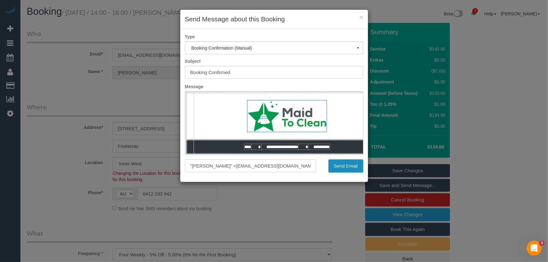
click at [343, 168] on button "Send Email" at bounding box center [345, 166] width 35 height 13
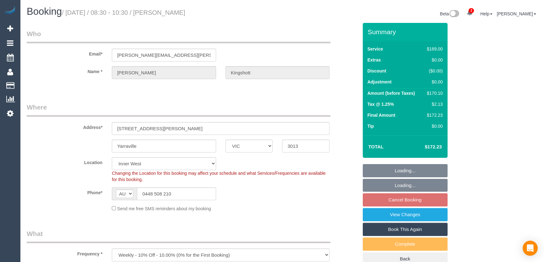
select select "VIC"
select select "number:27"
select select "number:14"
select select "number:19"
select select "number:36"
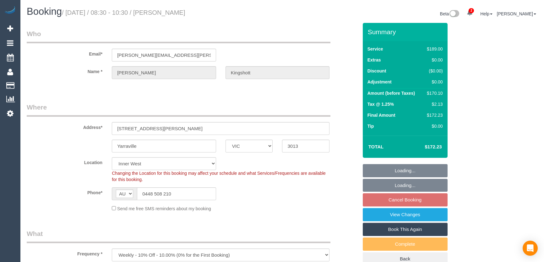
select select "number:34"
select select "number:11"
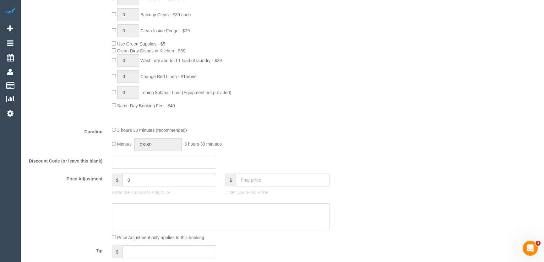
scroll to position [399, 0]
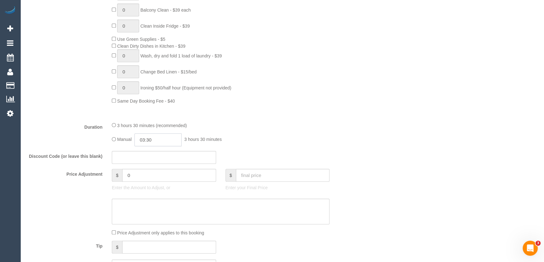
click at [166, 141] on input "03:30" at bounding box center [157, 139] width 47 height 13
click at [155, 165] on li "01:30" at bounding box center [151, 162] width 28 height 8
click at [163, 144] on input "01:30" at bounding box center [157, 139] width 47 height 13
type input "01:45"
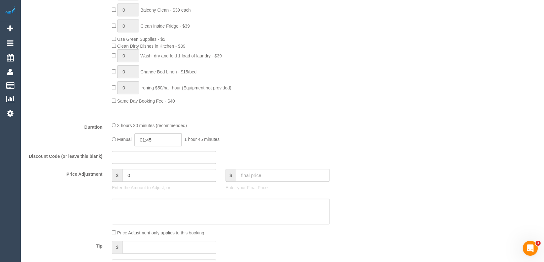
click at [249, 117] on div at bounding box center [220, 117] width 227 height 0
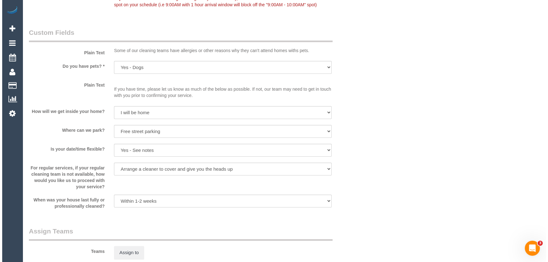
scroll to position [828, 0]
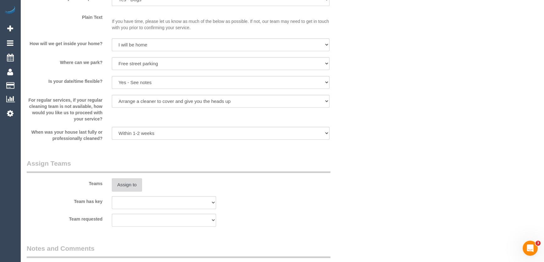
click at [126, 184] on button "Assign to" at bounding box center [127, 184] width 30 height 13
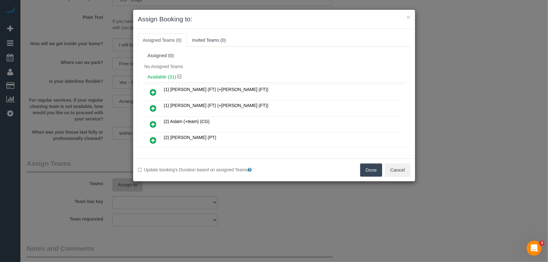
scroll to position [275, 0]
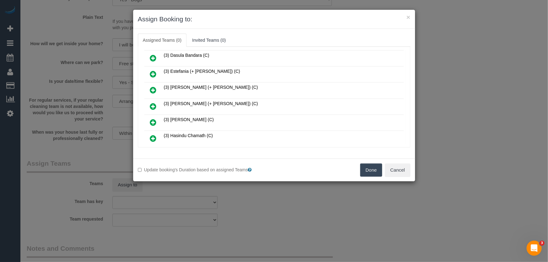
click at [151, 103] on icon at bounding box center [153, 107] width 7 height 8
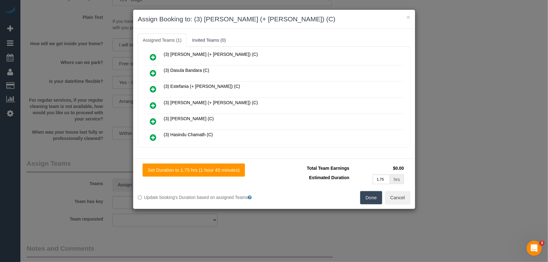
scroll to position [290, 0]
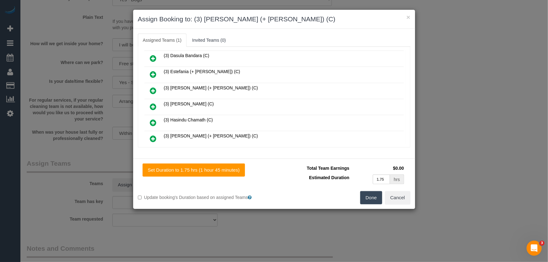
click at [151, 135] on icon at bounding box center [153, 139] width 7 height 8
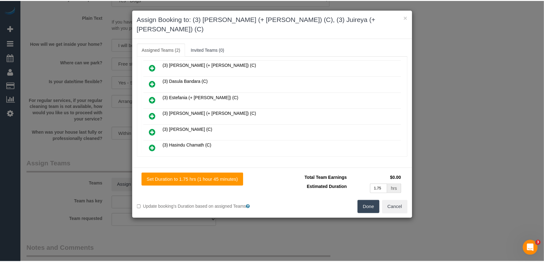
scroll to position [306, 0]
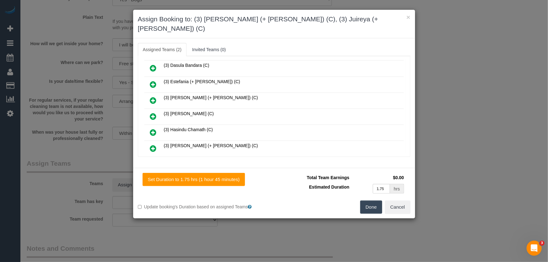
click at [372, 201] on button "Done" at bounding box center [371, 207] width 22 height 13
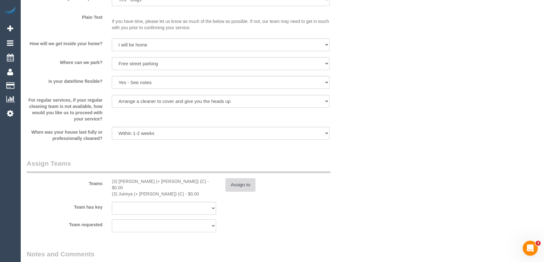
click at [239, 189] on button "Assign to" at bounding box center [240, 184] width 30 height 13
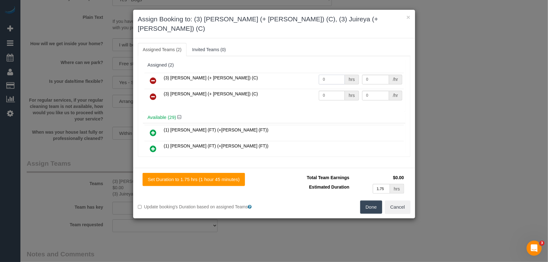
click at [337, 75] on input "0" at bounding box center [332, 80] width 26 height 10
type input "1"
type input "55"
click at [323, 91] on input "0" at bounding box center [332, 96] width 26 height 10
type input "1"
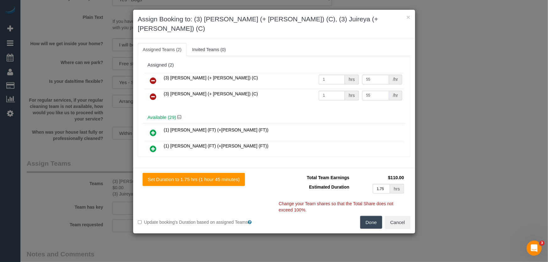
type input "55"
click at [371, 216] on button "Done" at bounding box center [371, 222] width 22 height 13
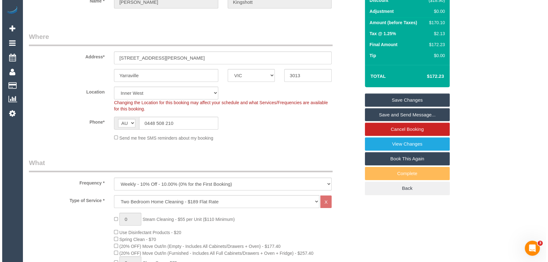
scroll to position [0, 0]
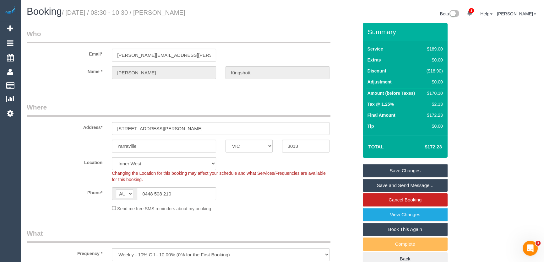
click at [170, 13] on small "/ August 22, 2025 / 08:30 - 10:30 / Isabelle Kingshott" at bounding box center [123, 12] width 123 height 7
copy small "Isabelle Kingshott"
click at [378, 183] on link "Save and Send Message..." at bounding box center [405, 185] width 85 height 13
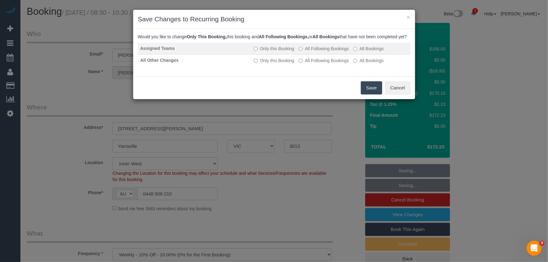
click at [313, 52] on label "All Following Bookings" at bounding box center [324, 49] width 50 height 6
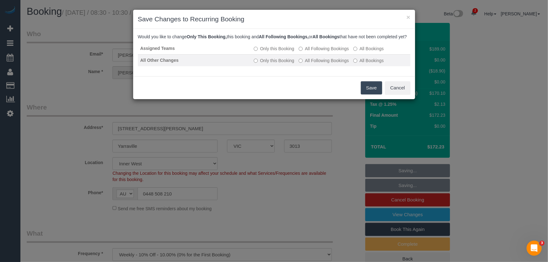
click at [310, 64] on label "All Following Bookings" at bounding box center [324, 60] width 50 height 6
click at [369, 91] on button "Save" at bounding box center [371, 87] width 21 height 13
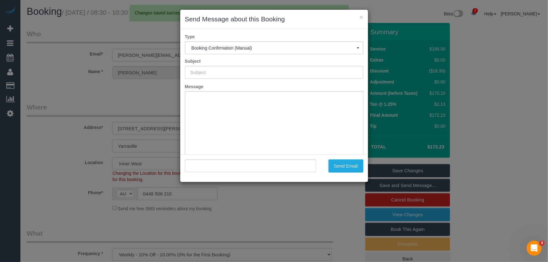
type input "Booking Confirmed"
type input ""Isabelle Kingshott" <isabelle.kingshott@gmail.com>"
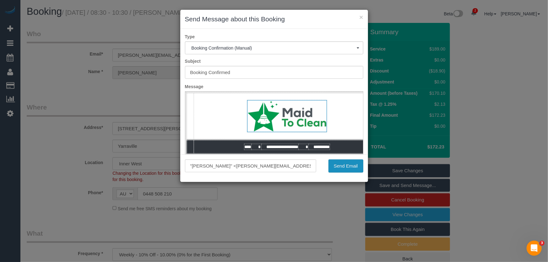
click at [339, 169] on button "Send Email" at bounding box center [345, 166] width 35 height 13
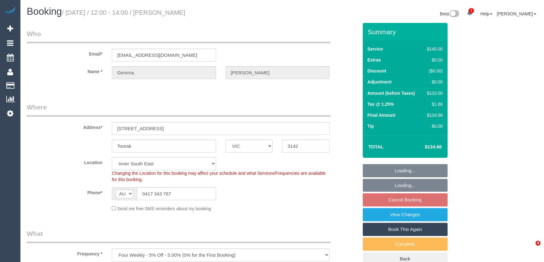
select select "VIC"
select select "number:28"
select select "number:14"
select select "number:19"
select select "number:24"
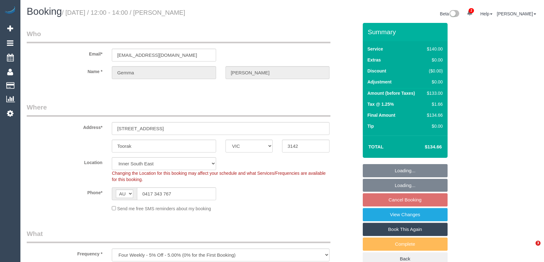
select select "number:34"
select select "number:13"
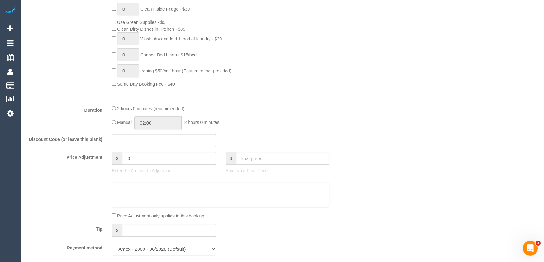
scroll to position [459, 0]
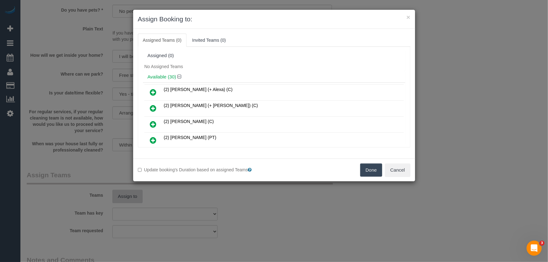
scroll to position [1667, 0]
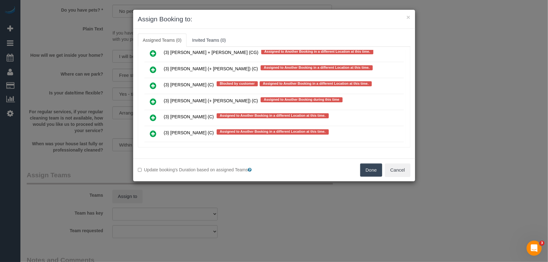
click at [151, 130] on icon at bounding box center [153, 134] width 7 height 8
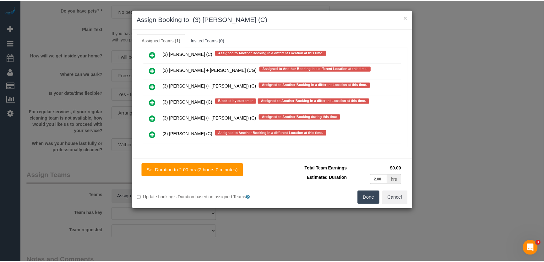
scroll to position [1684, 0]
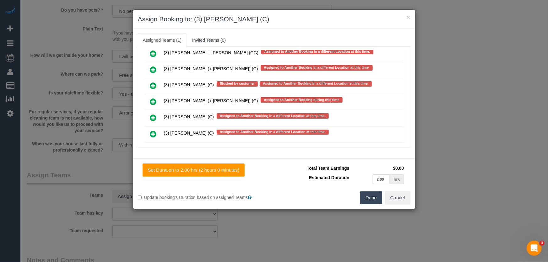
click at [371, 198] on button "Done" at bounding box center [371, 197] width 22 height 13
